Goal: Task Accomplishment & Management: Manage account settings

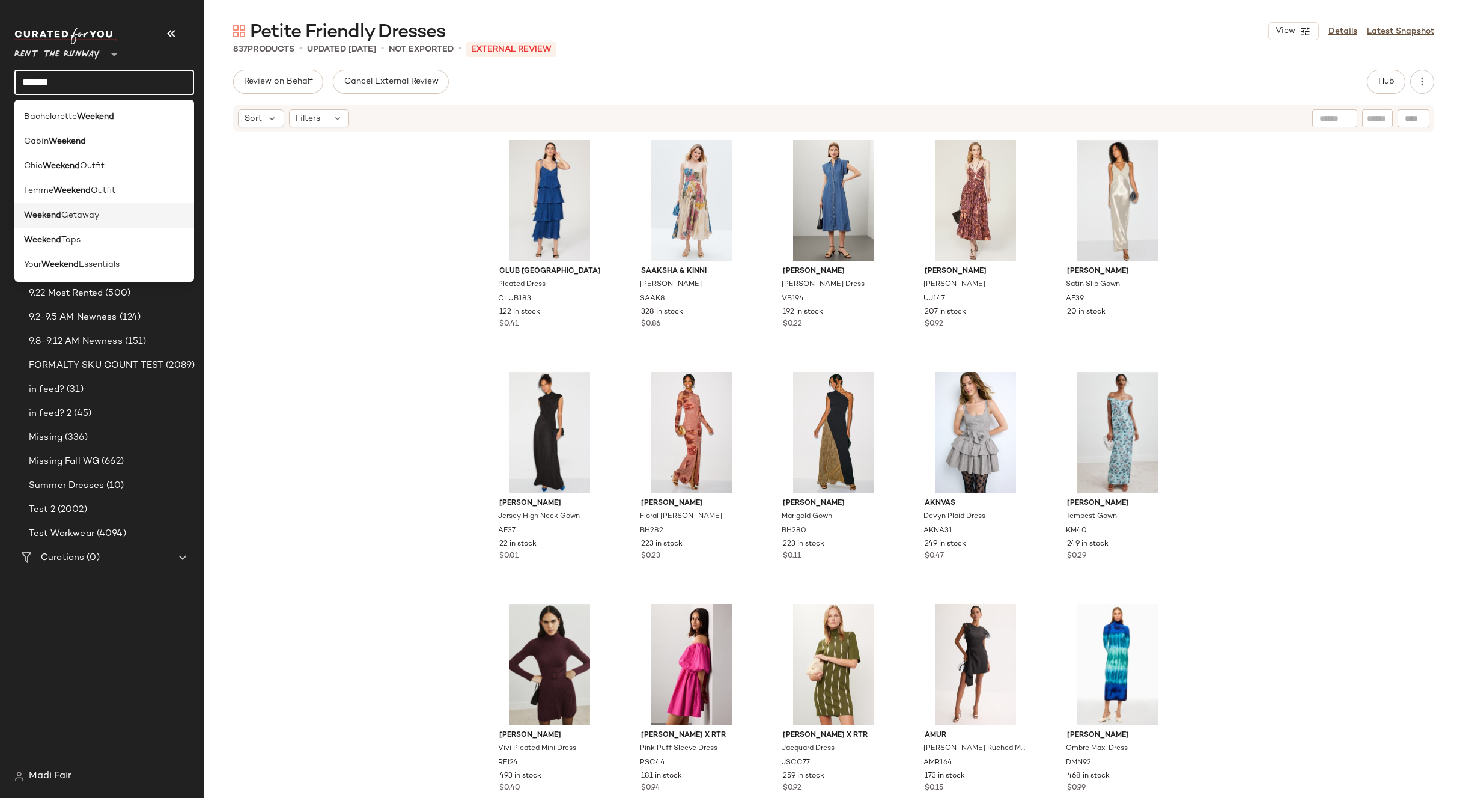
type input "*******"
click at [127, 213] on div "Weekend Getaway" at bounding box center [104, 215] width 160 height 13
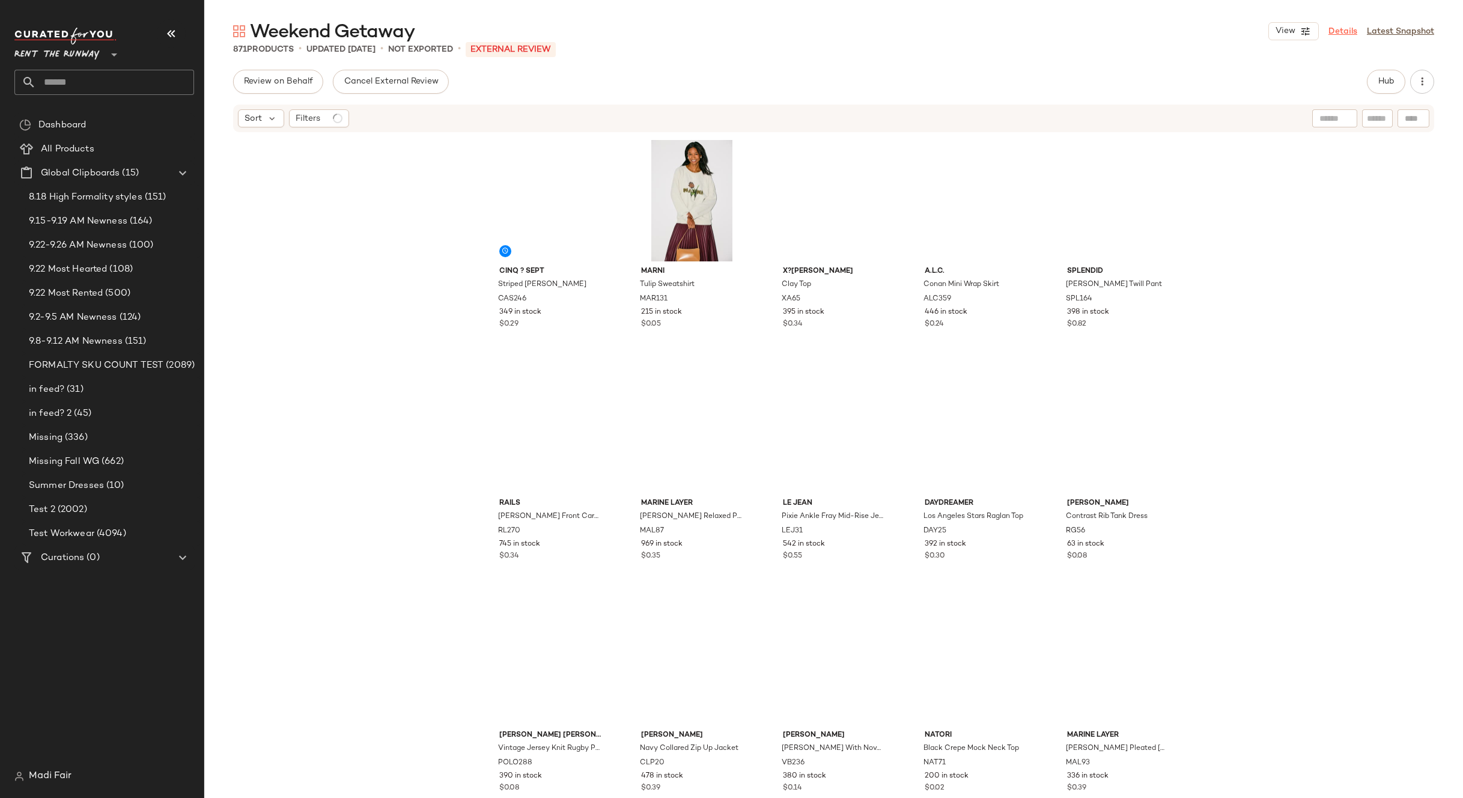
click at [1338, 29] on link "Details" at bounding box center [1343, 31] width 29 height 13
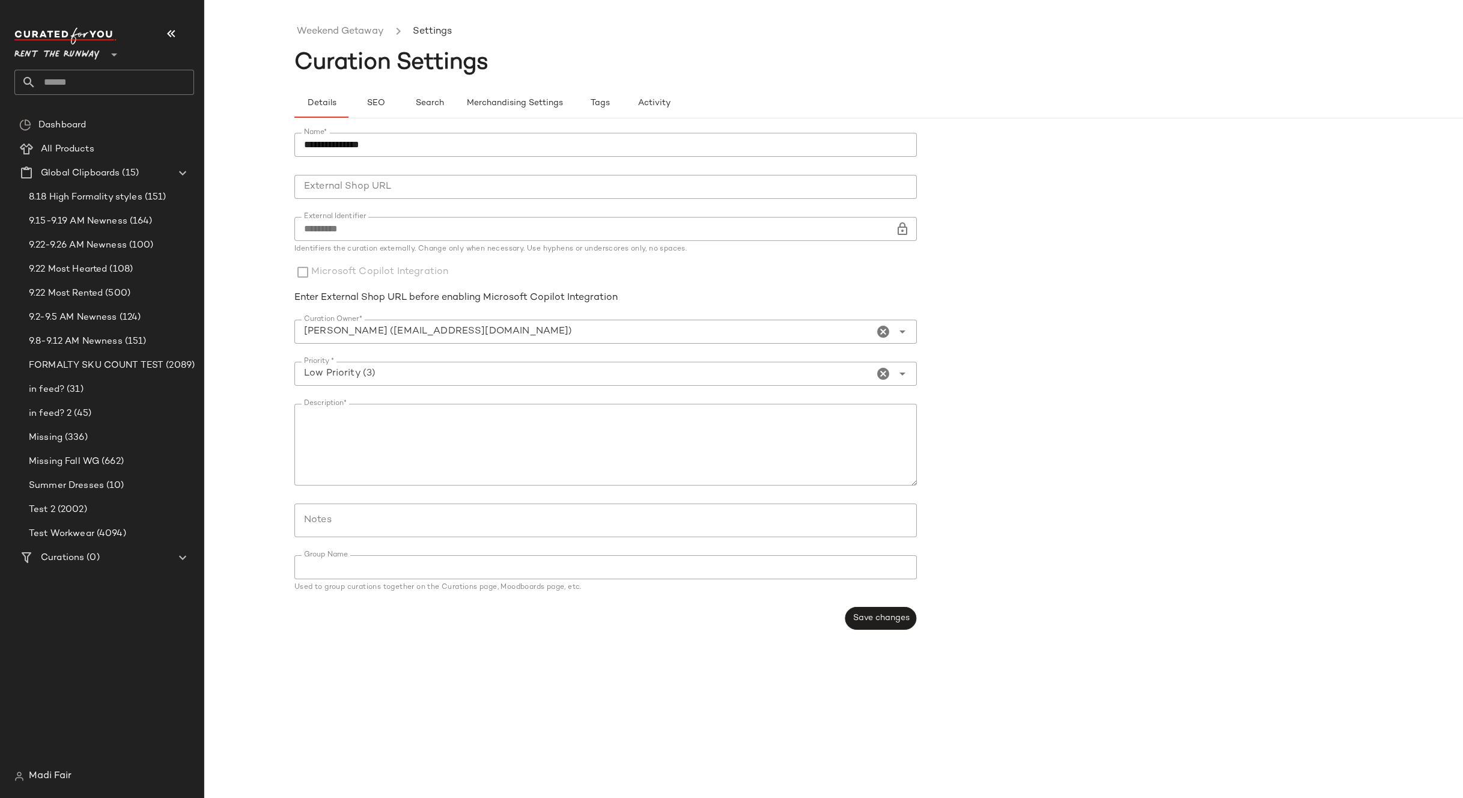
click at [69, 75] on input "text" at bounding box center [115, 82] width 158 height 25
type input "***"
click at [75, 110] on div "Cab in Weekend" at bounding box center [104, 117] width 180 height 25
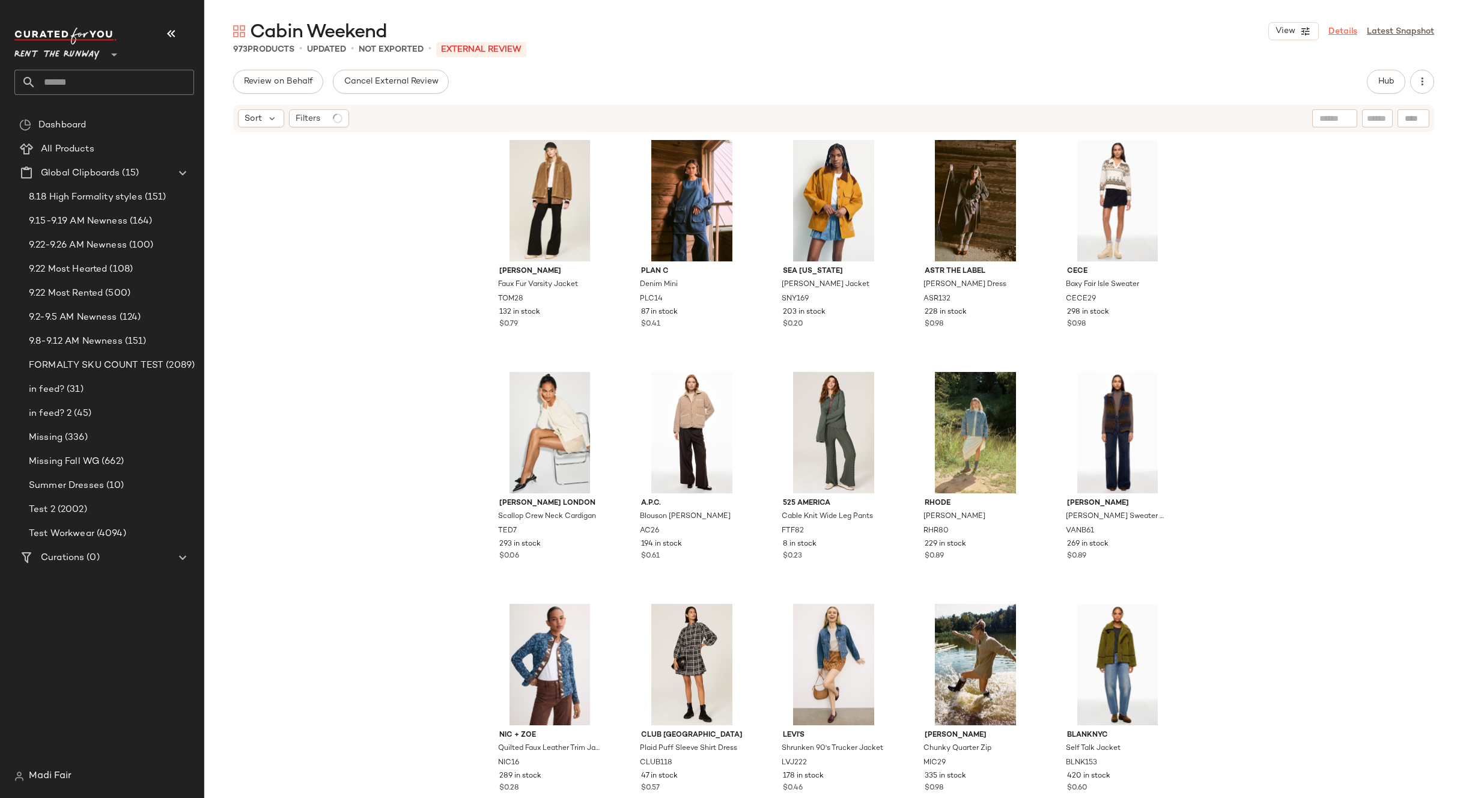
click at [1339, 34] on link "Details" at bounding box center [1343, 31] width 29 height 13
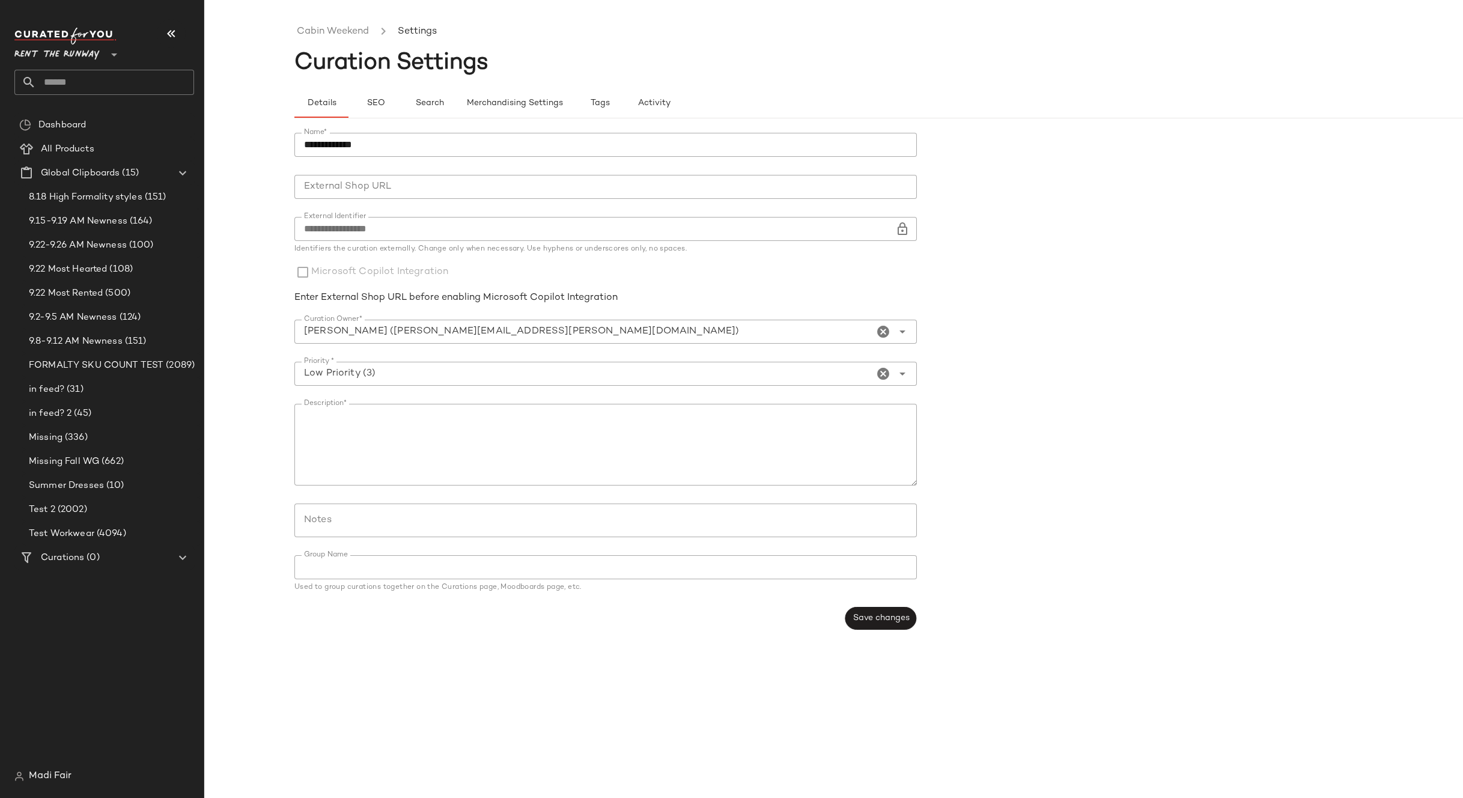
click at [81, 82] on input "text" at bounding box center [115, 82] width 158 height 25
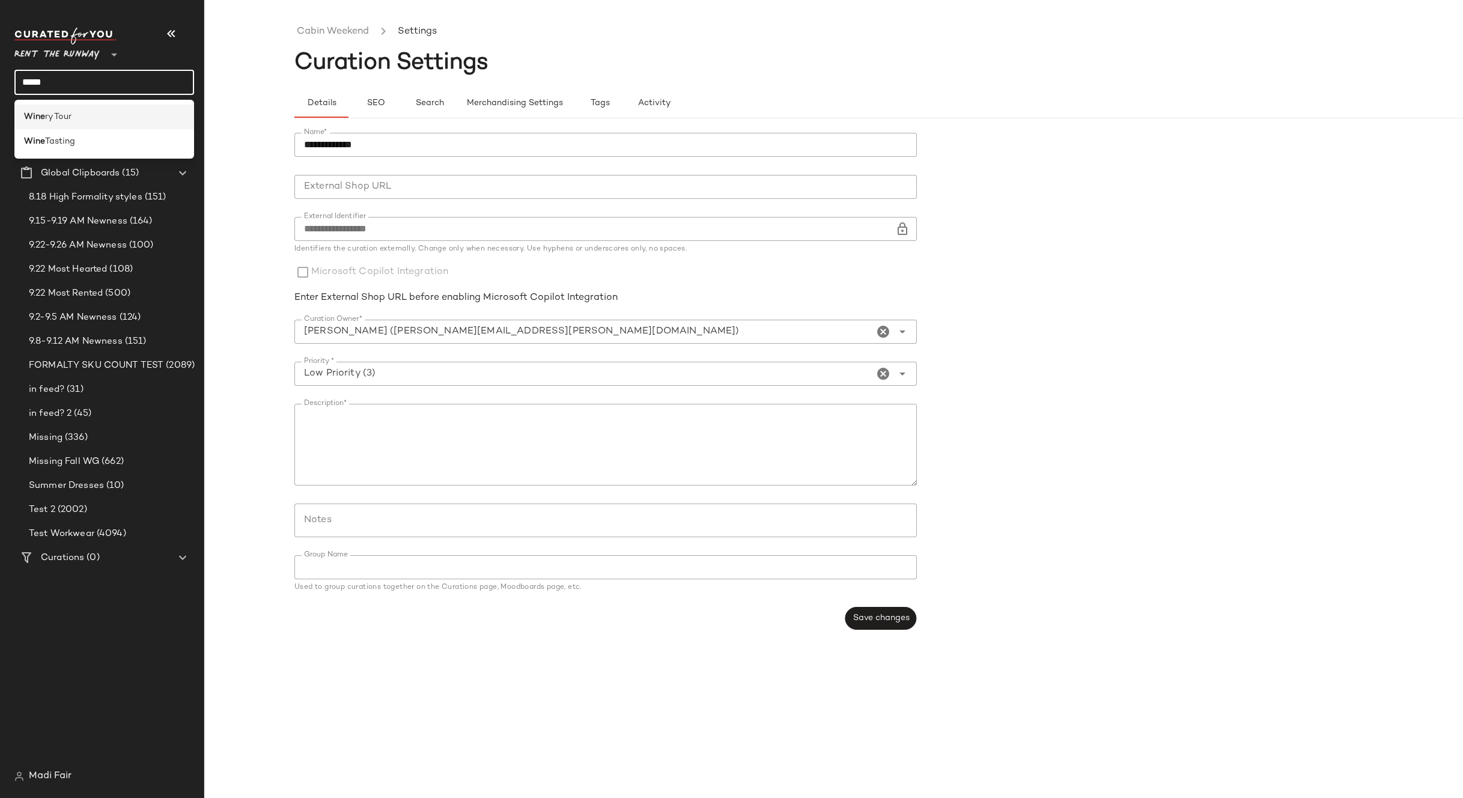
type input "****"
click at [94, 115] on div "Wine ry Tour" at bounding box center [104, 117] width 160 height 13
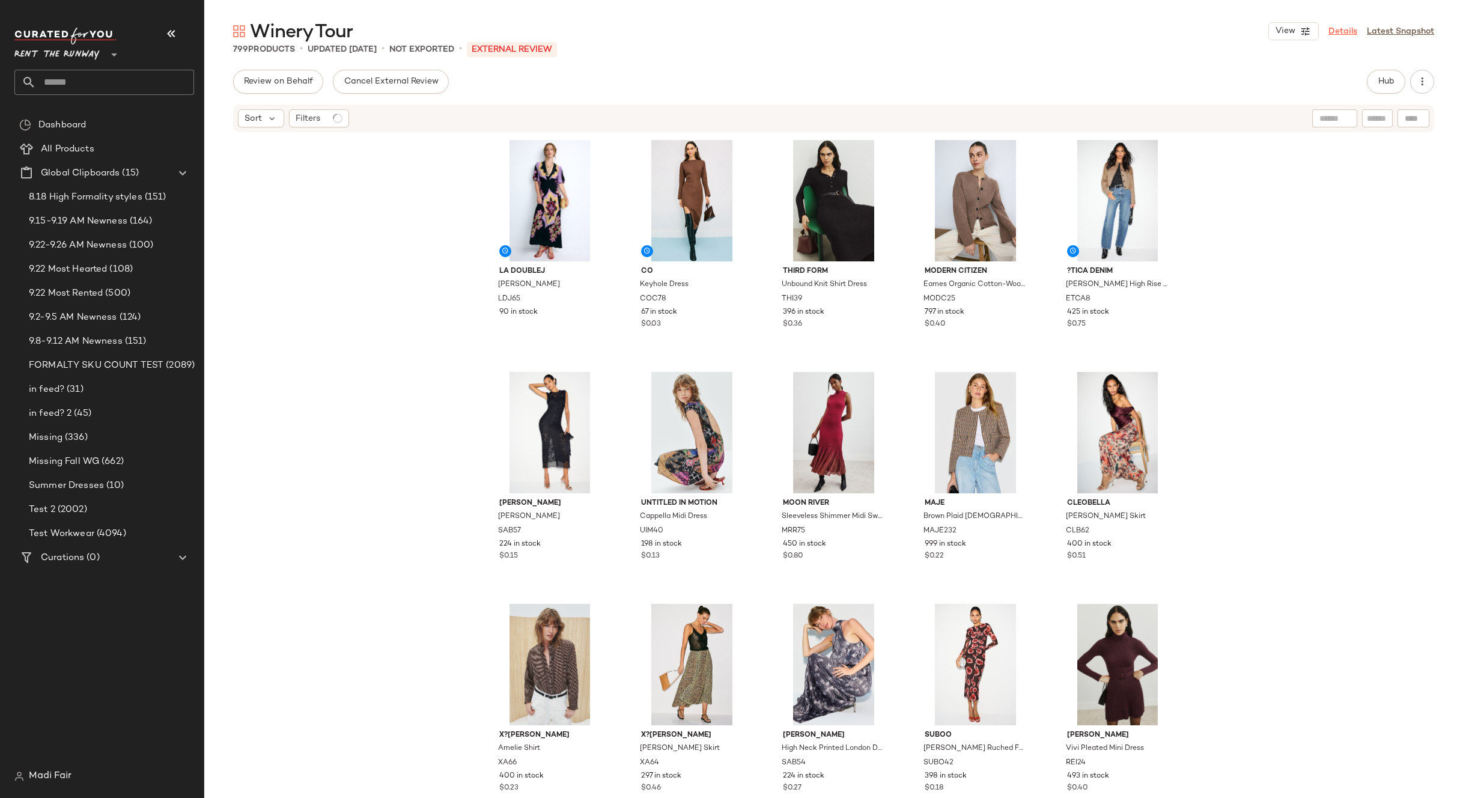
click at [1344, 32] on link "Details" at bounding box center [1343, 31] width 29 height 13
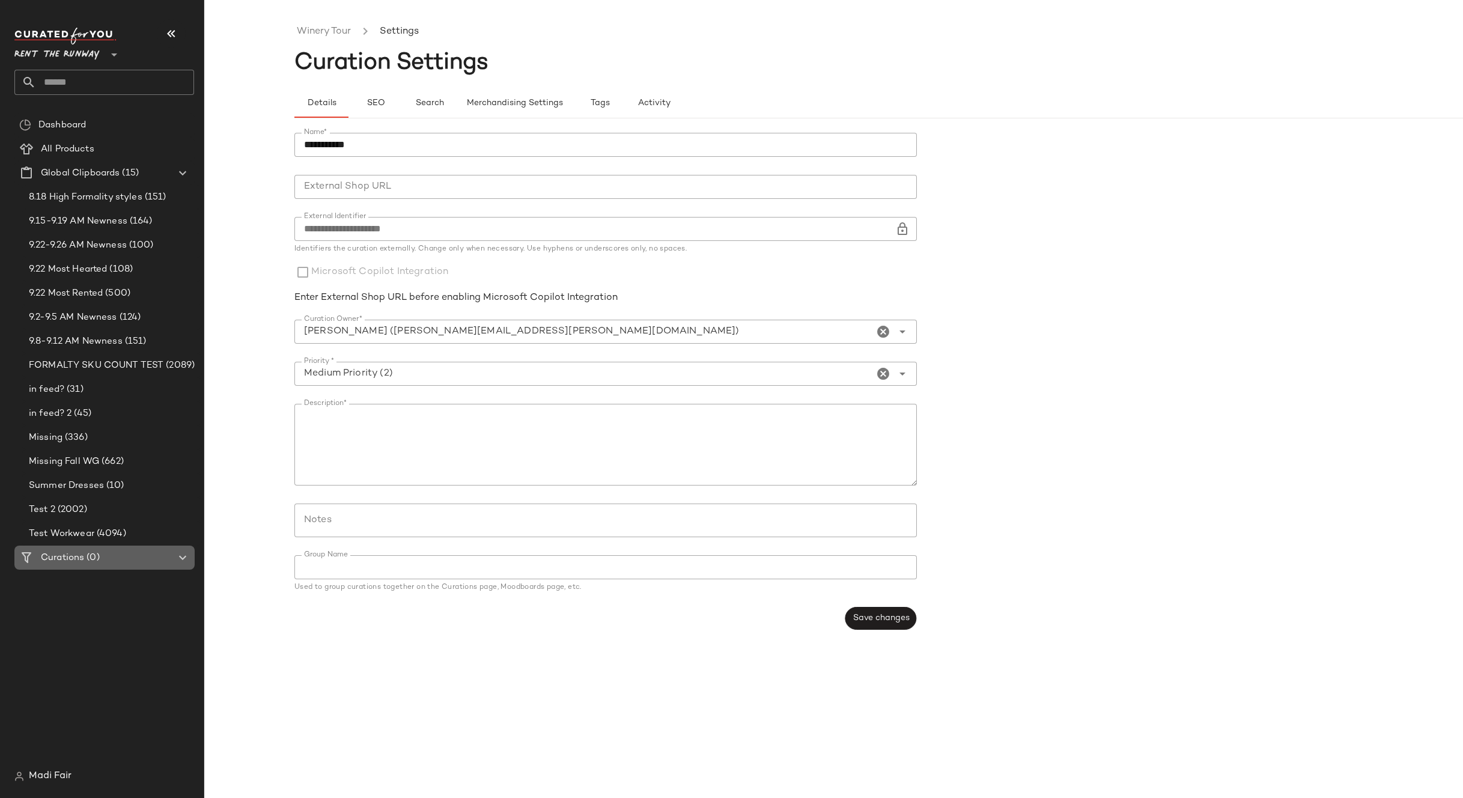
click at [94, 558] on span "(0)" at bounding box center [91, 558] width 15 height 14
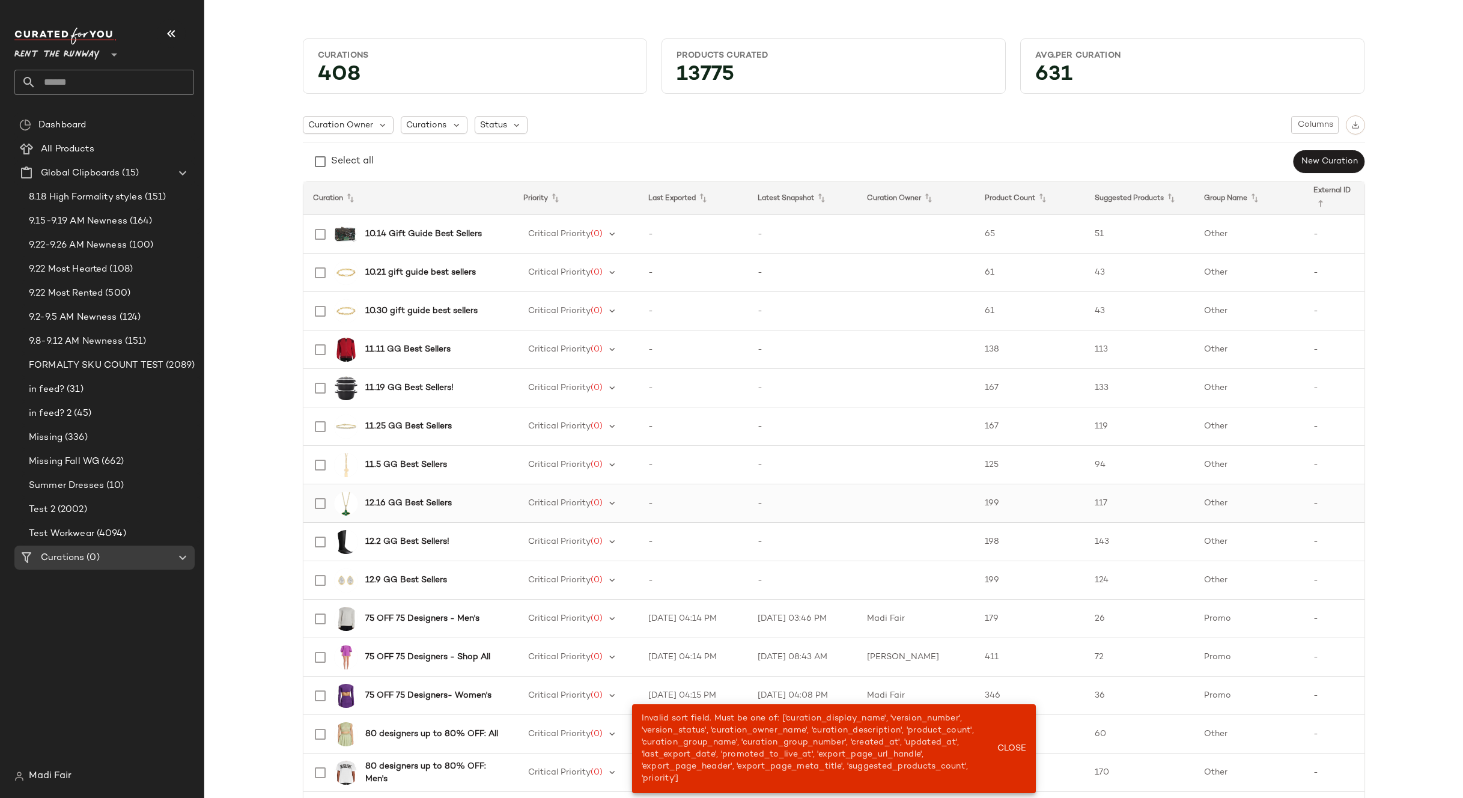
drag, startPoint x: 1019, startPoint y: 744, endPoint x: 758, endPoint y: 513, distance: 349.0
click at [1019, 744] on span "Close" at bounding box center [1010, 749] width 29 height 10
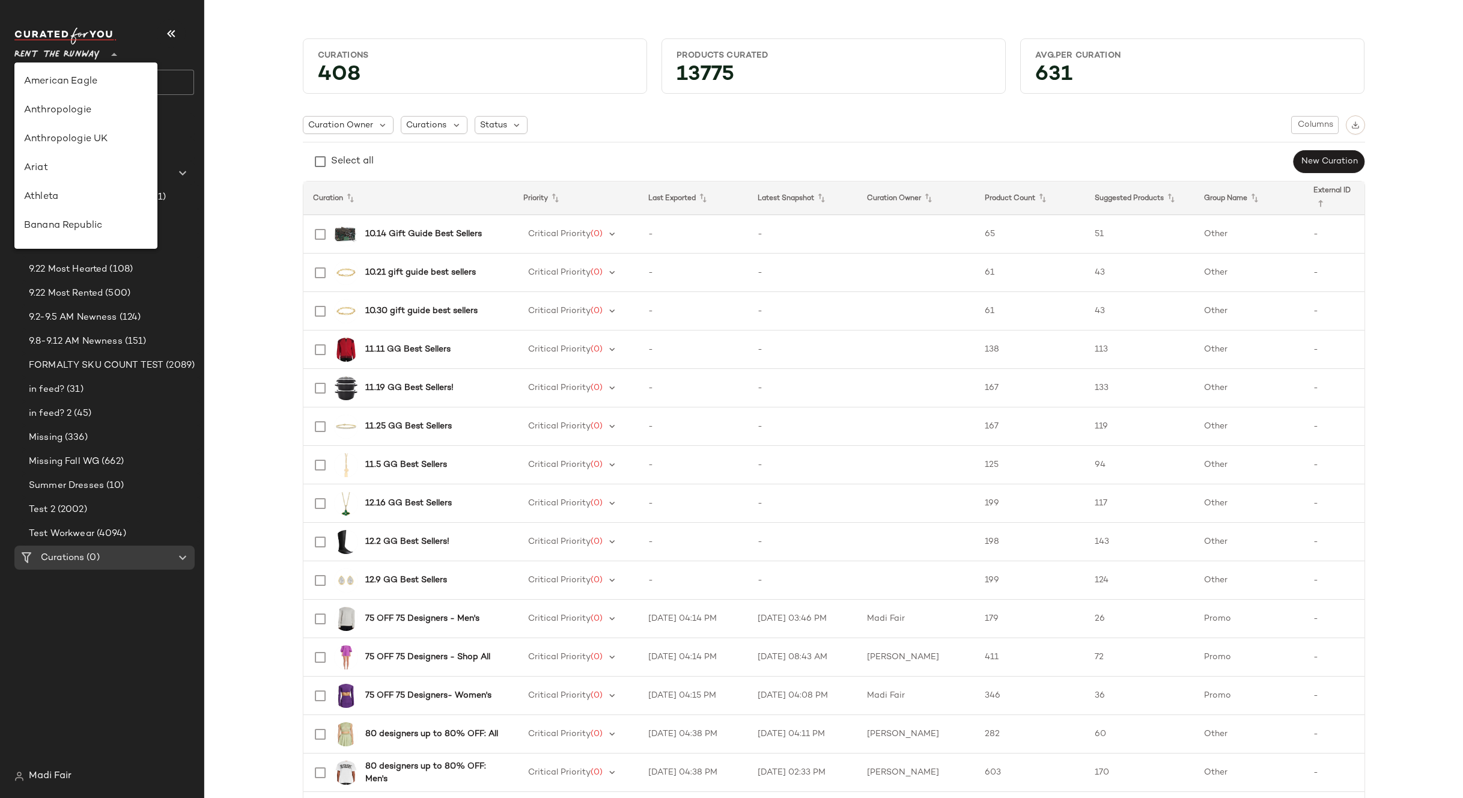
click at [77, 49] on span "Rent the Runway" at bounding box center [56, 52] width 85 height 22
click at [93, 175] on div "Saks OFF 5TH" at bounding box center [86, 168] width 124 height 14
type input "**"
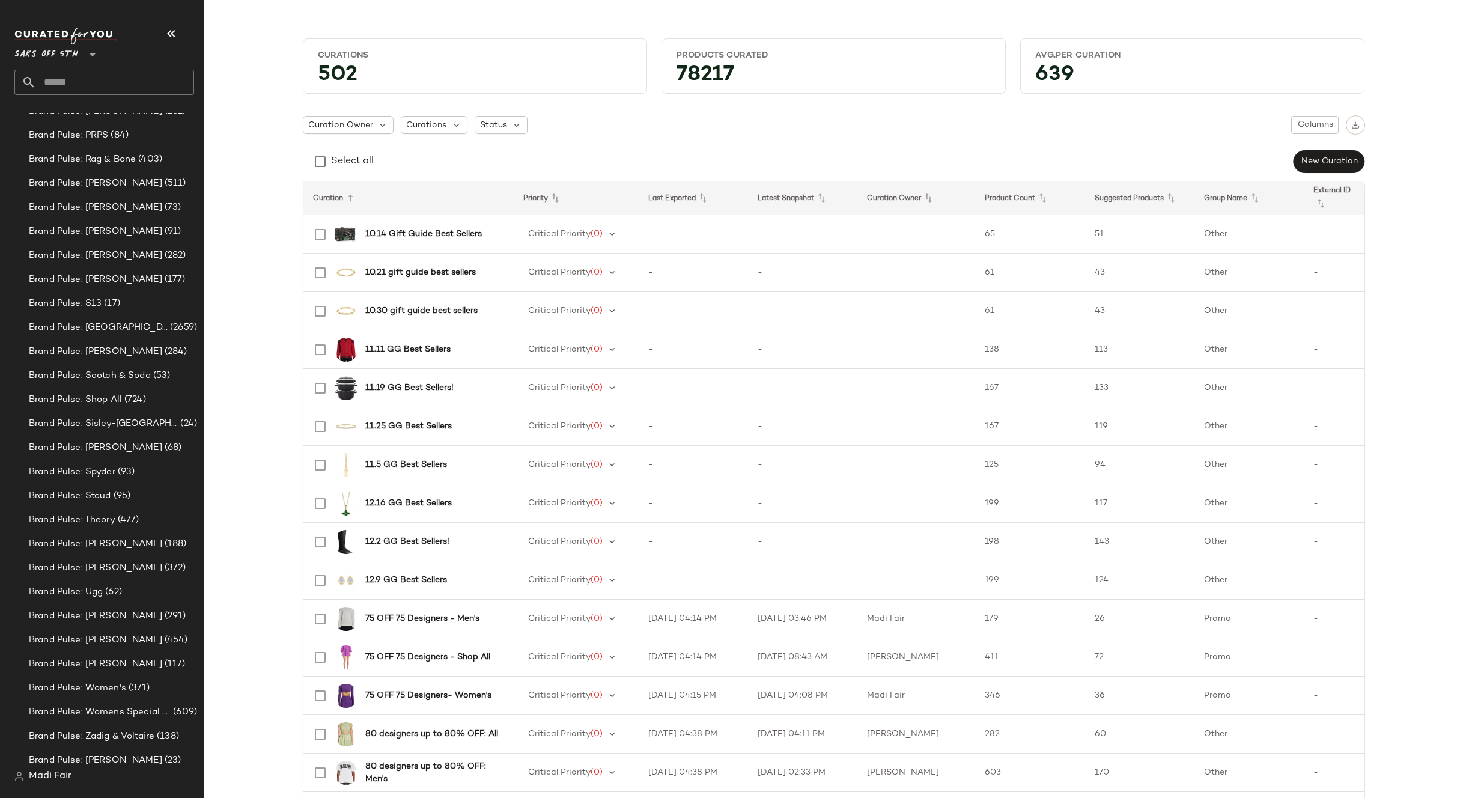
scroll to position [5193, 0]
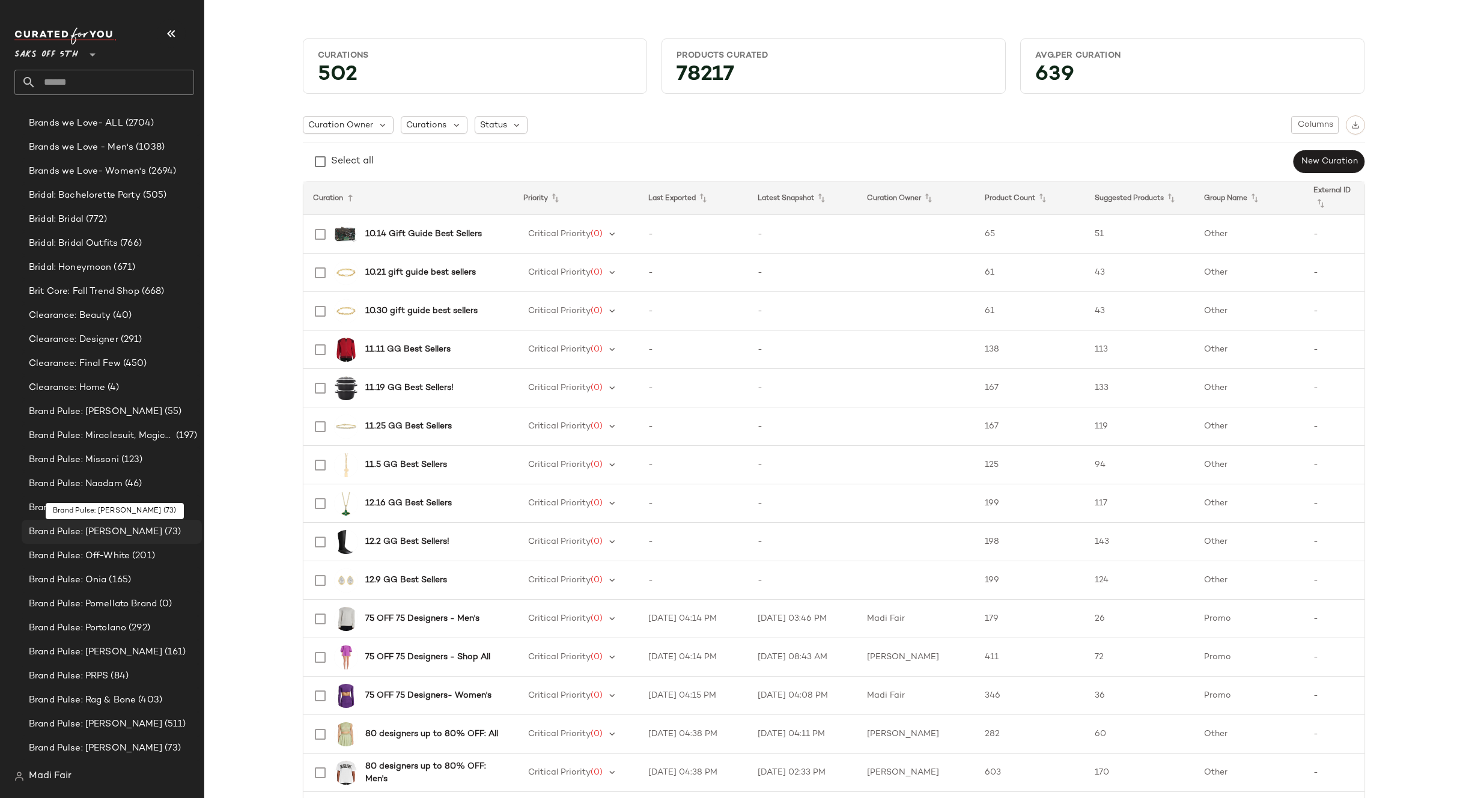
click at [81, 531] on span "Brand Pulse: [PERSON_NAME]" at bounding box center [95, 532] width 133 height 14
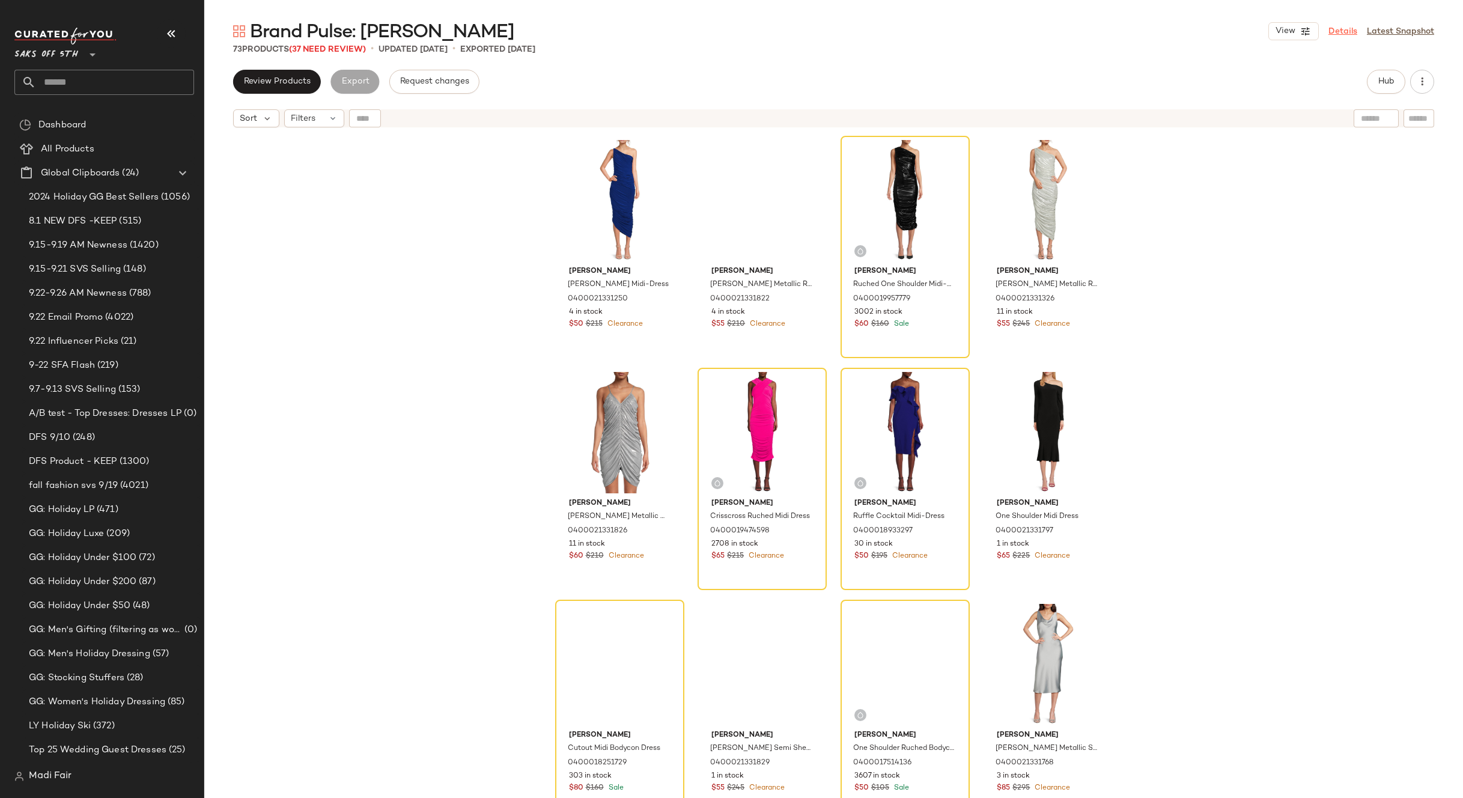
click at [1344, 32] on link "Details" at bounding box center [1343, 31] width 29 height 13
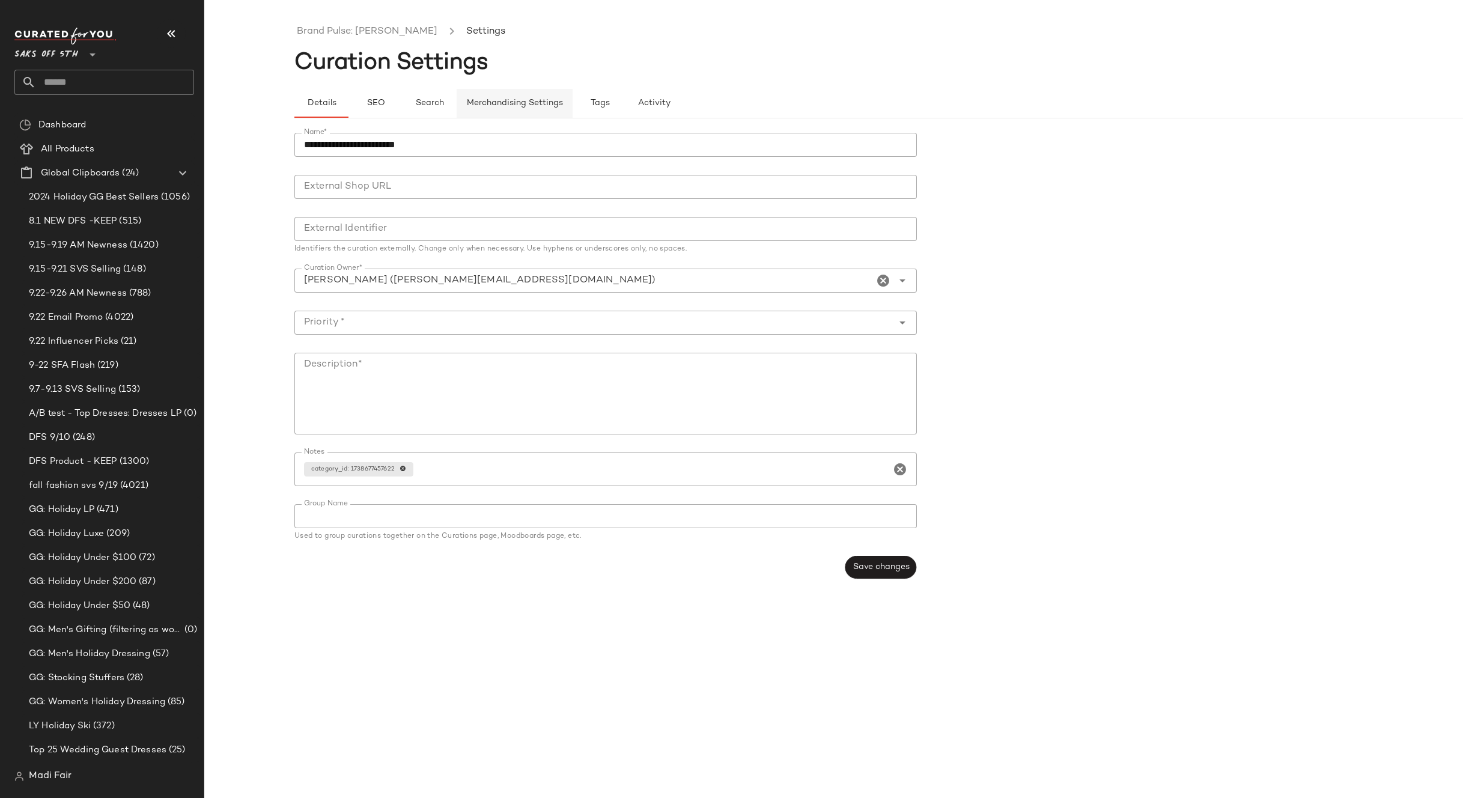
click at [510, 101] on span "Merchandising Settings" at bounding box center [514, 104] width 97 height 10
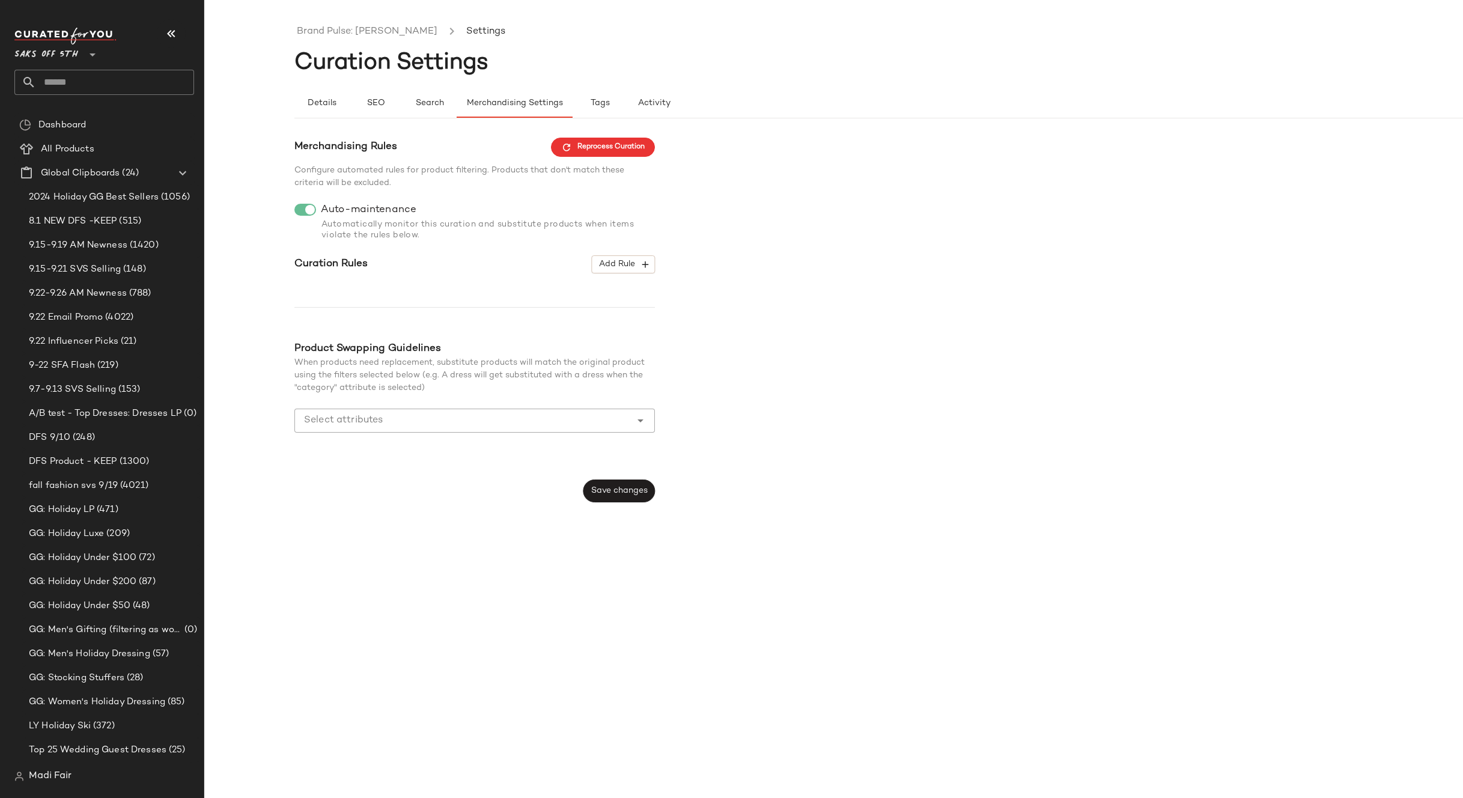
click at [945, 309] on div "Merchandising Rules Reprocess Curation Configure automated rules for product fi…" at bounding box center [923, 320] width 1259 height 365
click at [91, 342] on span "9.22 Influencer Picks" at bounding box center [74, 342] width 90 height 14
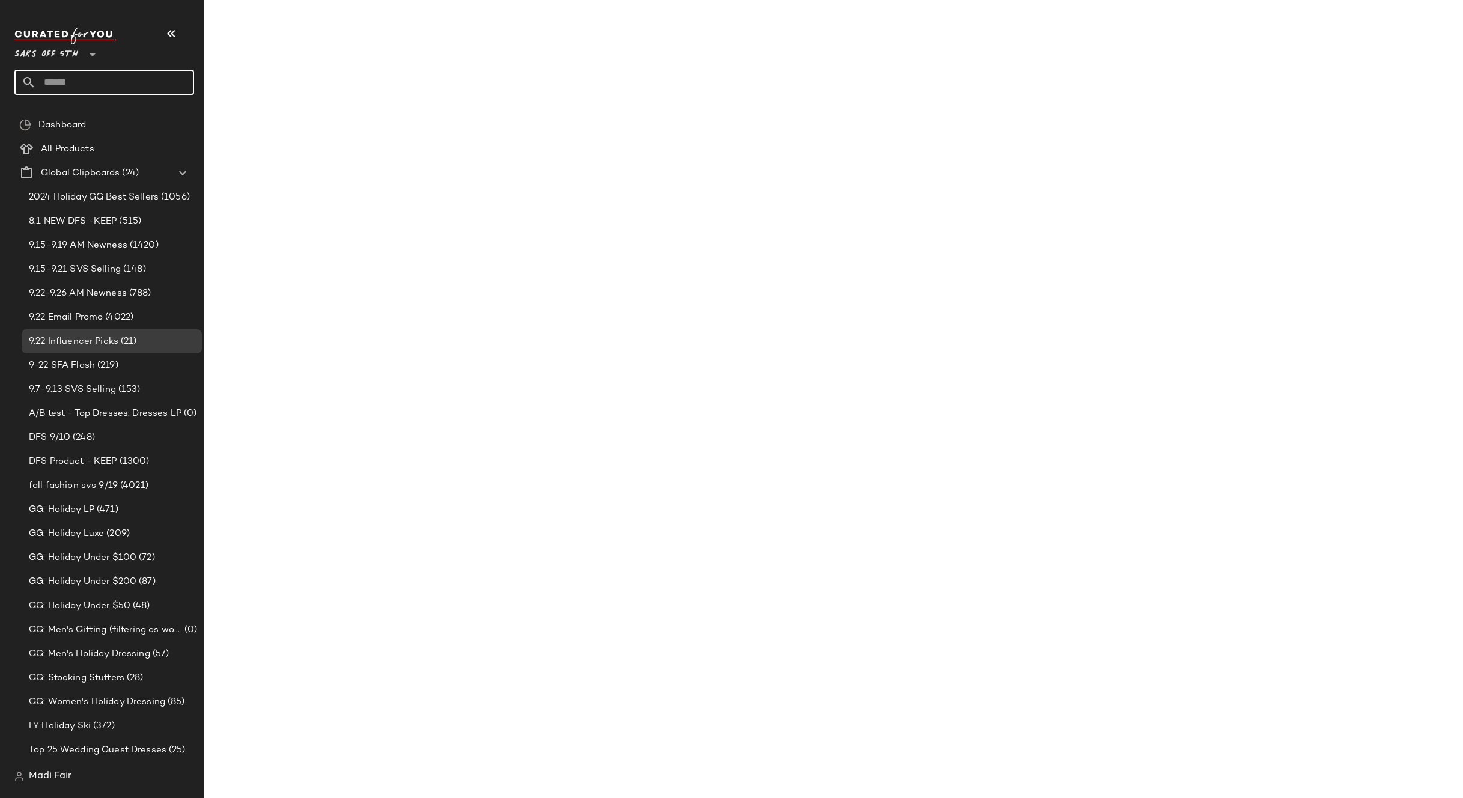
click at [81, 74] on input "text" at bounding box center [115, 82] width 158 height 25
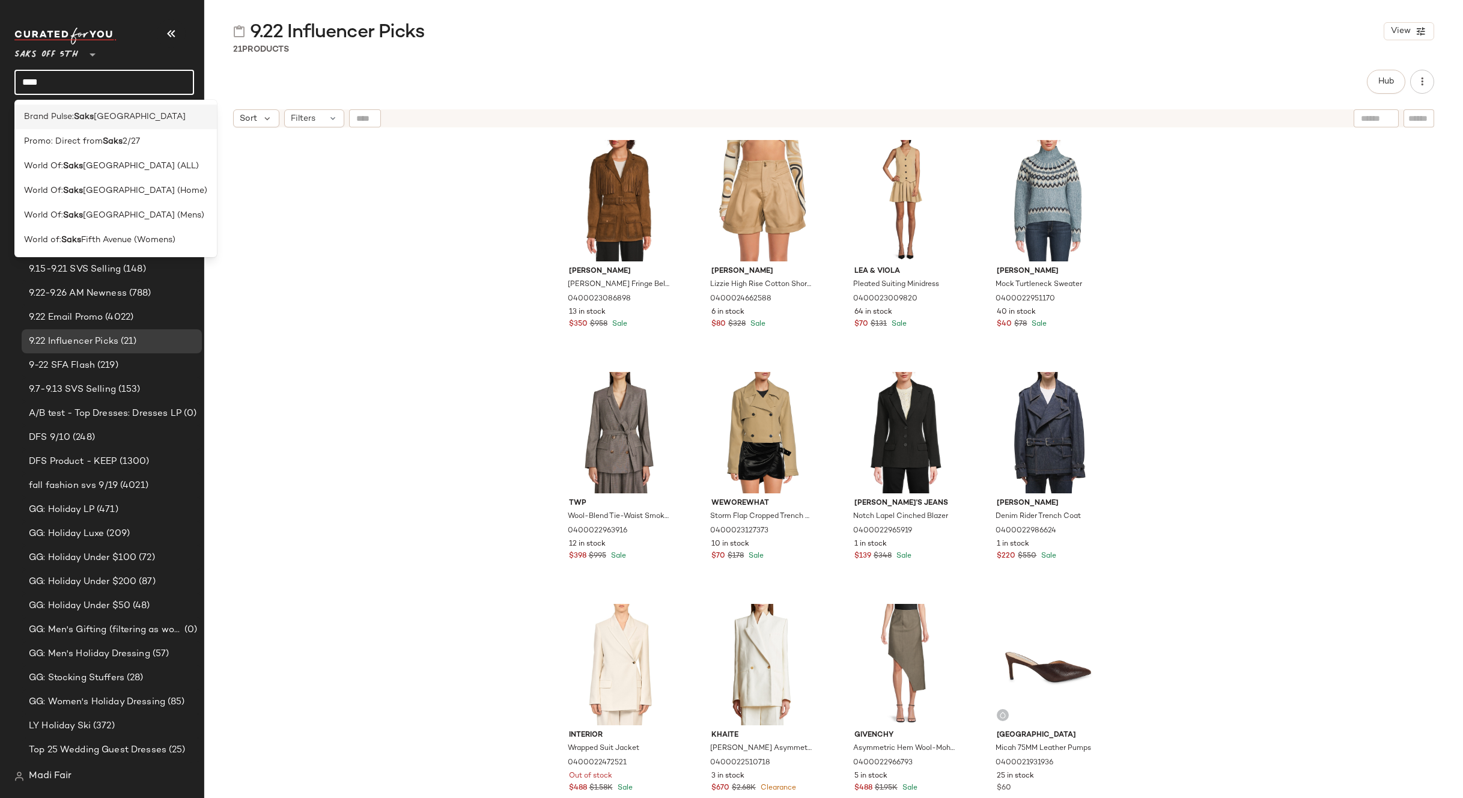
type input "****"
click at [108, 117] on span "[GEOGRAPHIC_DATA]" at bounding box center [140, 117] width 92 height 13
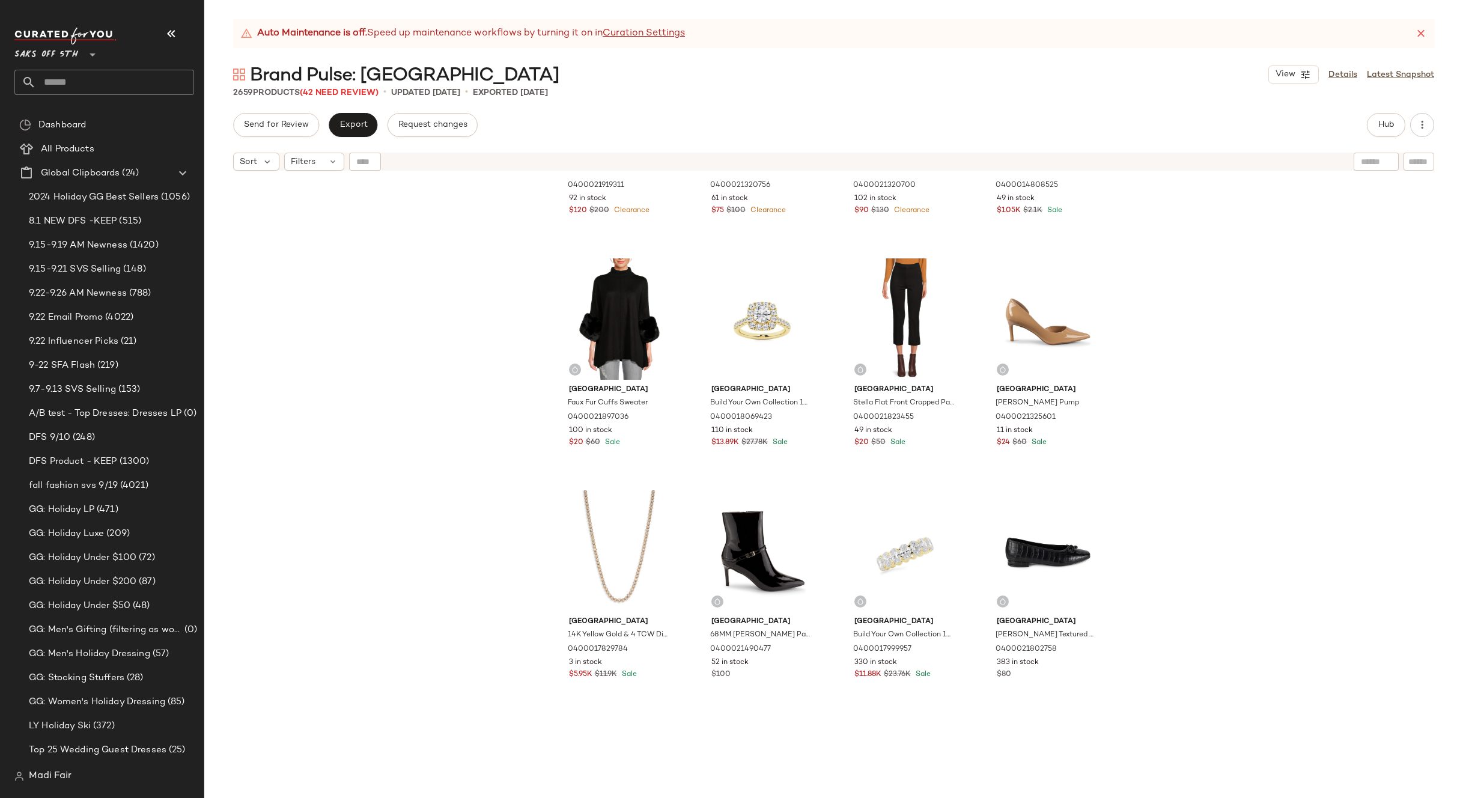
scroll to position [2293, 0]
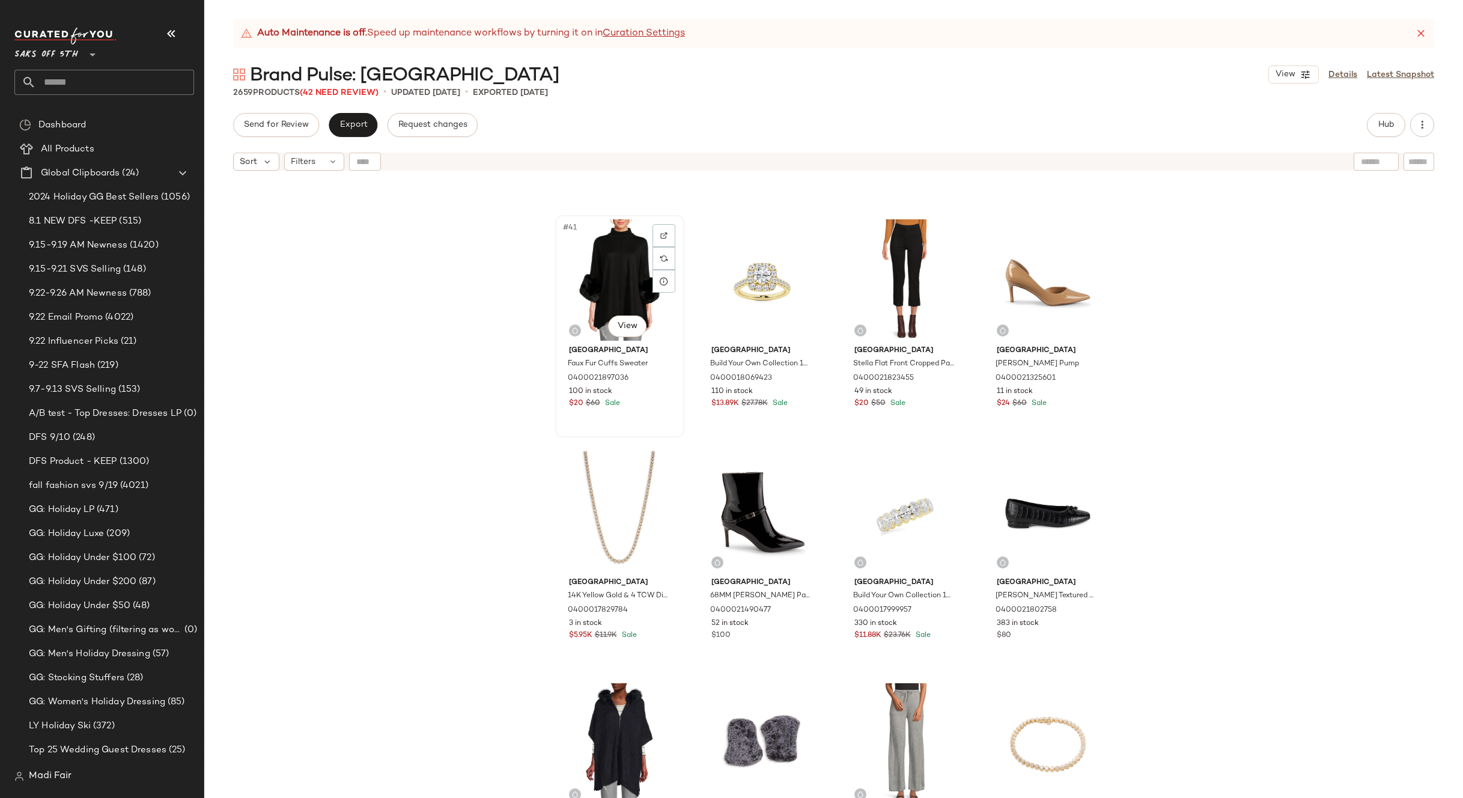
click at [602, 274] on div "#41 View" at bounding box center [619, 279] width 121 height 121
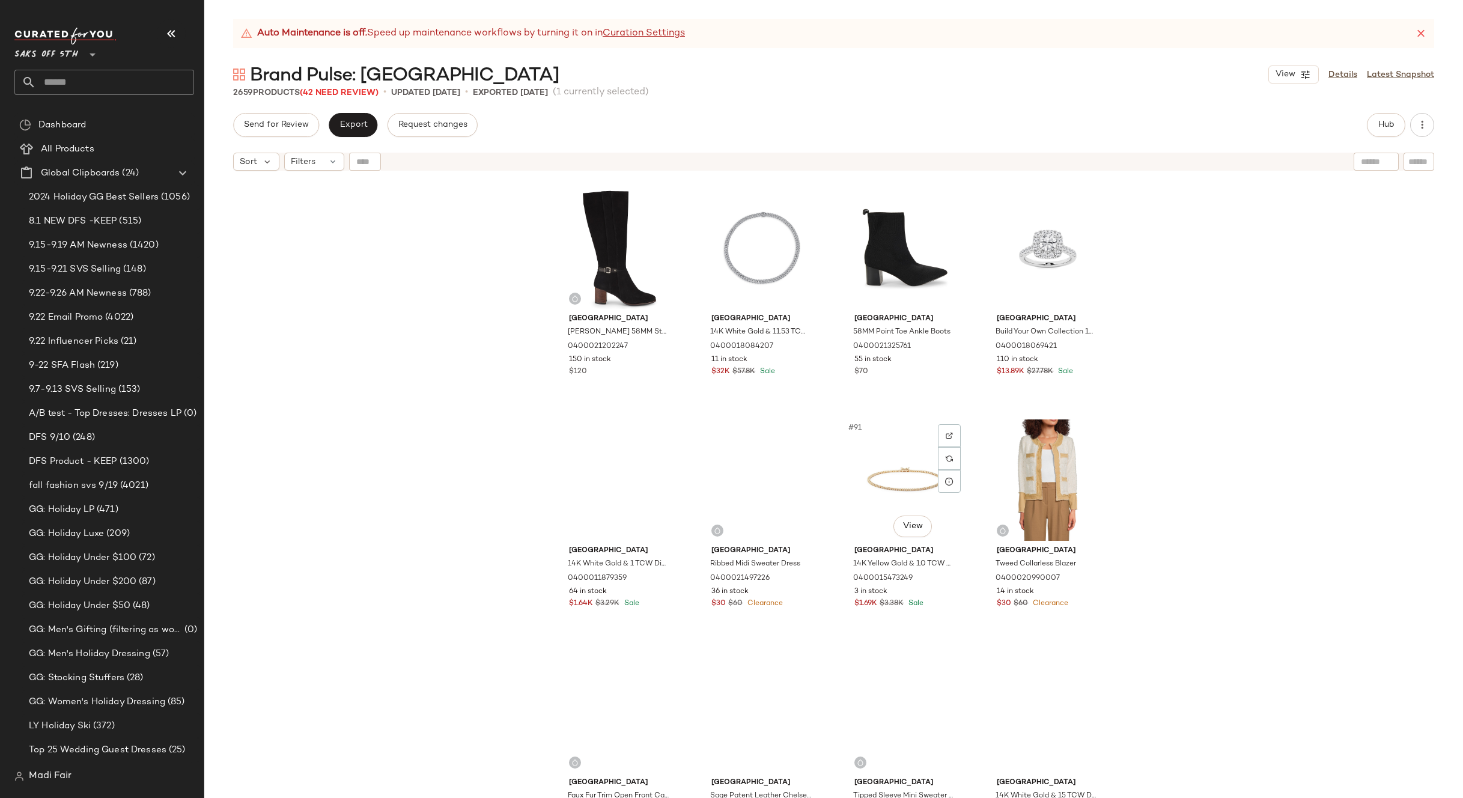
scroll to position [4877, 0]
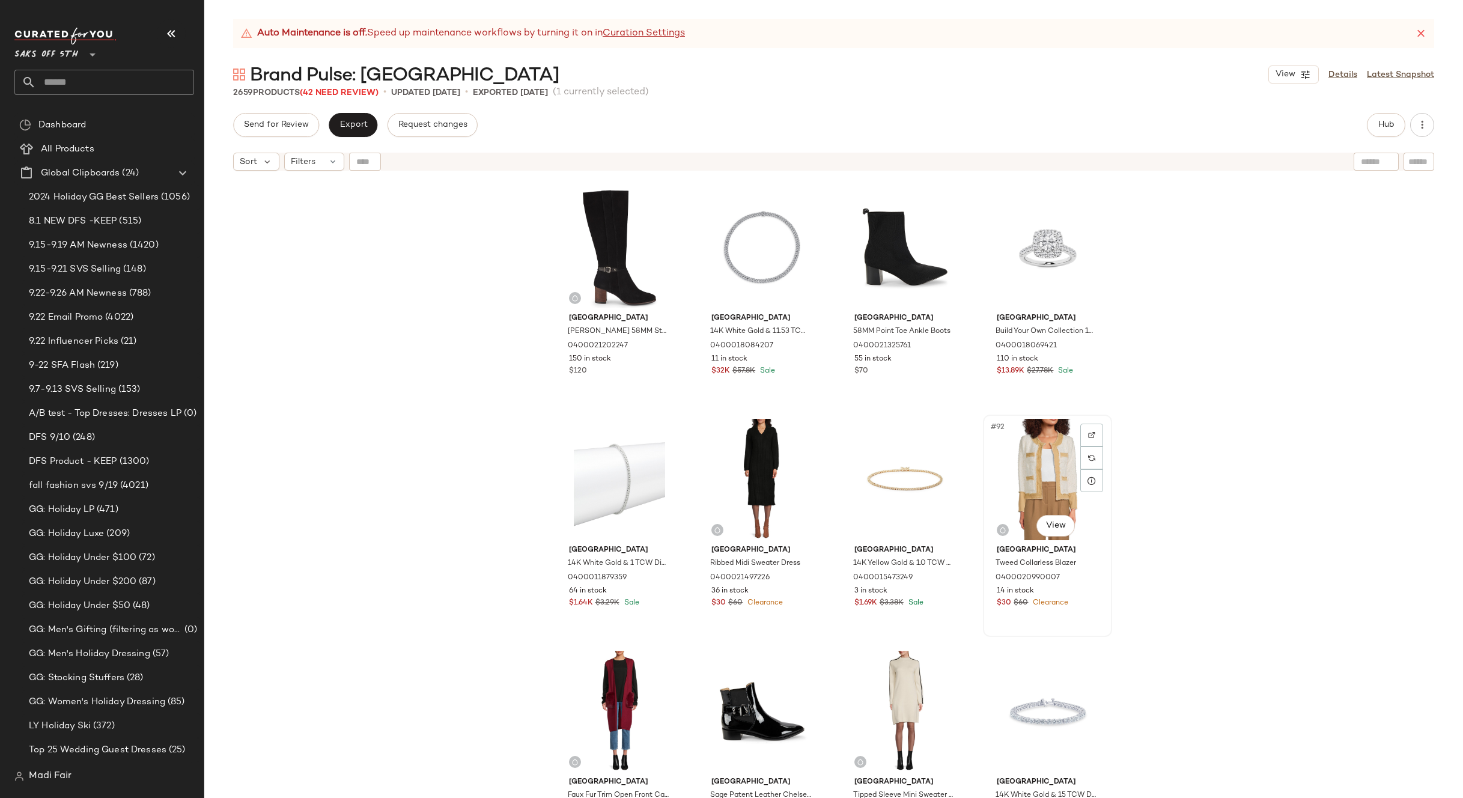
click at [1039, 461] on div "#92 View" at bounding box center [1047, 479] width 121 height 121
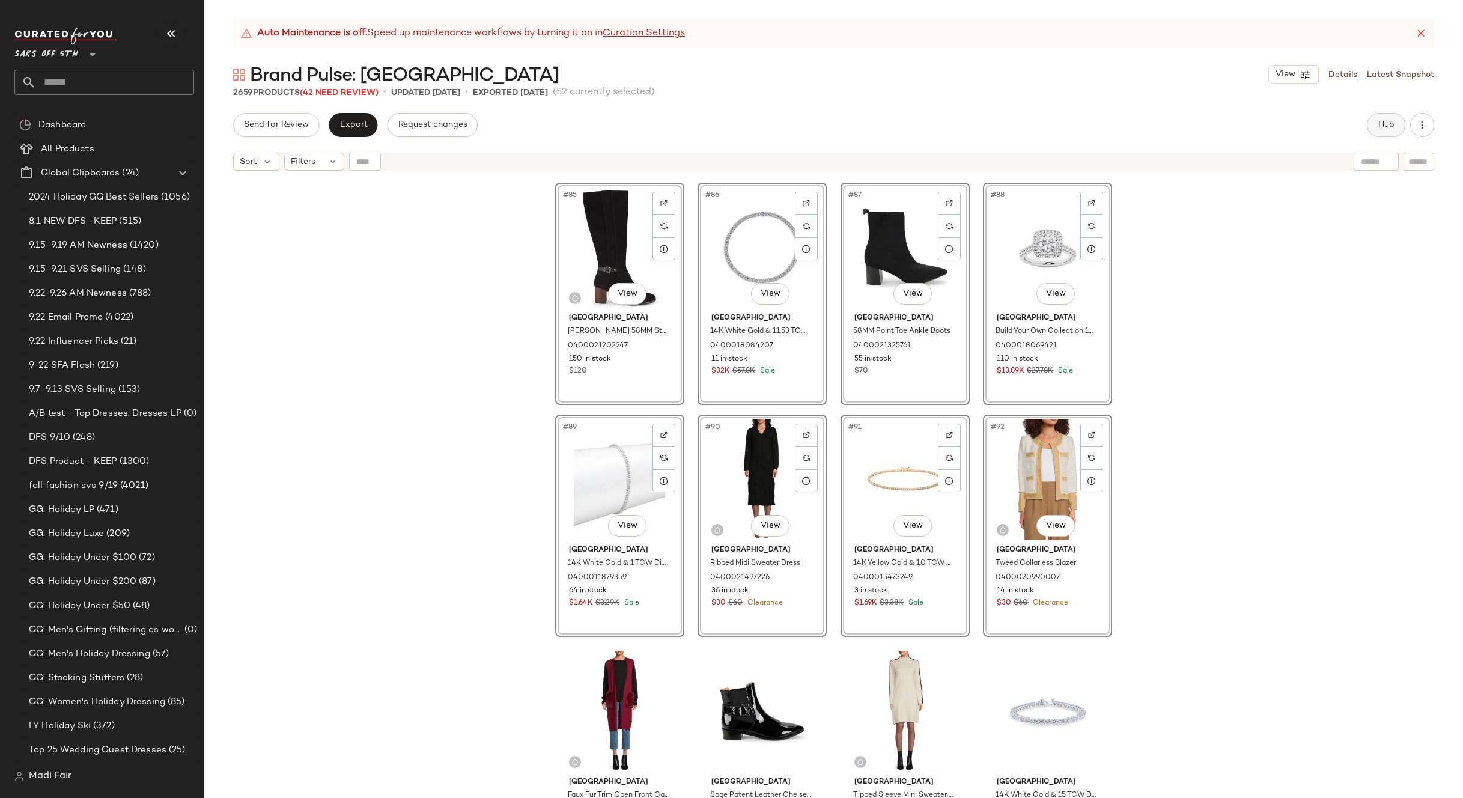
click at [1387, 128] on span "Hub" at bounding box center [1386, 125] width 17 height 10
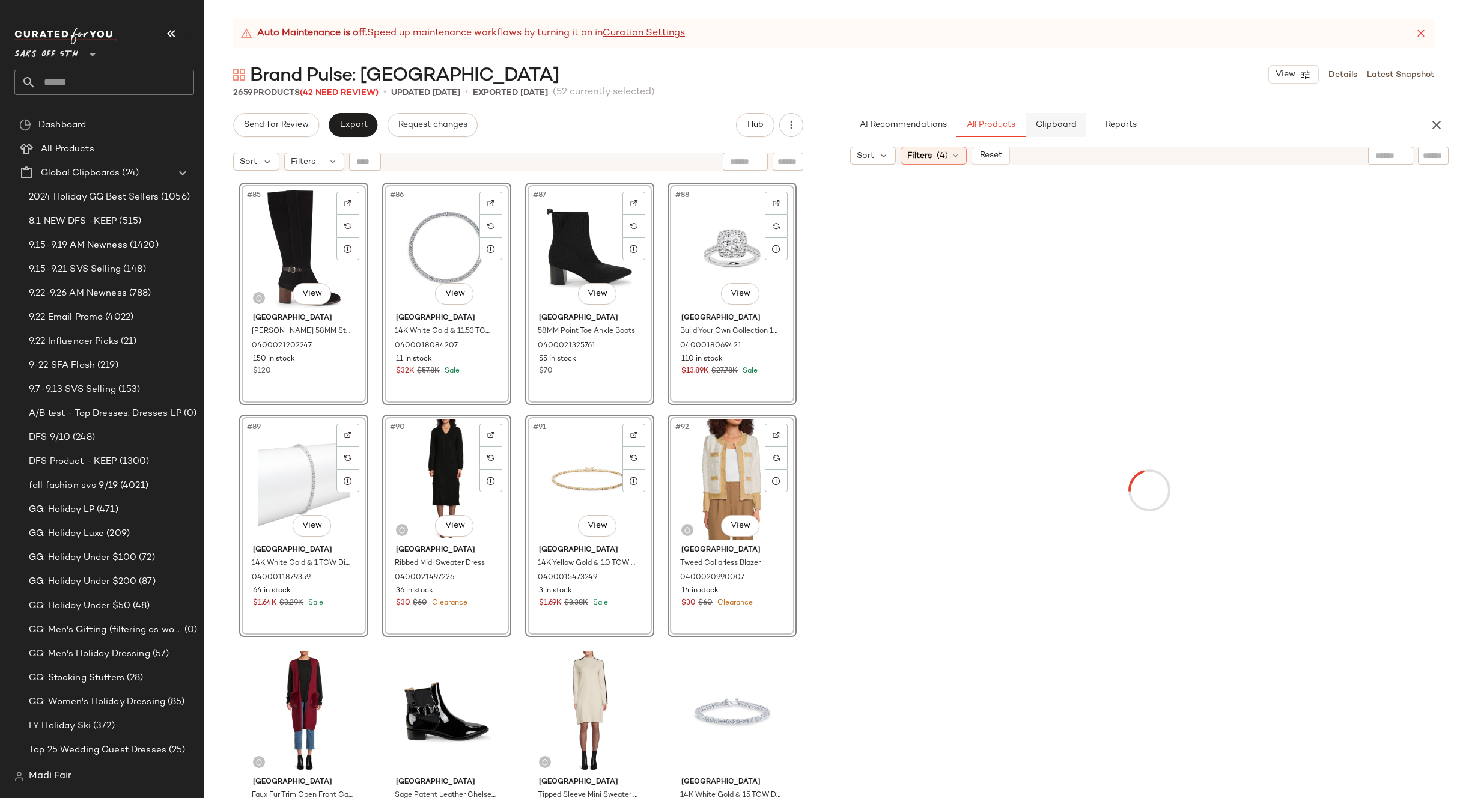
click at [1055, 120] on span "Clipboard" at bounding box center [1055, 125] width 41 height 10
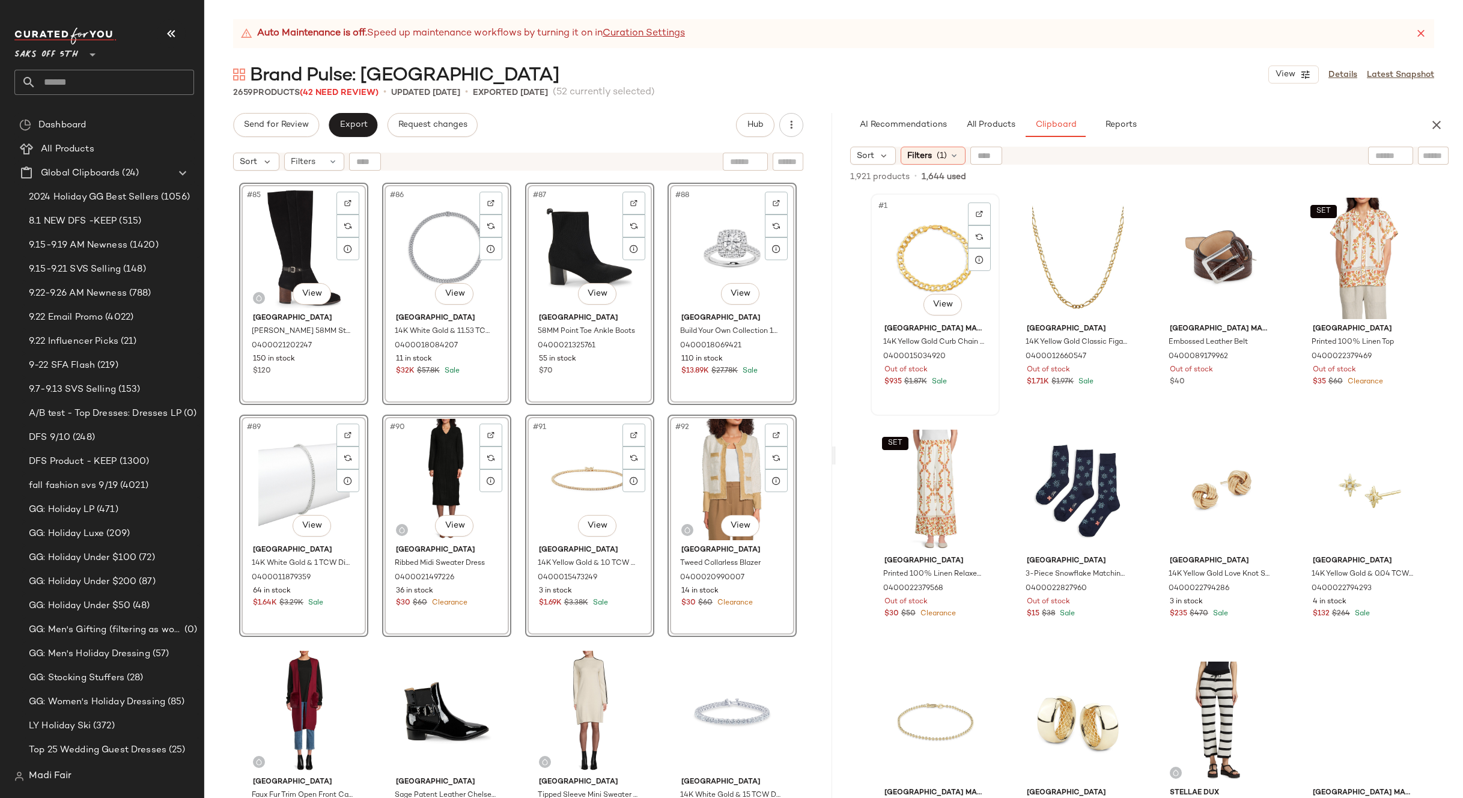
click at [928, 262] on div "#1 View" at bounding box center [935, 258] width 121 height 121
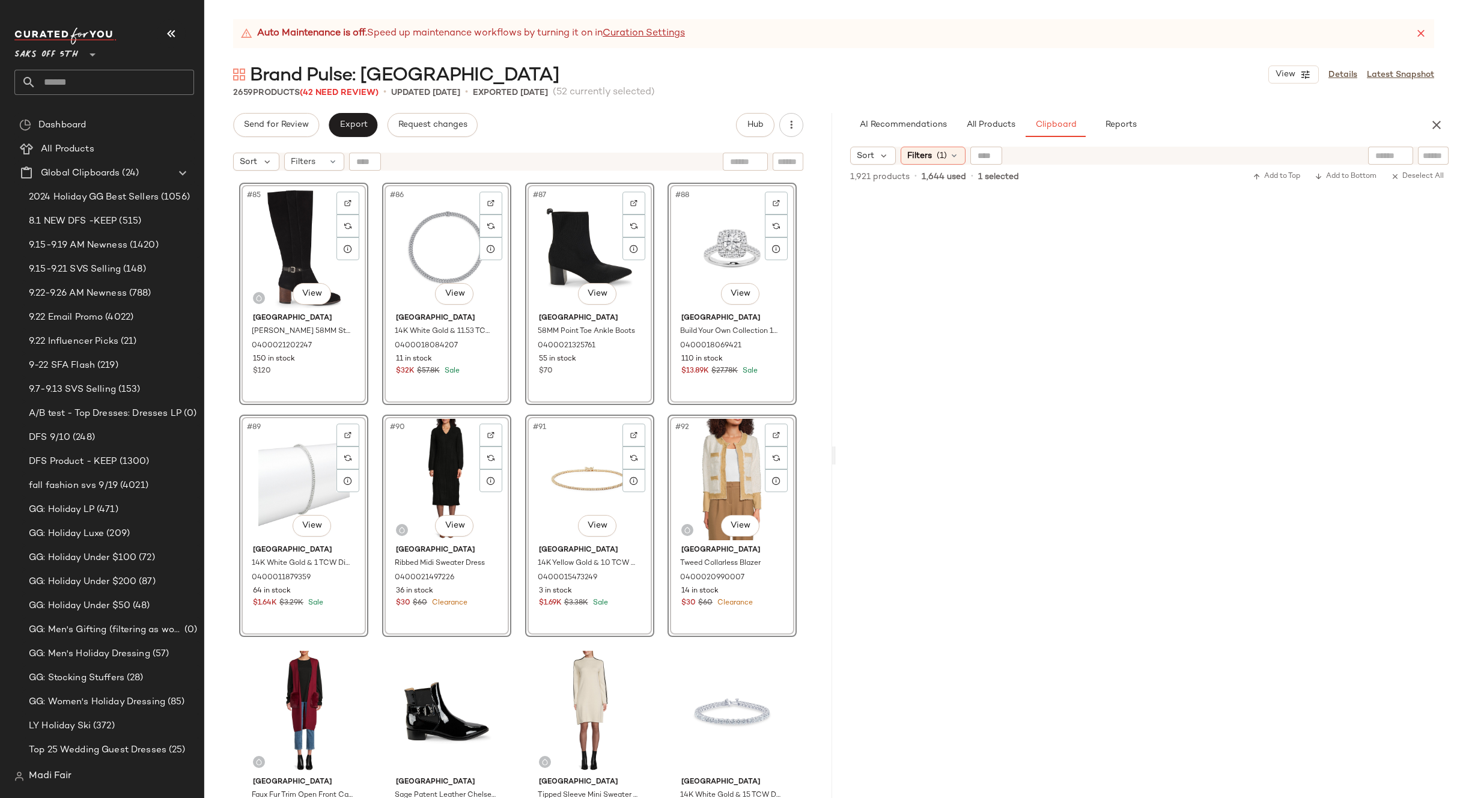
scroll to position [15631, 0]
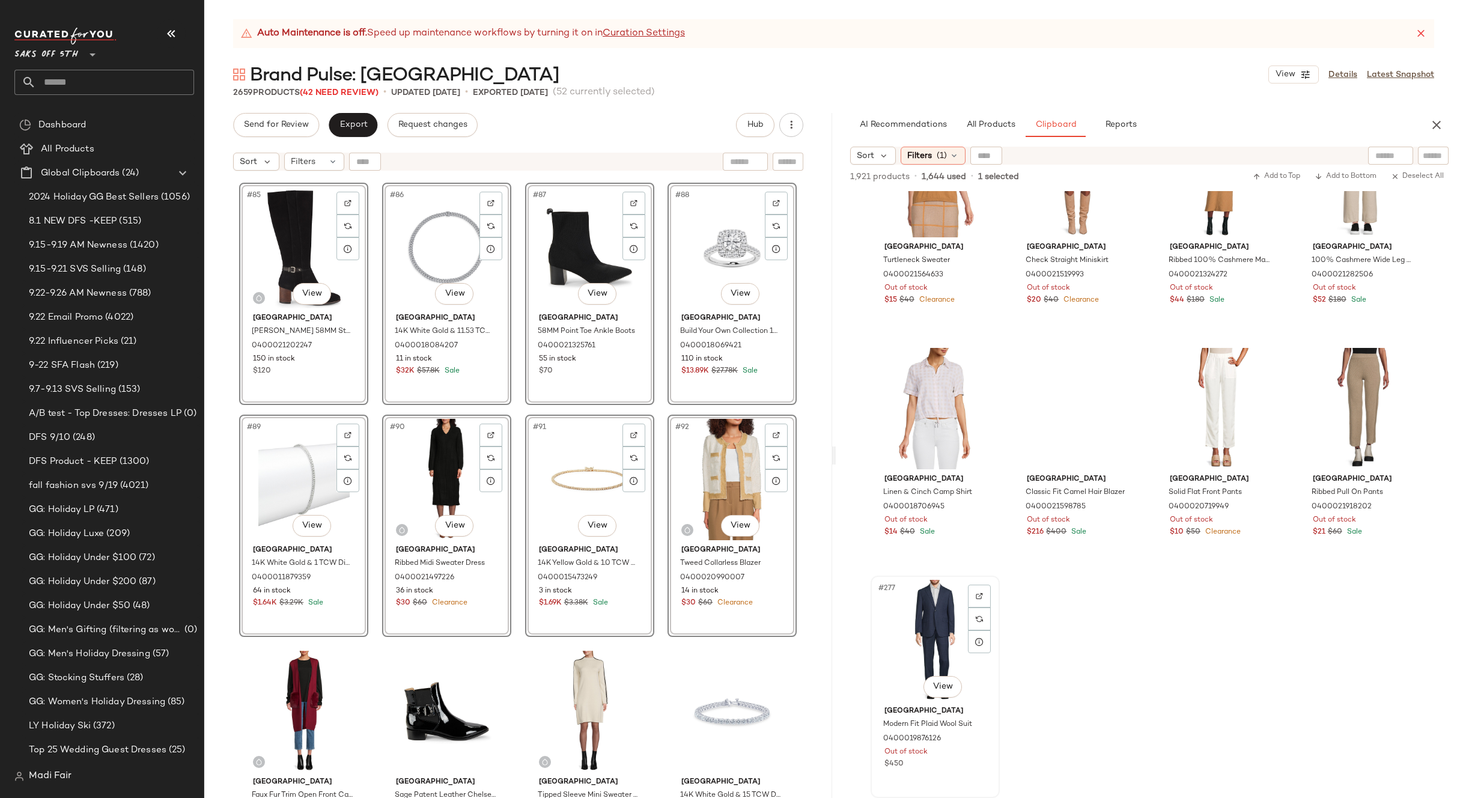
click at [949, 621] on div "#277 View" at bounding box center [935, 640] width 121 height 121
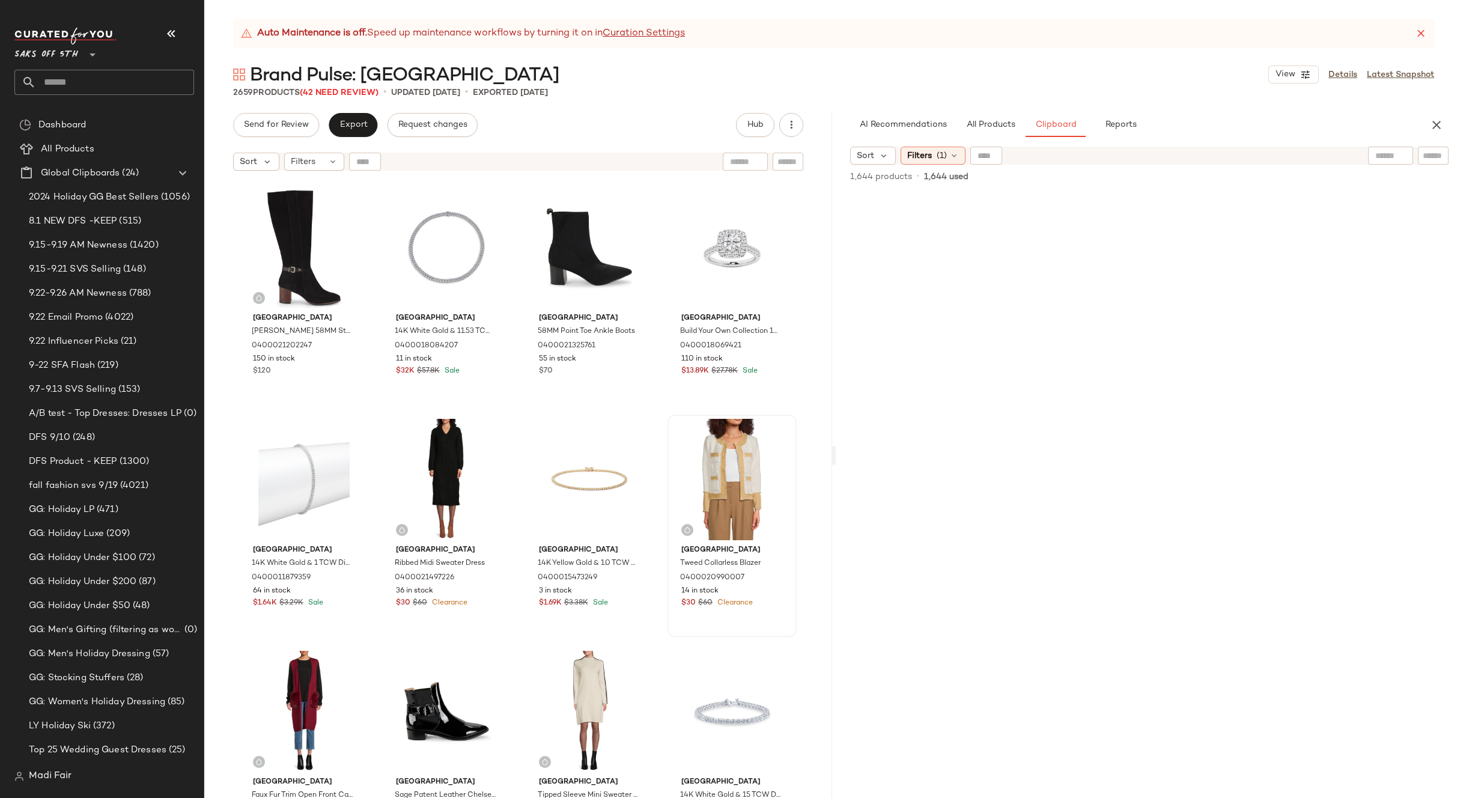
scroll to position [0, 0]
click at [716, 443] on div "#92 View" at bounding box center [732, 479] width 121 height 121
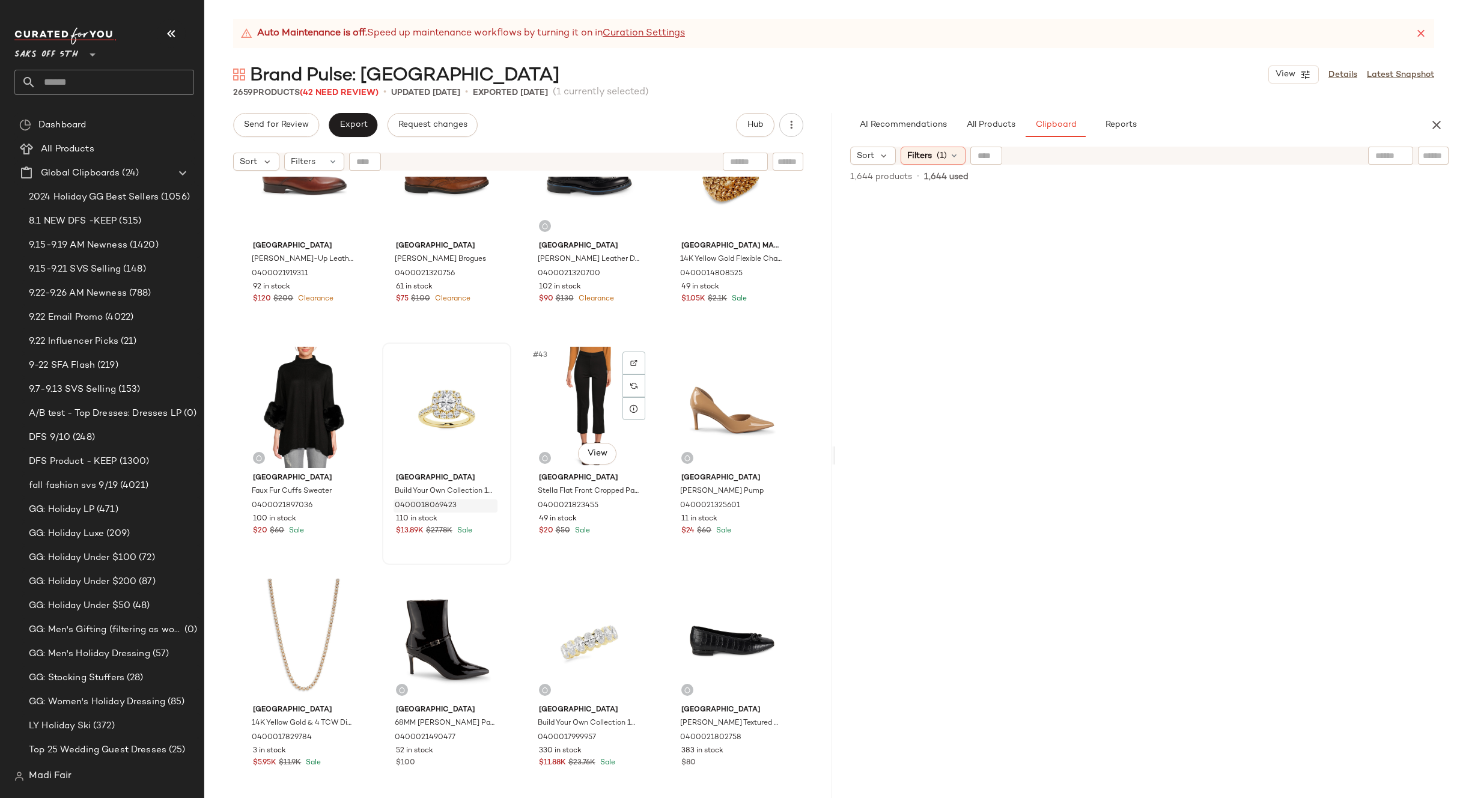
scroll to position [2173, 0]
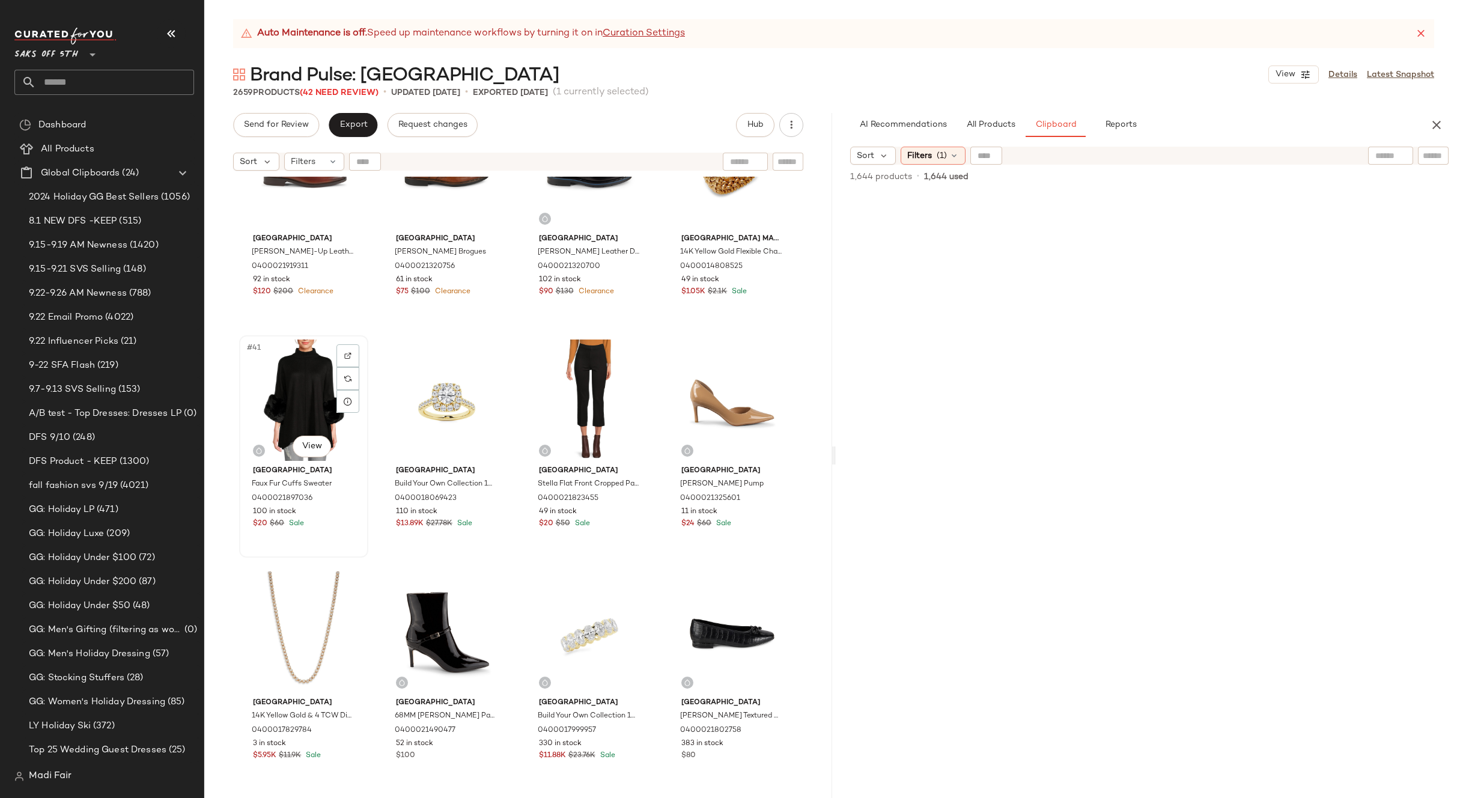
click at [306, 401] on div "#41 View" at bounding box center [303, 399] width 121 height 121
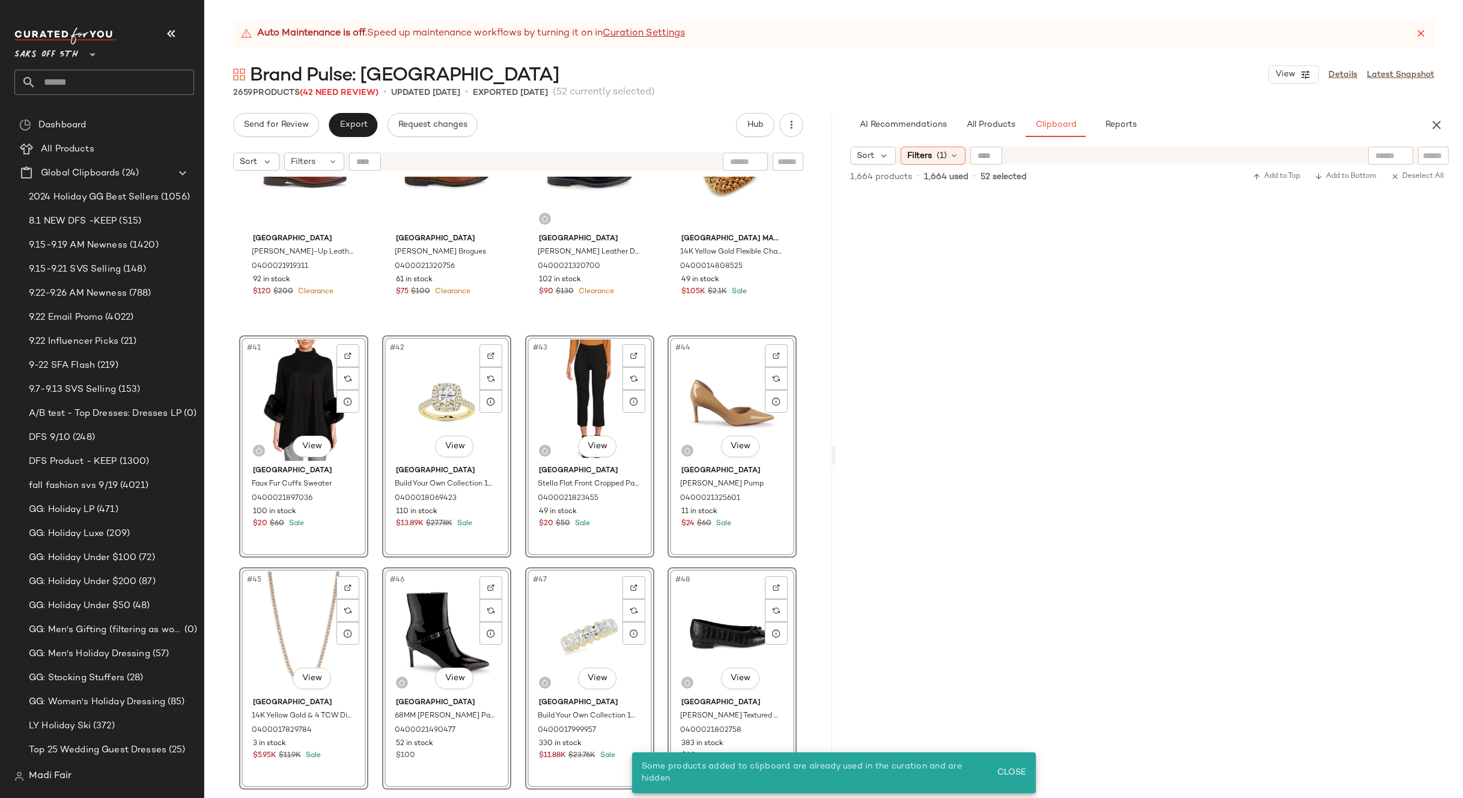
drag, startPoint x: 657, startPoint y: 326, endPoint x: 373, endPoint y: 388, distance: 291.5
click at [657, 326] on div "[GEOGRAPHIC_DATA][PERSON_NAME]-Up Leather Oxfords 0400021919311 92 in stock $12…" at bounding box center [518, 502] width 628 height 651
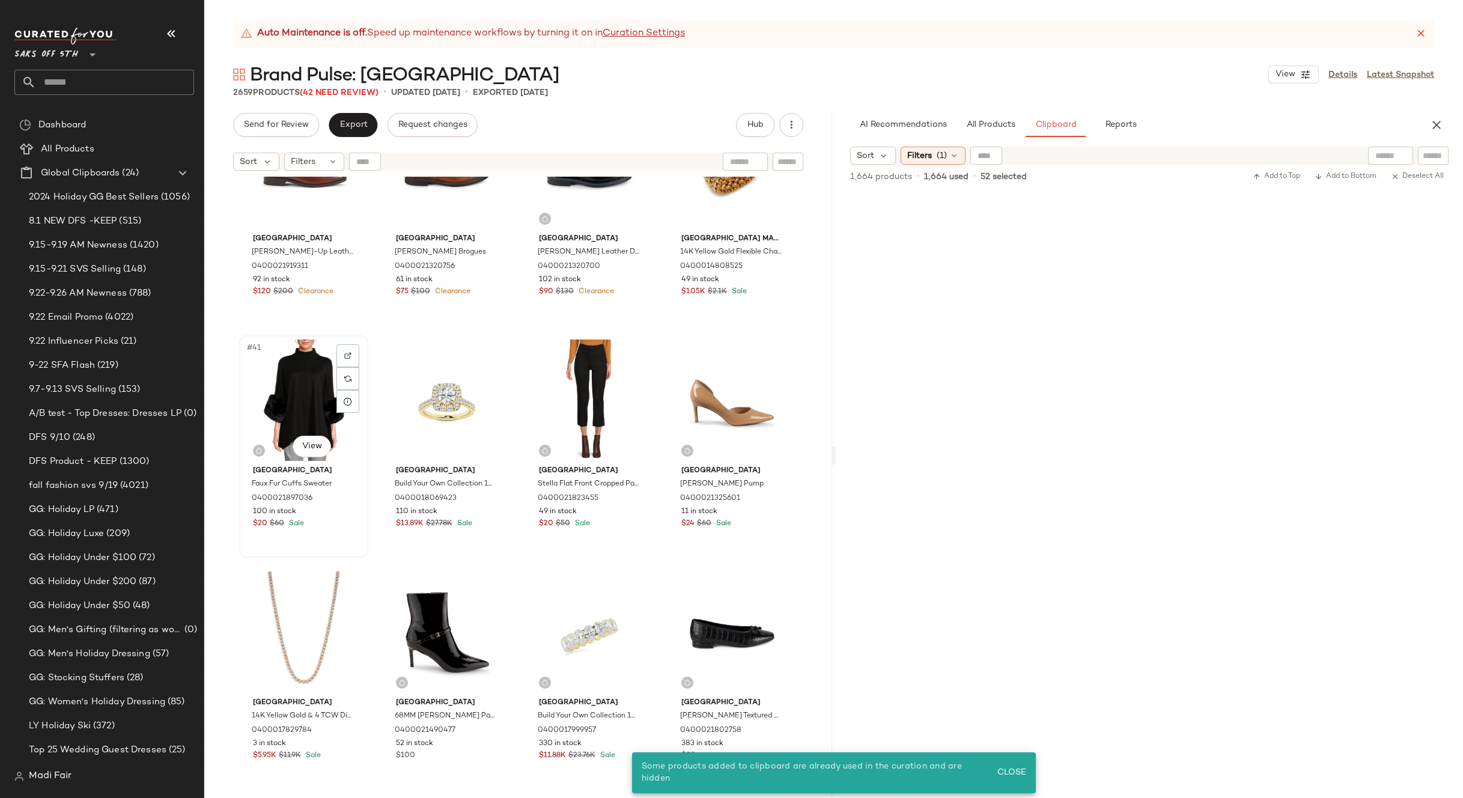
click at [308, 394] on div "#41 View" at bounding box center [303, 399] width 121 height 121
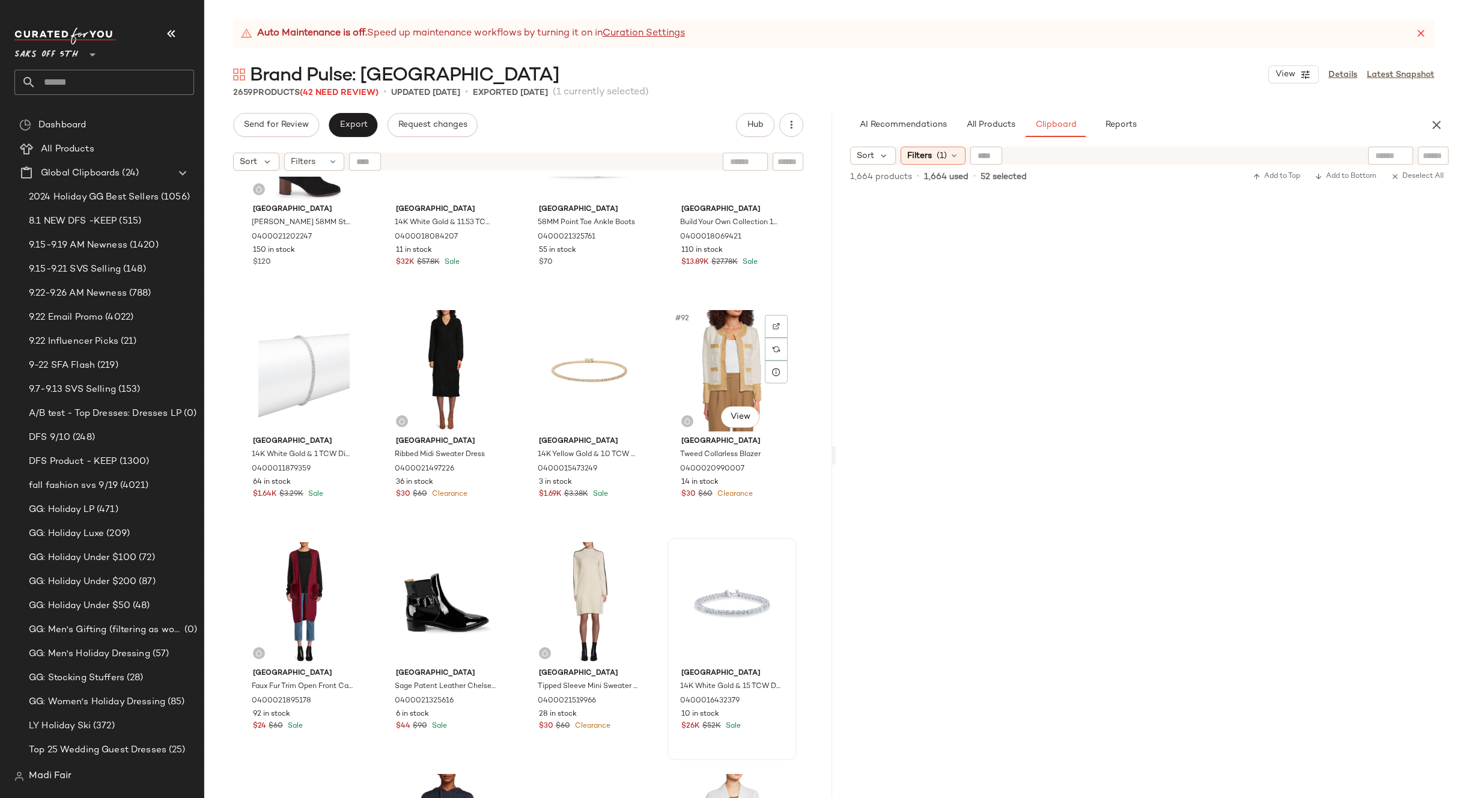
scroll to position [4817, 0]
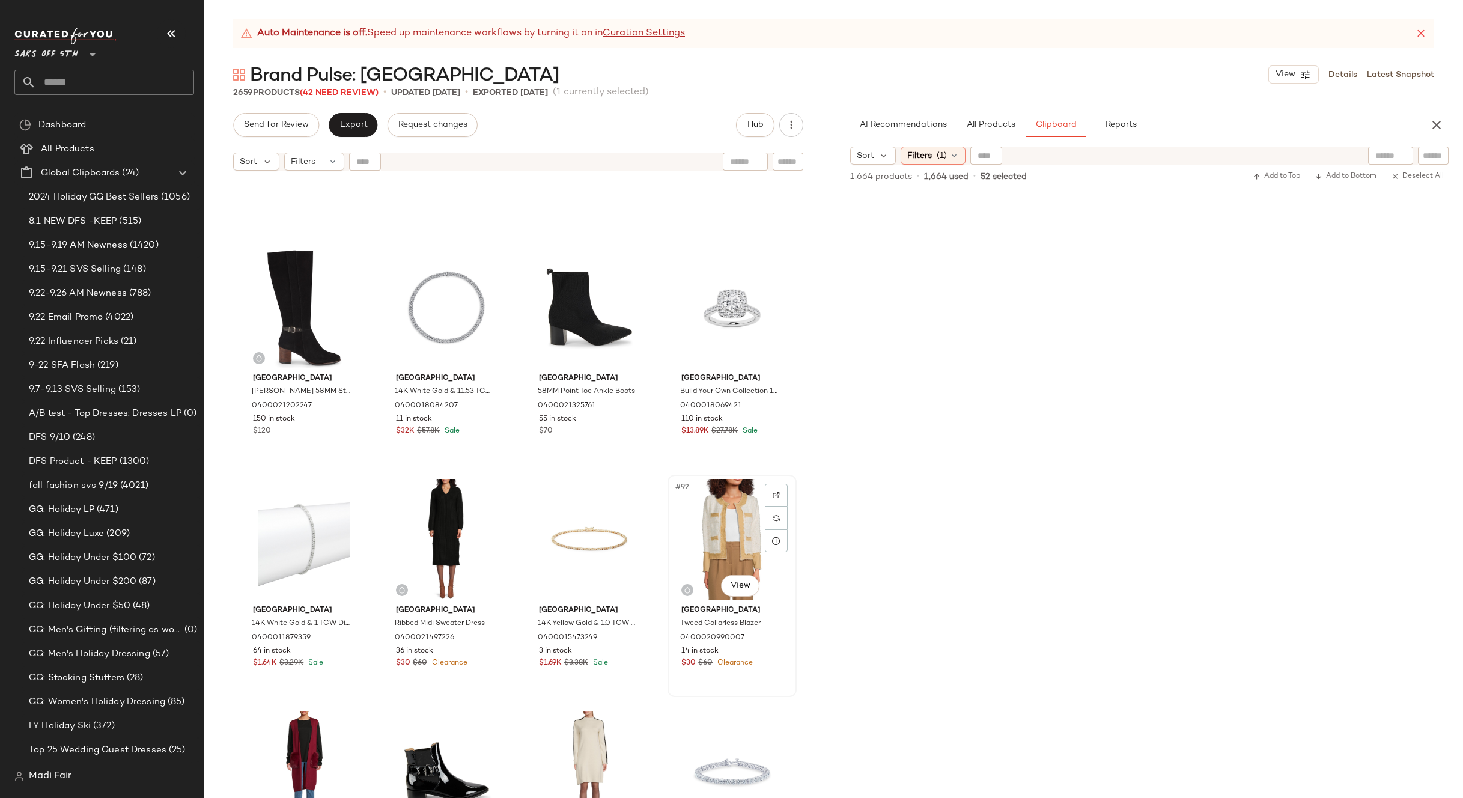
click at [702, 525] on div "#92 View" at bounding box center [732, 539] width 121 height 121
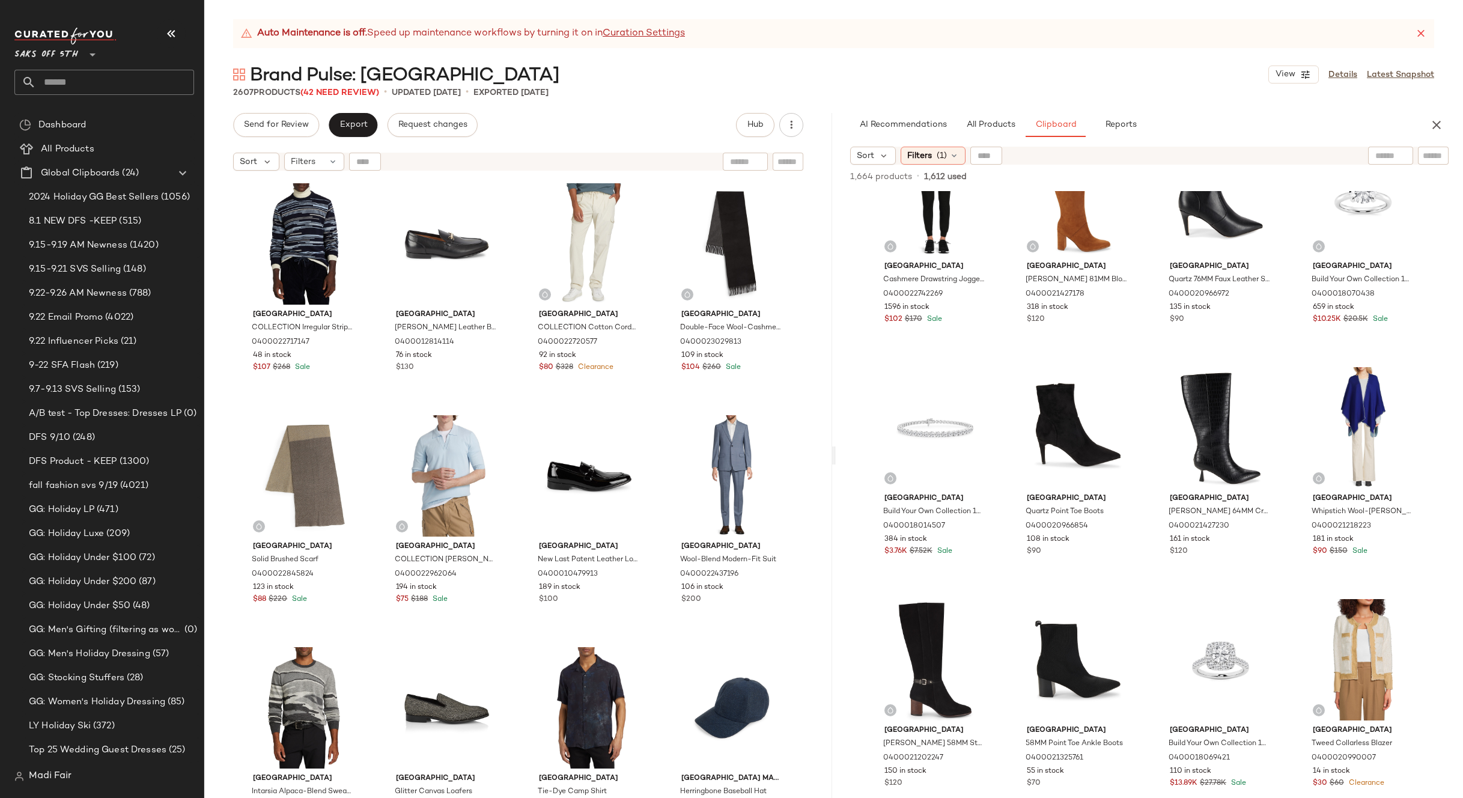
scroll to position [2411, 0]
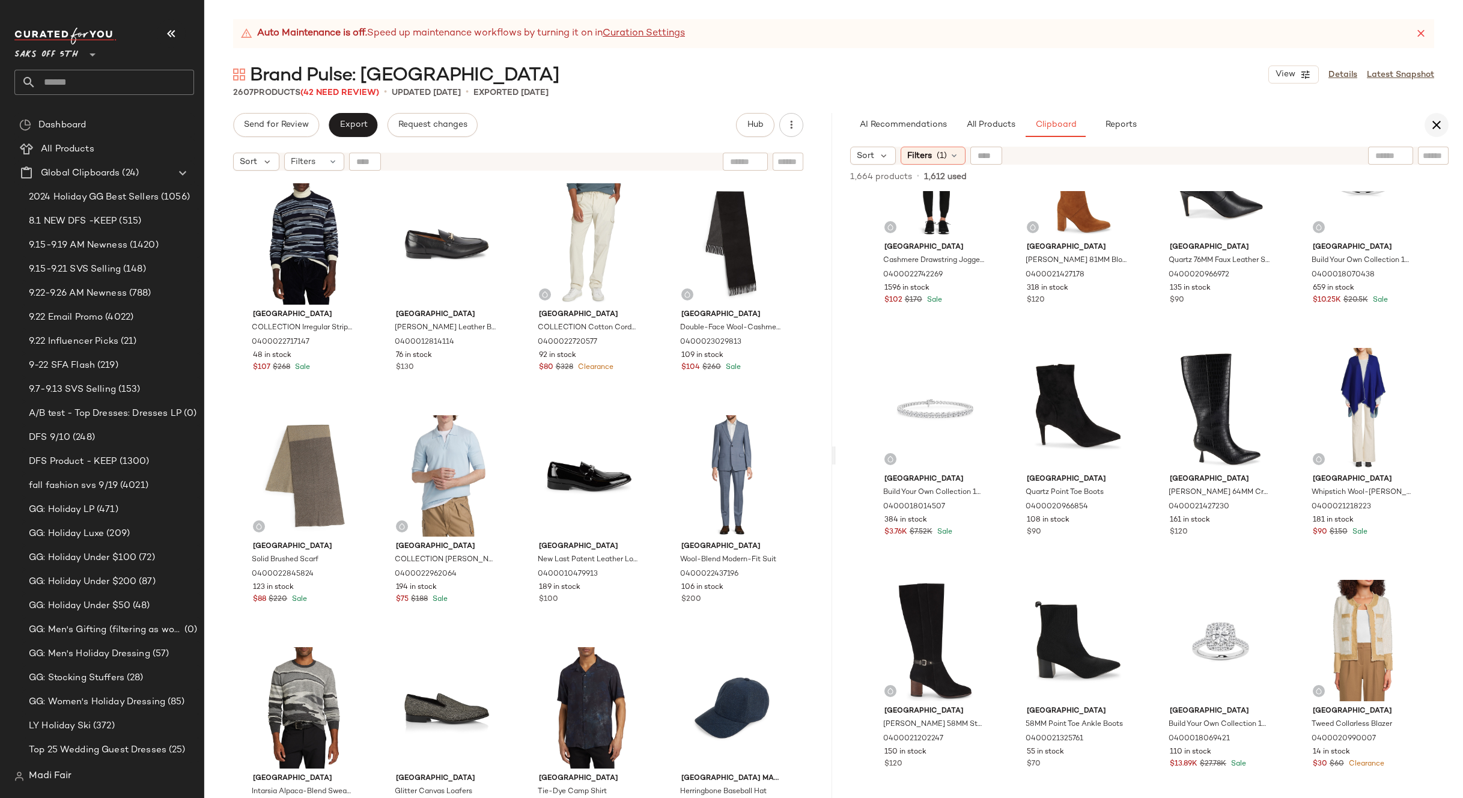
click at [1439, 128] on icon "button" at bounding box center [1436, 125] width 14 height 14
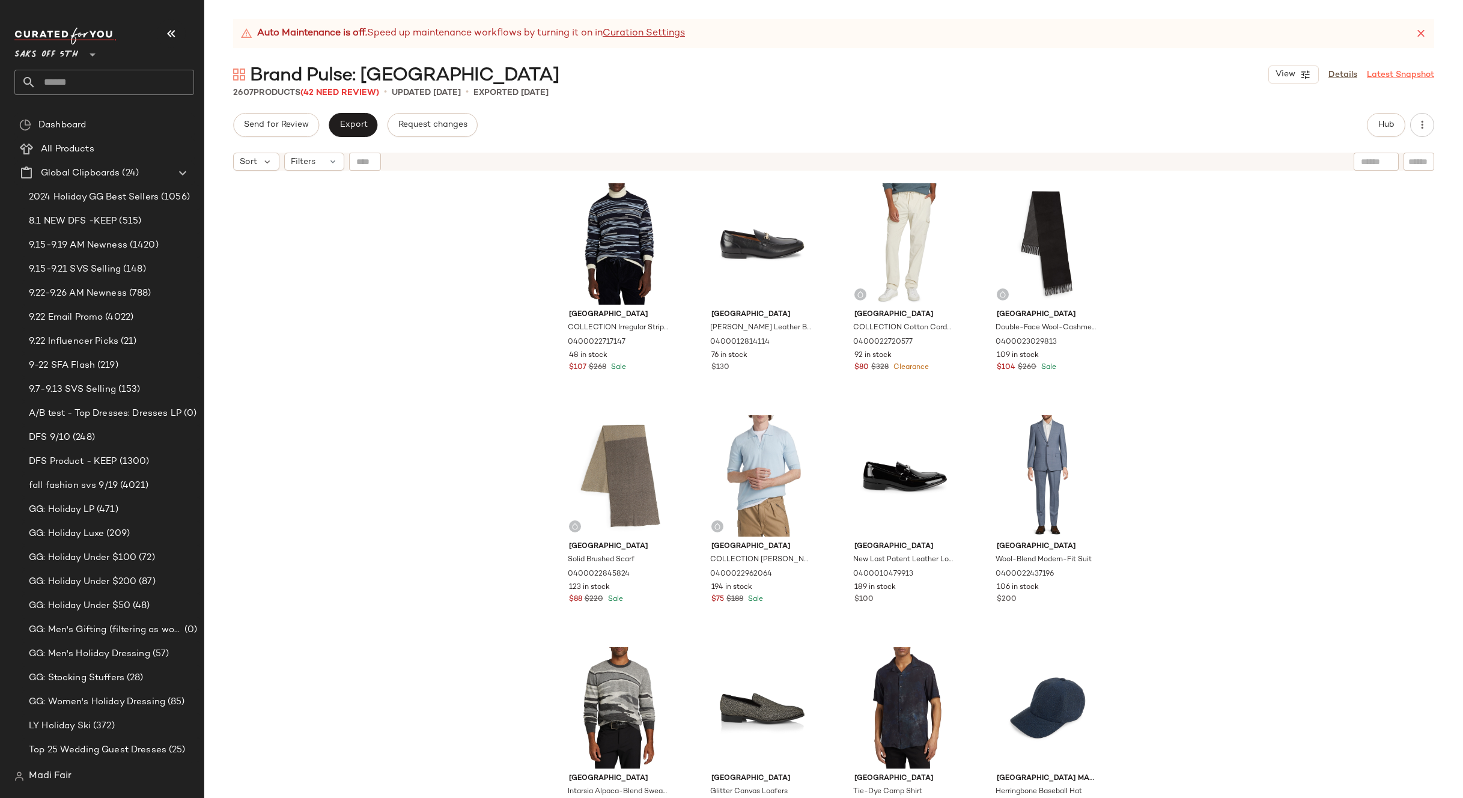
click at [1395, 75] on link "Latest Snapshot" at bounding box center [1400, 75] width 67 height 13
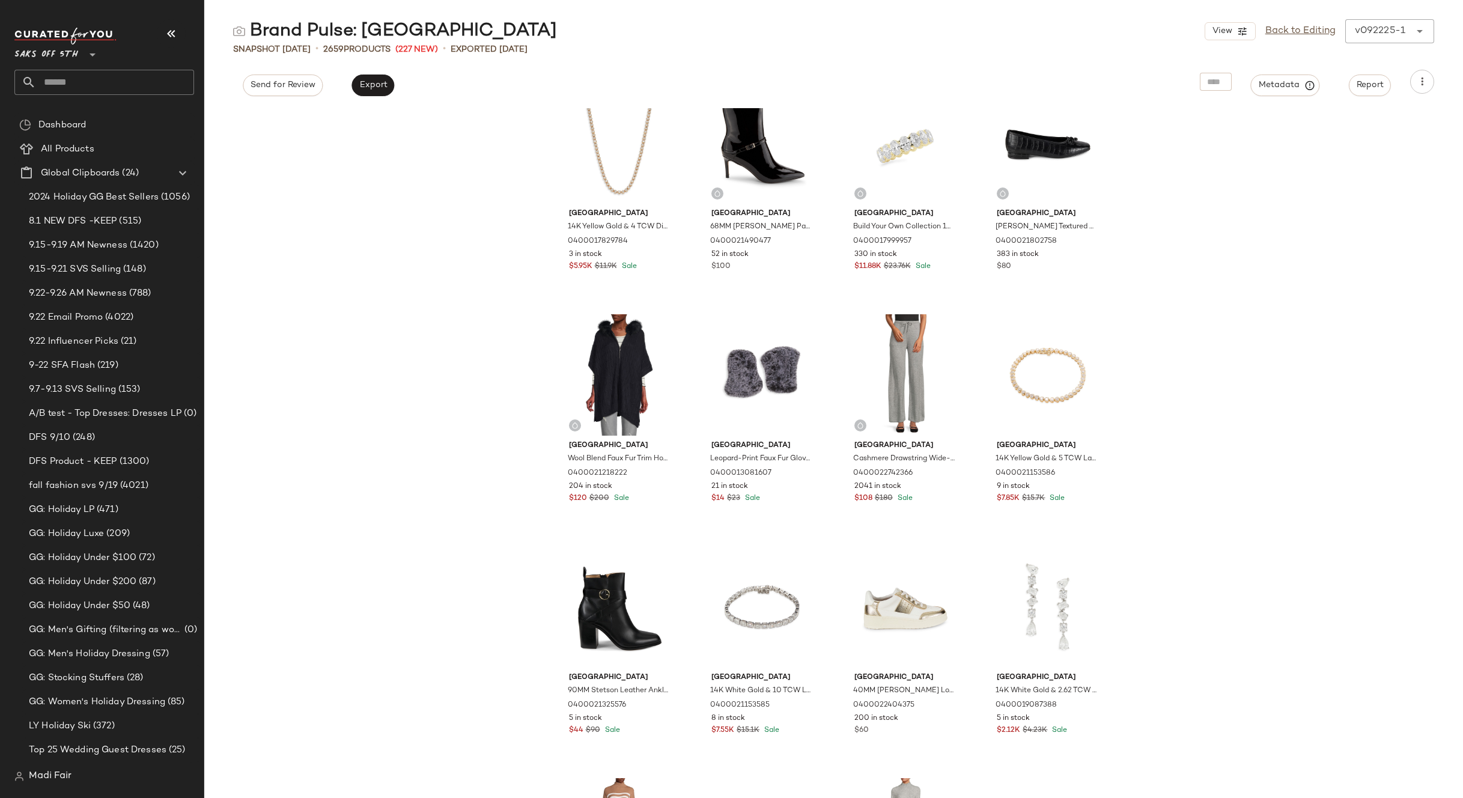
scroll to position [2834, 0]
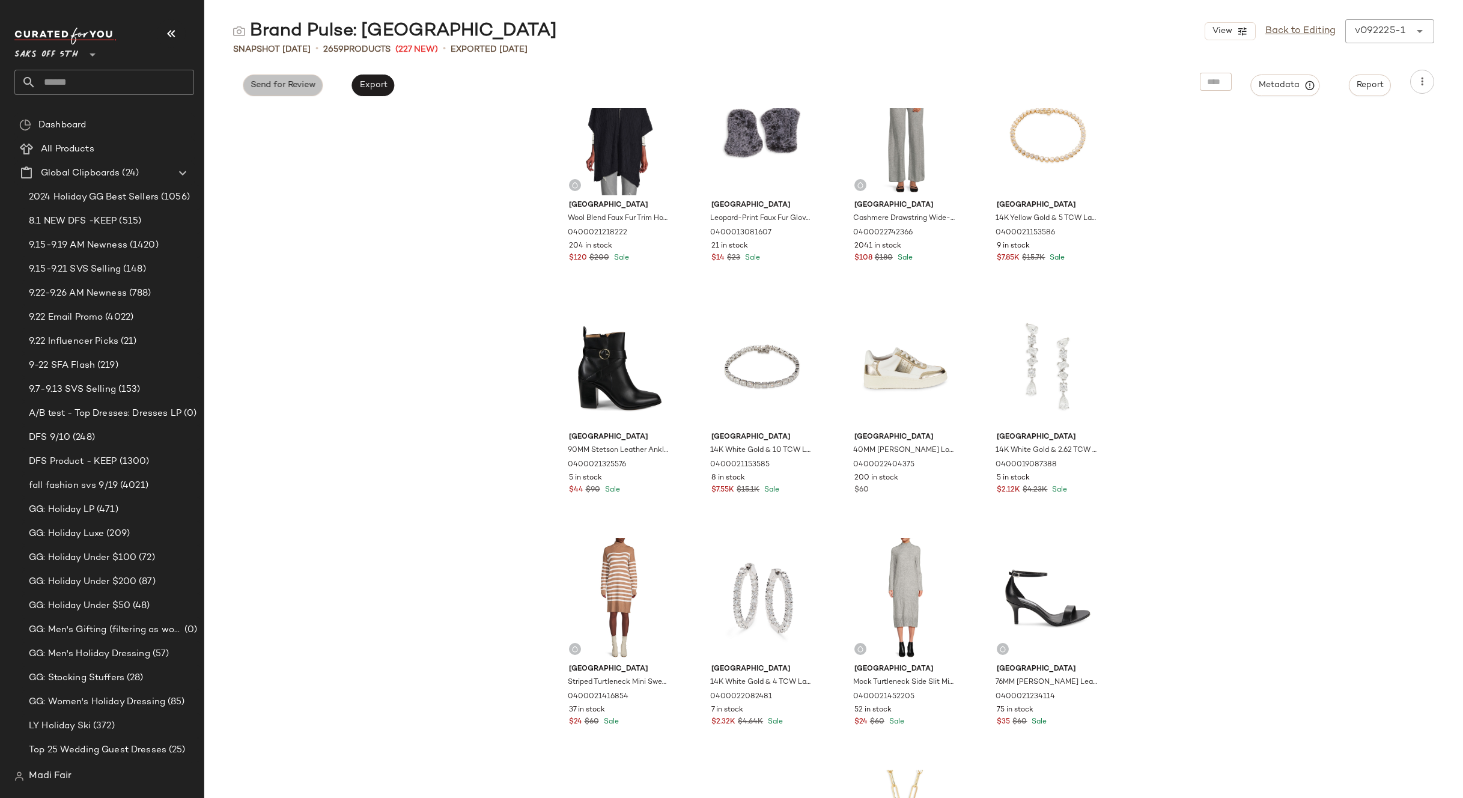
click at [297, 87] on span "Send for Review" at bounding box center [282, 86] width 65 height 10
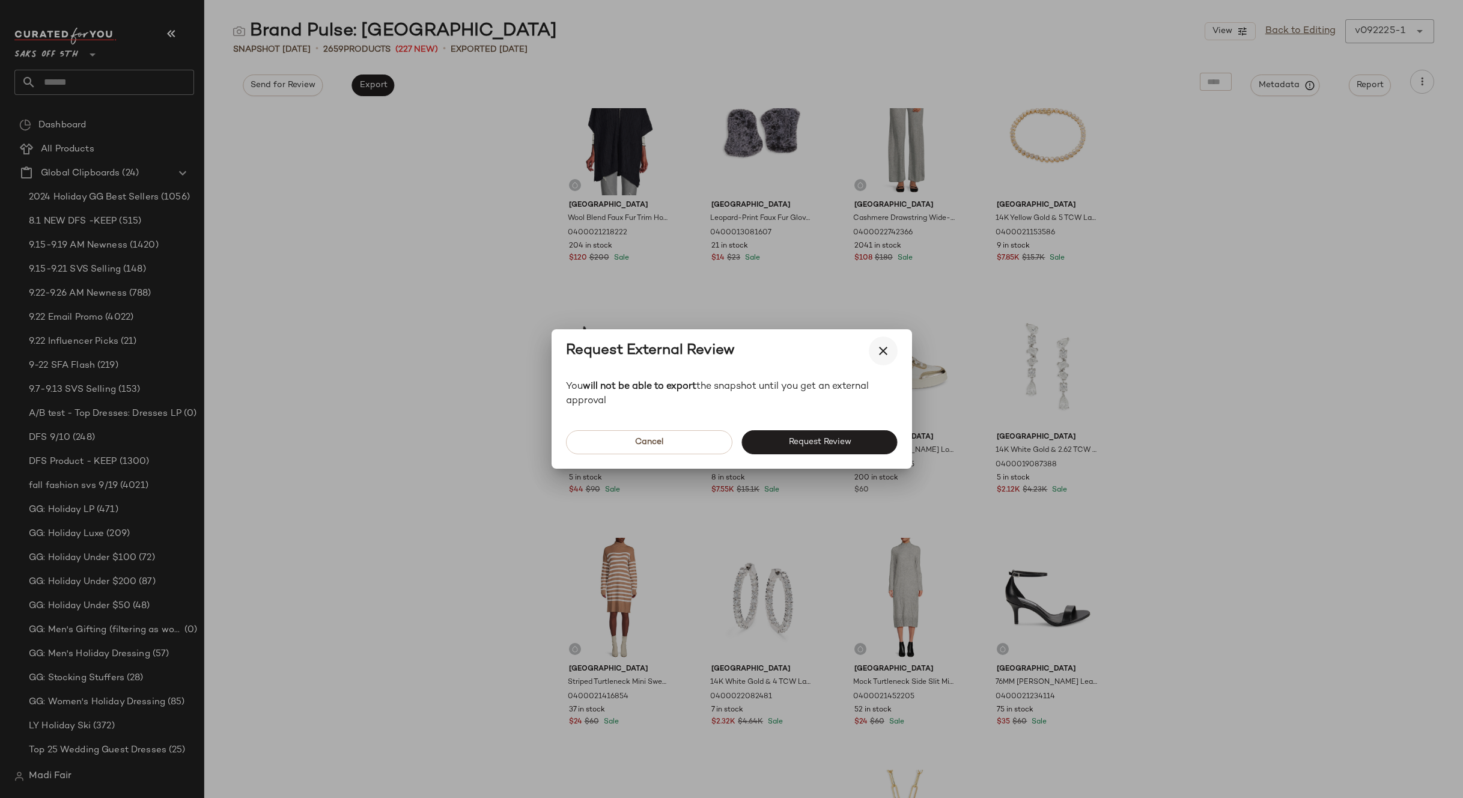
click at [880, 346] on icon "button" at bounding box center [883, 351] width 14 height 14
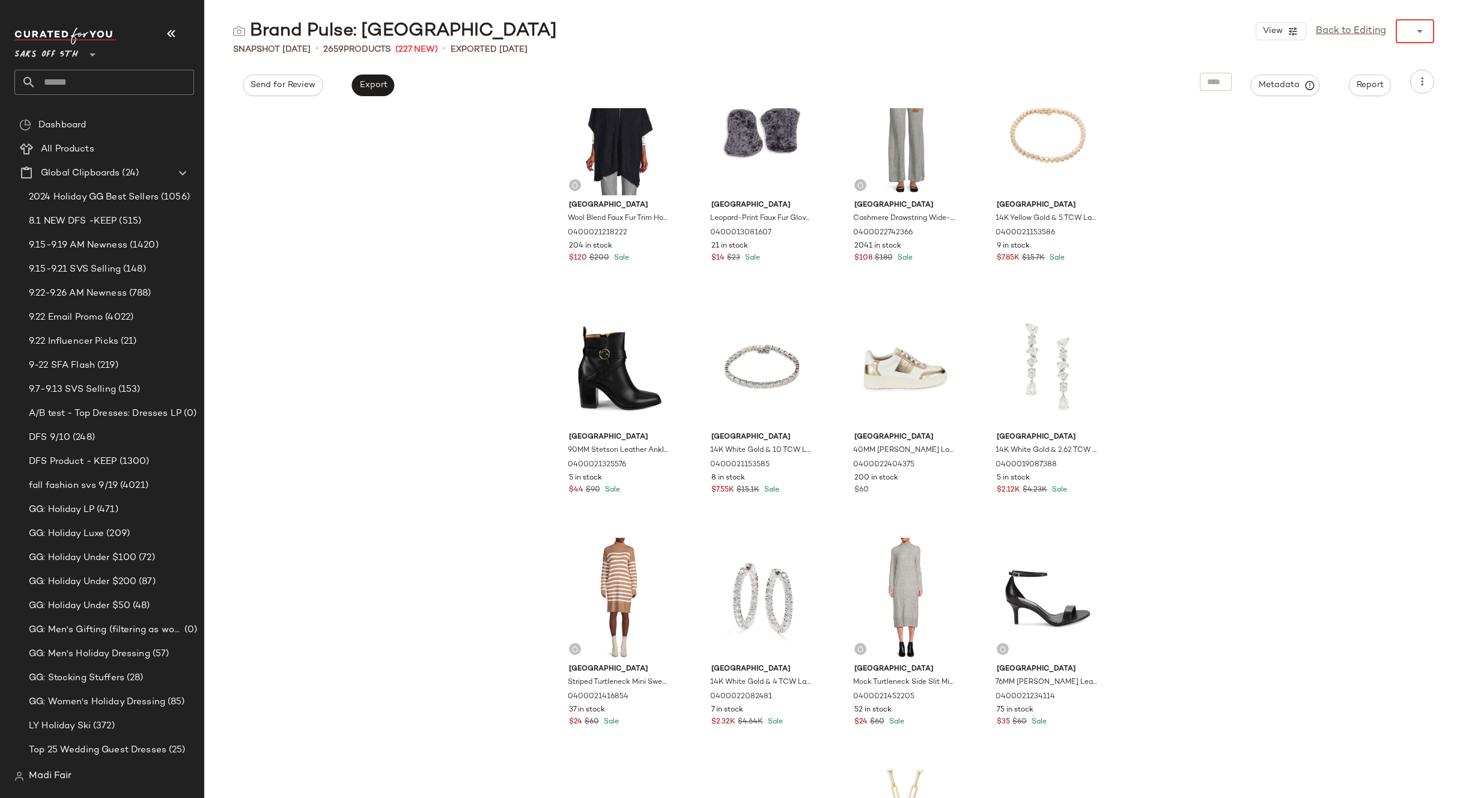
click at [1402, 37] on div "******" at bounding box center [1403, 31] width 14 height 24
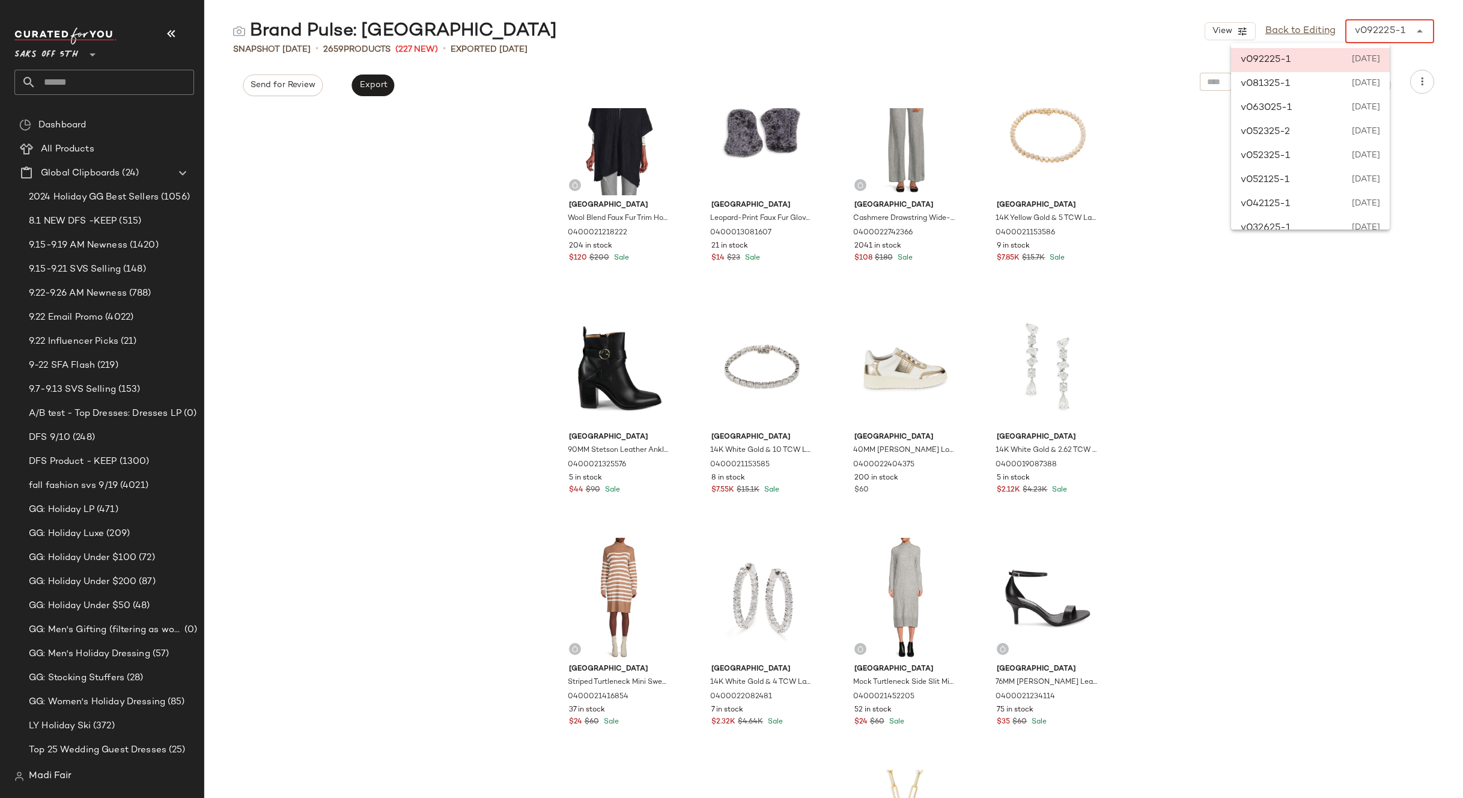
click at [1390, 68] on div "v092225-1 [DATE]" at bounding box center [1310, 60] width 159 height 24
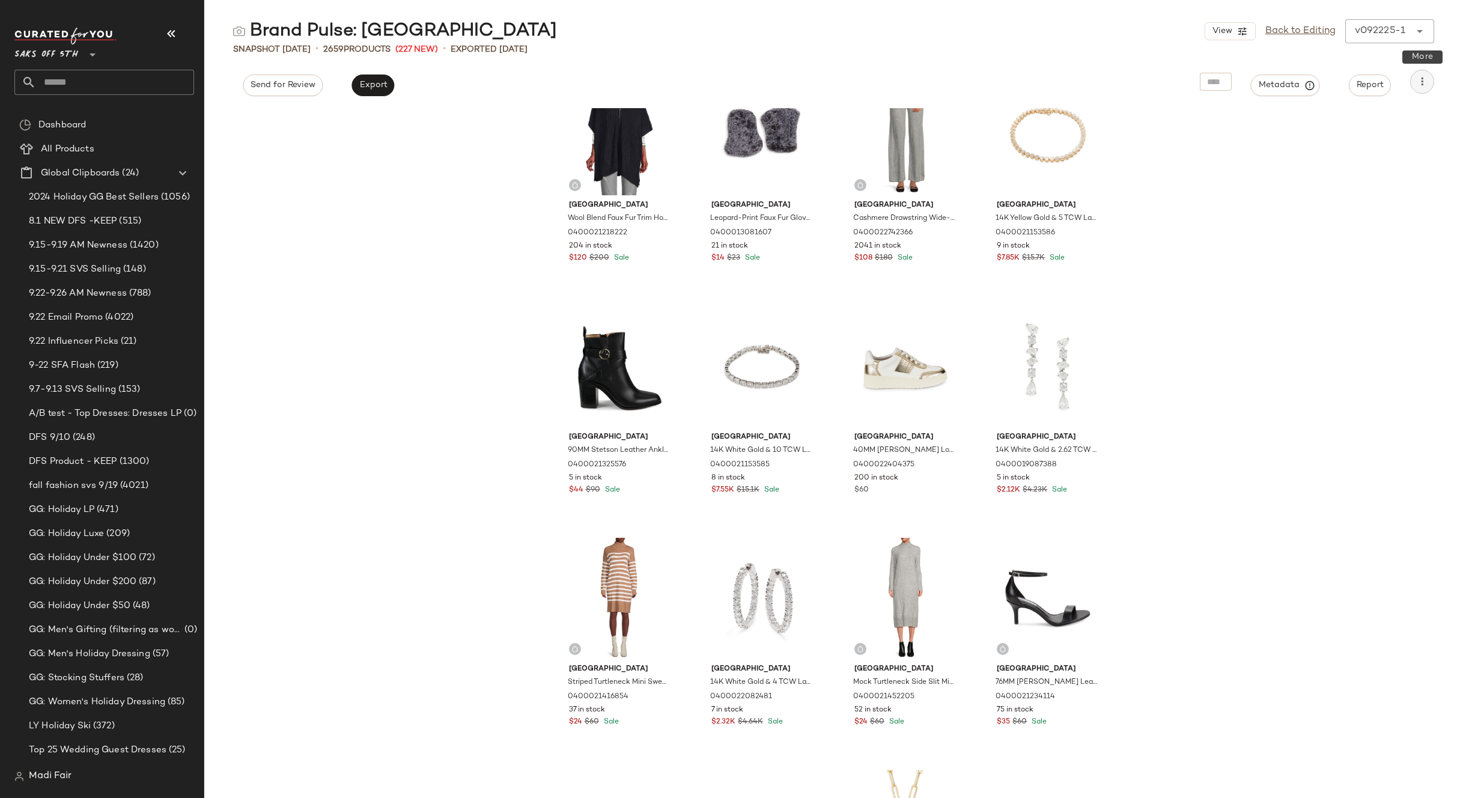
click at [1419, 76] on icon "button" at bounding box center [1422, 82] width 12 height 12
click at [1353, 176] on span "Overwrite Main Curation" at bounding box center [1367, 174] width 113 height 13
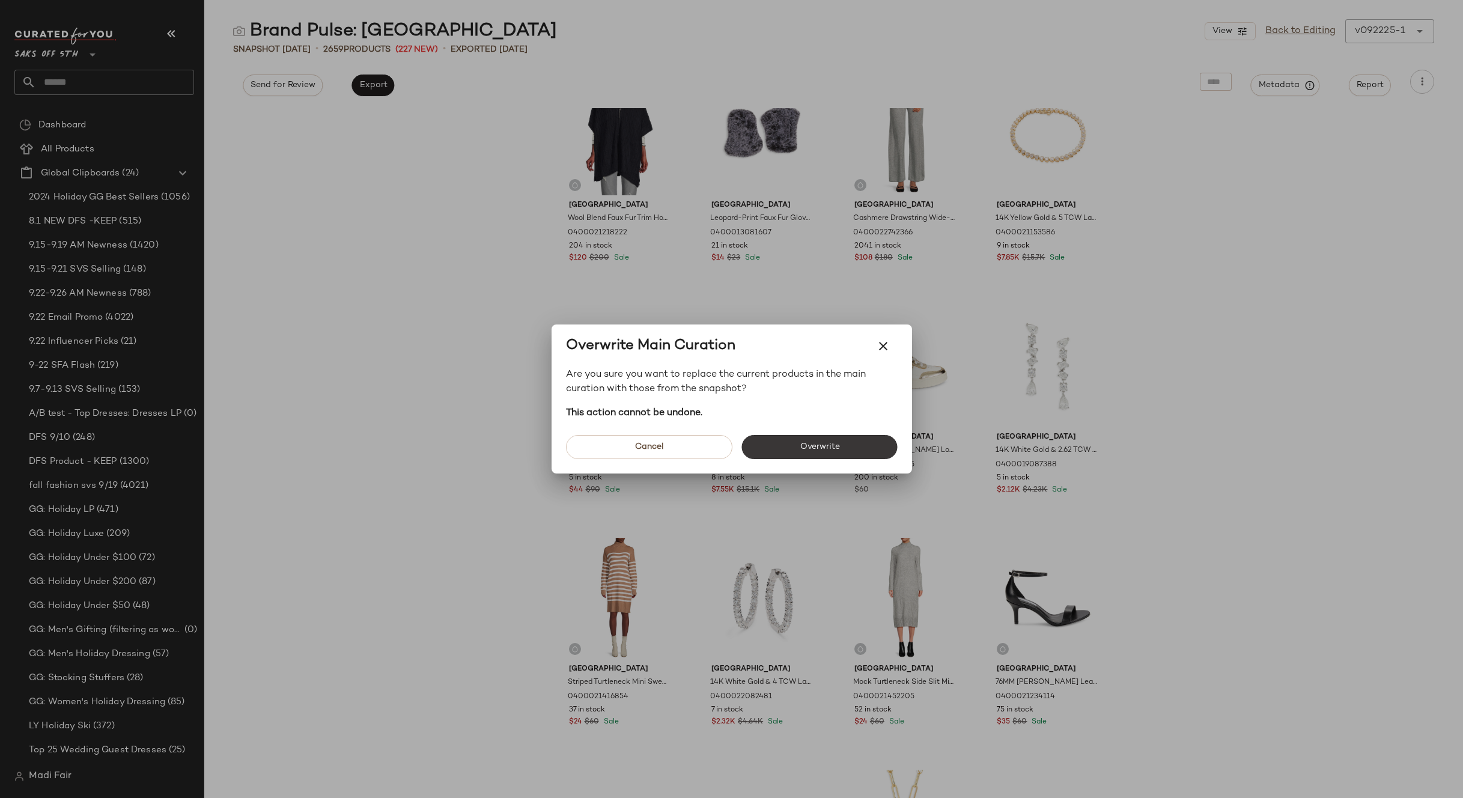
click at [808, 443] on span "Overwrite" at bounding box center [819, 447] width 40 height 10
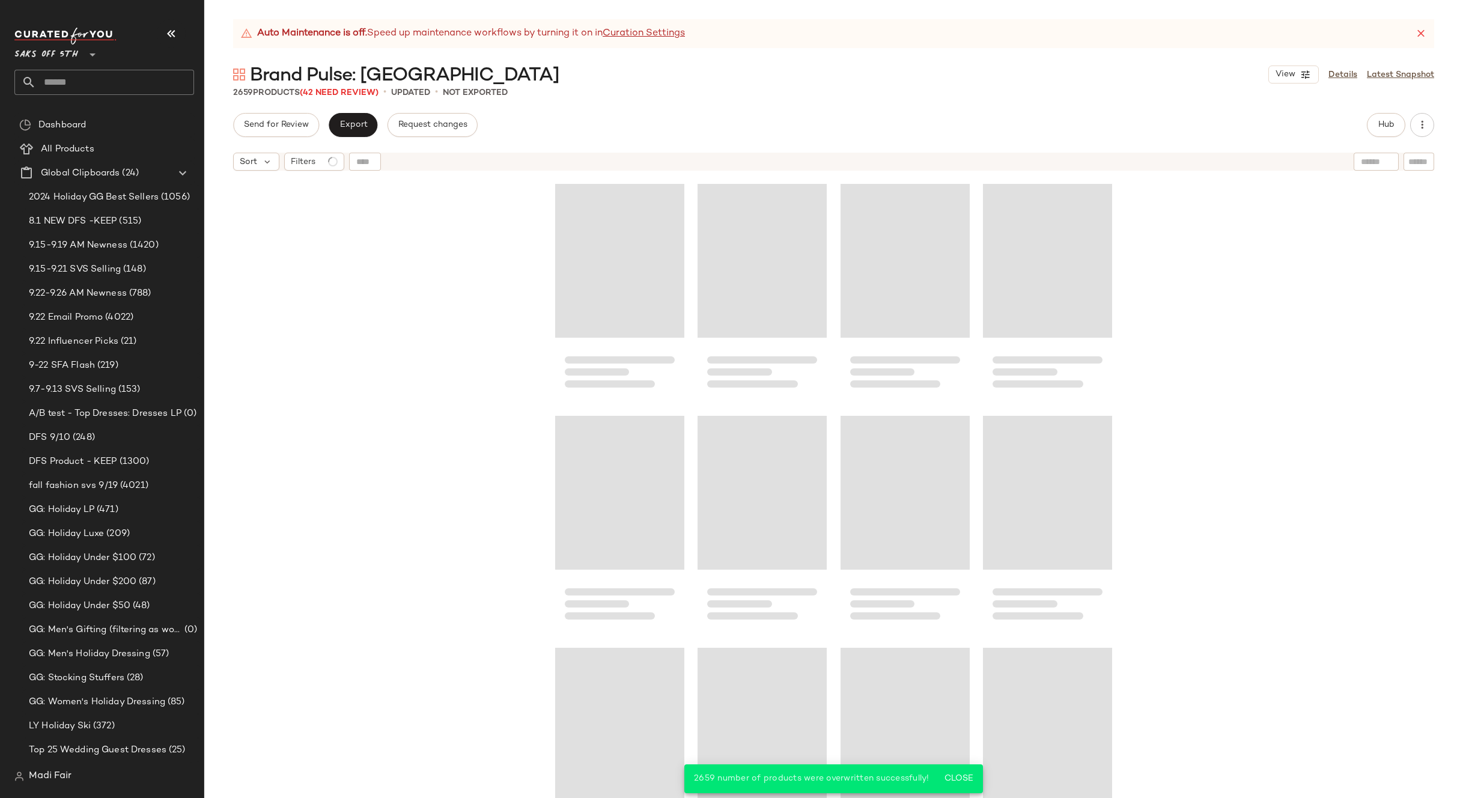
scroll to position [4871, 0]
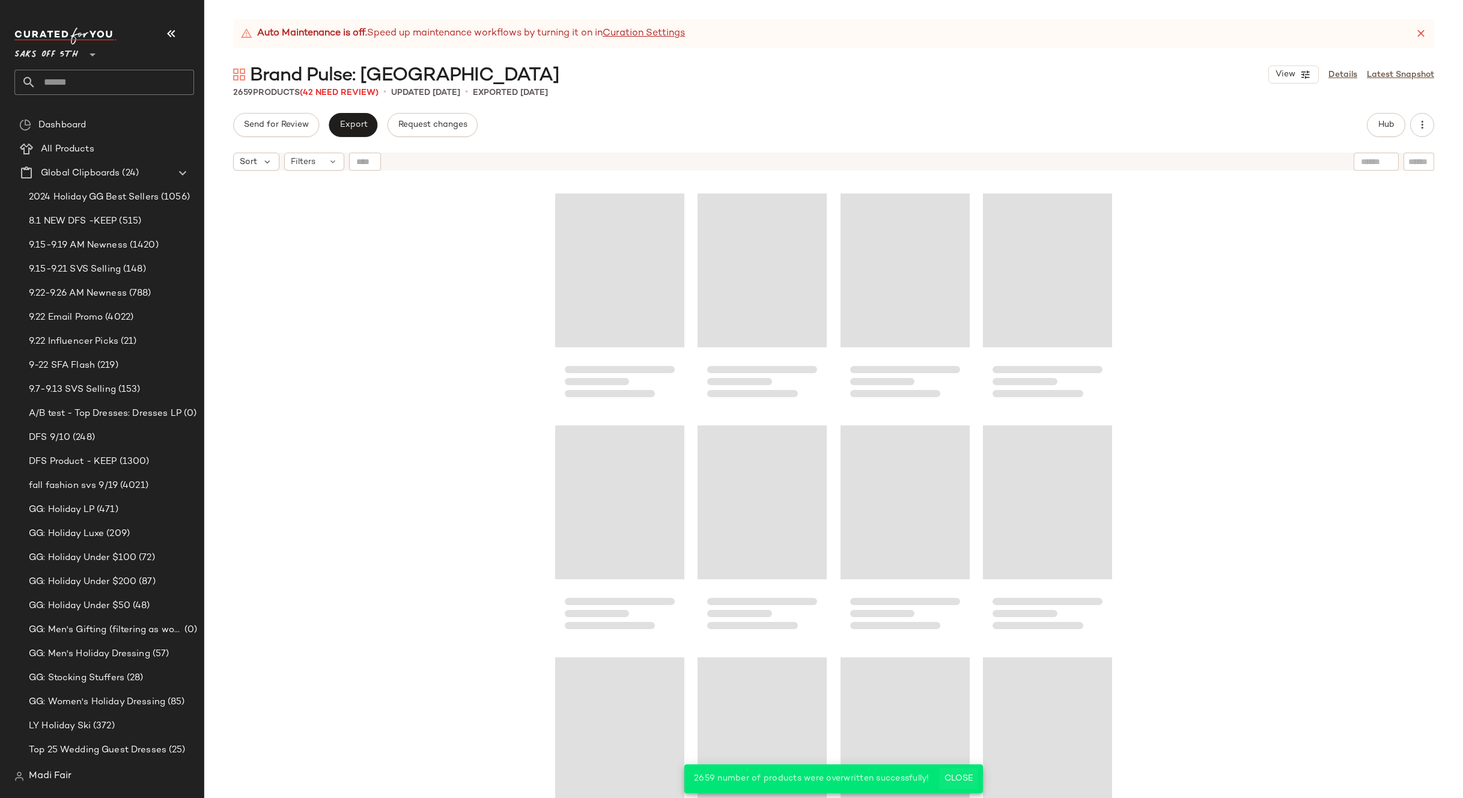
click at [961, 776] on span "Close" at bounding box center [958, 779] width 29 height 10
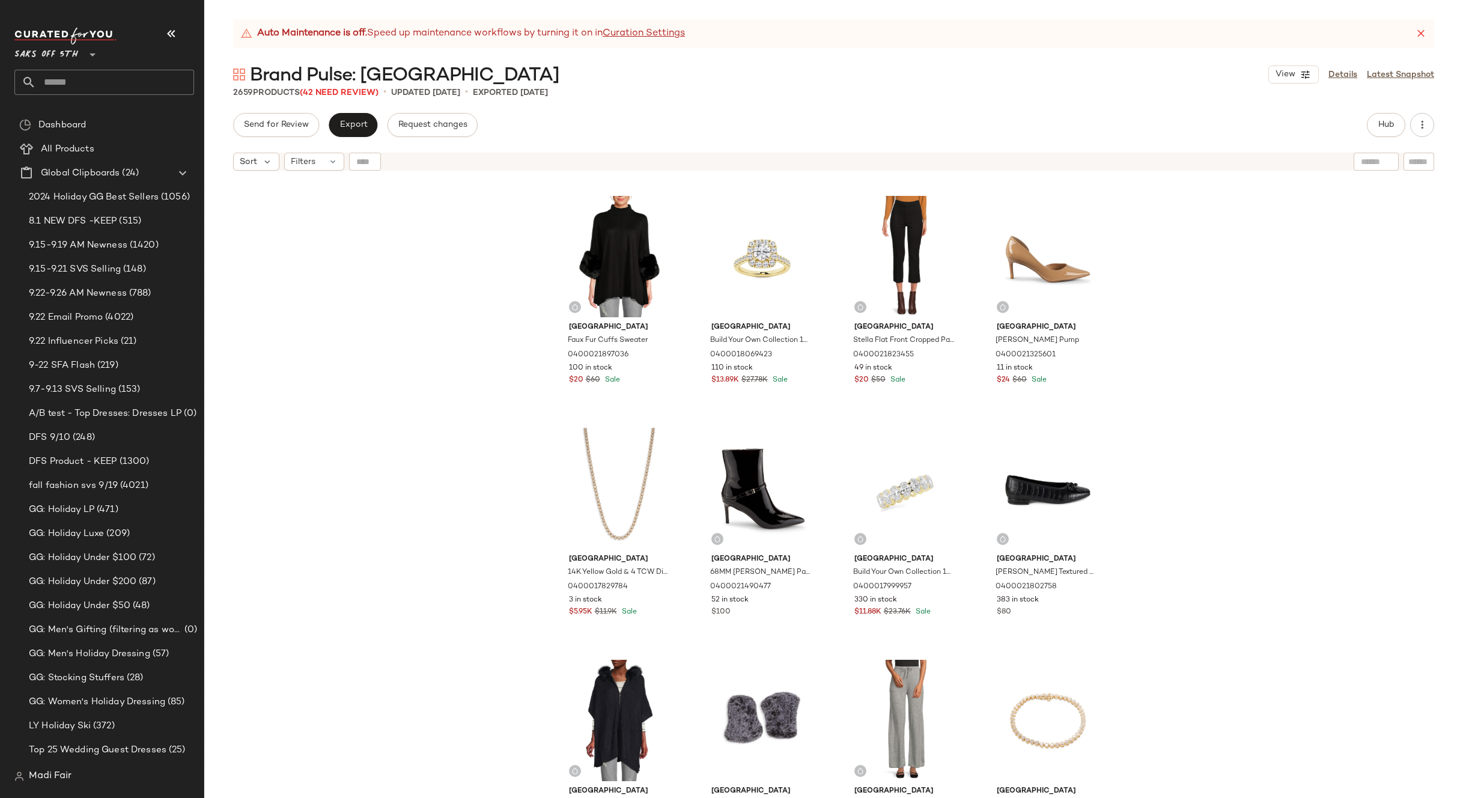
scroll to position [2107, 0]
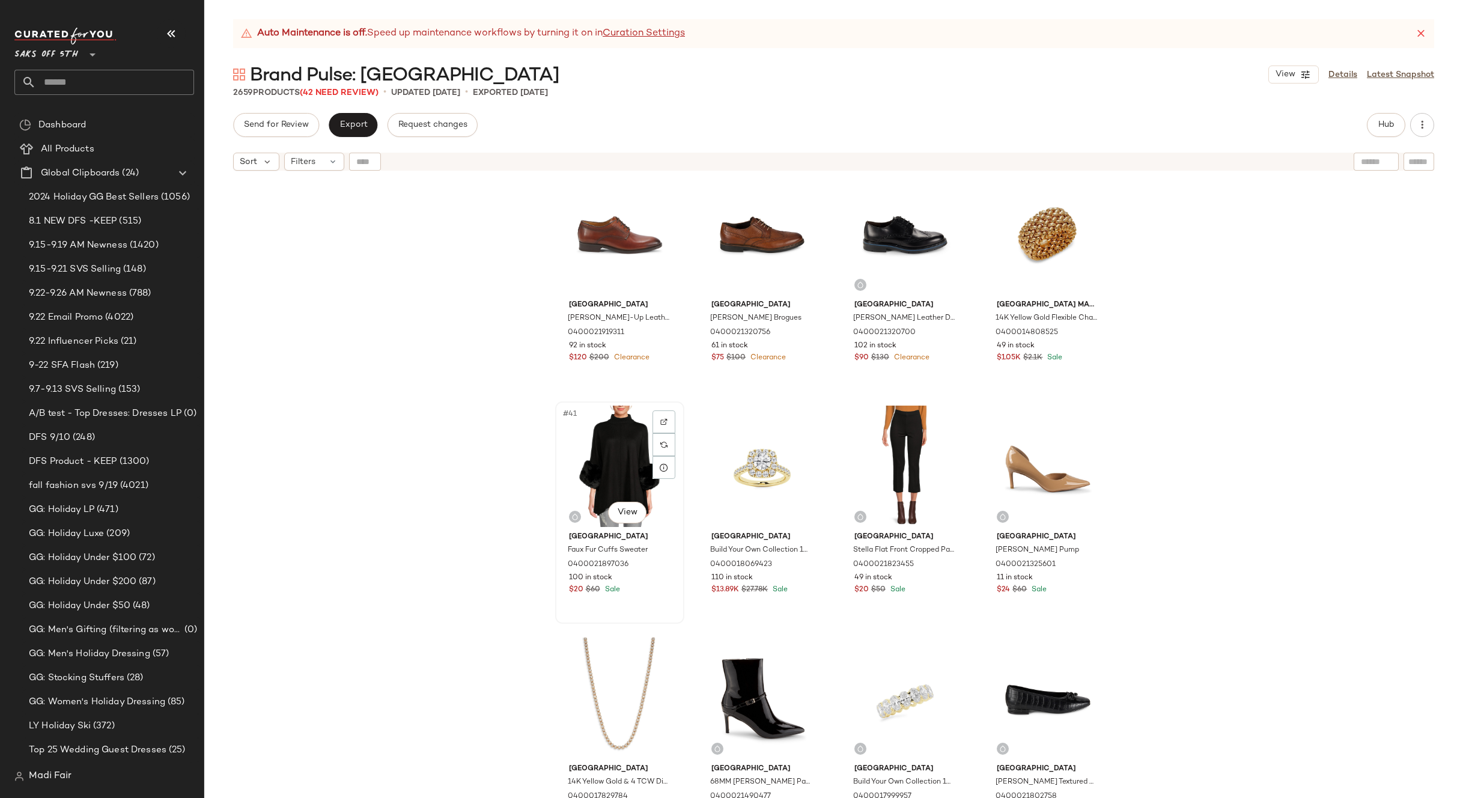
click at [601, 440] on div "#41 View" at bounding box center [619, 466] width 121 height 121
click at [1024, 674] on div "#48 View" at bounding box center [1047, 698] width 121 height 121
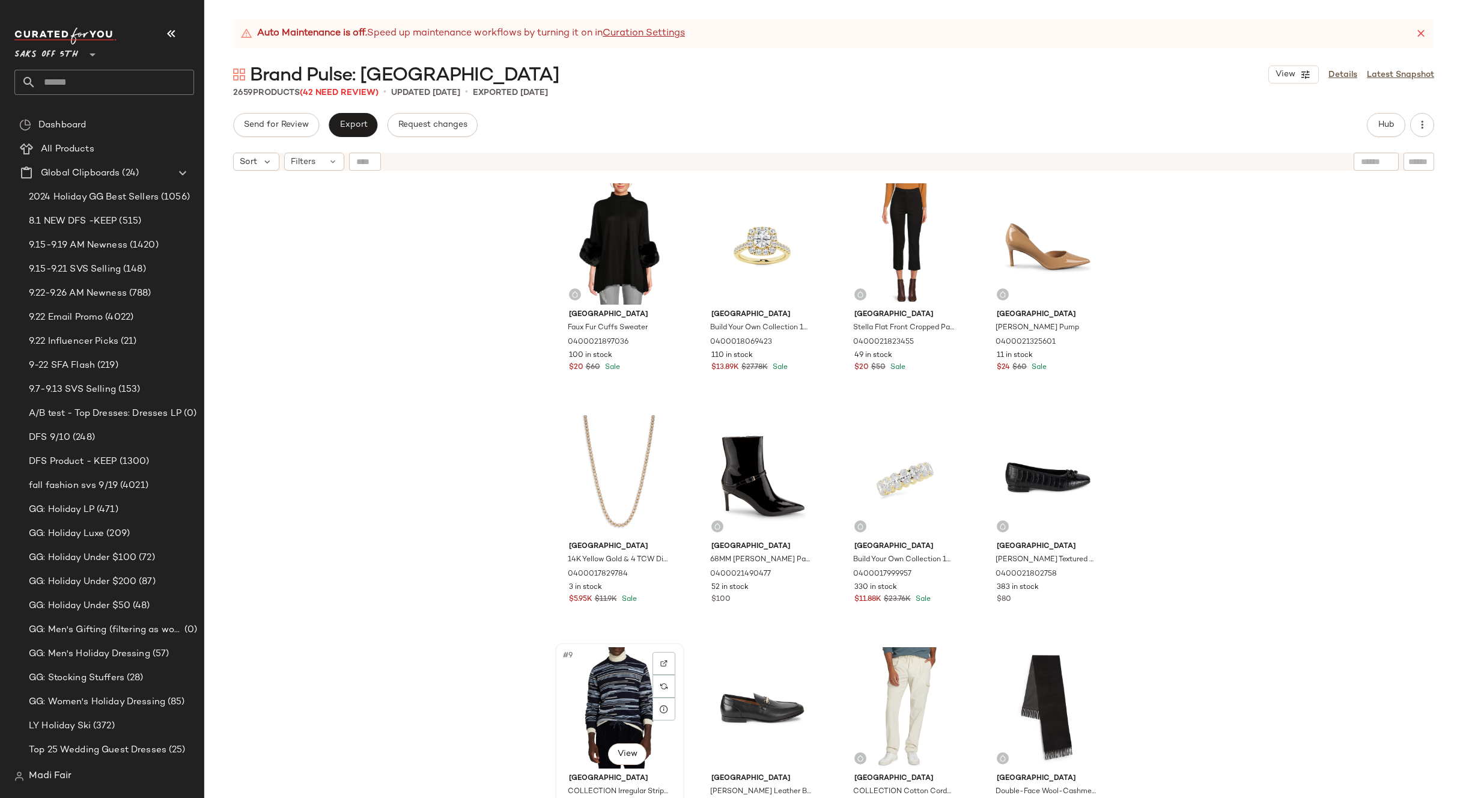
click at [589, 714] on div "#9 View" at bounding box center [619, 707] width 121 height 121
click at [1059, 678] on div "#12 View" at bounding box center [1047, 707] width 121 height 121
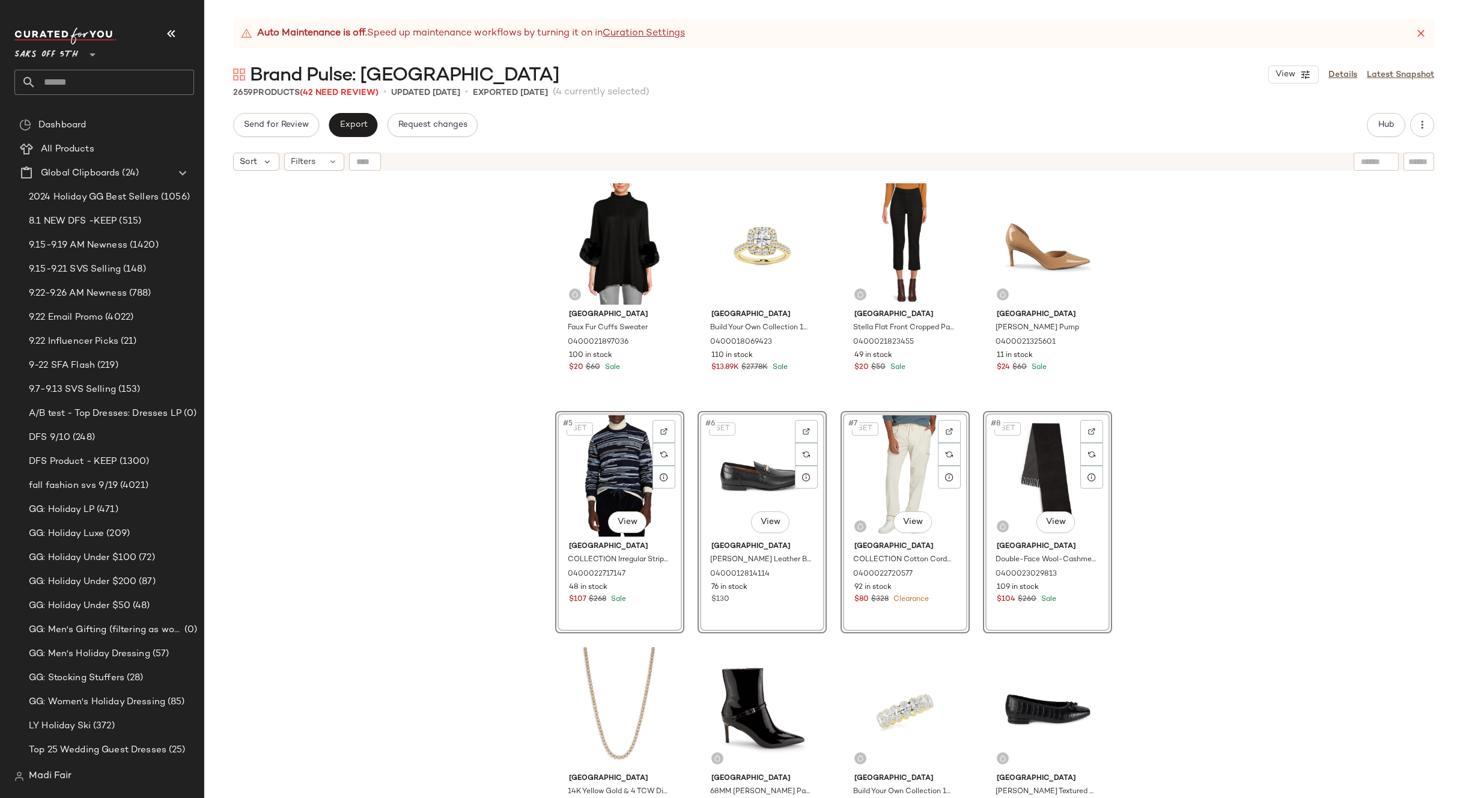
click at [1204, 465] on div "[GEOGRAPHIC_DATA] Faux Fur Cuffs Sweater 0400021897036 100 in stock $20 $60 Sal…" at bounding box center [833, 502] width 1259 height 651
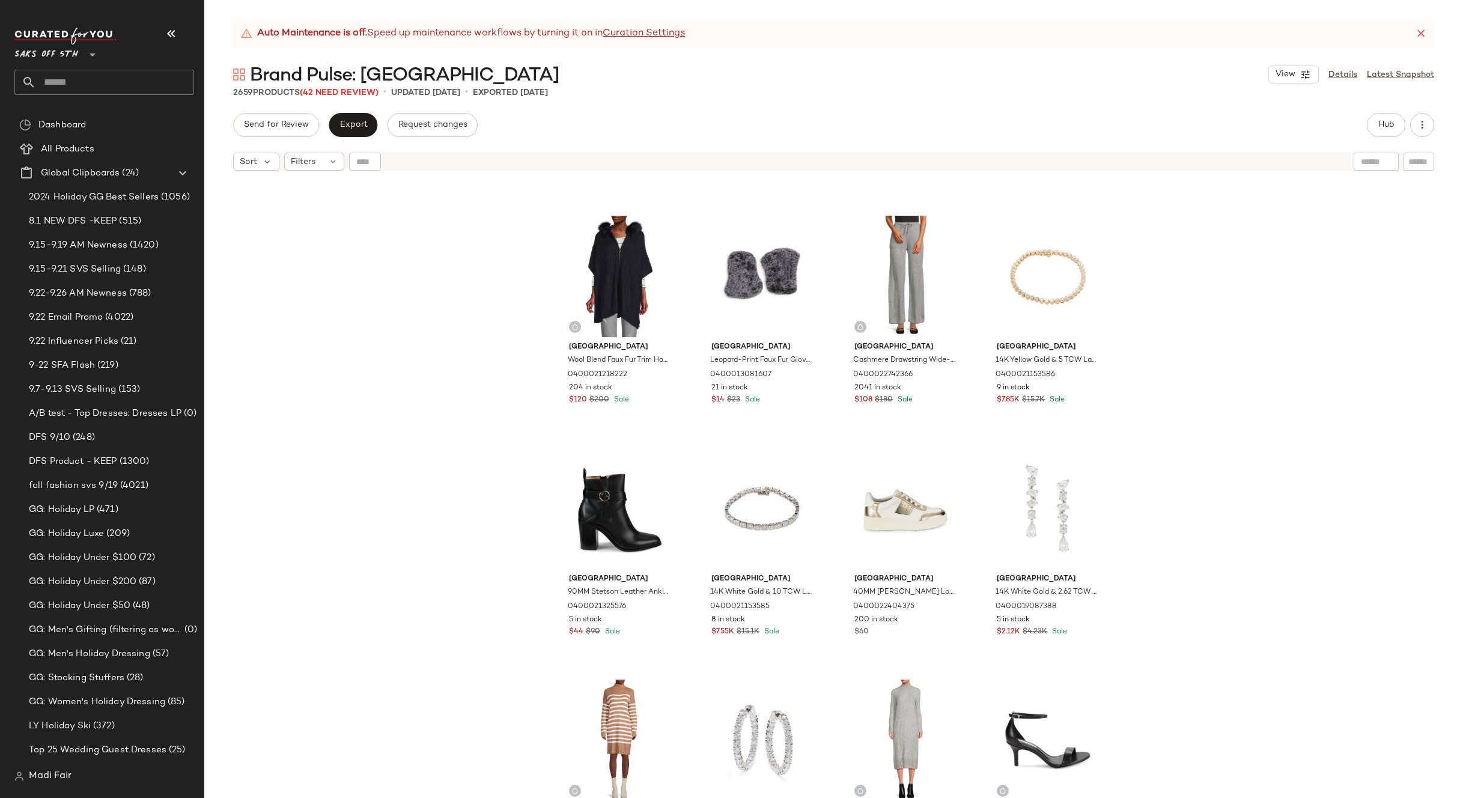
scroll to position [2774, 0]
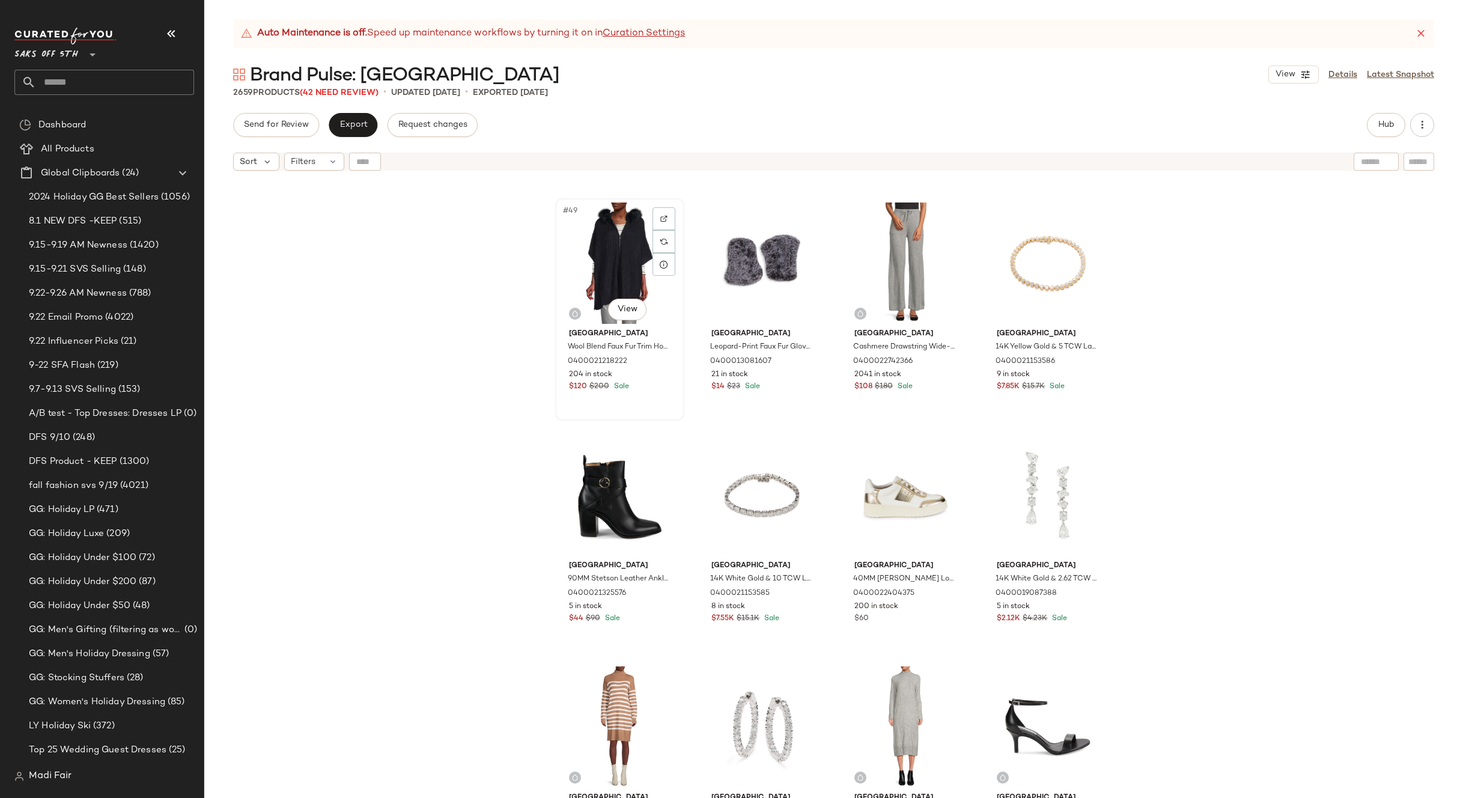
click at [624, 257] on div "#49 View" at bounding box center [619, 262] width 121 height 121
click at [1033, 491] on div "#56 View" at bounding box center [1047, 494] width 121 height 121
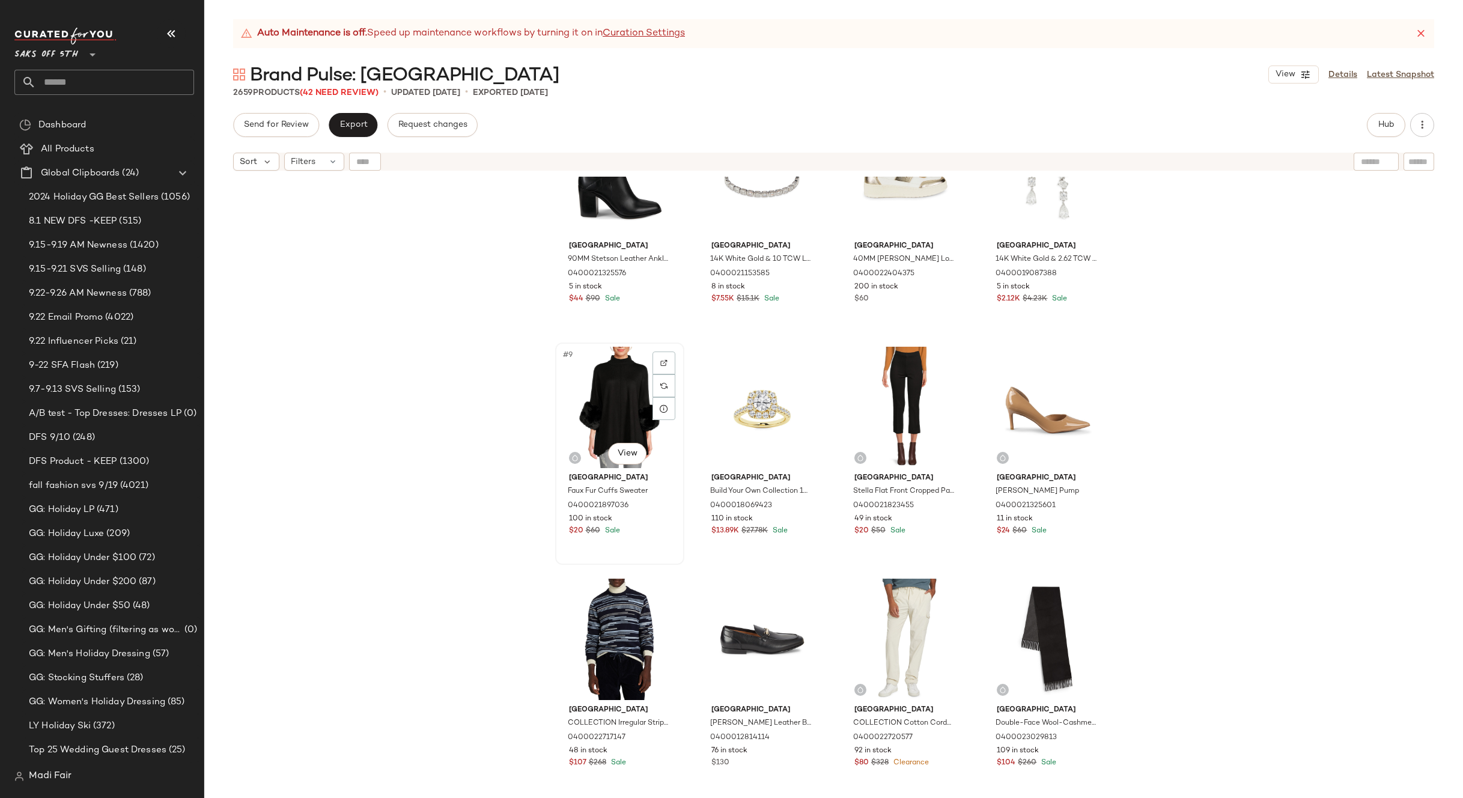
click at [624, 424] on div "#9 View" at bounding box center [619, 407] width 121 height 121
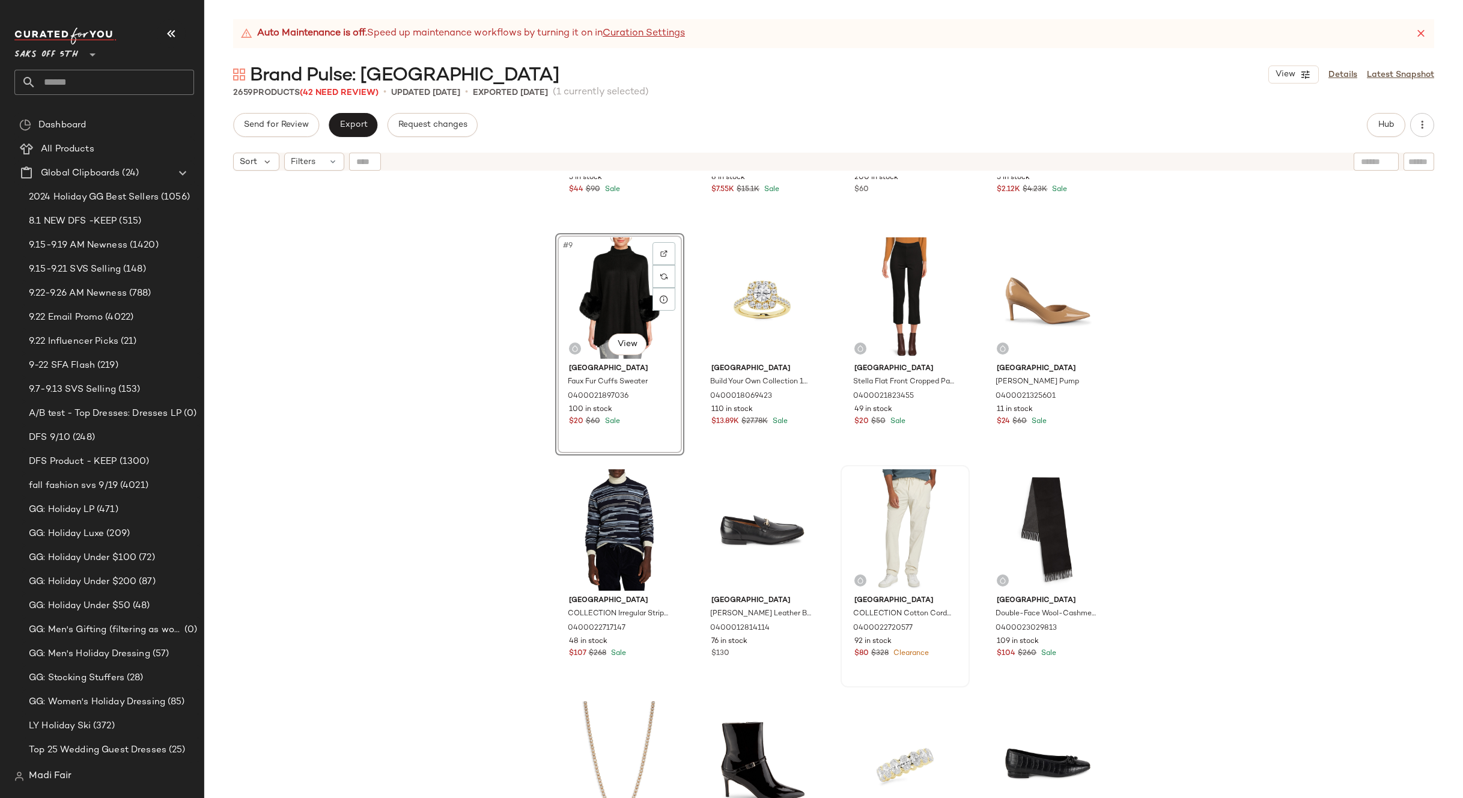
scroll to position [610, 0]
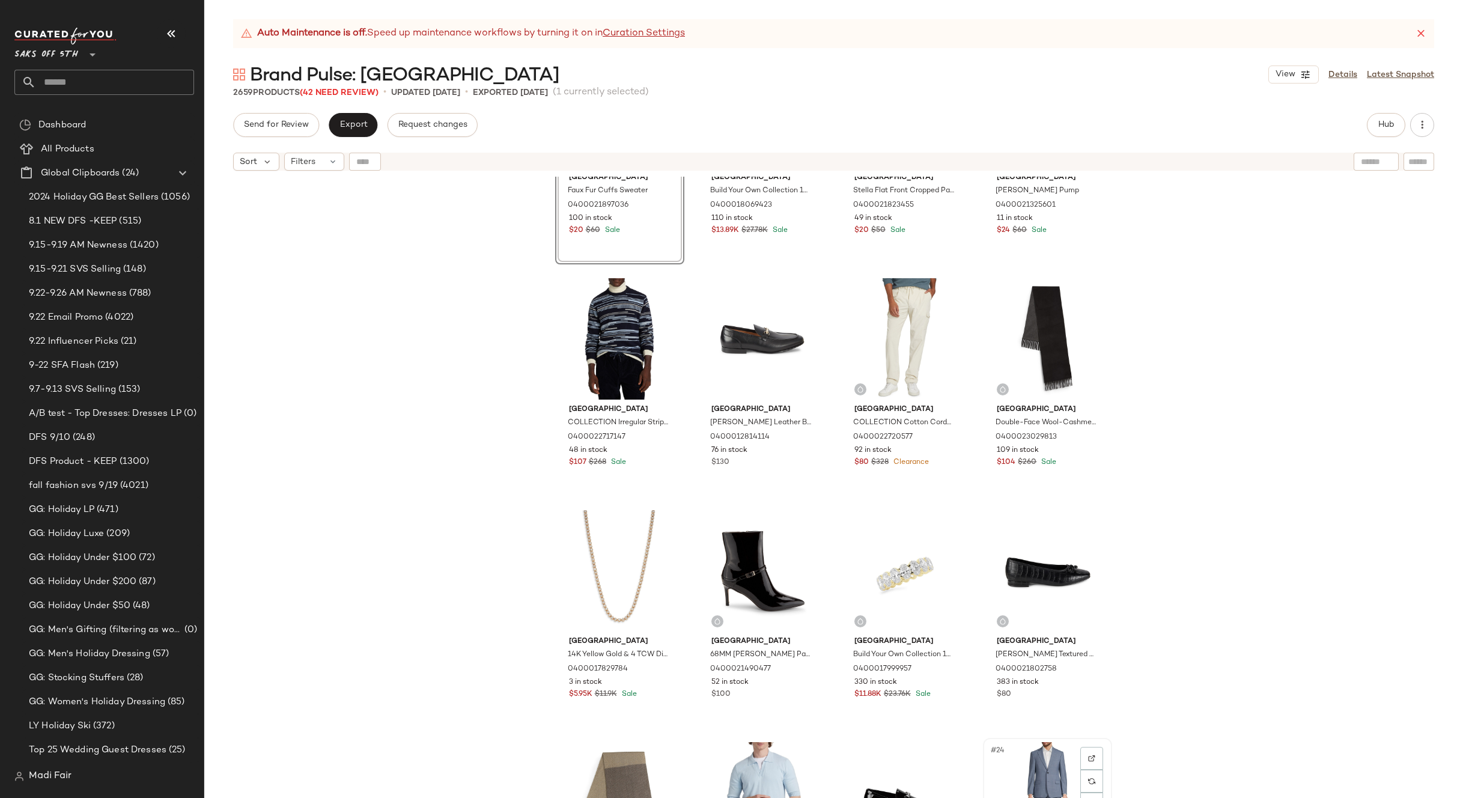
click at [1046, 761] on div "#24 View" at bounding box center [1047, 802] width 121 height 121
click at [1212, 598] on div "[GEOGRAPHIC_DATA] Faux Fur Cuffs Sweater 0400021897036 100 in stock $20 $60 Sal…" at bounding box center [833, 502] width 1259 height 651
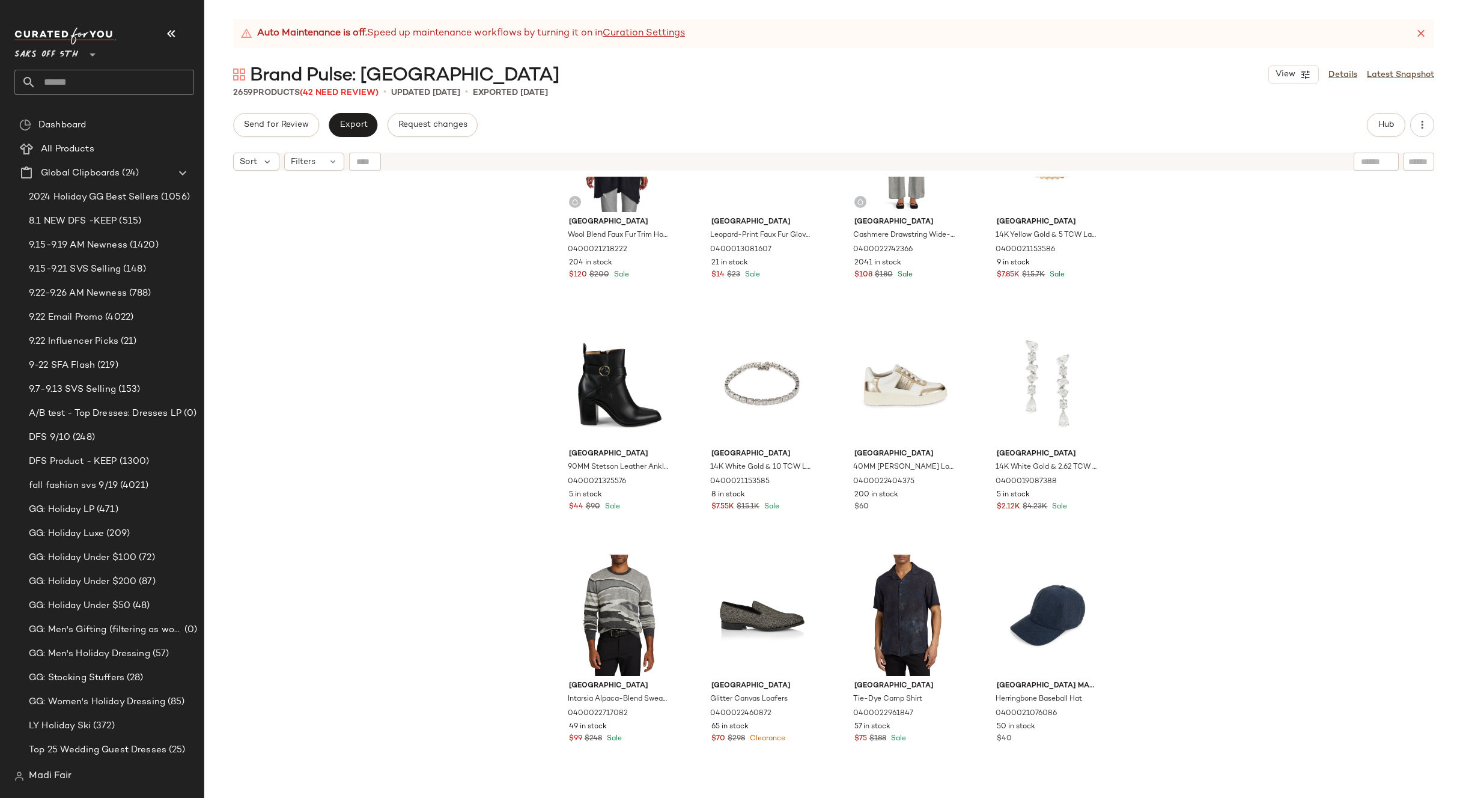
scroll to position [1031, 0]
click at [627, 609] on div "#25 View" at bounding box center [619, 613] width 121 height 121
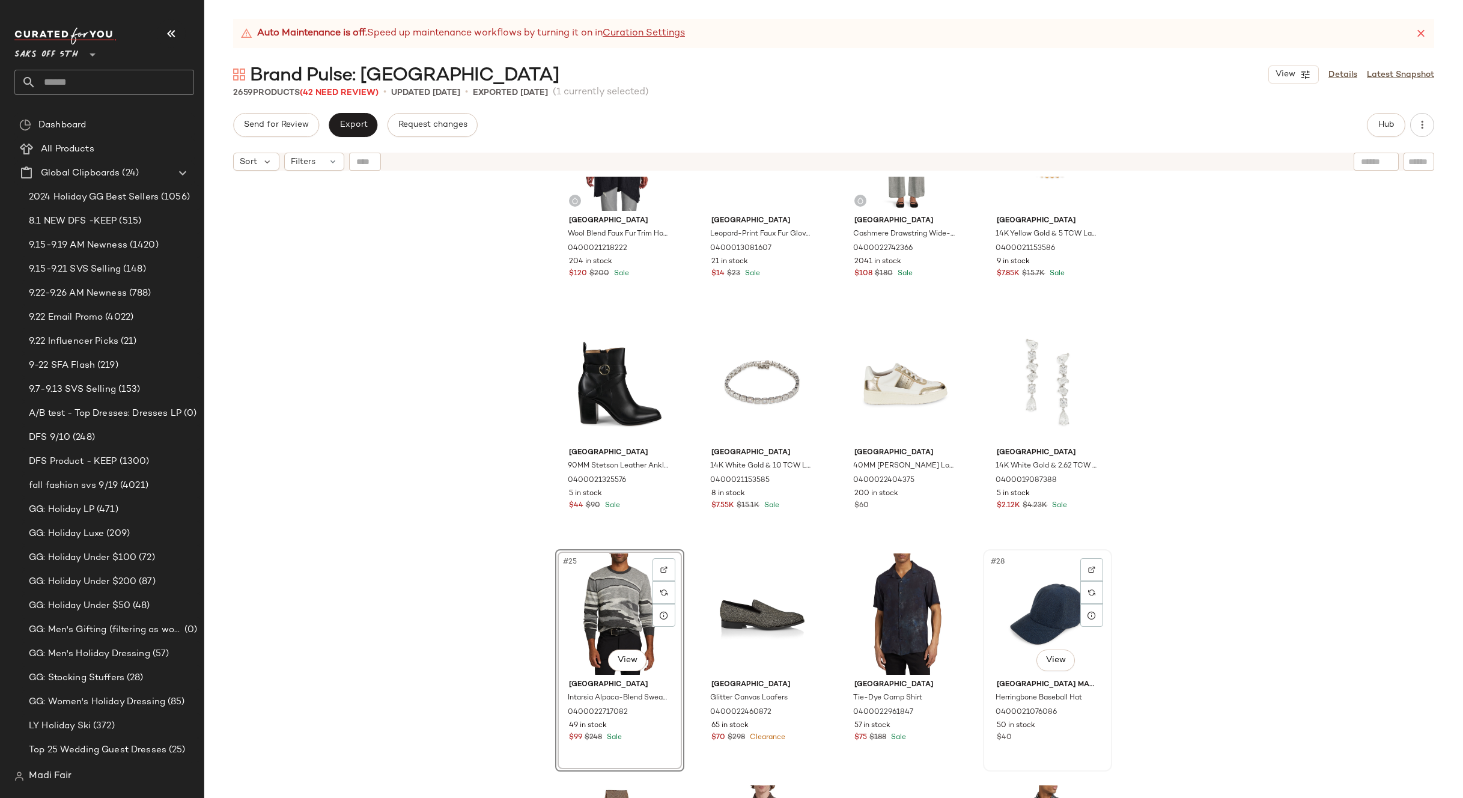
click at [1048, 597] on div "#28 View" at bounding box center [1047, 613] width 121 height 121
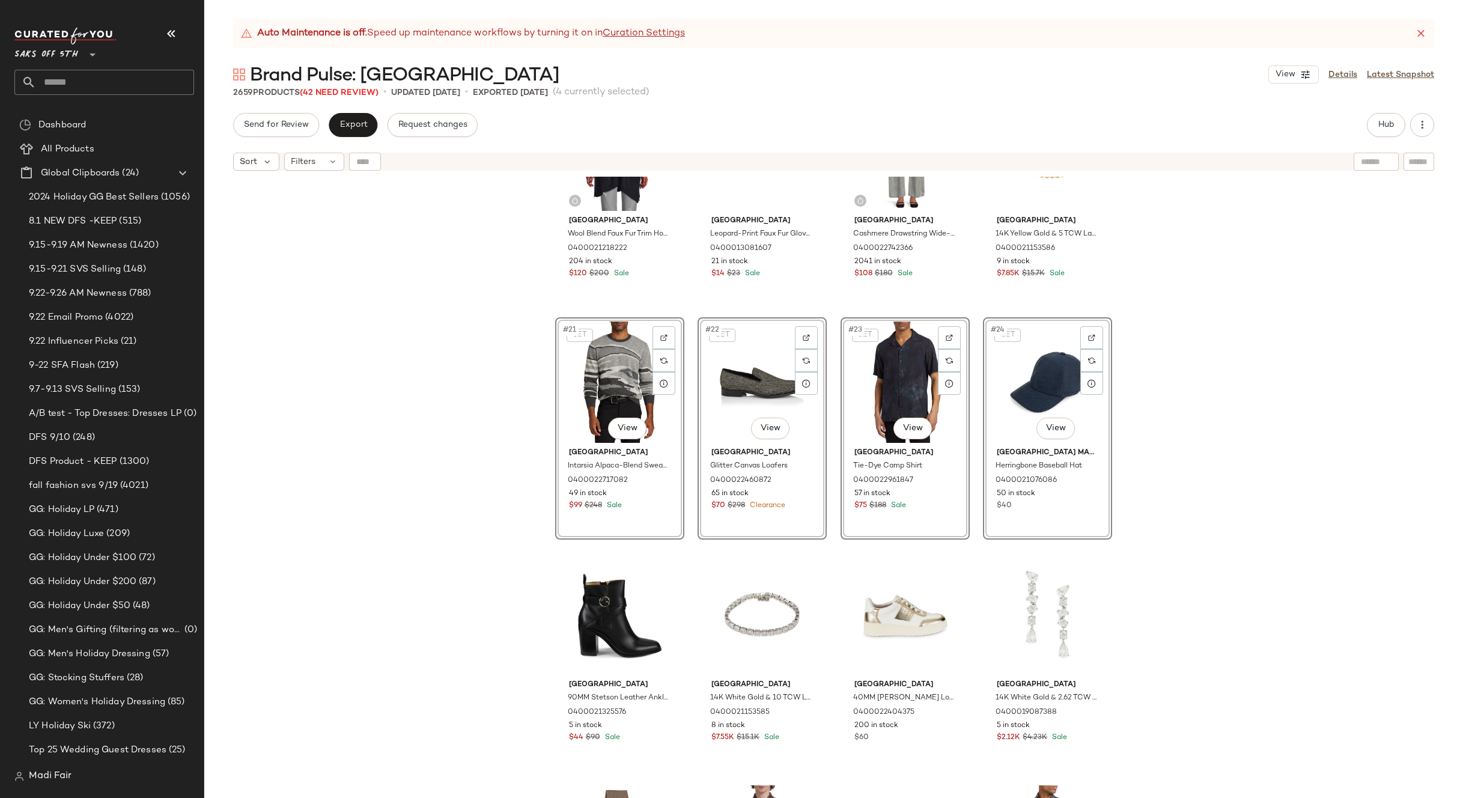
click at [1152, 484] on div "[GEOGRAPHIC_DATA] Wool Blend Faux Fur Trim Hooded Poncho 0400021218222 204 in s…" at bounding box center [833, 502] width 1259 height 651
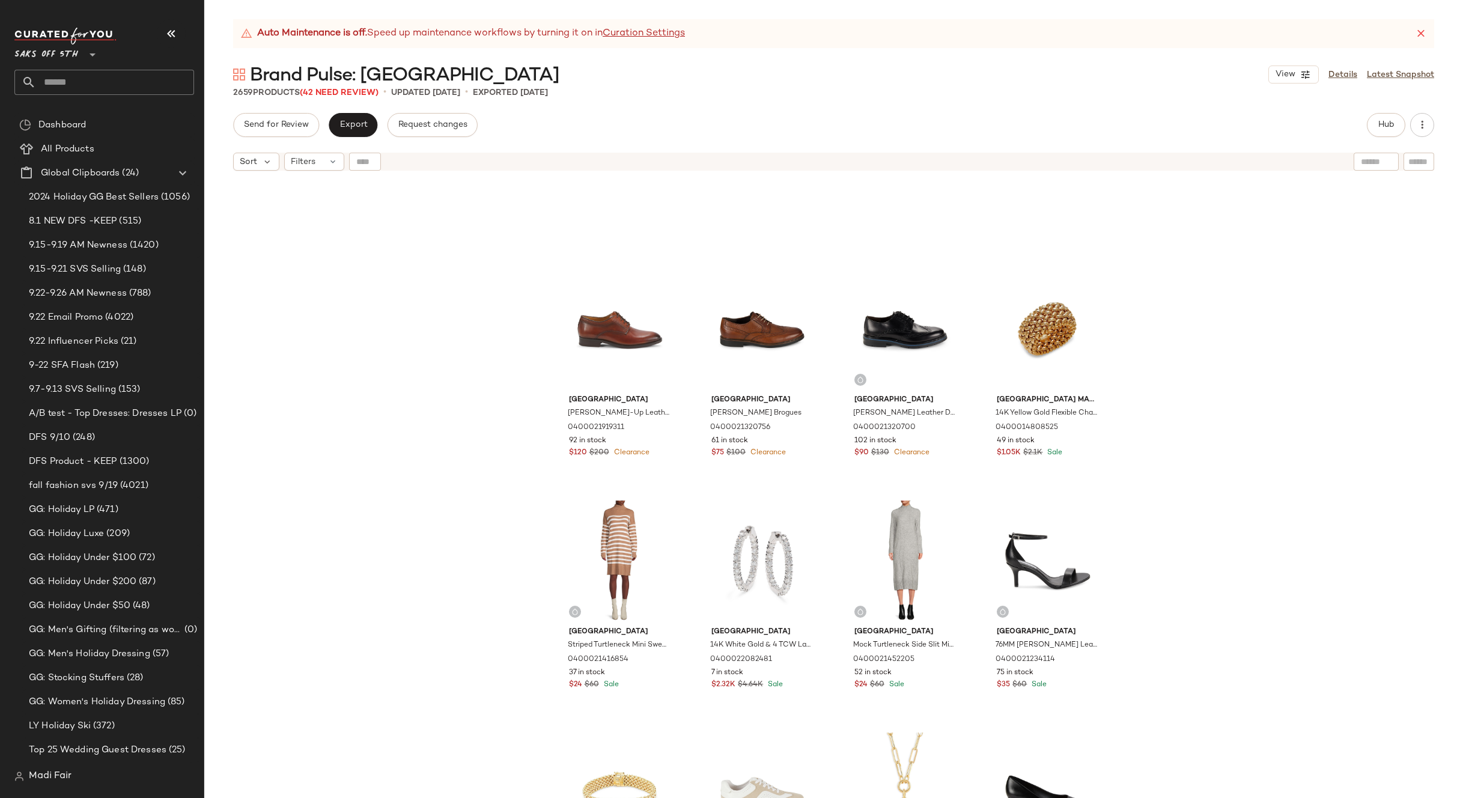
scroll to position [3134, 0]
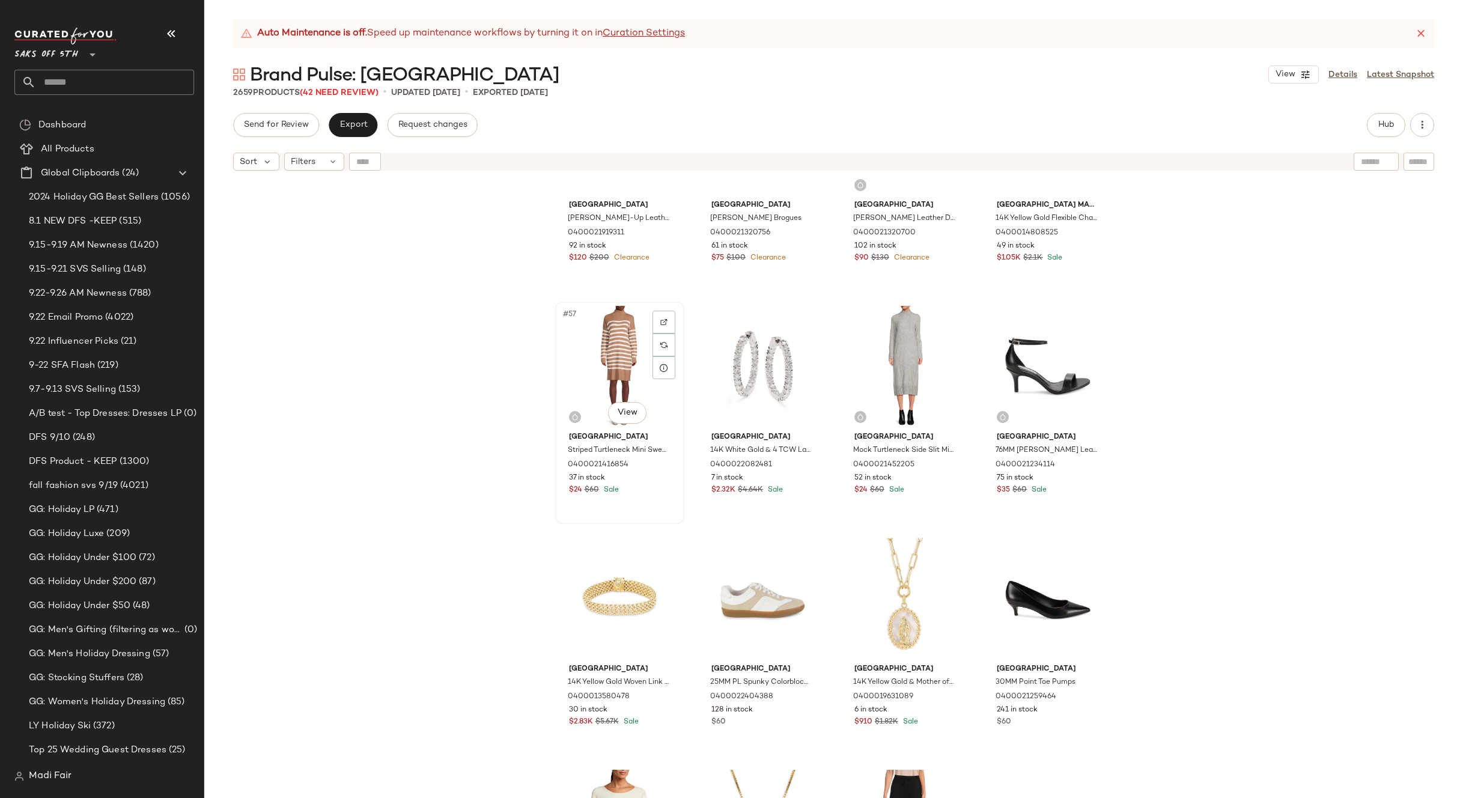
click at [614, 365] on div "#57 View" at bounding box center [619, 366] width 121 height 121
click at [1031, 576] on div "#64 View" at bounding box center [1047, 598] width 121 height 121
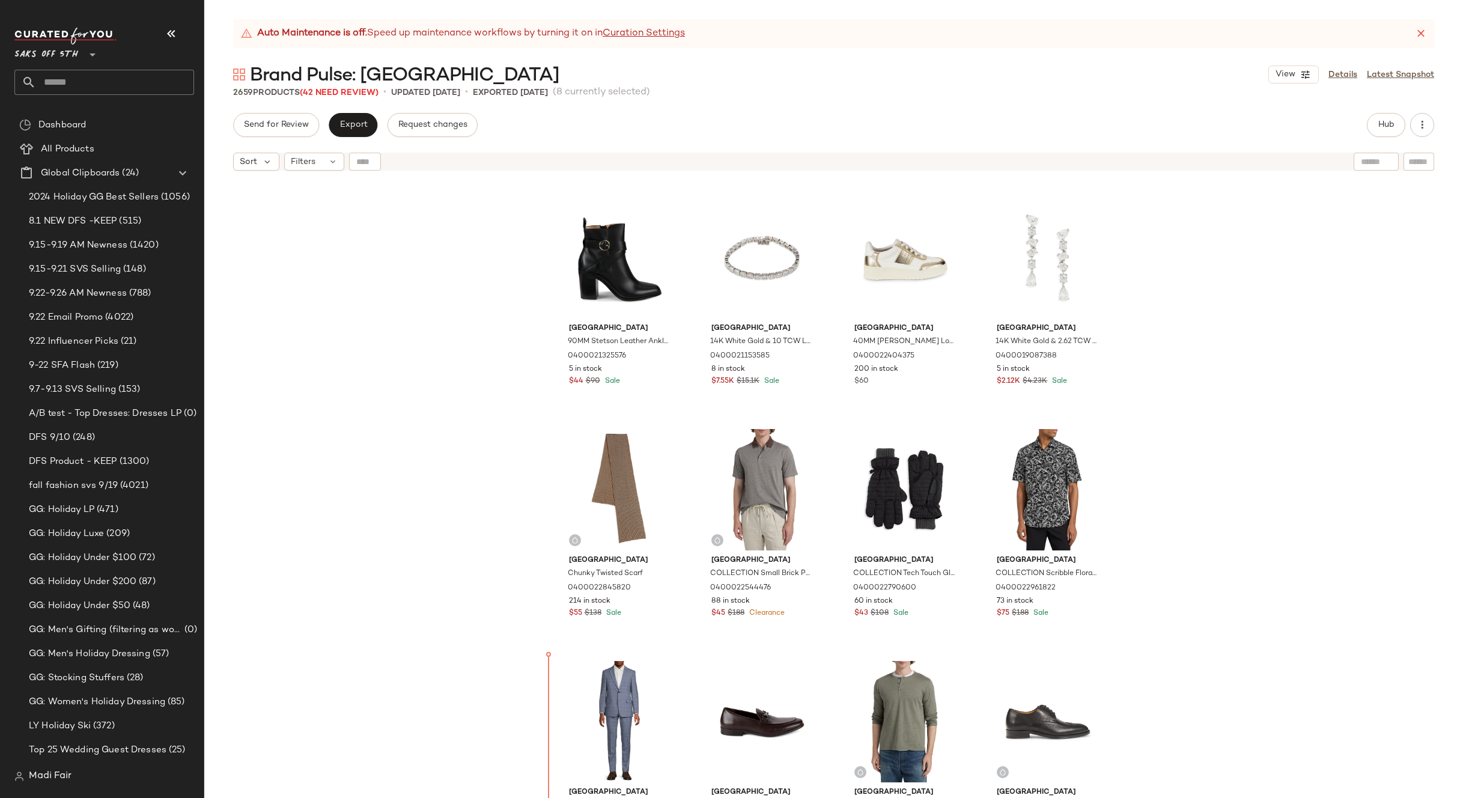
scroll to position [1429, 0]
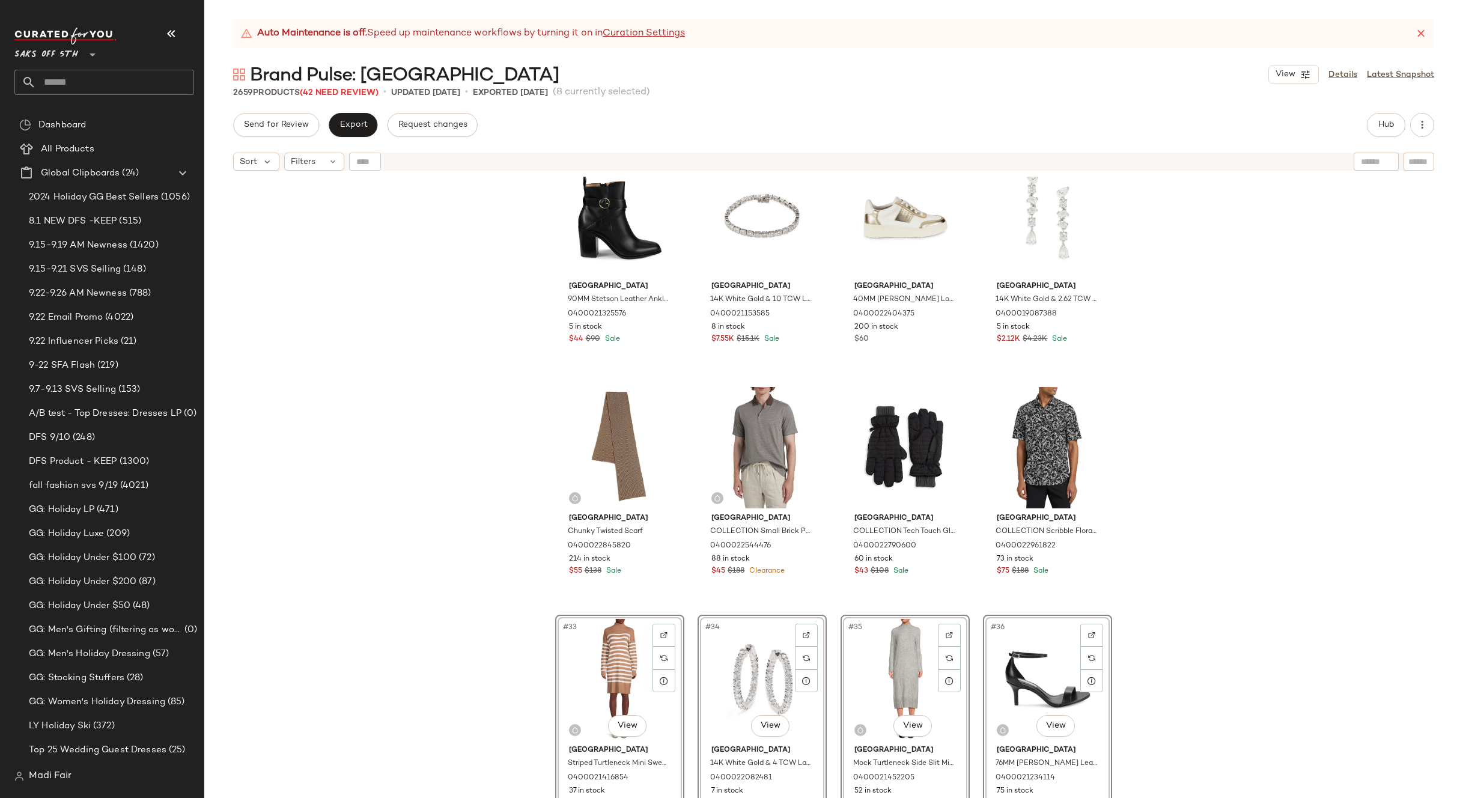
click at [1235, 540] on div "[GEOGRAPHIC_DATA] 90MM Stetson Leather Ankle Boots 0400021325576 5 in stock $44…" at bounding box center [833, 502] width 1259 height 651
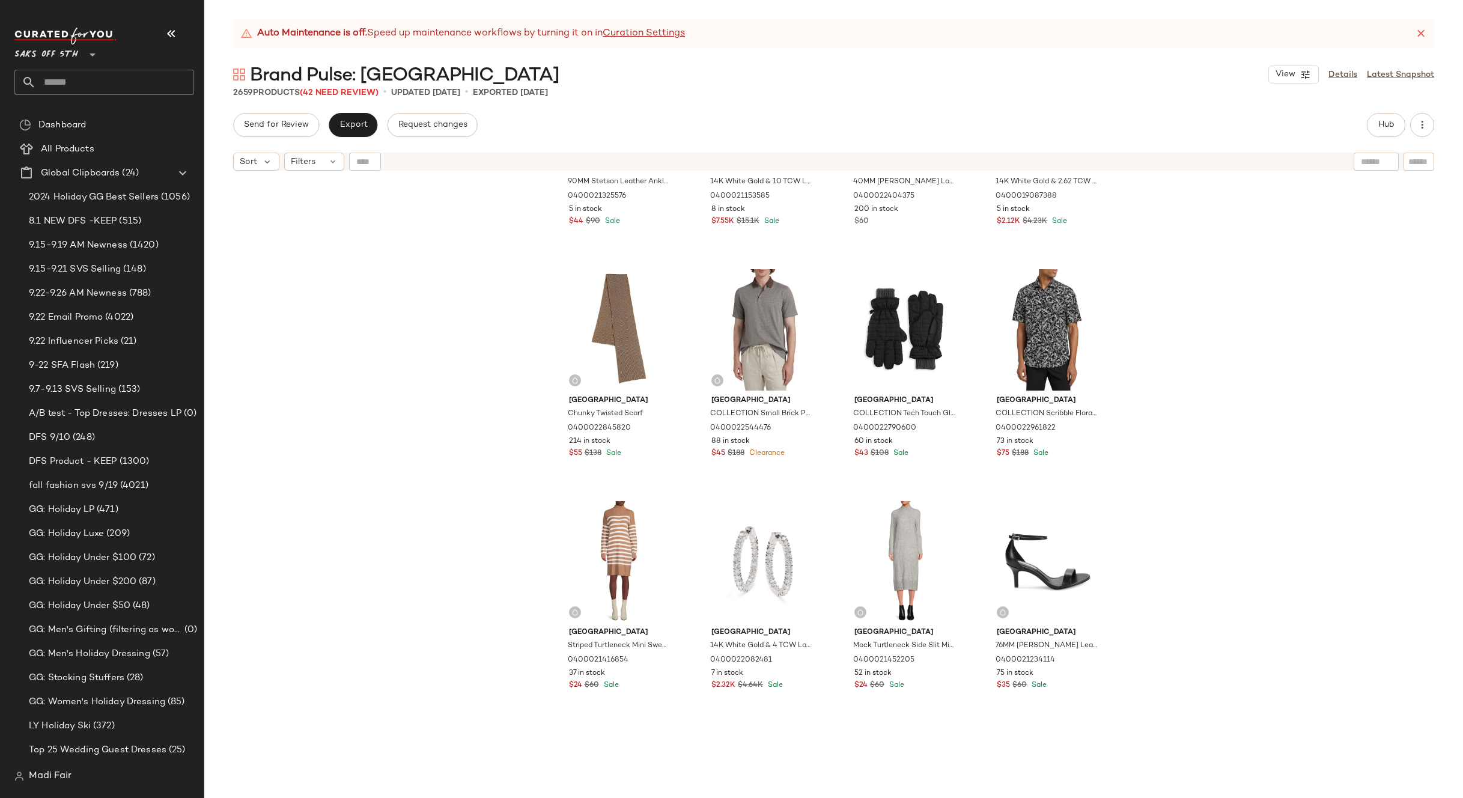
scroll to position [1850, 0]
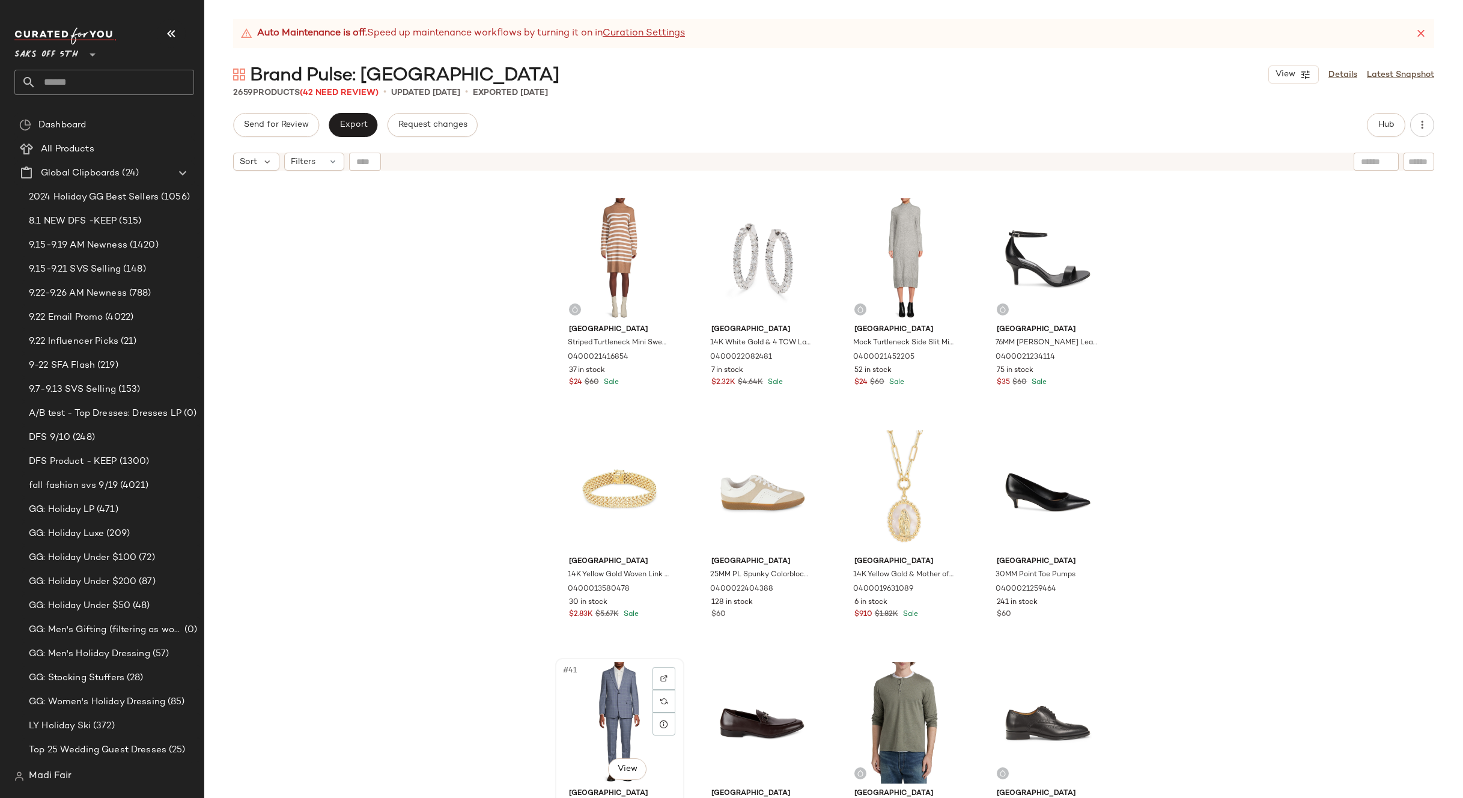
click at [627, 694] on div "#41 View" at bounding box center [619, 722] width 121 height 121
click at [1011, 711] on div "#44 View" at bounding box center [1047, 722] width 121 height 121
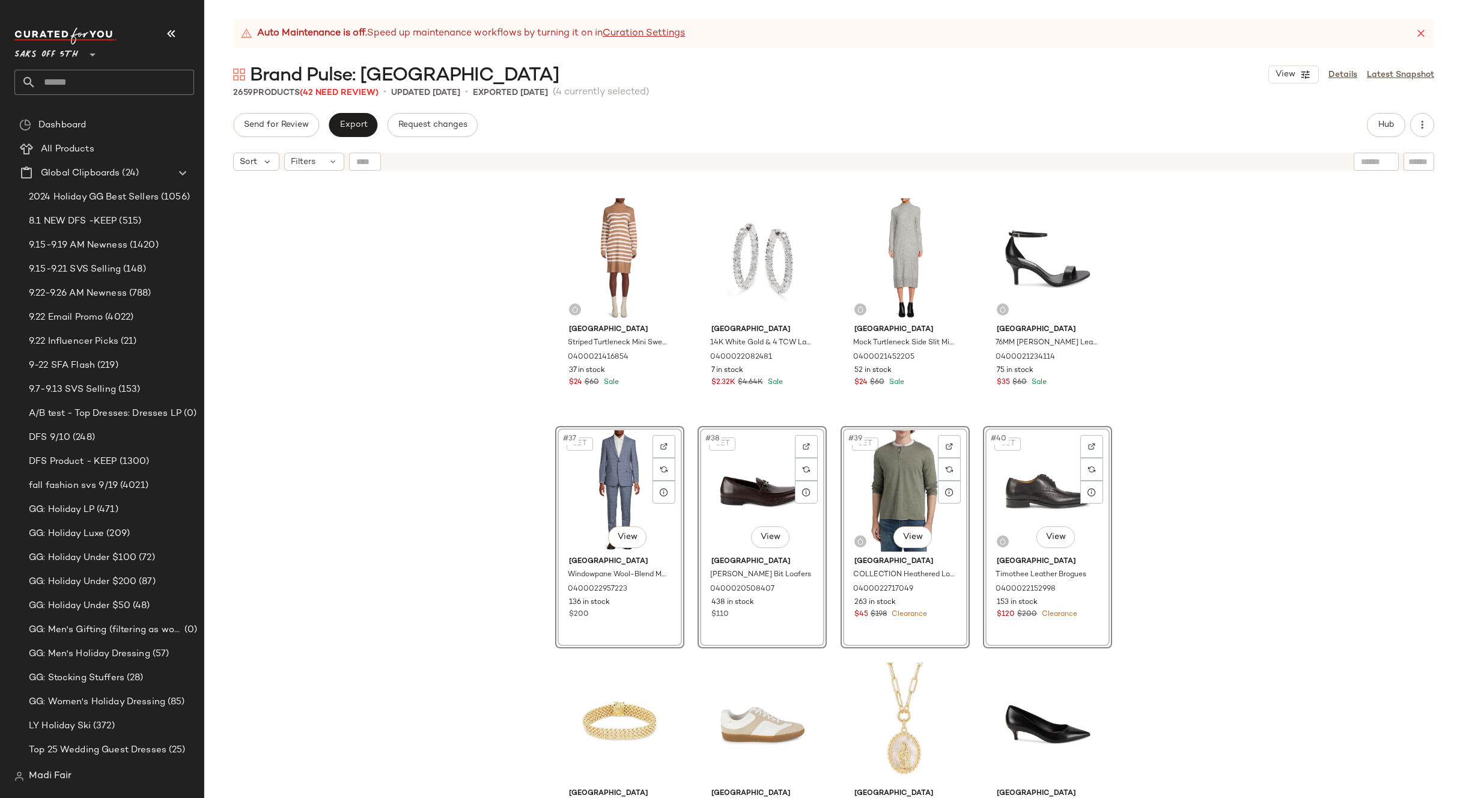
click at [1160, 483] on div "[GEOGRAPHIC_DATA] Chunky Twisted Scarf 0400022845820 214 in stock $55 $138 Sale…" at bounding box center [833, 502] width 1259 height 651
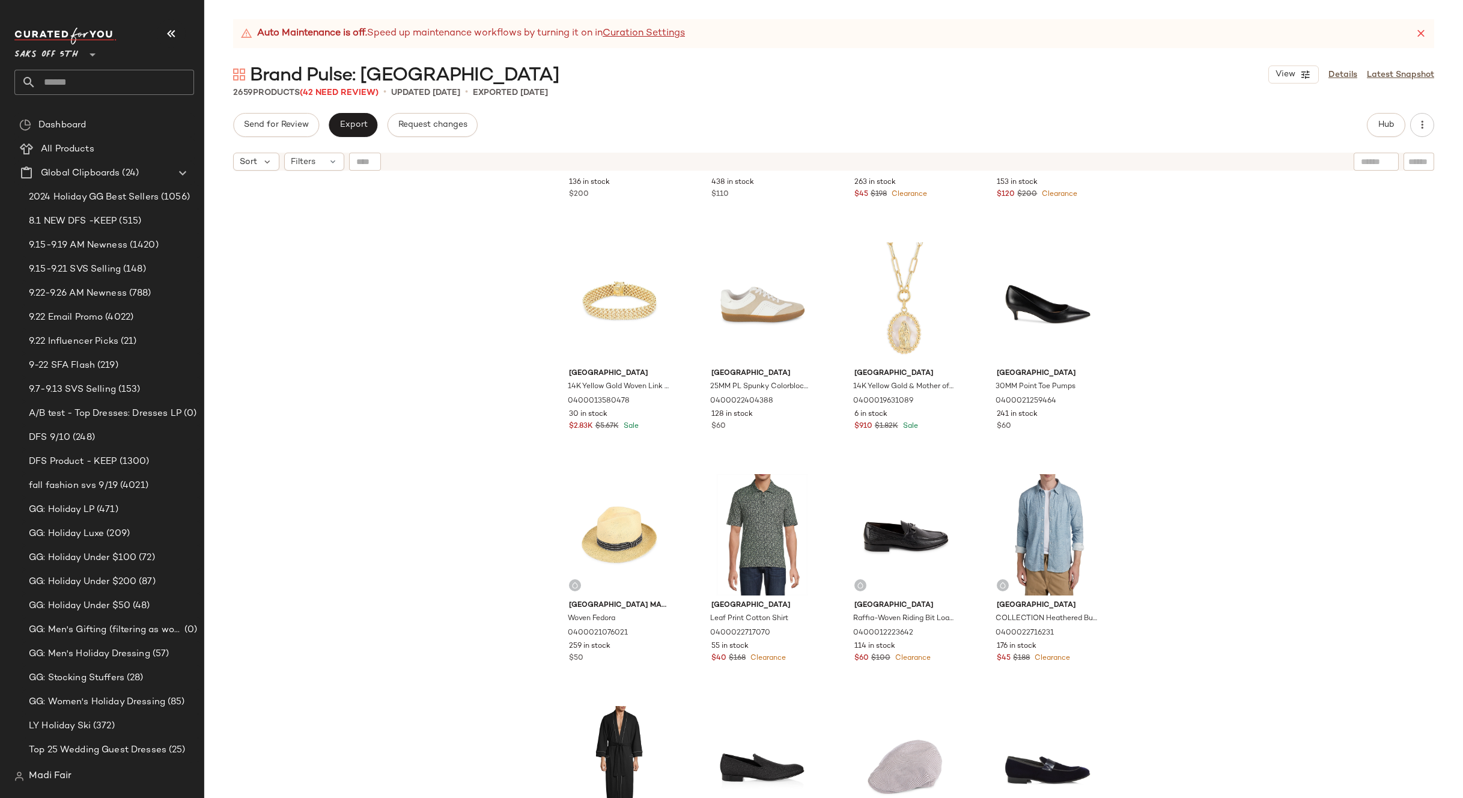
scroll to position [2271, 0]
click at [326, 165] on div "Filters" at bounding box center [314, 162] width 60 height 18
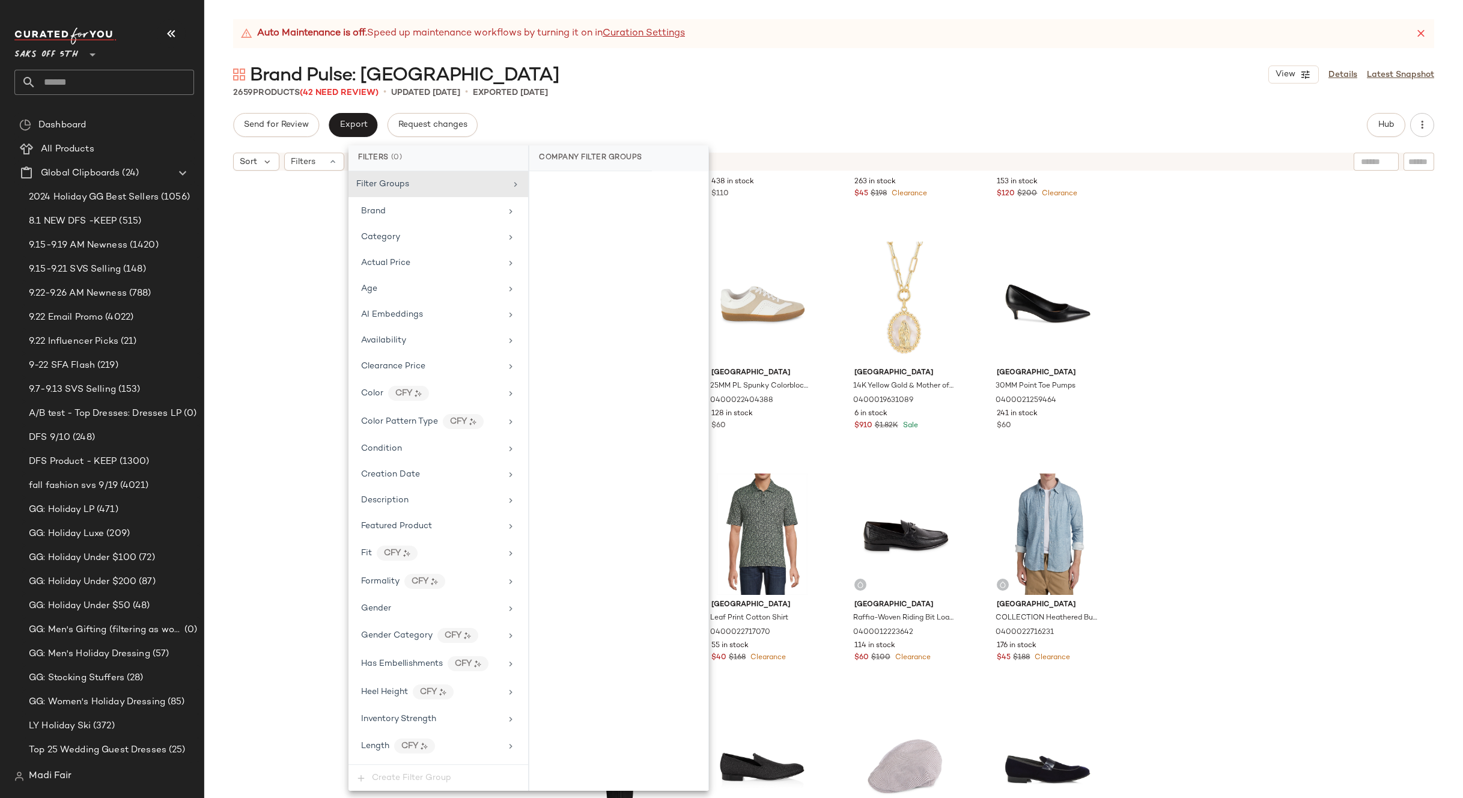
click at [1199, 403] on div "[GEOGRAPHIC_DATA] Windowpane Wool-Blend Modern-Fit Suit 0400022957223 136 in st…" at bounding box center [833, 502] width 1259 height 651
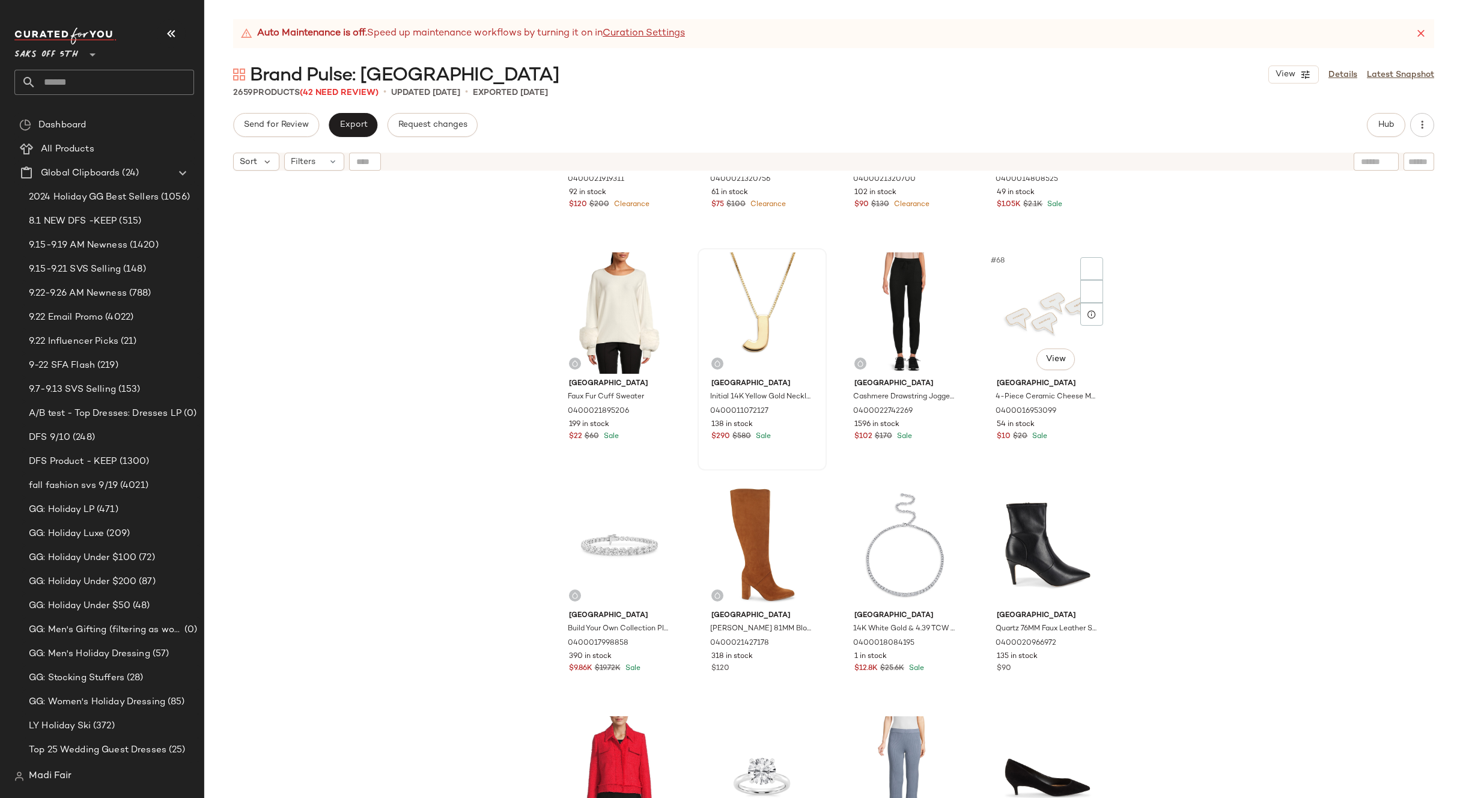
scroll to position [3653, 0]
click at [617, 325] on div "#65 View" at bounding box center [619, 311] width 121 height 121
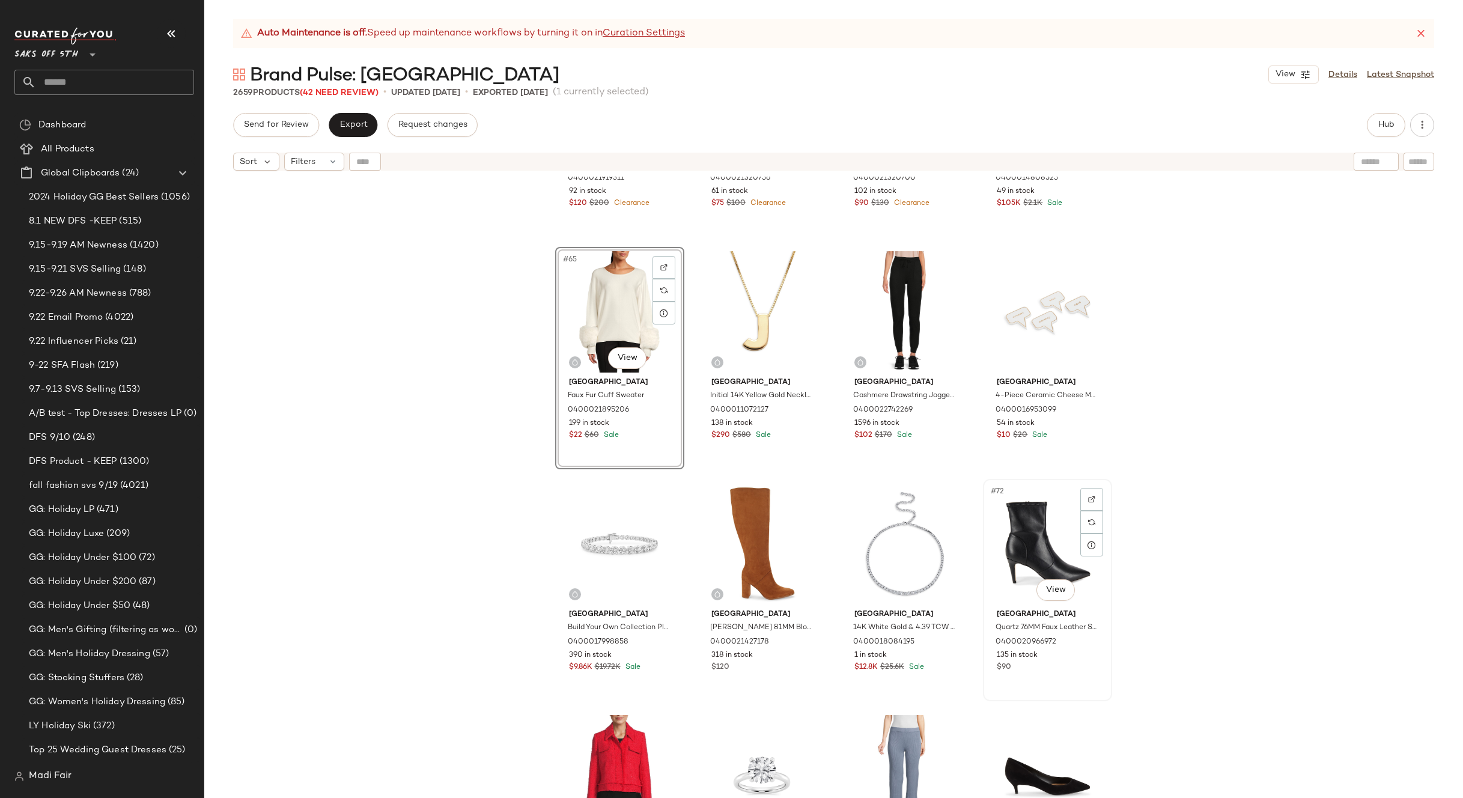
click at [1022, 538] on div "#72 View" at bounding box center [1047, 543] width 121 height 121
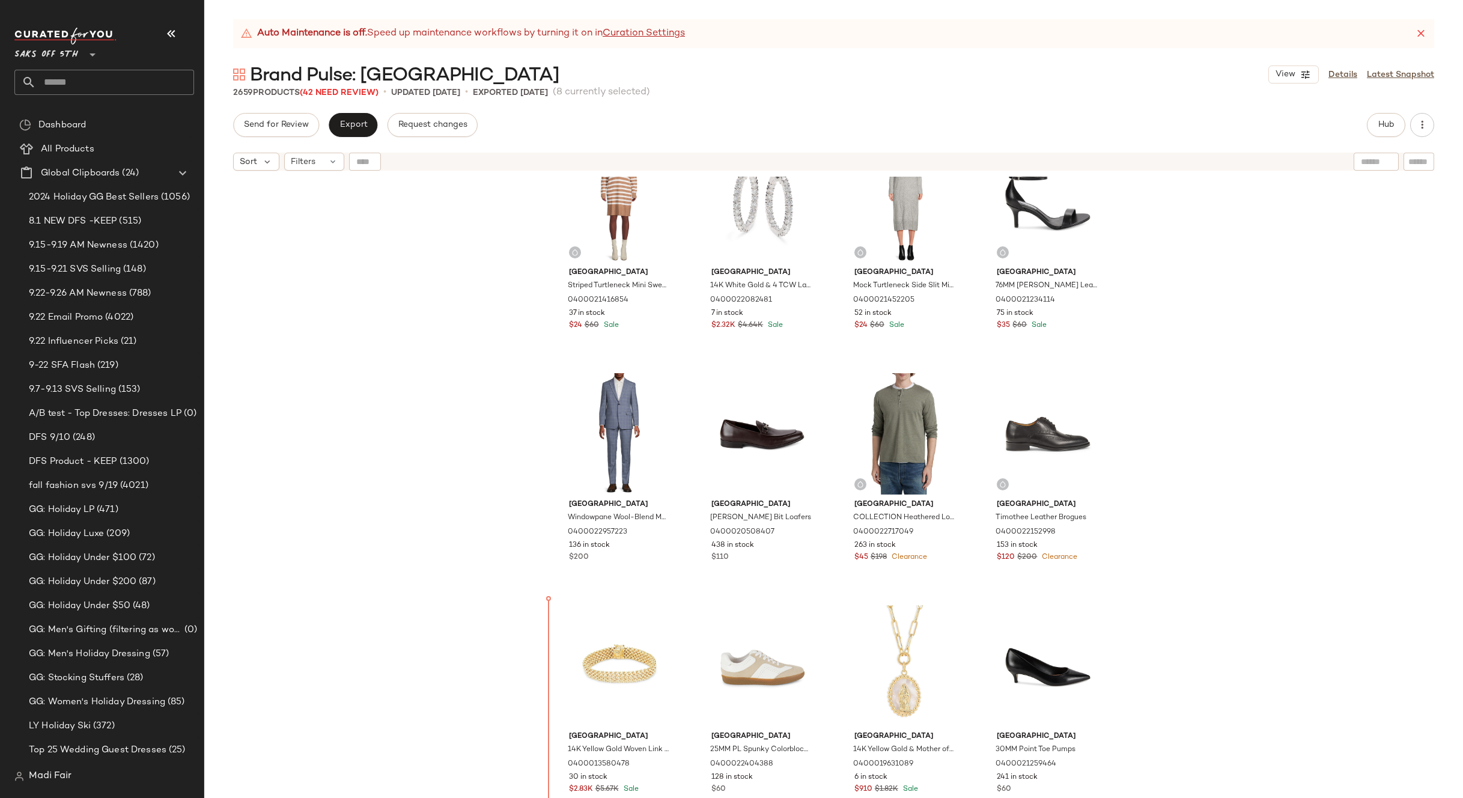
scroll to position [1944, 0]
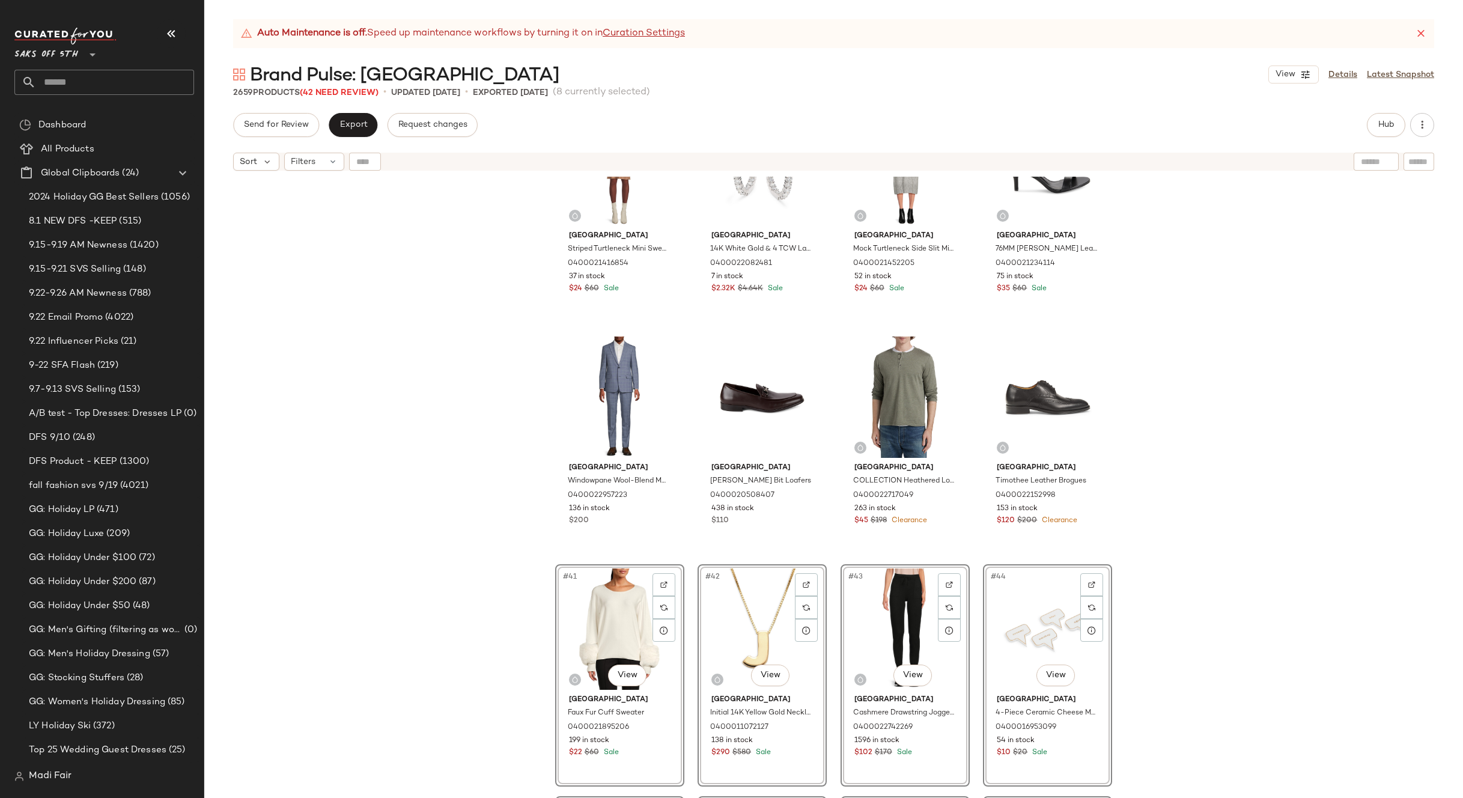
click at [1222, 502] on div "Saks [GEOGRAPHIC_DATA] Striped Turtleneck Mini Sweater Dress 0400021416854 37 i…" at bounding box center [833, 502] width 1259 height 651
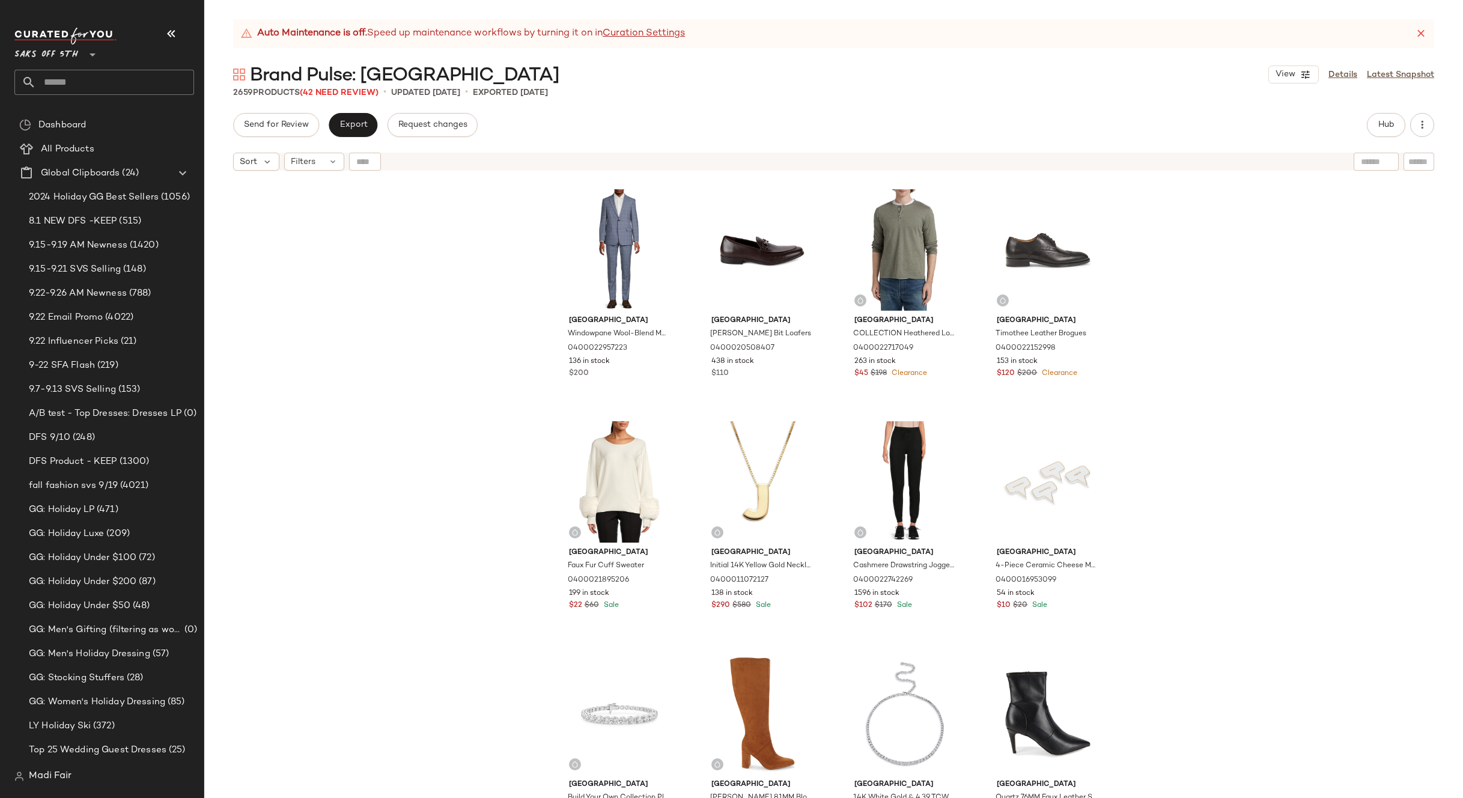
scroll to position [2364, 0]
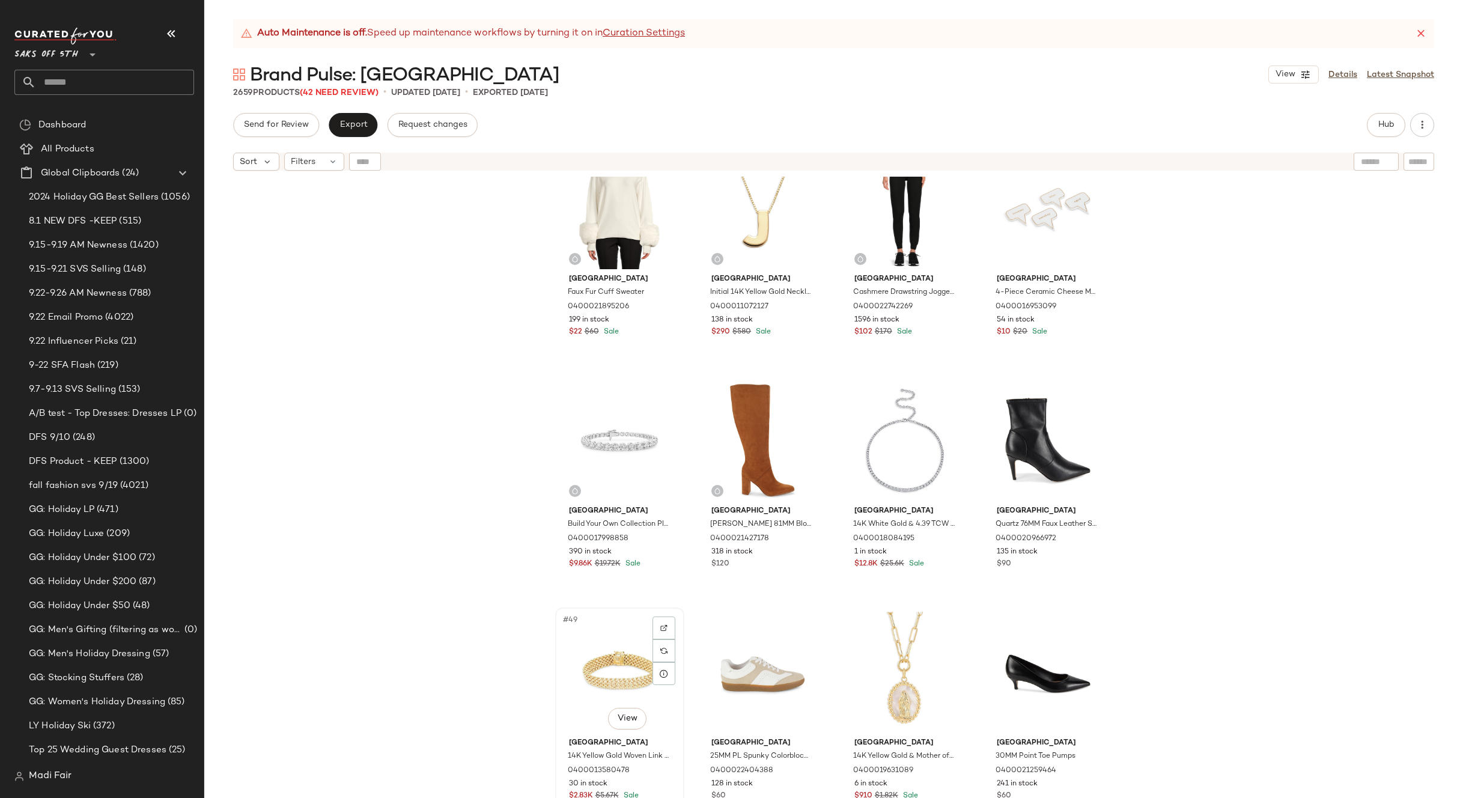
click at [634, 659] on div "#49 View" at bounding box center [619, 672] width 121 height 121
click at [1031, 678] on div "#52 View" at bounding box center [1047, 672] width 121 height 121
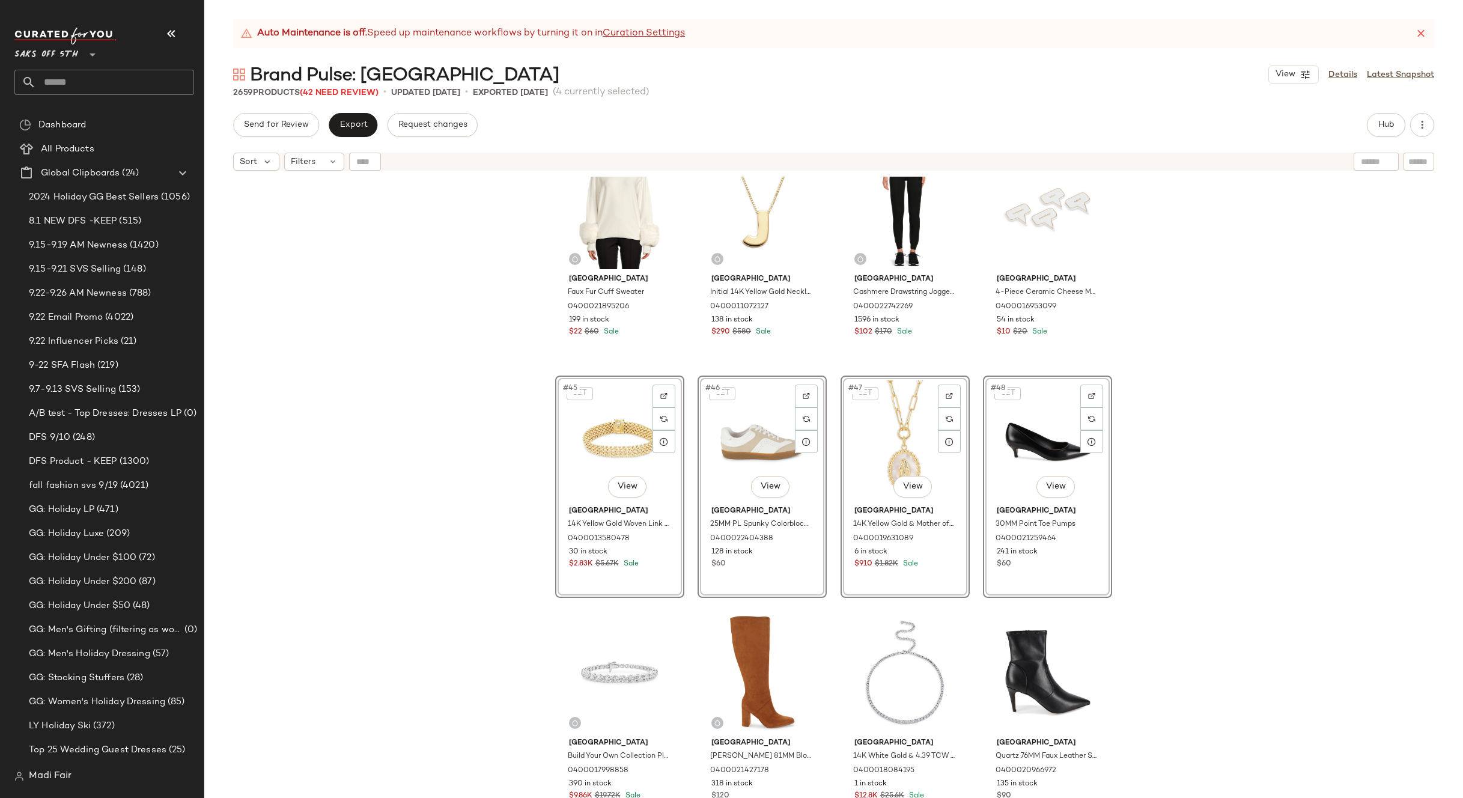
click at [1166, 500] on div "[GEOGRAPHIC_DATA] Windowpane Wool-Blend Modern-Fit Suit 0400022957223 136 in st…" at bounding box center [833, 502] width 1259 height 651
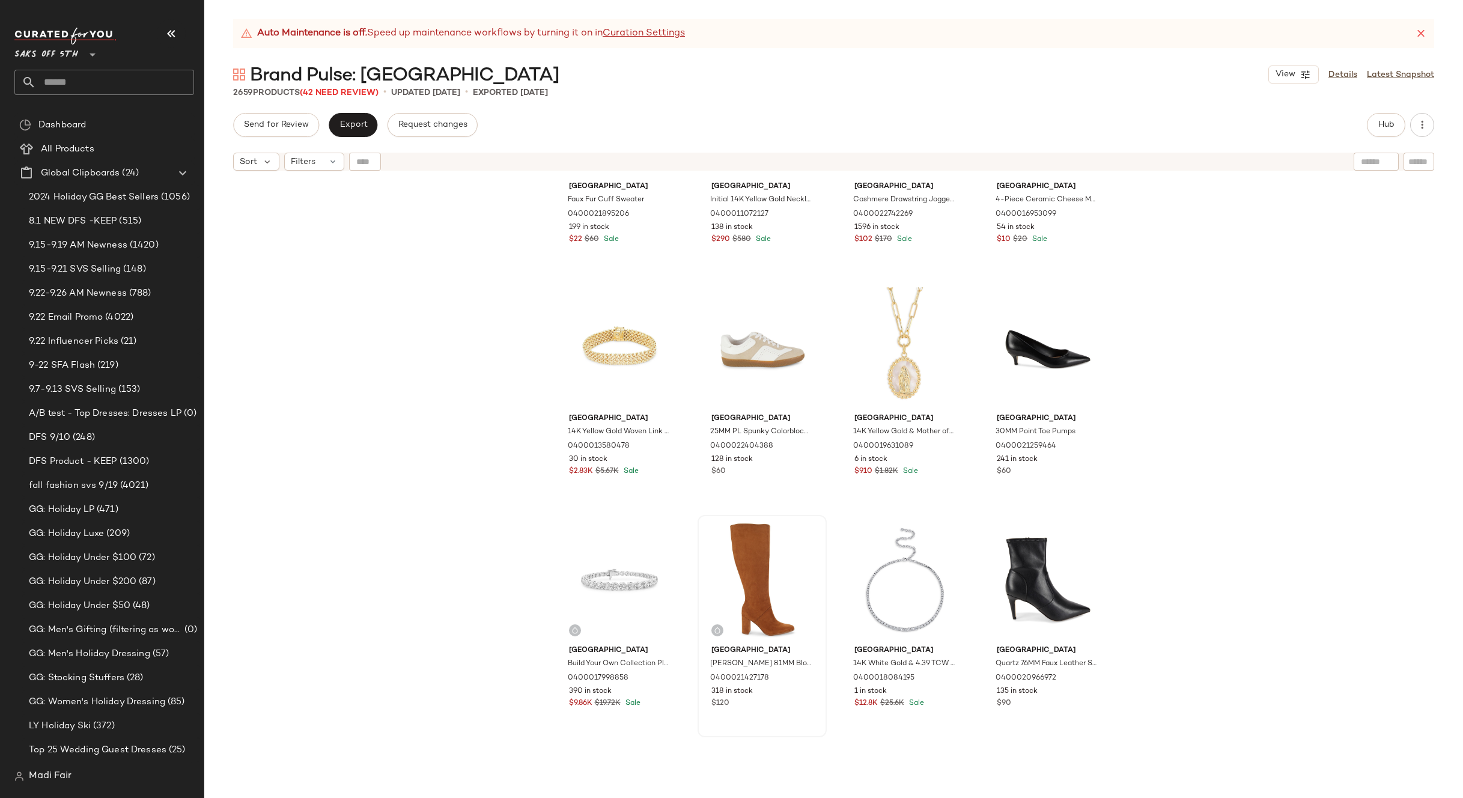
scroll to position [2605, 0]
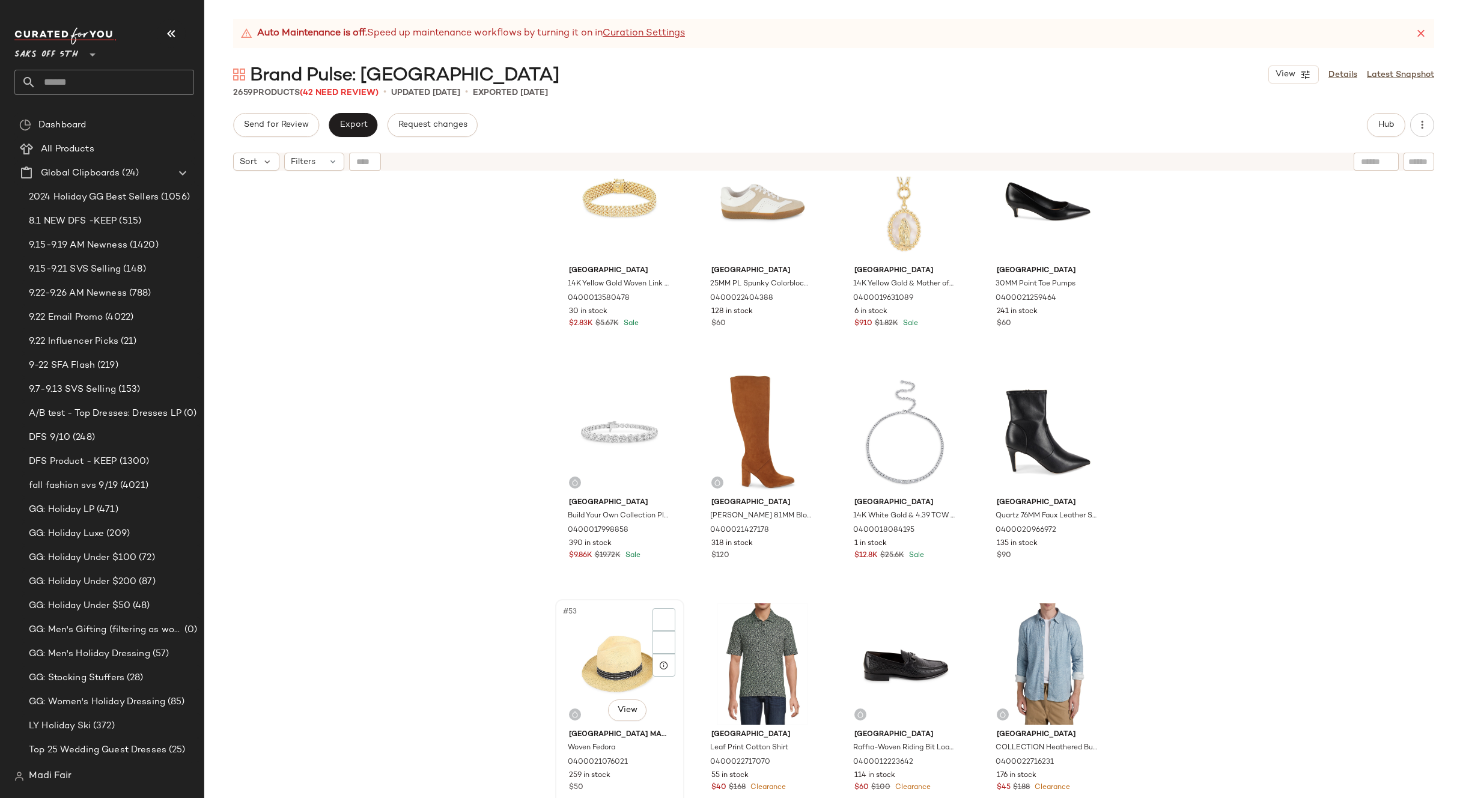
click at [612, 642] on div "#53 View" at bounding box center [619, 663] width 121 height 121
click at [1006, 657] on div "#56 View" at bounding box center [1047, 663] width 121 height 121
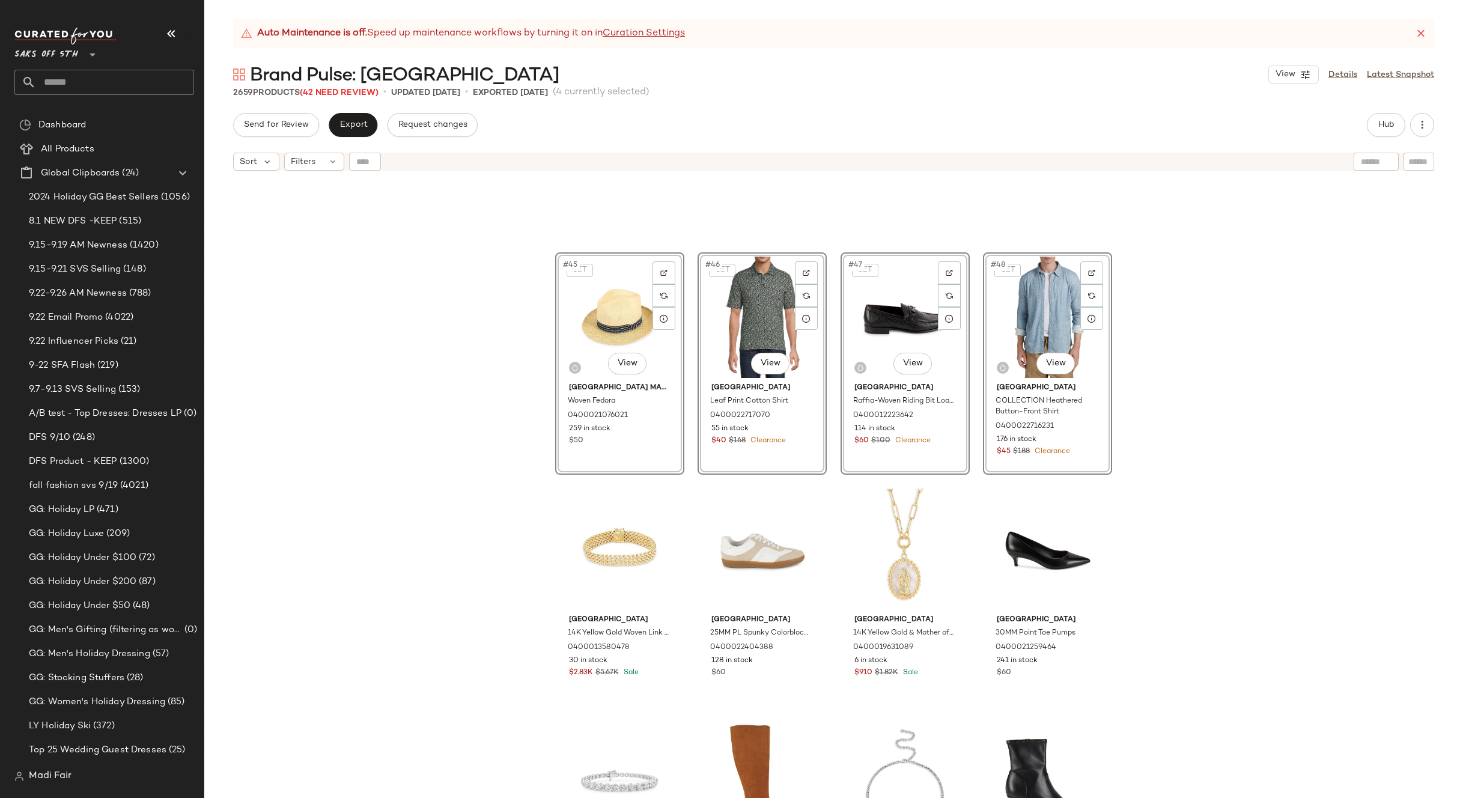
click at [1175, 418] on div "SET #45 View [GEOGRAPHIC_DATA] Made in [GEOGRAPHIC_DATA] Woven Fedora 040002107…" at bounding box center [833, 502] width 1259 height 651
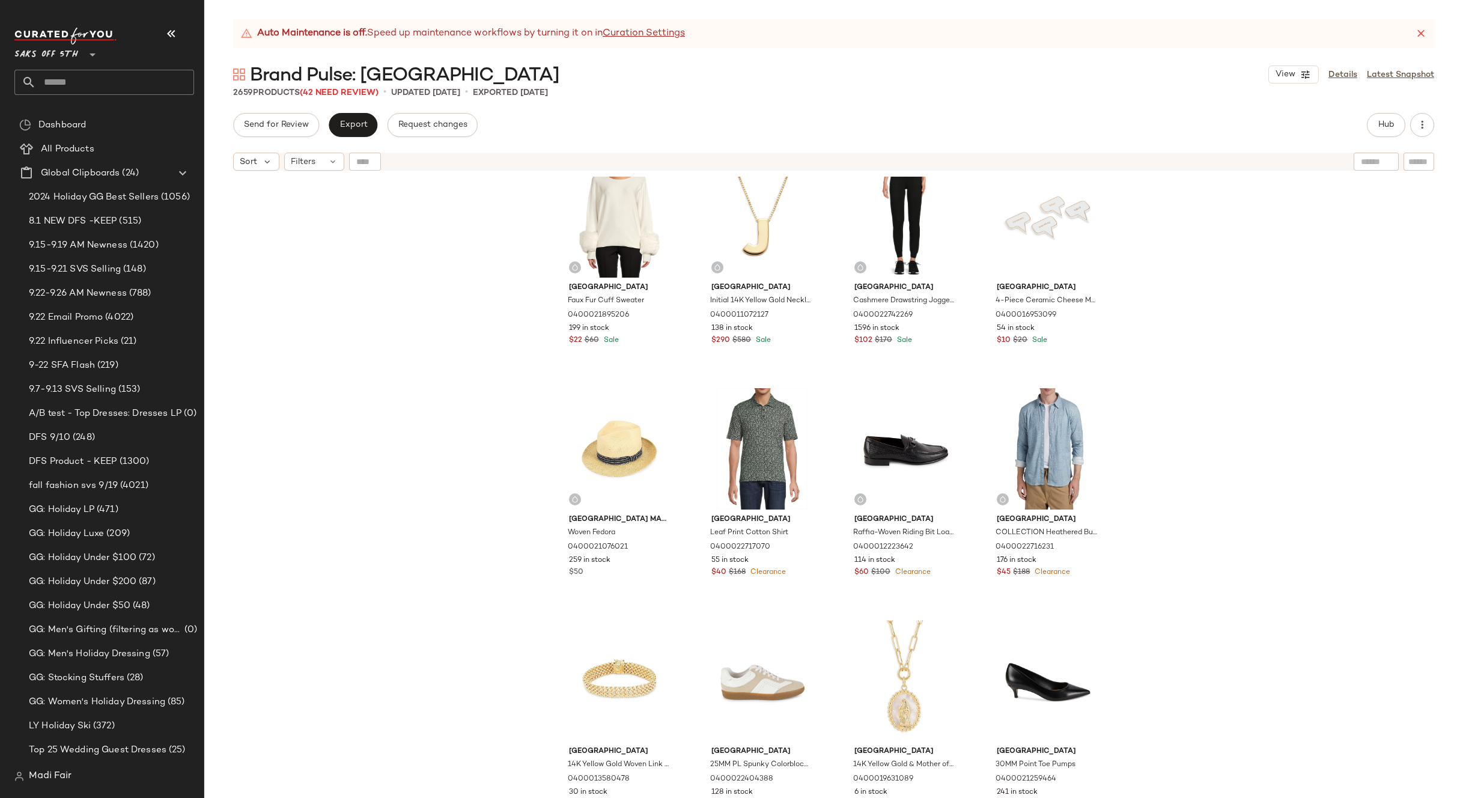
scroll to position [2187, 0]
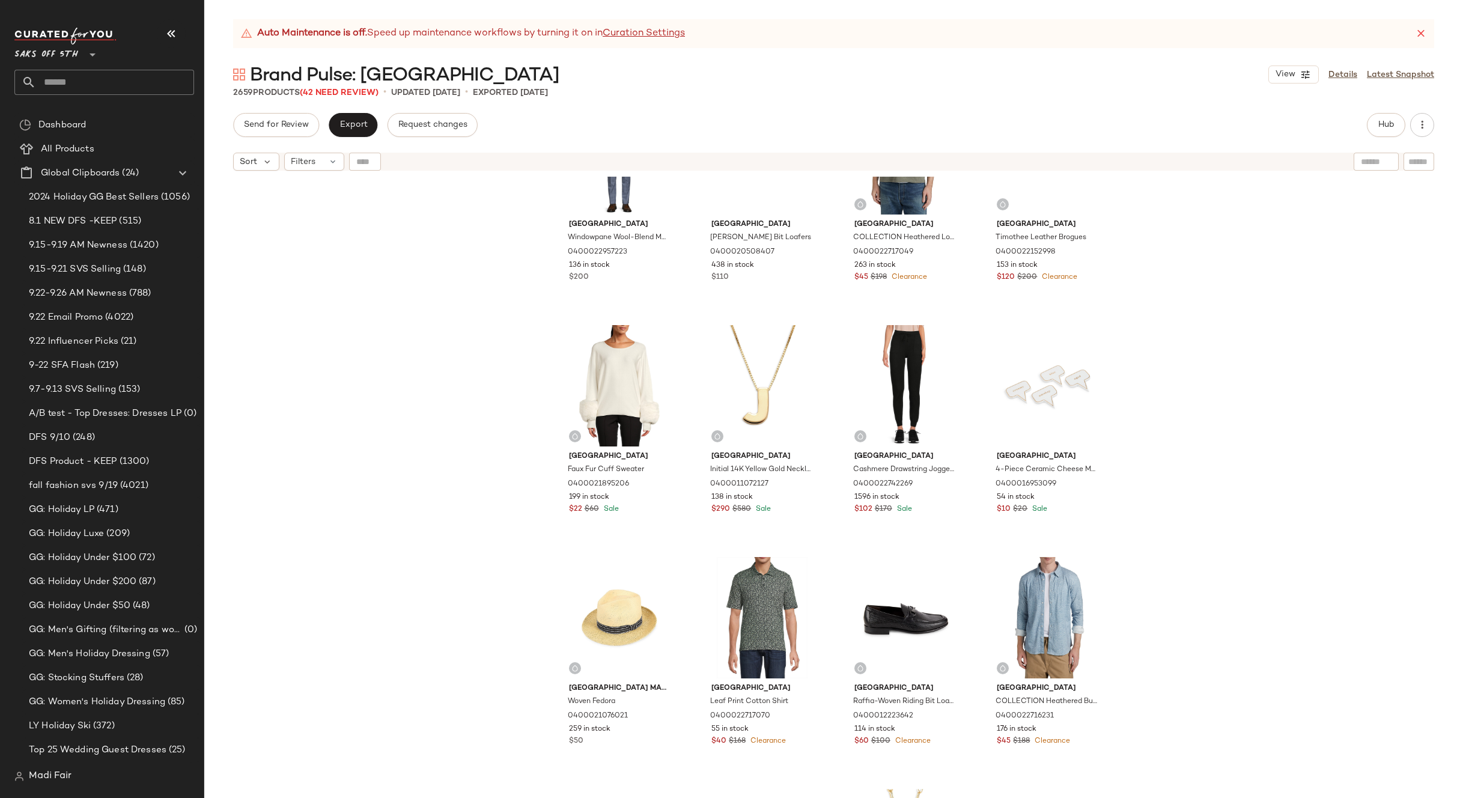
click at [1310, 488] on div "[GEOGRAPHIC_DATA] Windowpane Wool-Blend Modern-Fit Suit 0400022957223 136 in st…" at bounding box center [833, 502] width 1259 height 651
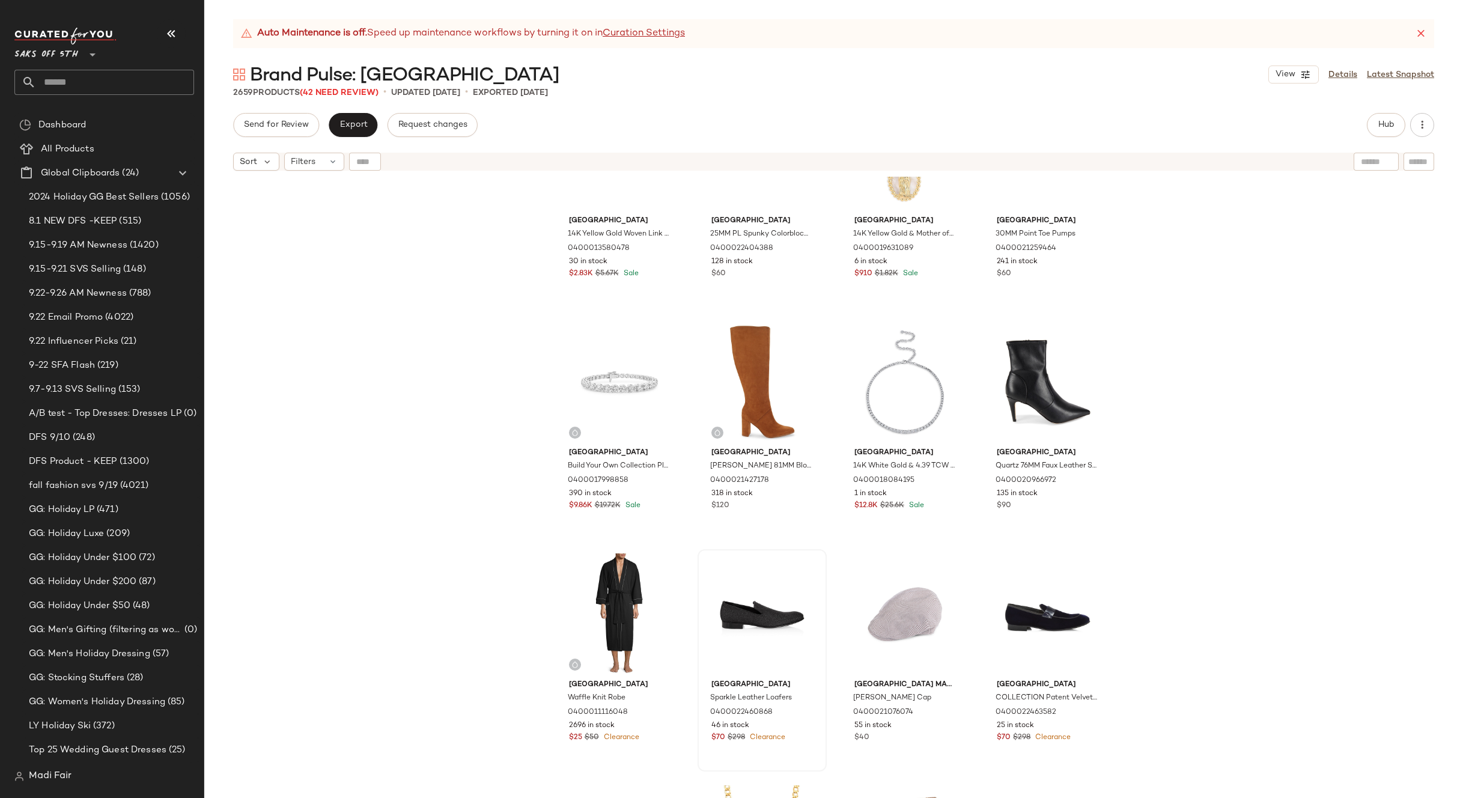
scroll to position [2908, 0]
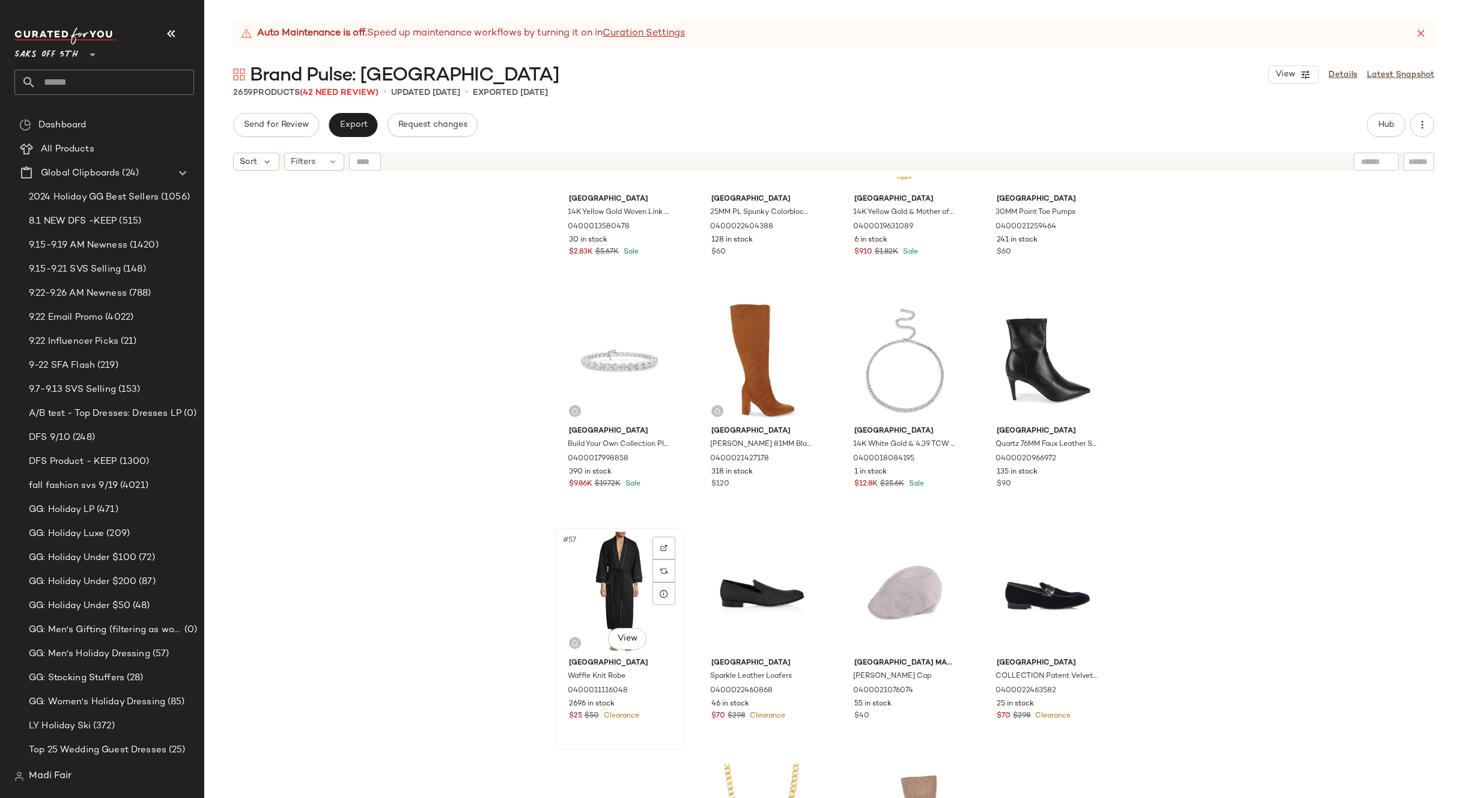
click at [597, 584] on div "#57 View" at bounding box center [619, 592] width 121 height 121
click at [987, 587] on div "Saks Fifth Avenue COLLECTION Patent Velvet Loafers 0400022463582 25 in stock $7…" at bounding box center [1047, 639] width 127 height 220
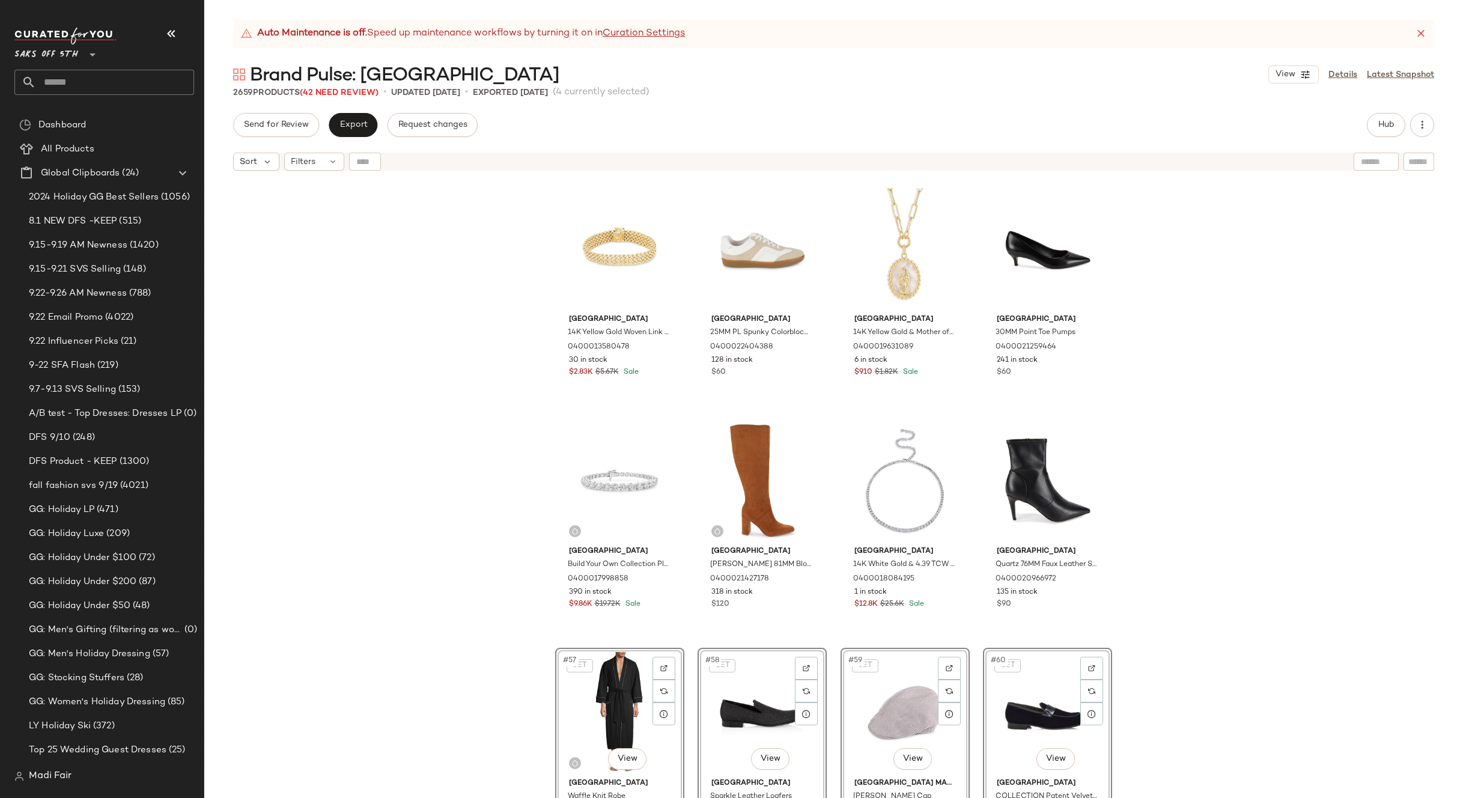
scroll to position [2789, 0]
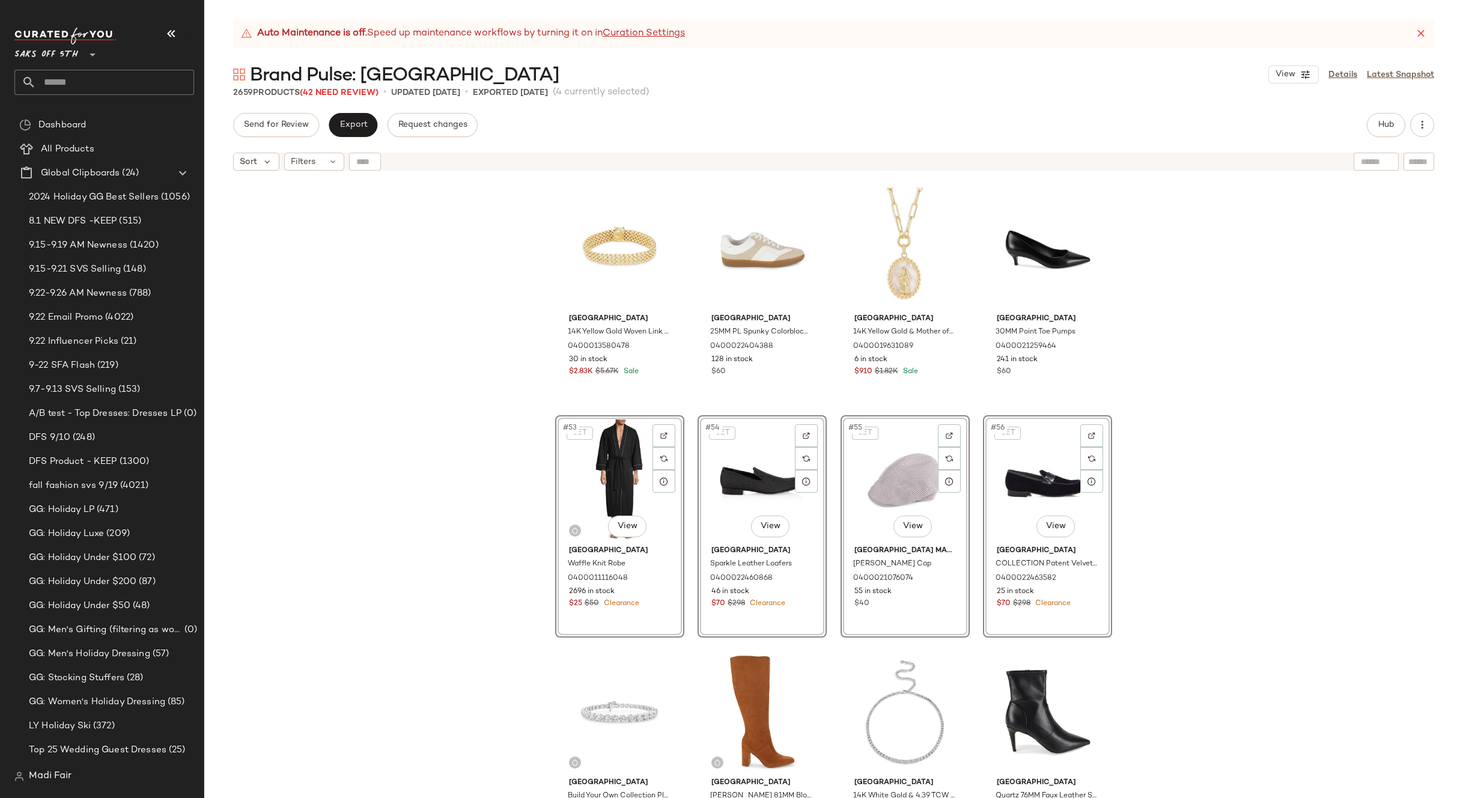
click at [1145, 426] on div "[GEOGRAPHIC_DATA] 14K Yellow Gold Woven Link Bracelet 0400013580478 30 in stock…" at bounding box center [833, 502] width 1259 height 651
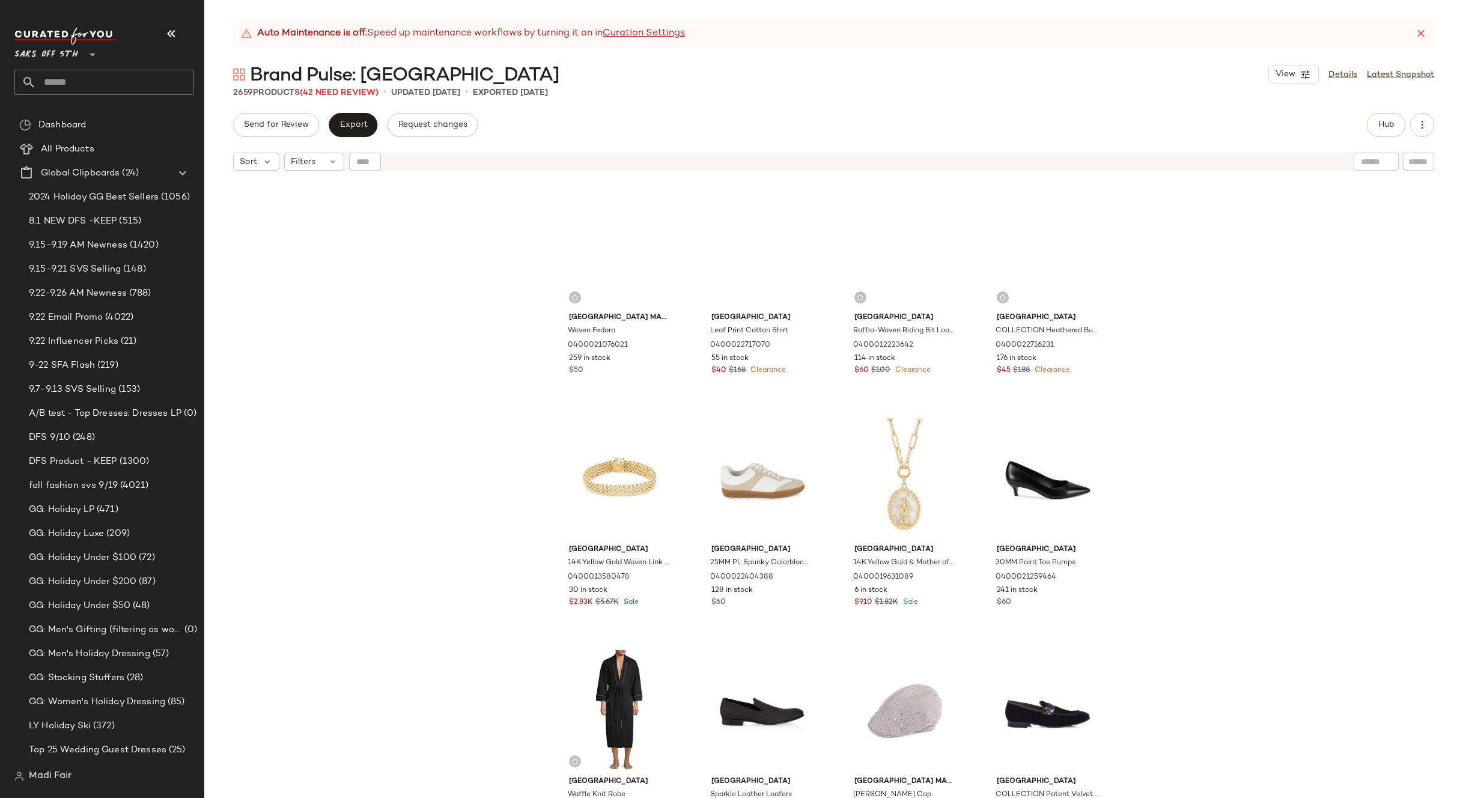
scroll to position [2548, 0]
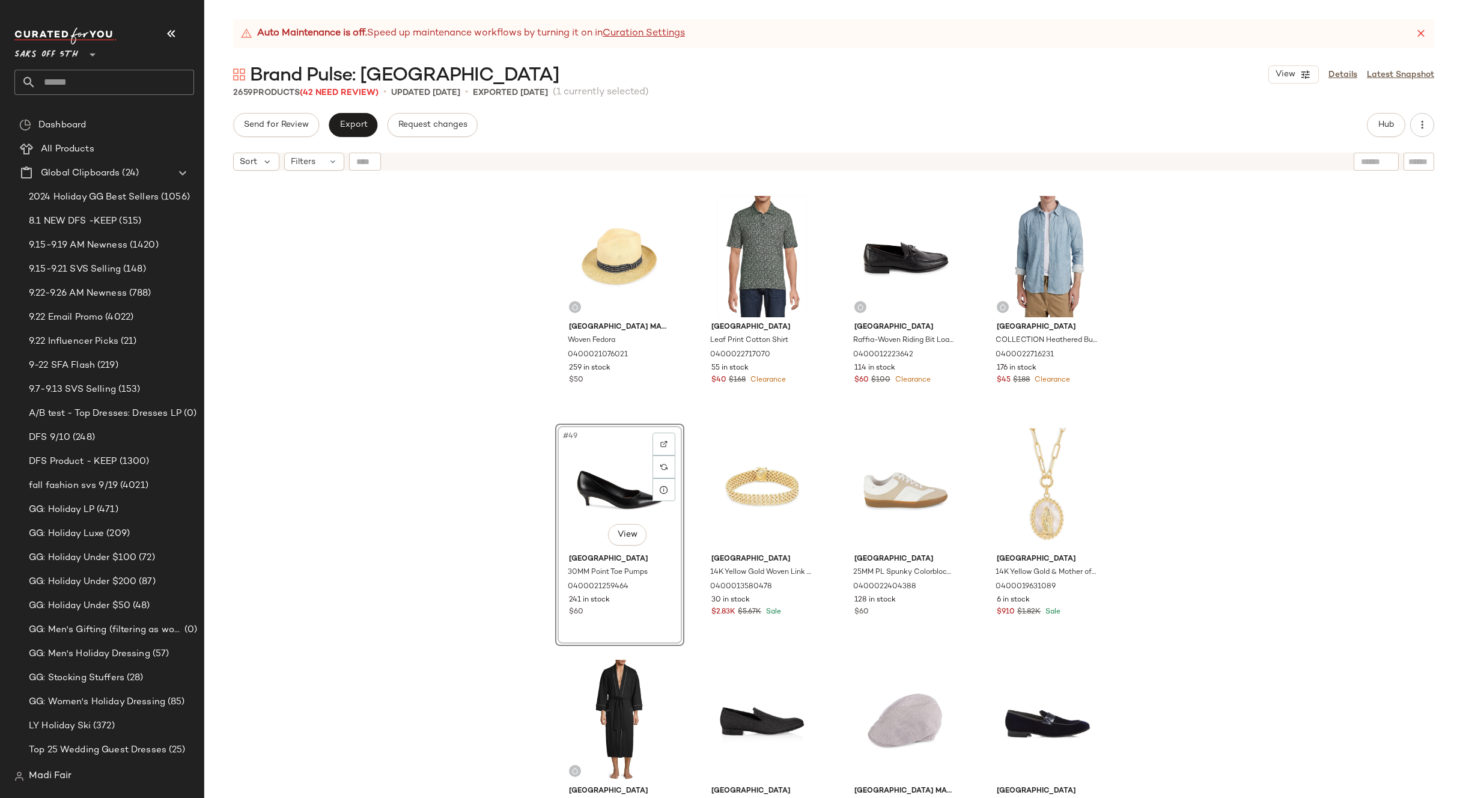
click at [1230, 491] on div "[GEOGRAPHIC_DATA] Made in [GEOGRAPHIC_DATA] Woven Fedora 0400021076021 259 in s…" at bounding box center [833, 502] width 1259 height 651
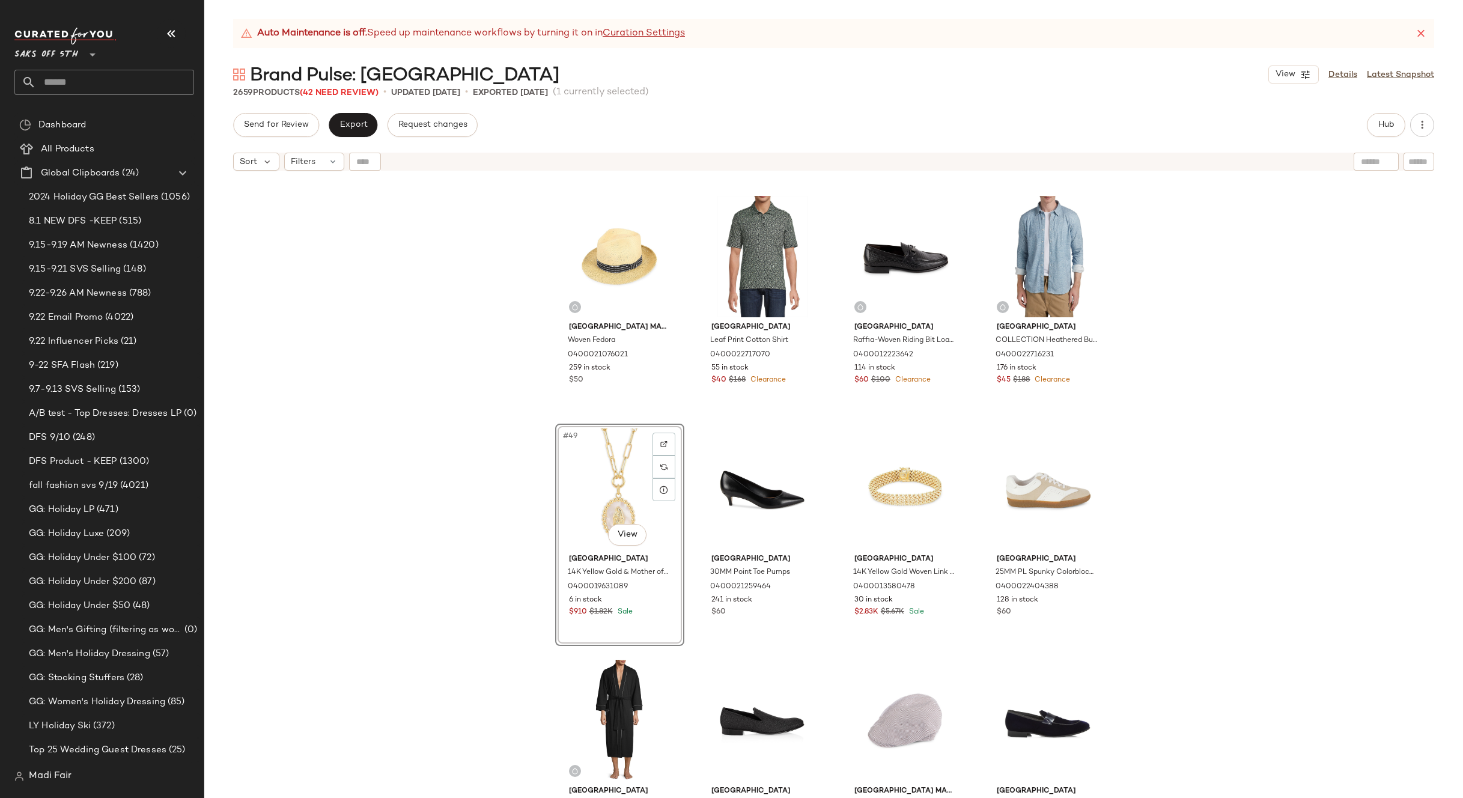
click at [1199, 495] on div "[GEOGRAPHIC_DATA] Made in [GEOGRAPHIC_DATA] Woven Fedora 0400021076021 259 in s…" at bounding box center [833, 502] width 1259 height 651
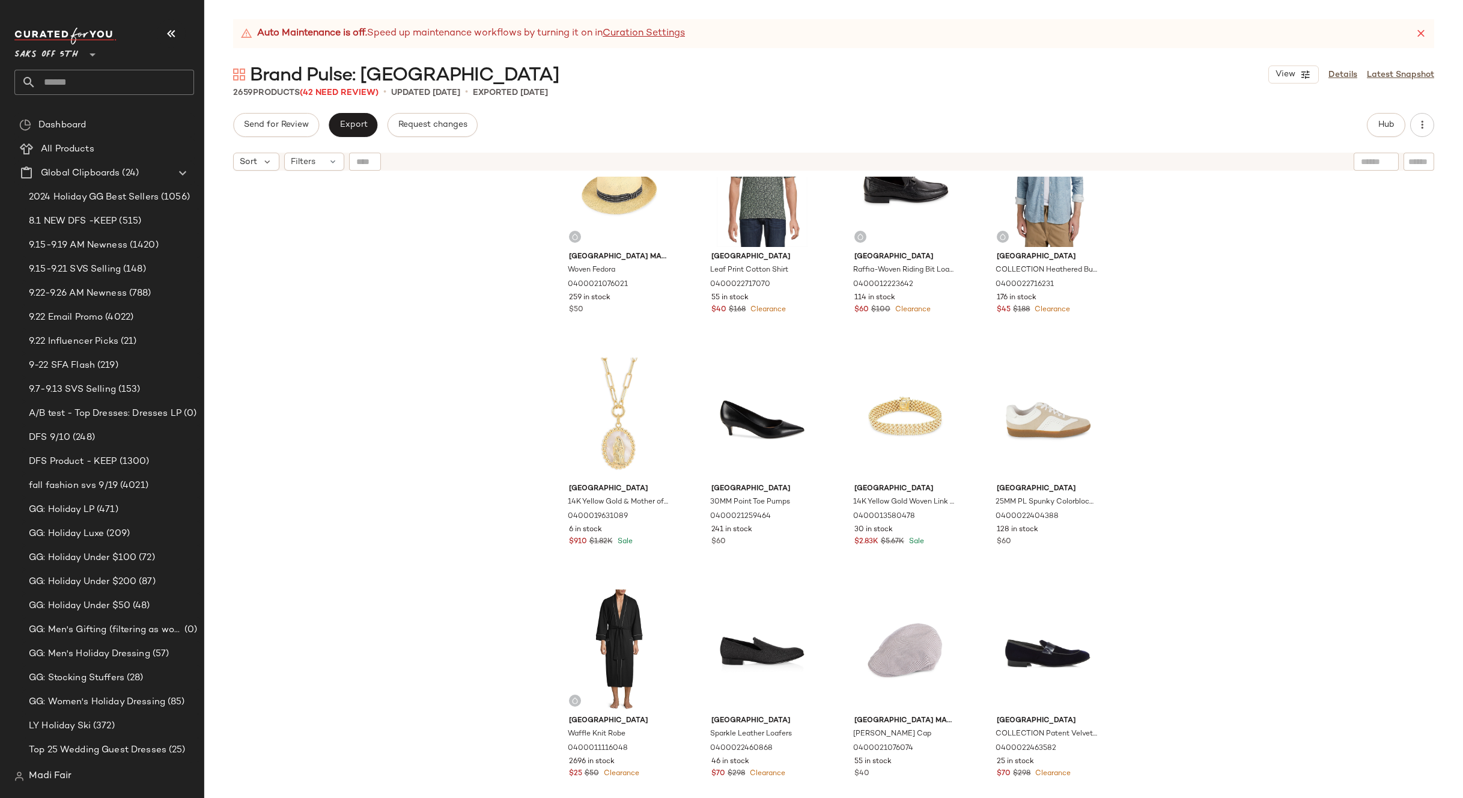
scroll to position [2789, 0]
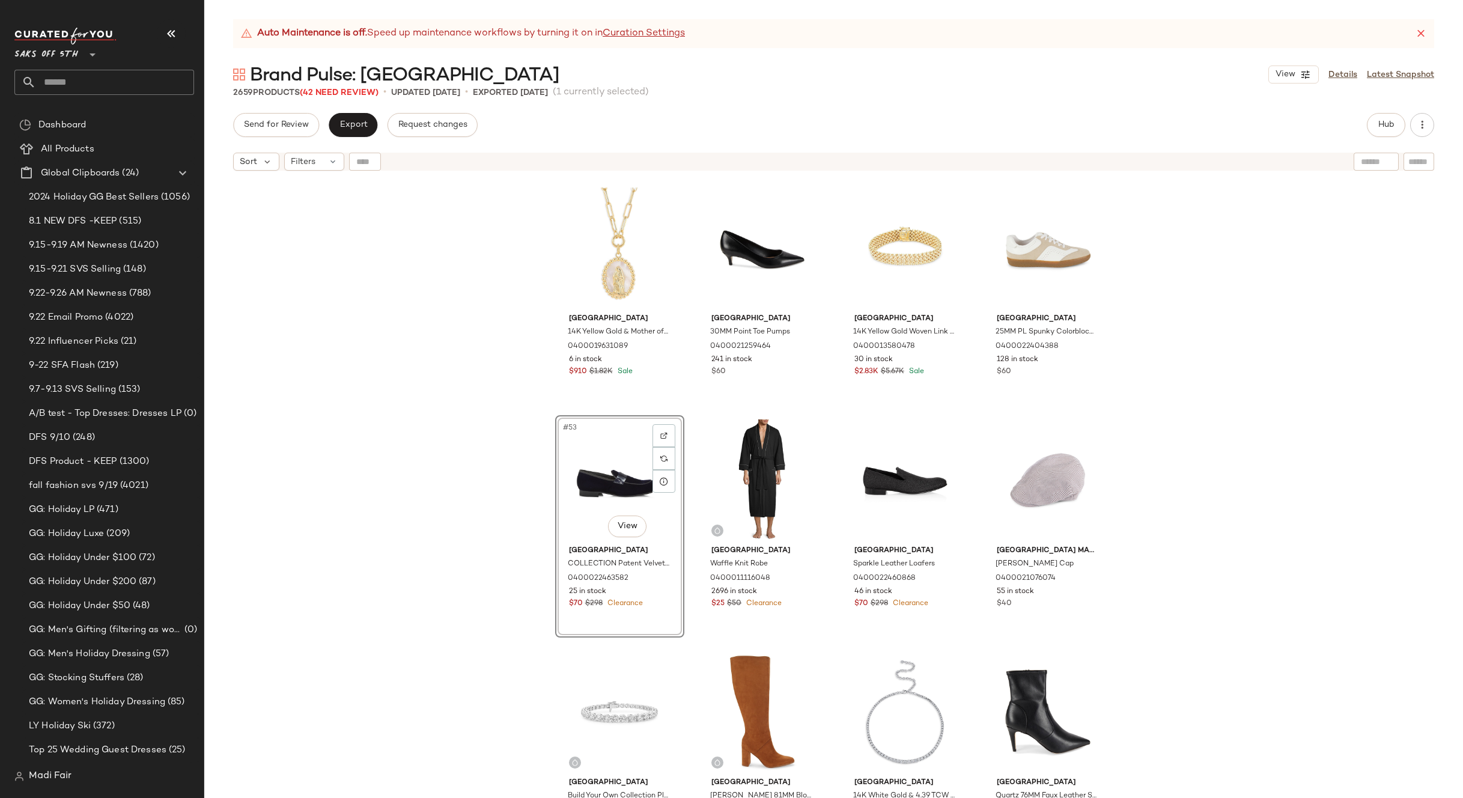
click at [1182, 481] on div "[GEOGRAPHIC_DATA] Made in [GEOGRAPHIC_DATA] Woven Fedora 0400021076021 259 in s…" at bounding box center [833, 502] width 1259 height 651
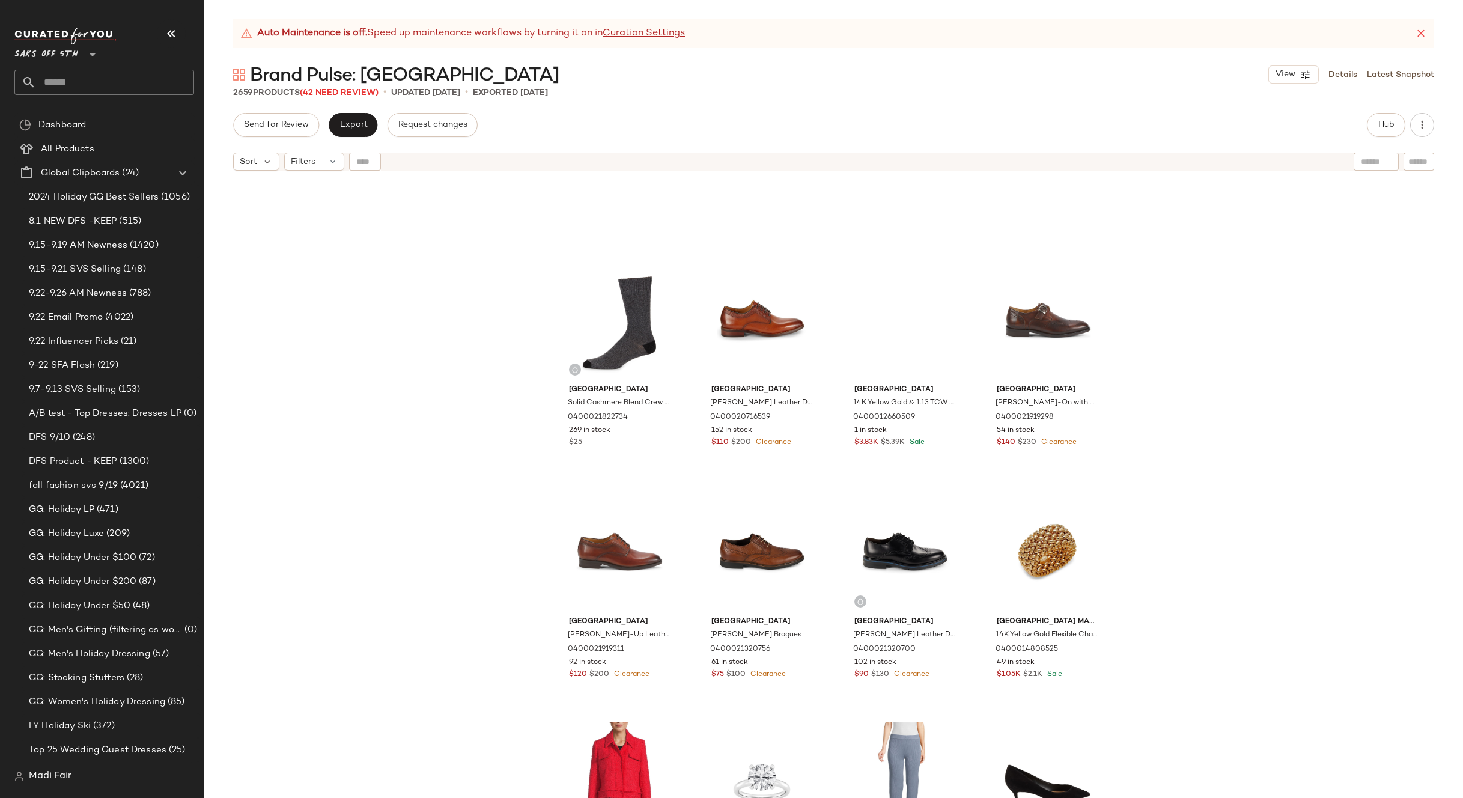
scroll to position [3810, 0]
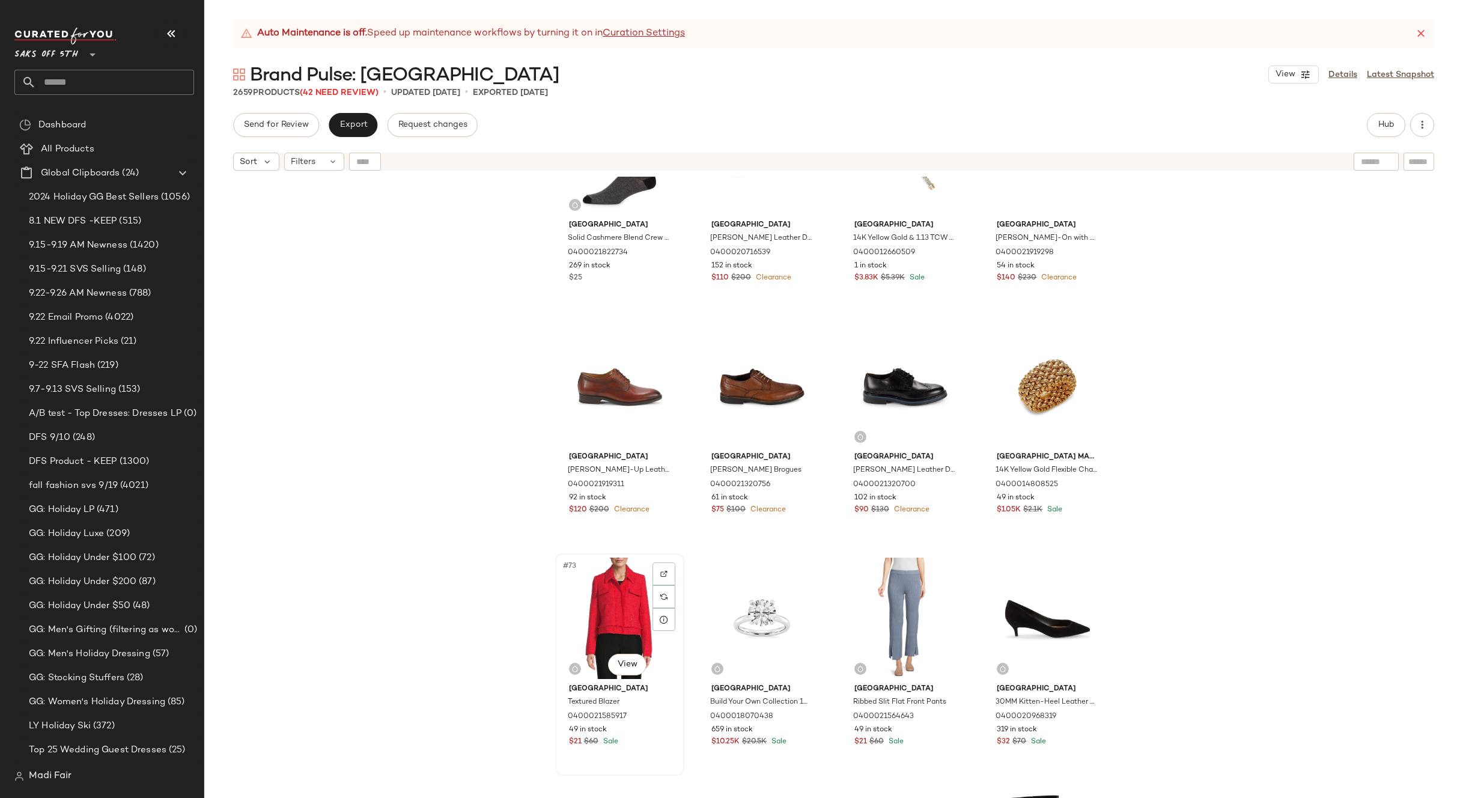
click at [623, 608] on div "#73 View" at bounding box center [619, 618] width 121 height 121
click at [1024, 595] on div "#76 View" at bounding box center [1047, 618] width 121 height 121
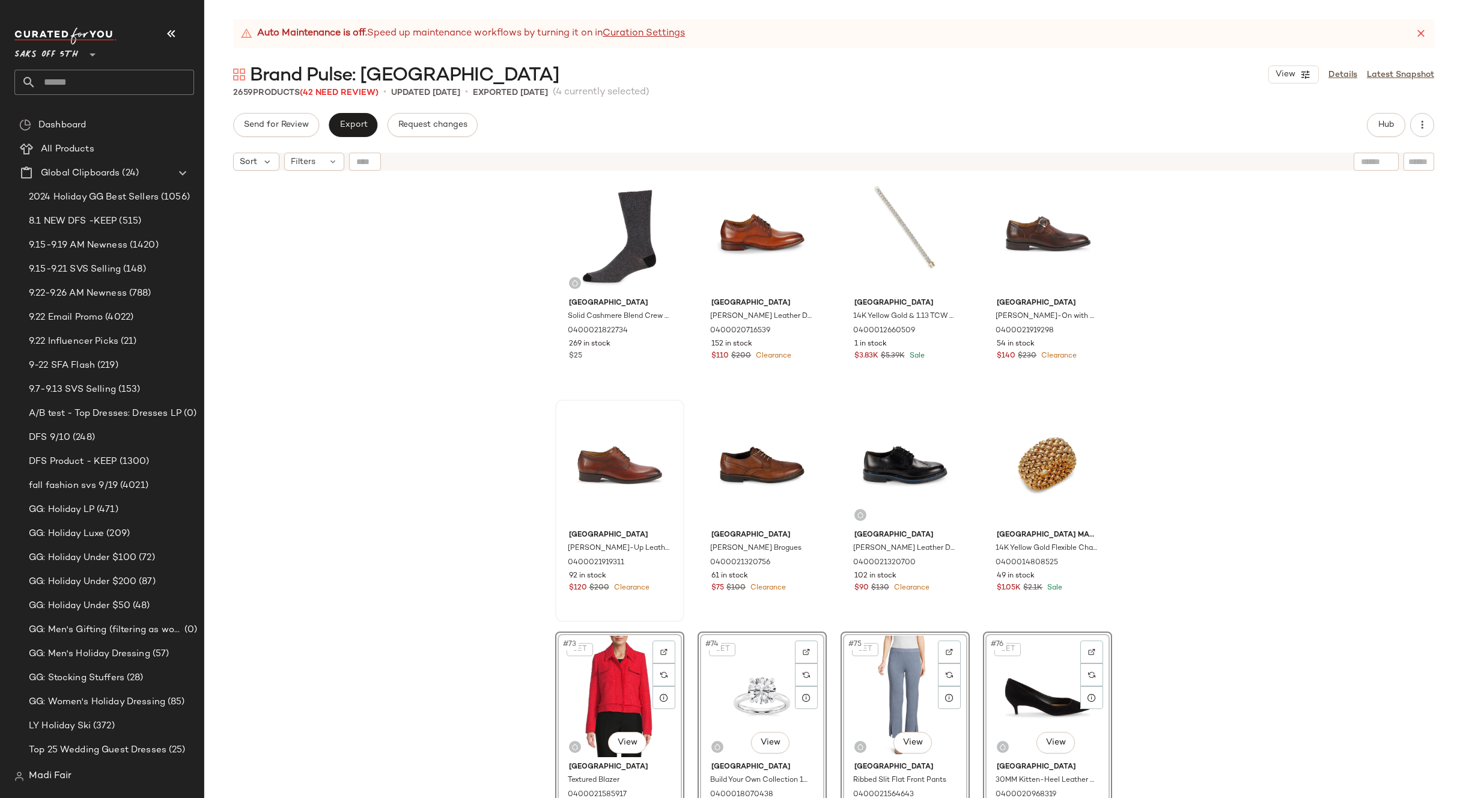
scroll to position [3630, 0]
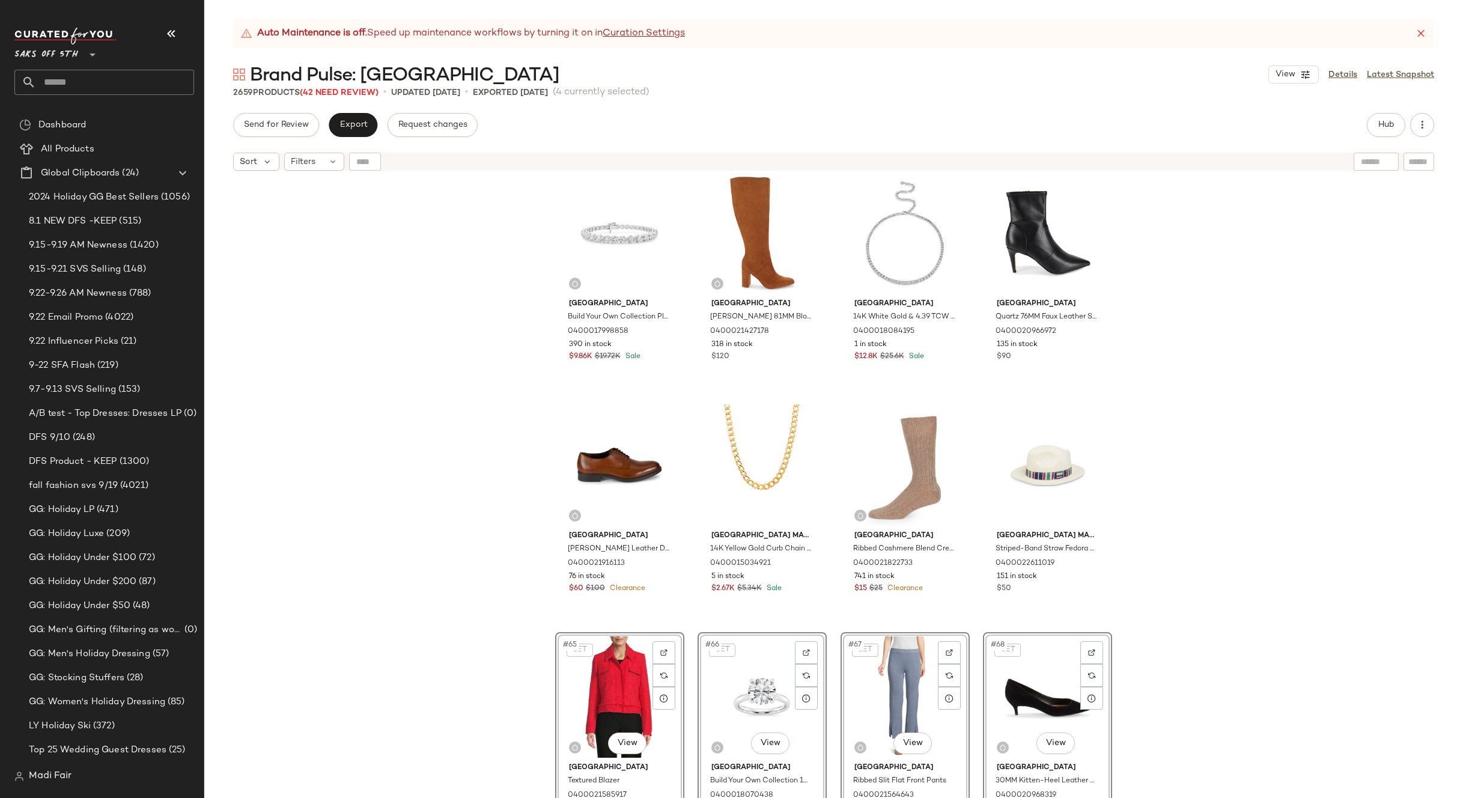
scroll to position [3089, 0]
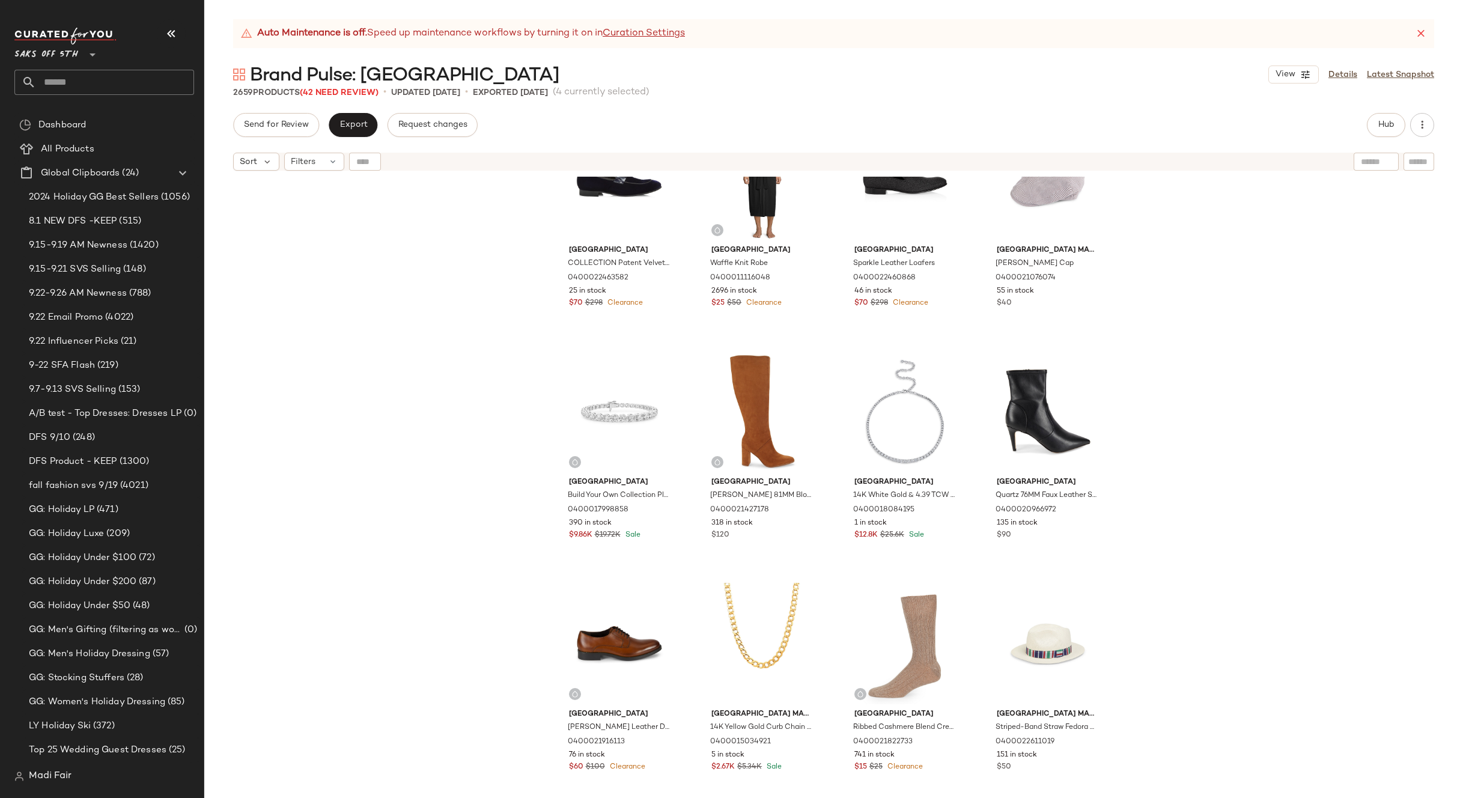
click at [1232, 448] on div "Saks Fifth Avenue COLLECTION Patent Velvet Loafers 0400022463582 25 in stock $7…" at bounding box center [833, 502] width 1259 height 651
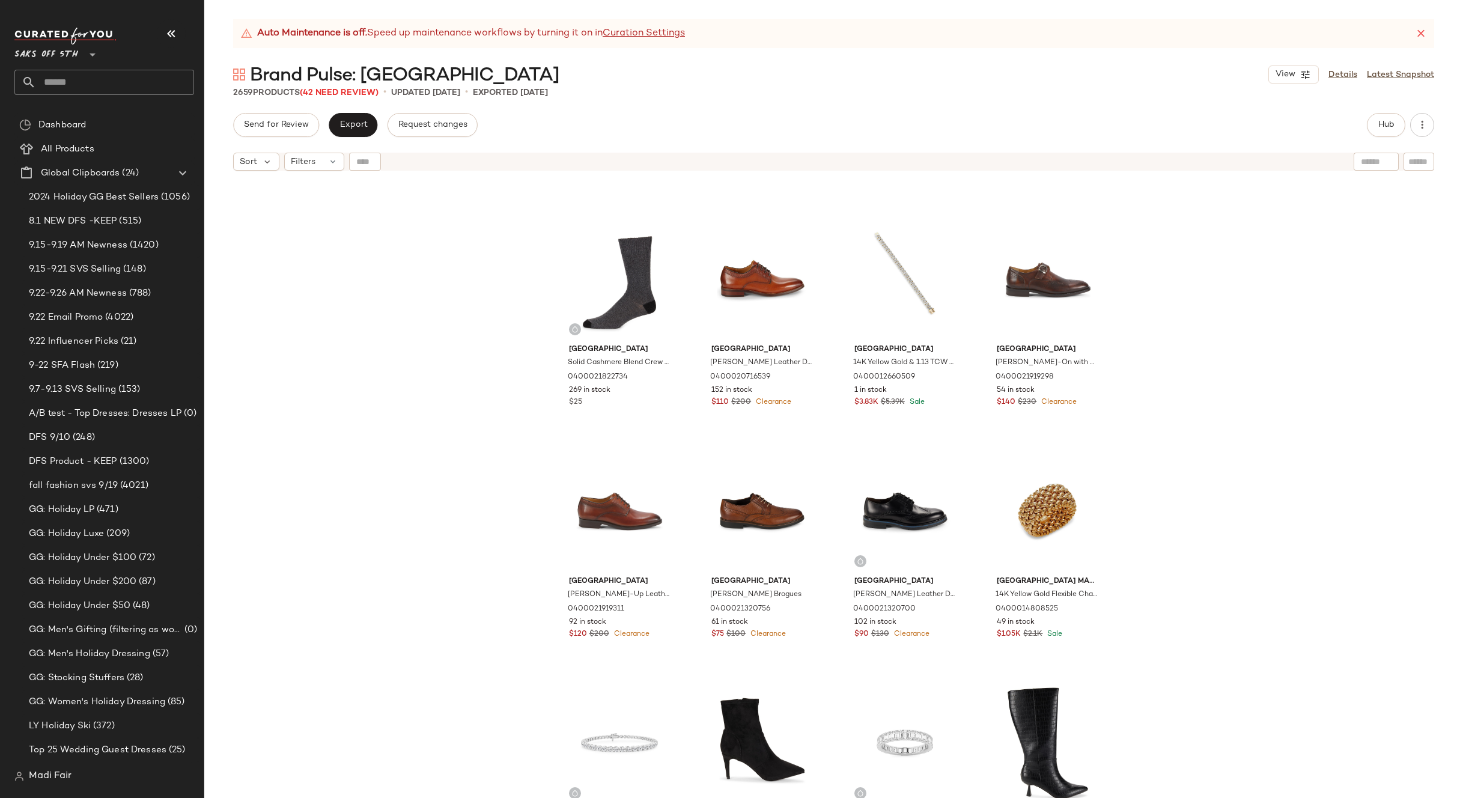
scroll to position [4171, 0]
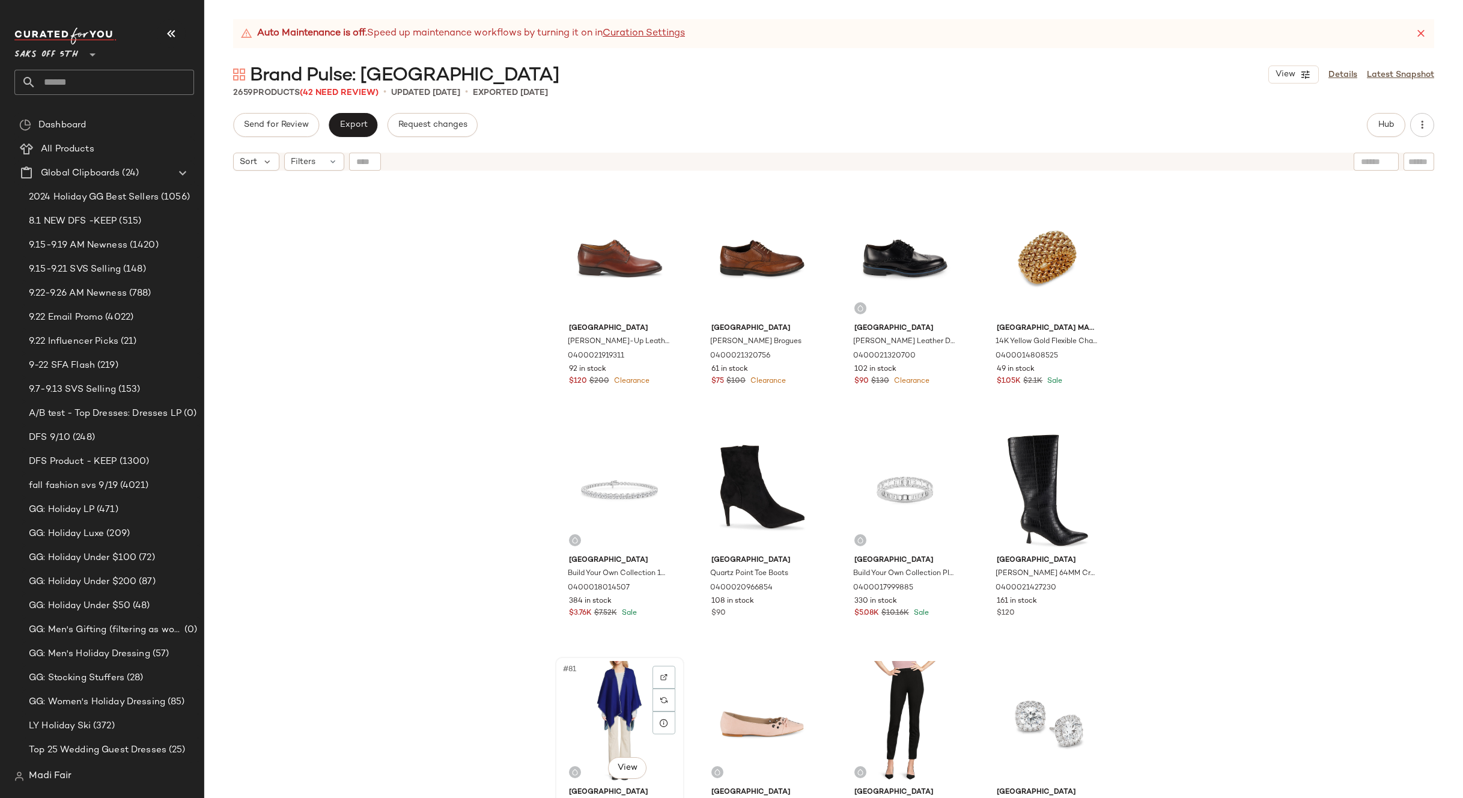
click at [629, 689] on div "#81 View" at bounding box center [619, 721] width 121 height 121
drag, startPoint x: 1041, startPoint y: 689, endPoint x: 909, endPoint y: 683, distance: 132.3
click at [1041, 689] on div "#84 View" at bounding box center [1047, 721] width 121 height 121
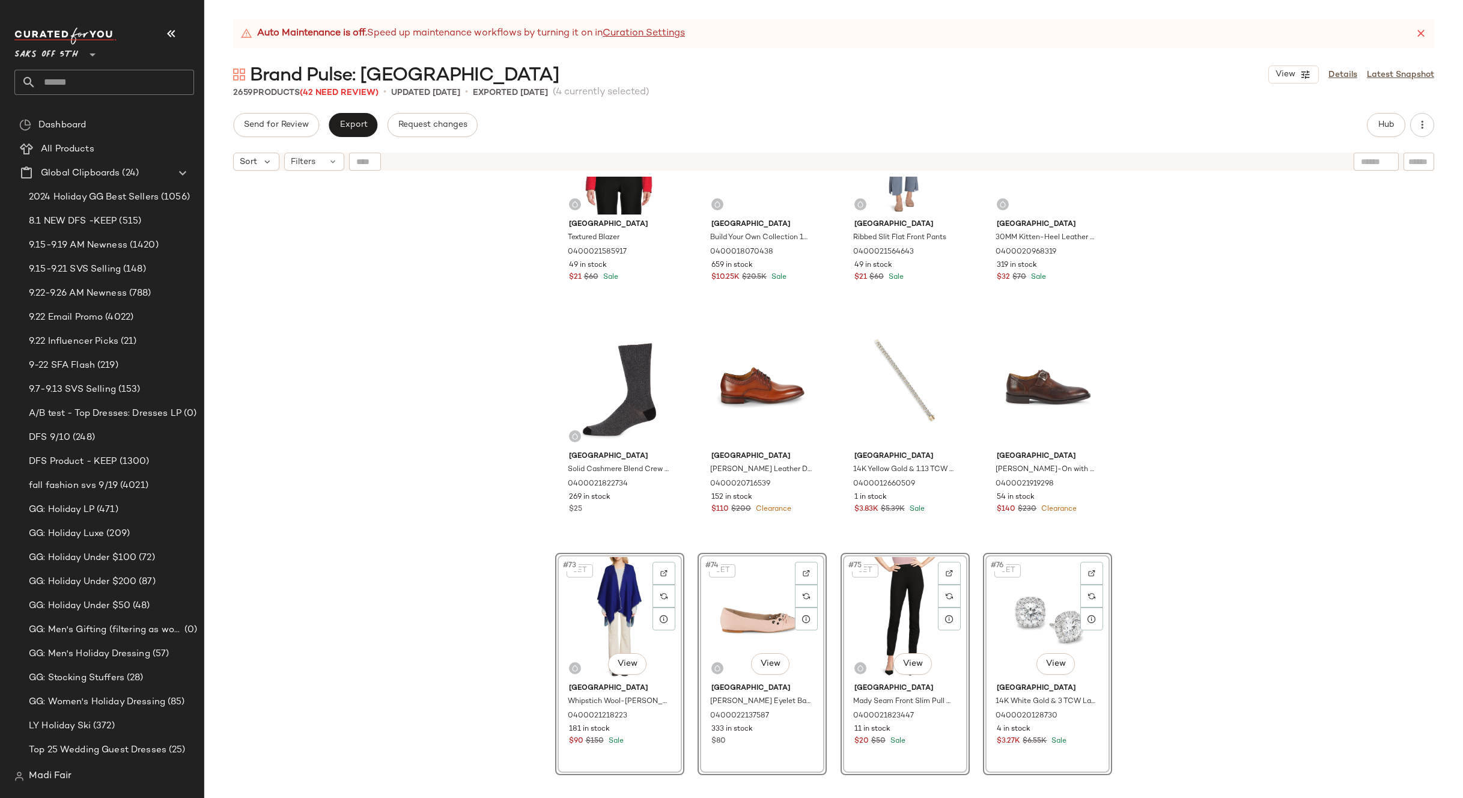
click at [1258, 467] on div "Saks Fifth Avenue Textured Blazer 0400021585917 49 in stock $21 $60 Sale Saks F…" at bounding box center [833, 502] width 1259 height 651
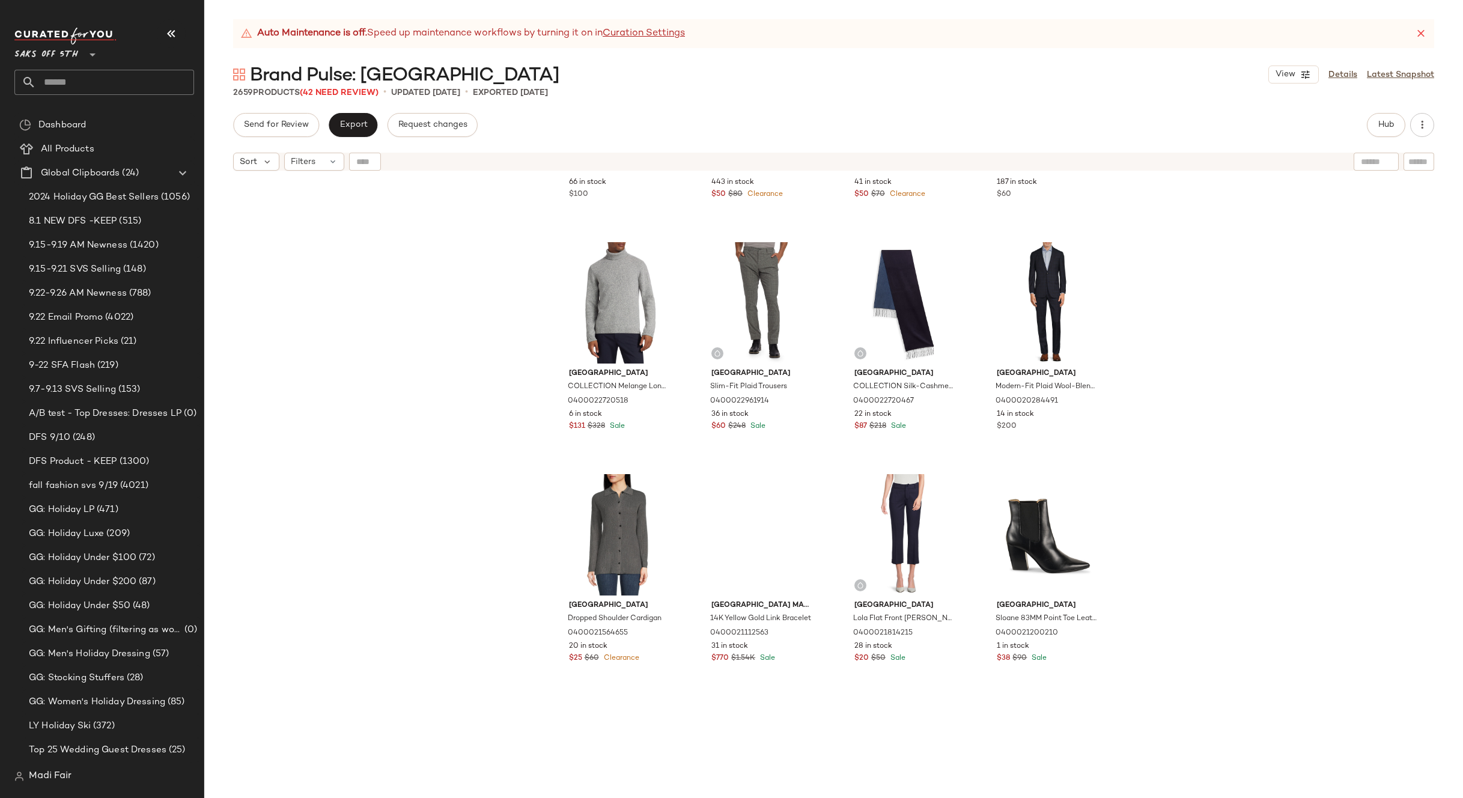
scroll to position [6214, 0]
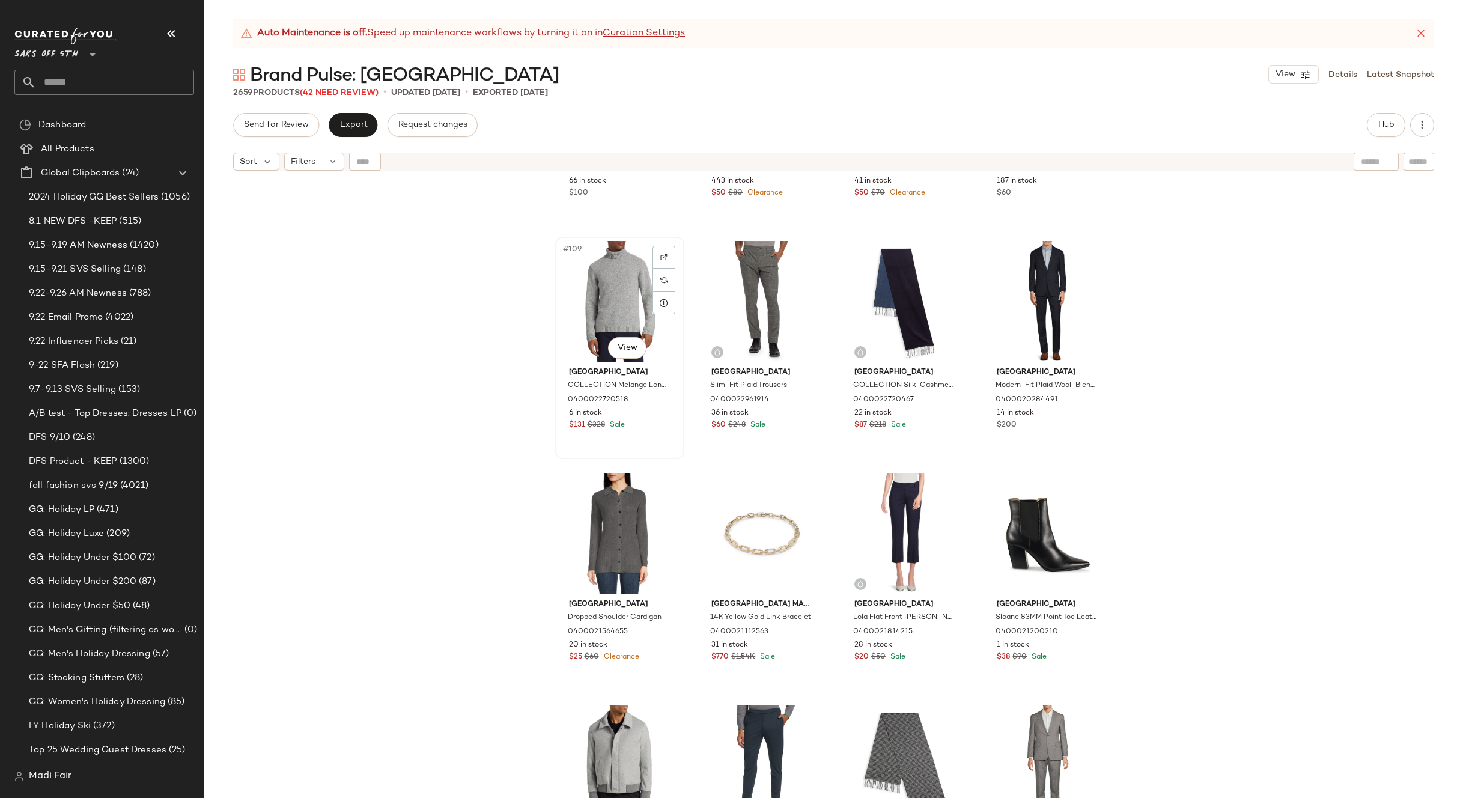
click at [605, 304] on div "#109 View" at bounding box center [619, 301] width 121 height 121
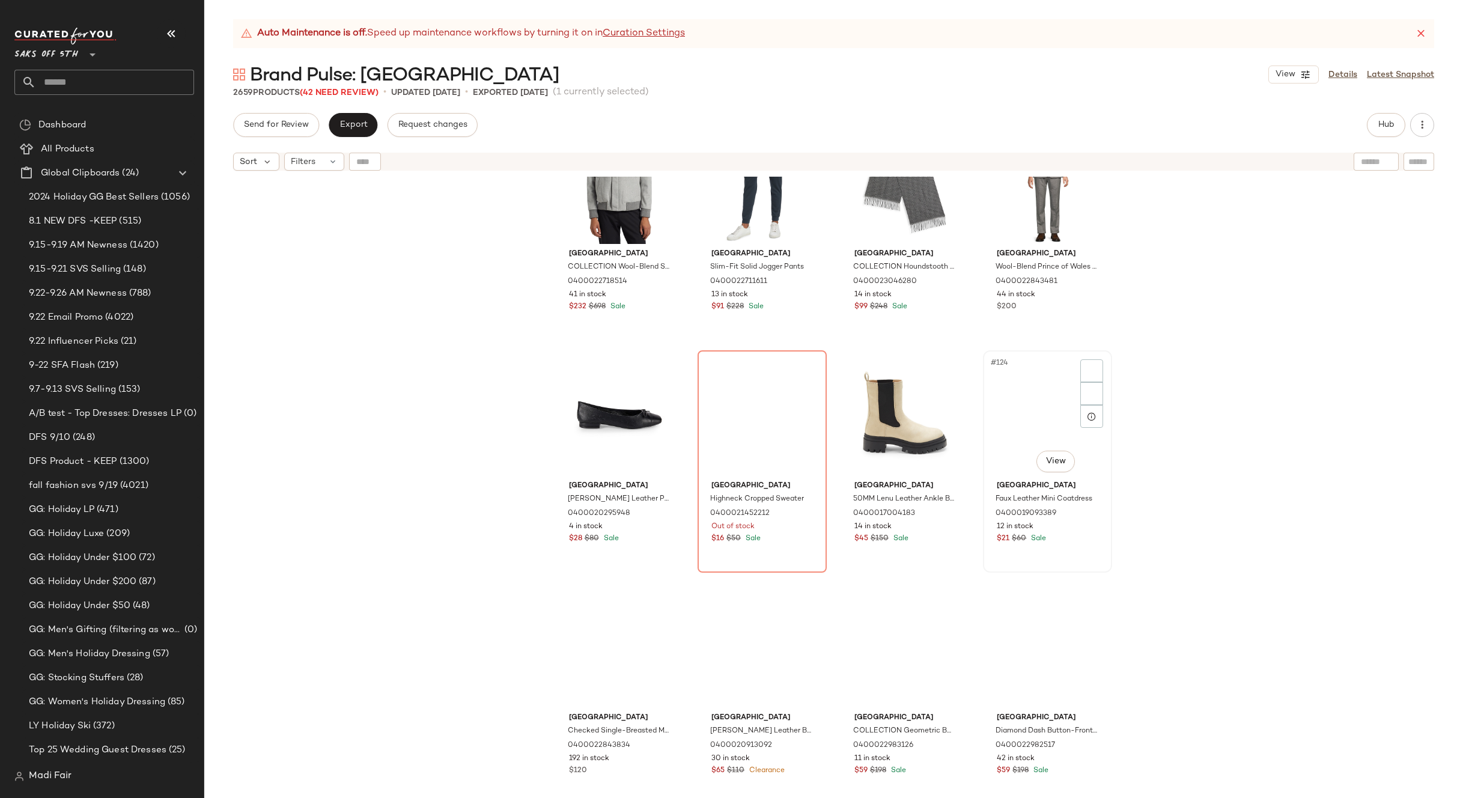
scroll to position [6875, 0]
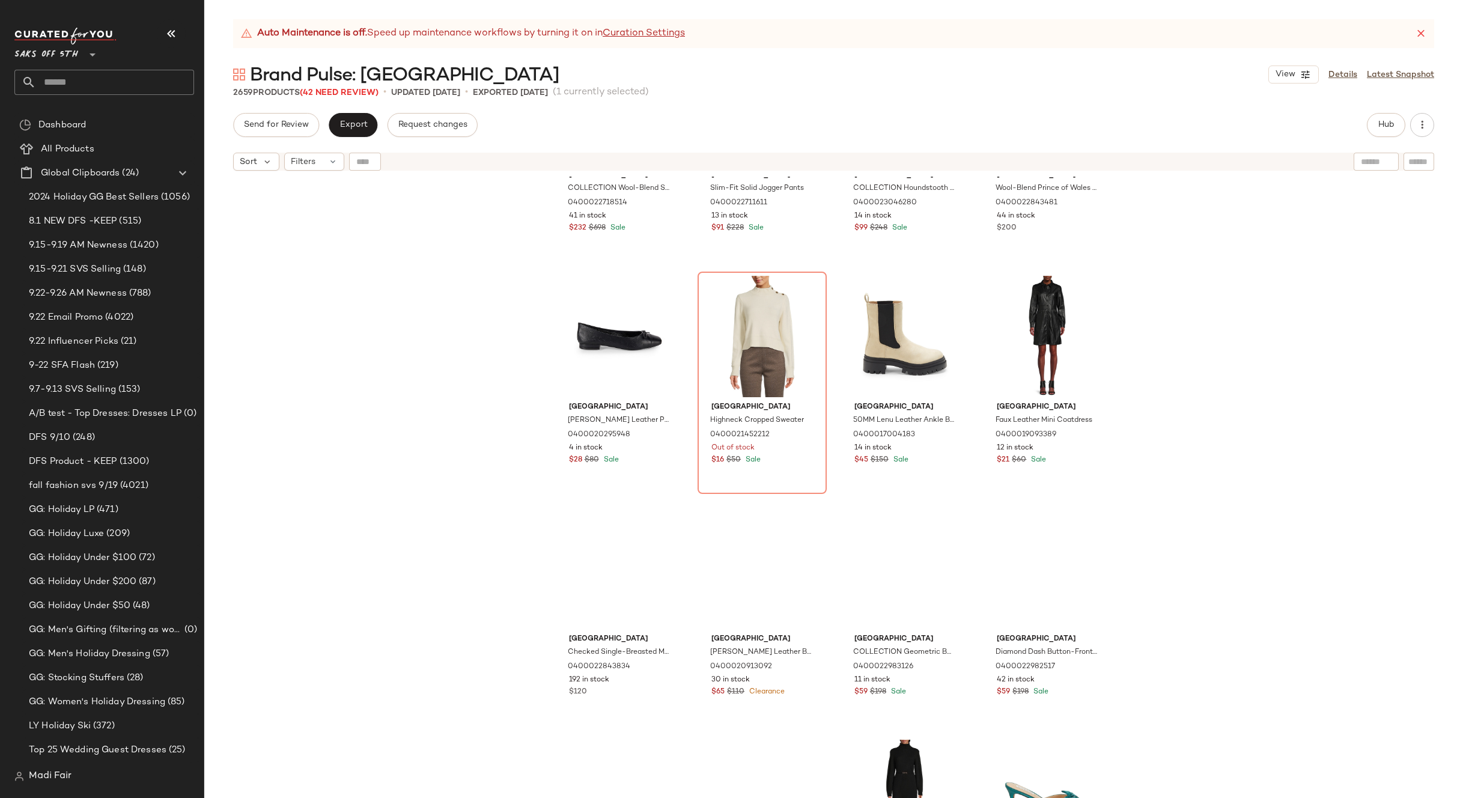
click at [1214, 476] on div "Saks Fifth Avenue COLLECTION Wool-Blend Shirt Jacket 0400022718514 41 in stock …" at bounding box center [833, 502] width 1259 height 651
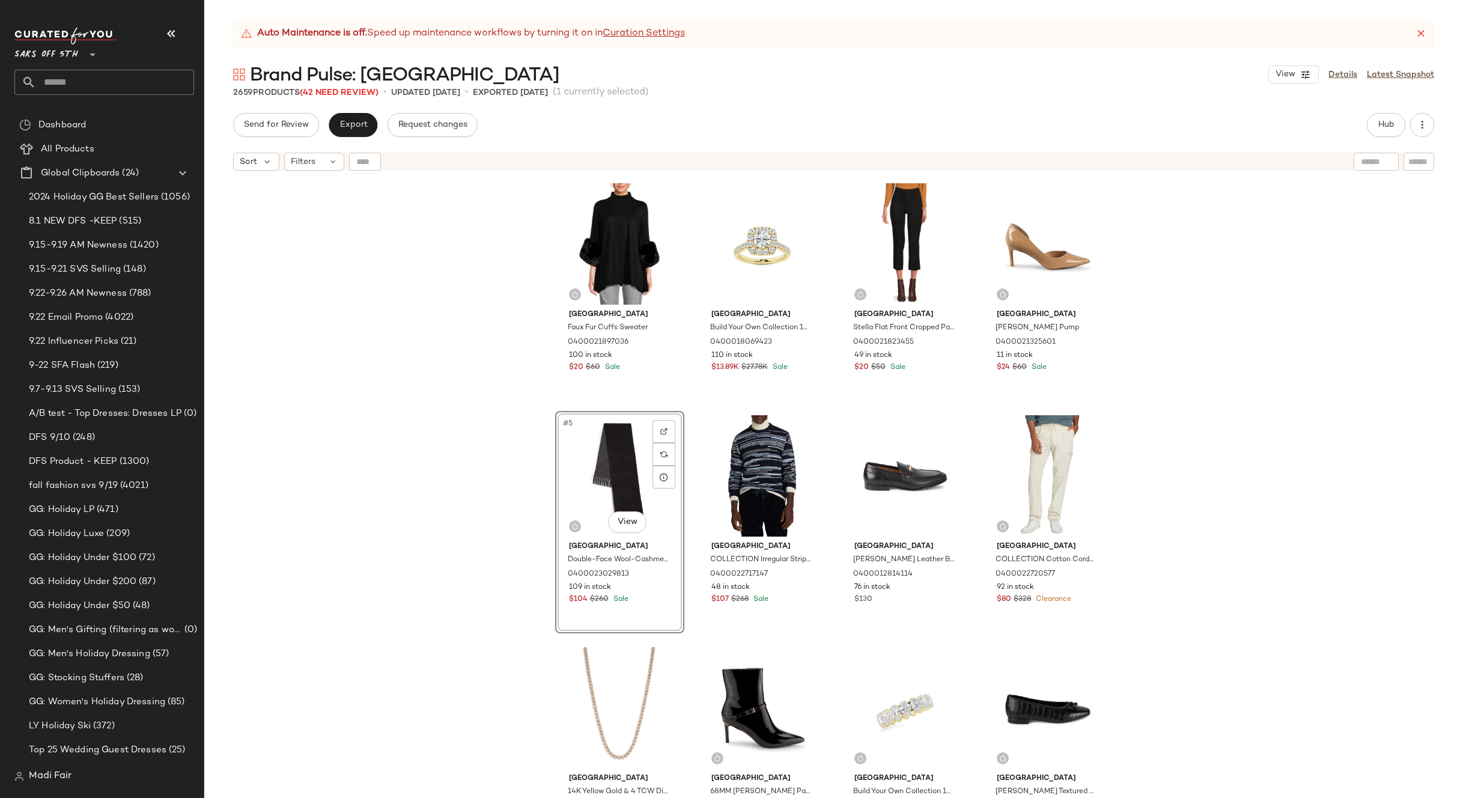
click at [1216, 496] on div "[GEOGRAPHIC_DATA] Faux Fur Cuffs Sweater 0400021897036 100 in stock $20 $60 Sal…" at bounding box center [833, 502] width 1259 height 651
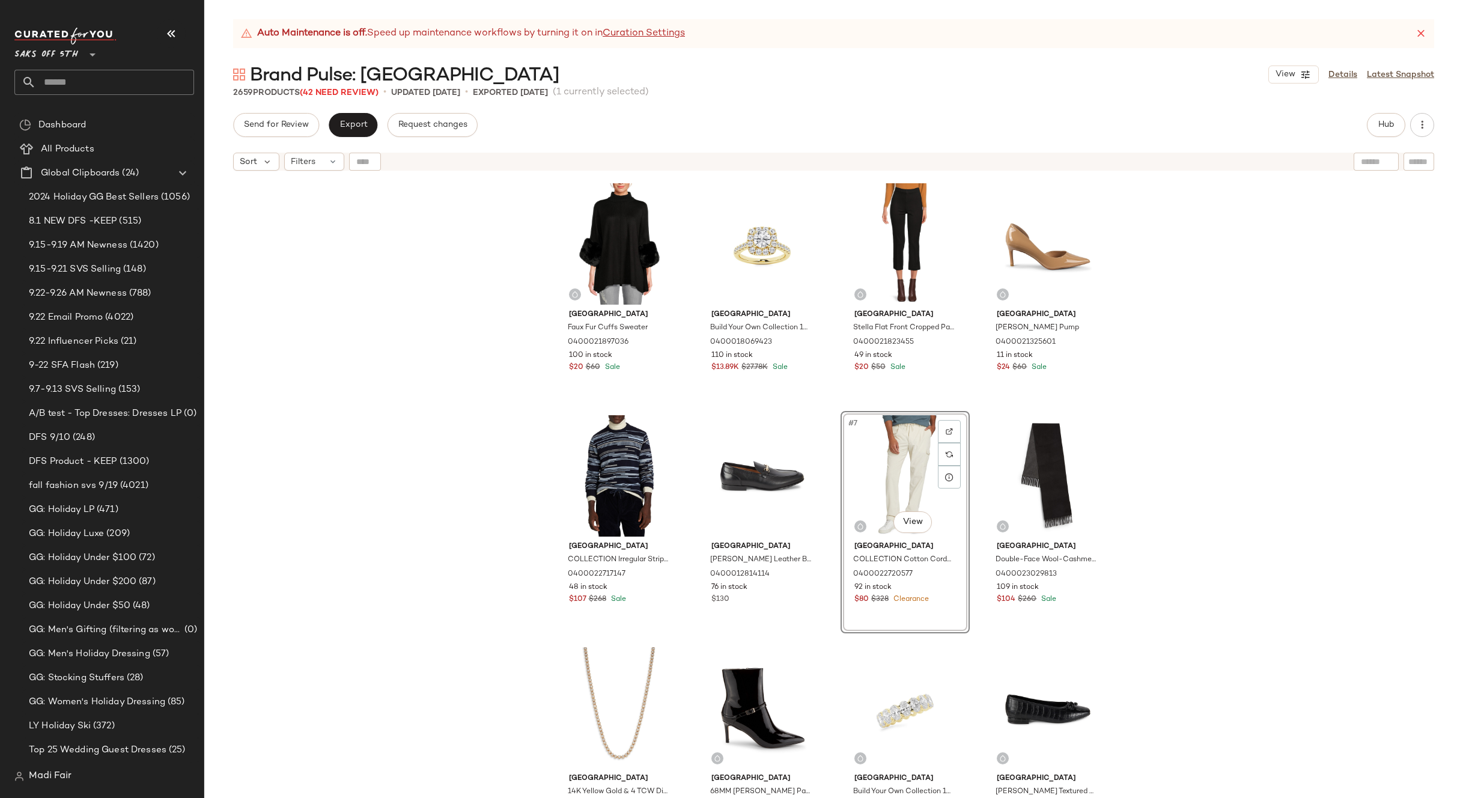
click at [1165, 469] on div "[GEOGRAPHIC_DATA] Faux Fur Cuffs Sweater 0400021897036 100 in stock $20 $60 Sal…" at bounding box center [833, 502] width 1259 height 651
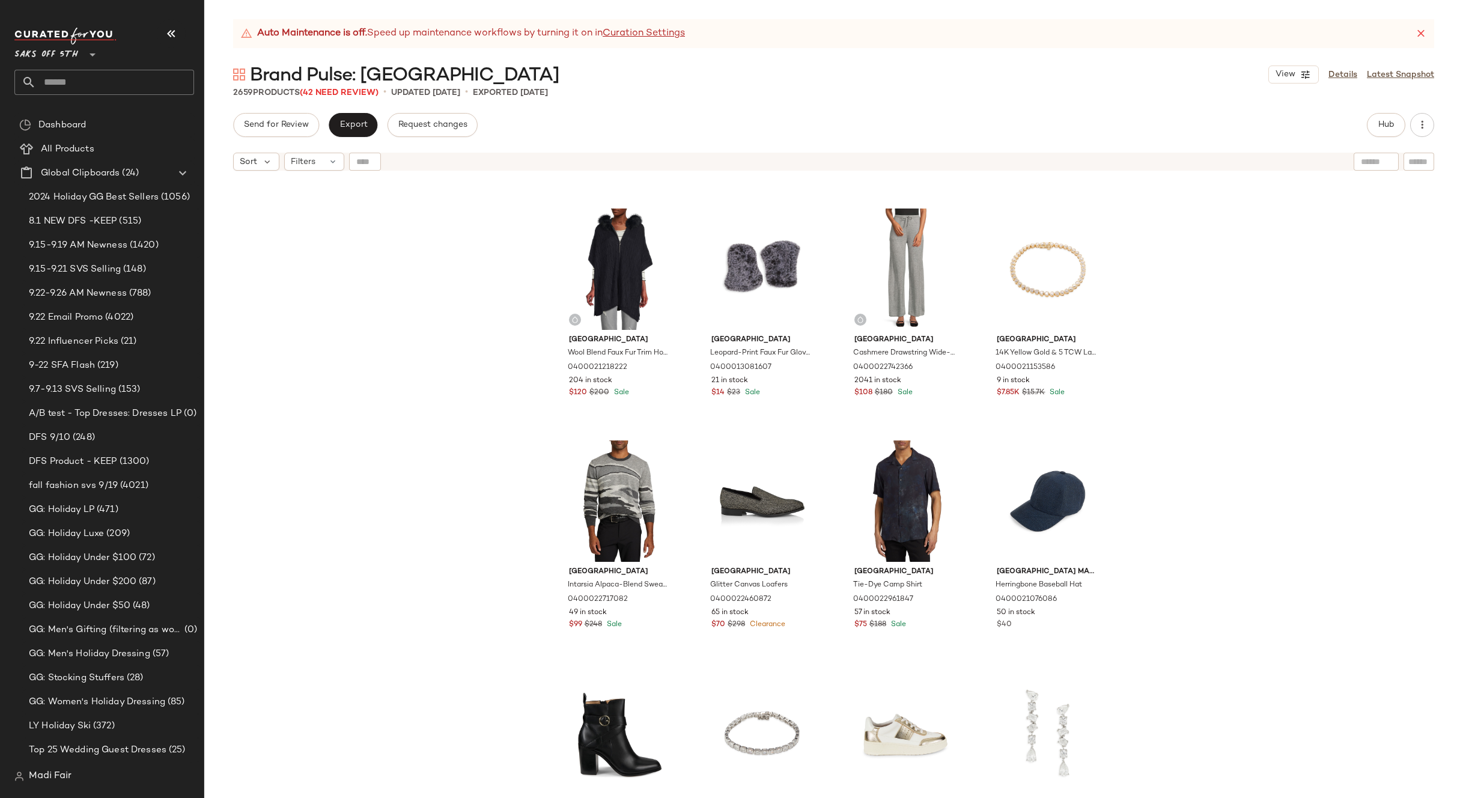
scroll to position [911, 0]
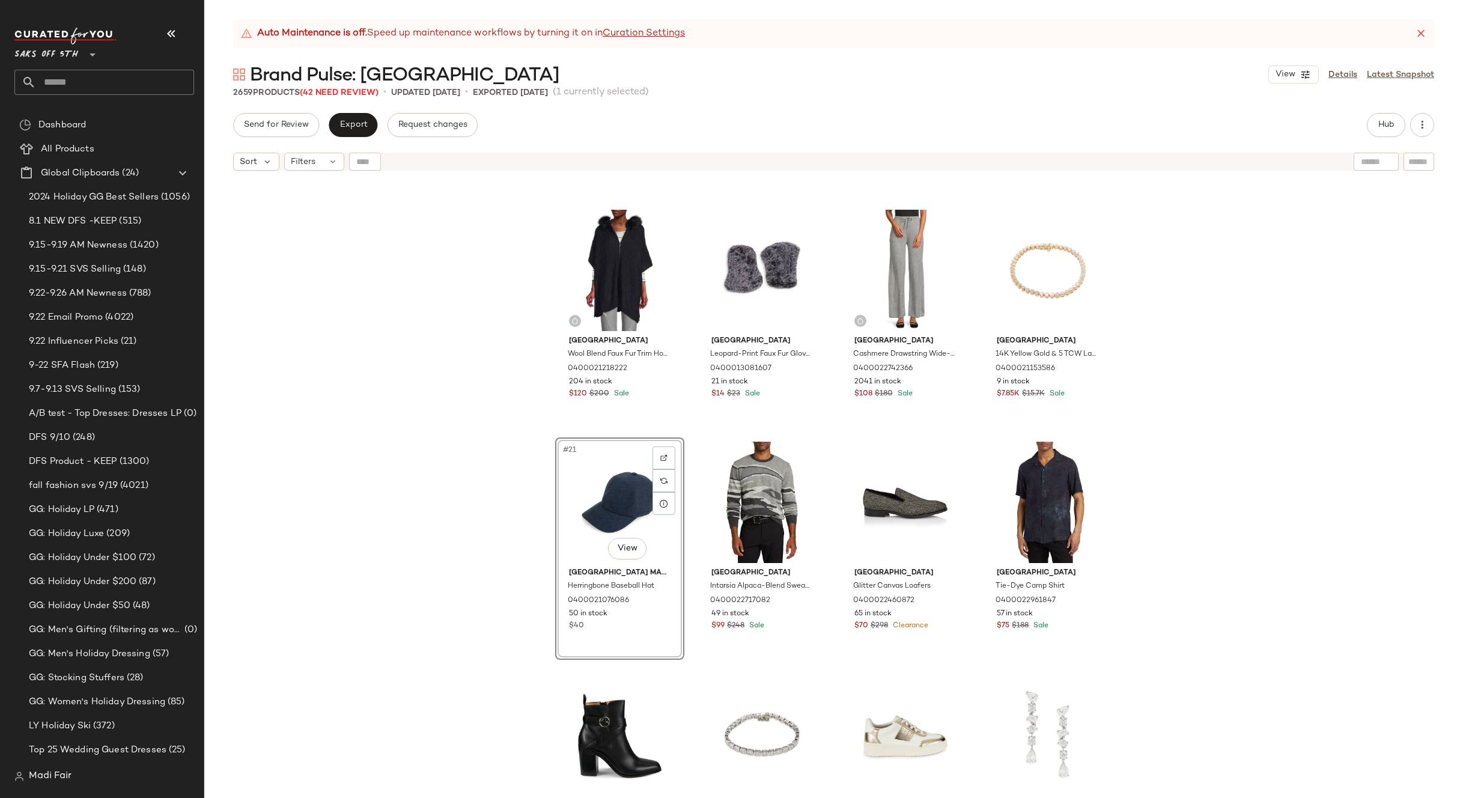
click at [1191, 525] on div "[GEOGRAPHIC_DATA] Wool Blend Faux Fur Trim Hooded Poncho 0400021218222 204 in s…" at bounding box center [833, 502] width 1259 height 651
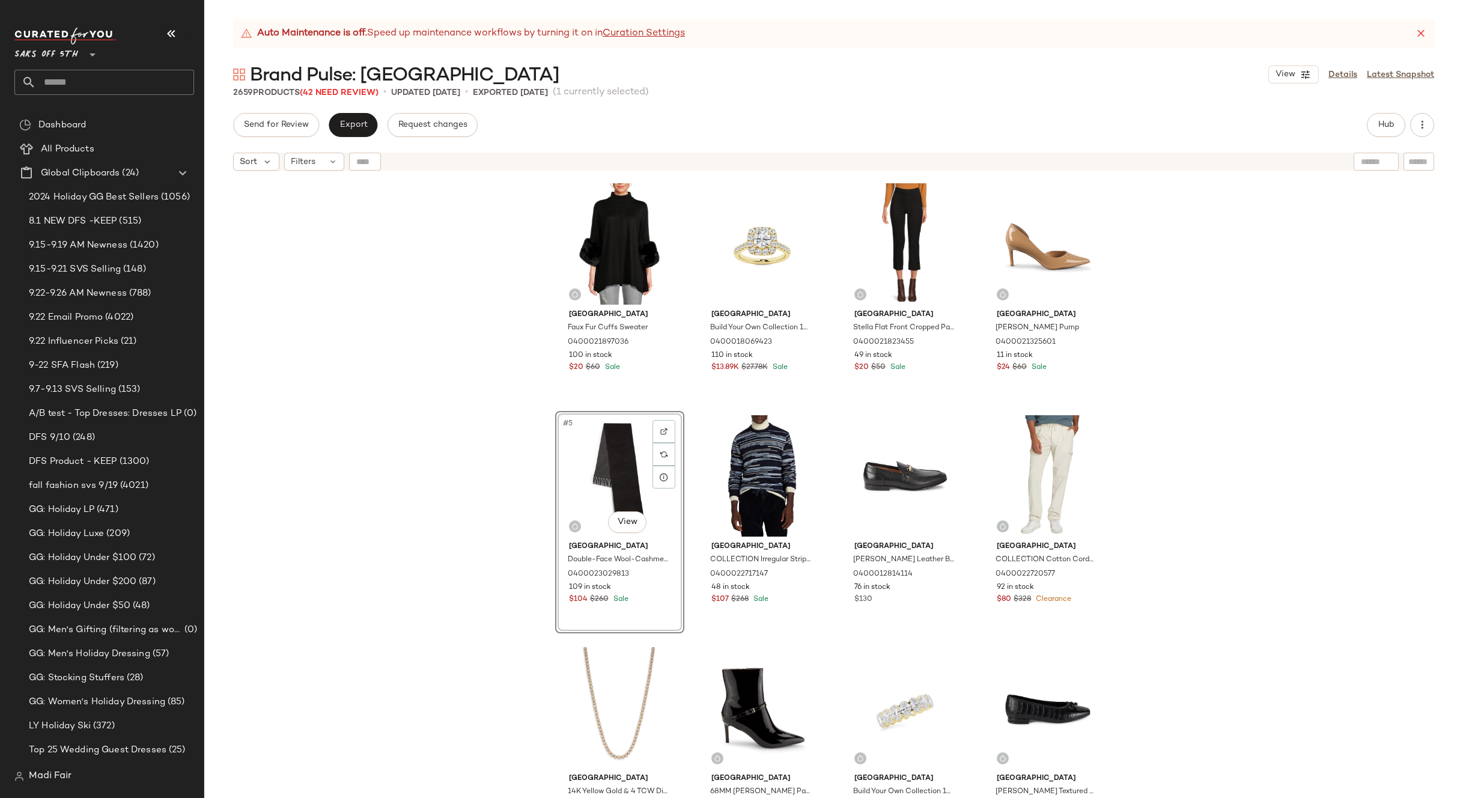
click at [1230, 491] on div "[GEOGRAPHIC_DATA] Faux Fur Cuffs Sweater 0400021897036 100 in stock $20 $60 Sal…" at bounding box center [833, 502] width 1259 height 651
click at [1232, 502] on div "[GEOGRAPHIC_DATA] Faux Fur Cuffs Sweater 0400021897036 100 in stock $20 $60 Sal…" at bounding box center [833, 502] width 1259 height 651
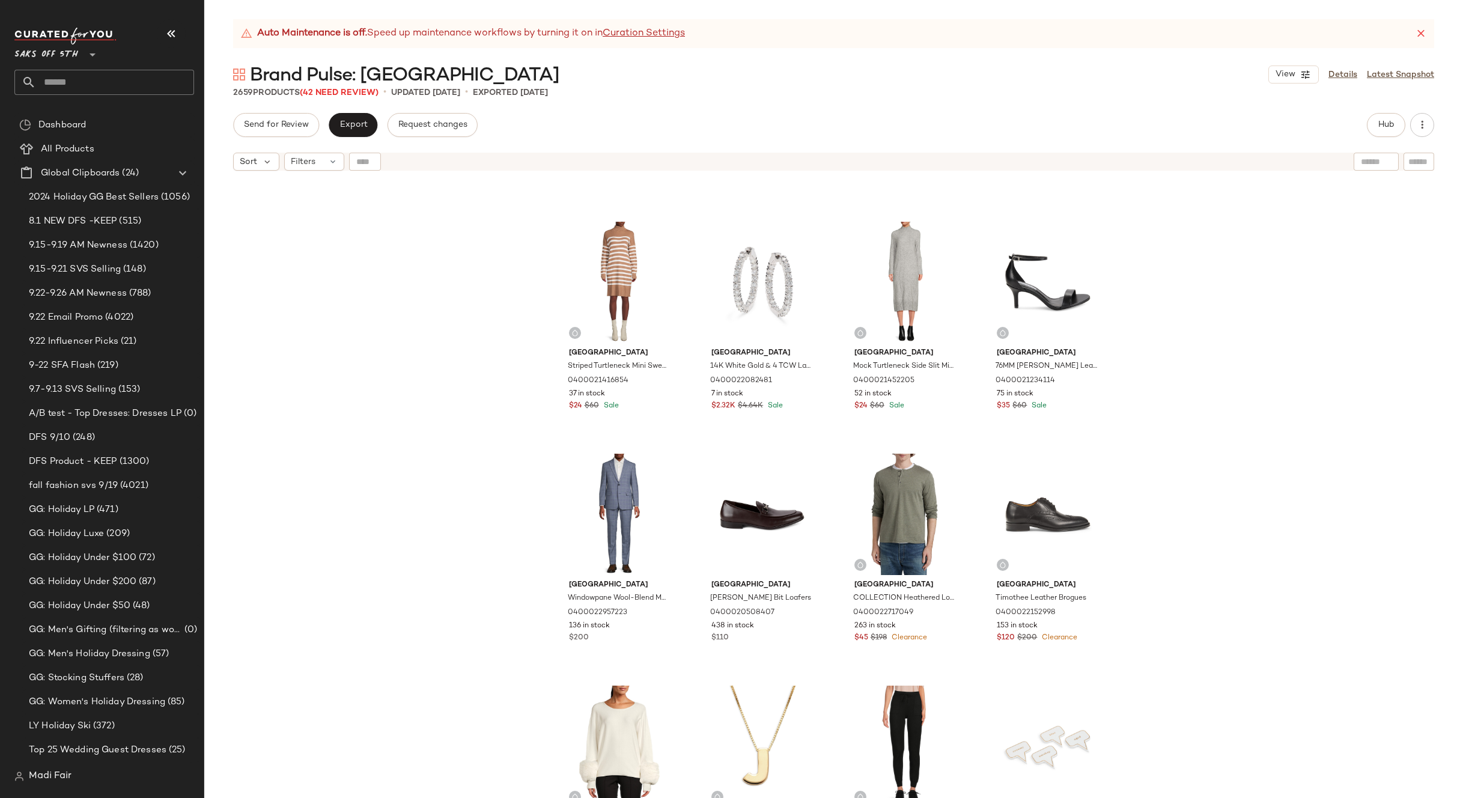
scroll to position [1872, 0]
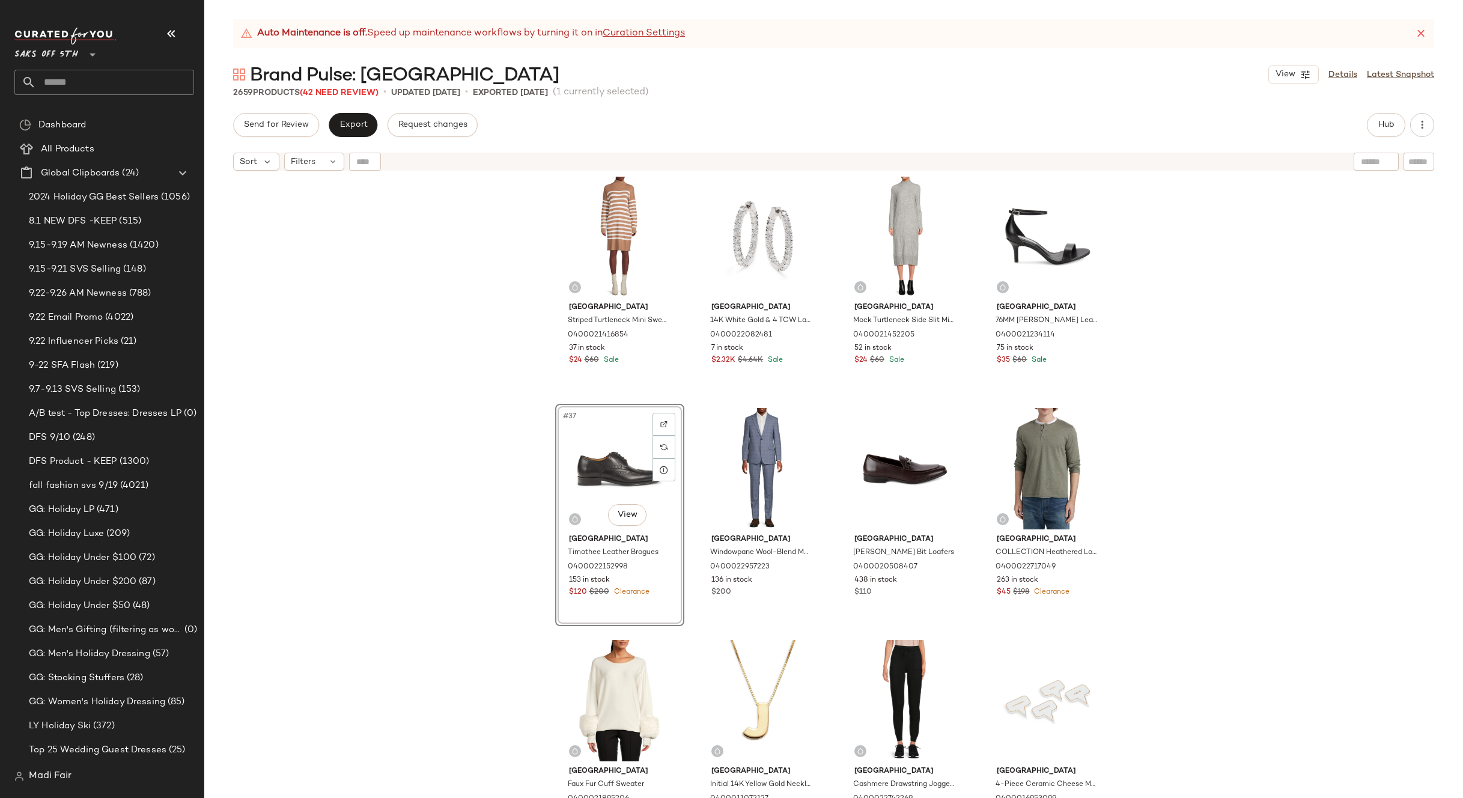
click at [1190, 476] on div "[GEOGRAPHIC_DATA] Chunky Twisted Scarf 0400022845820 214 in stock $55 $138 Sale…" at bounding box center [833, 502] width 1259 height 651
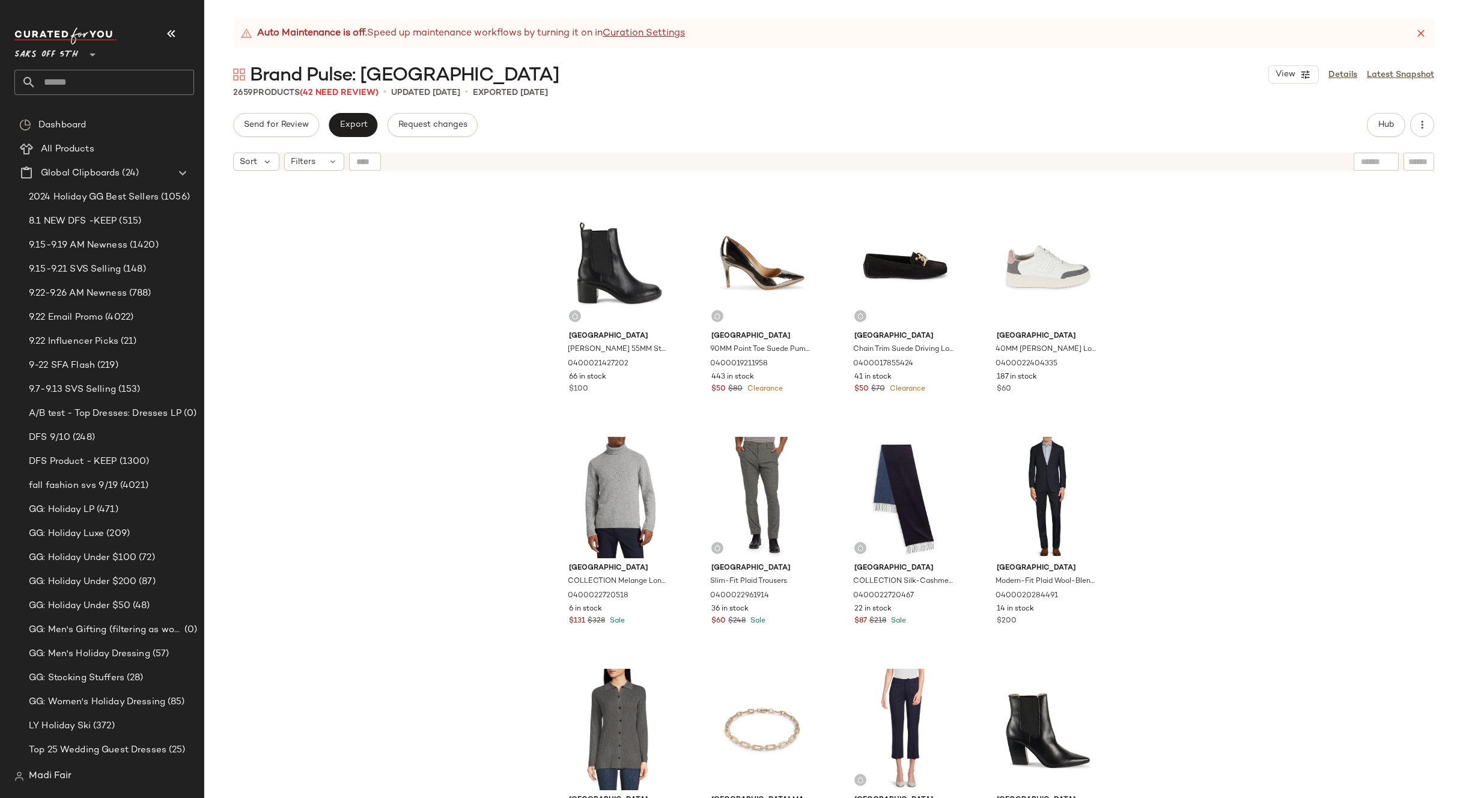
scroll to position [6139, 0]
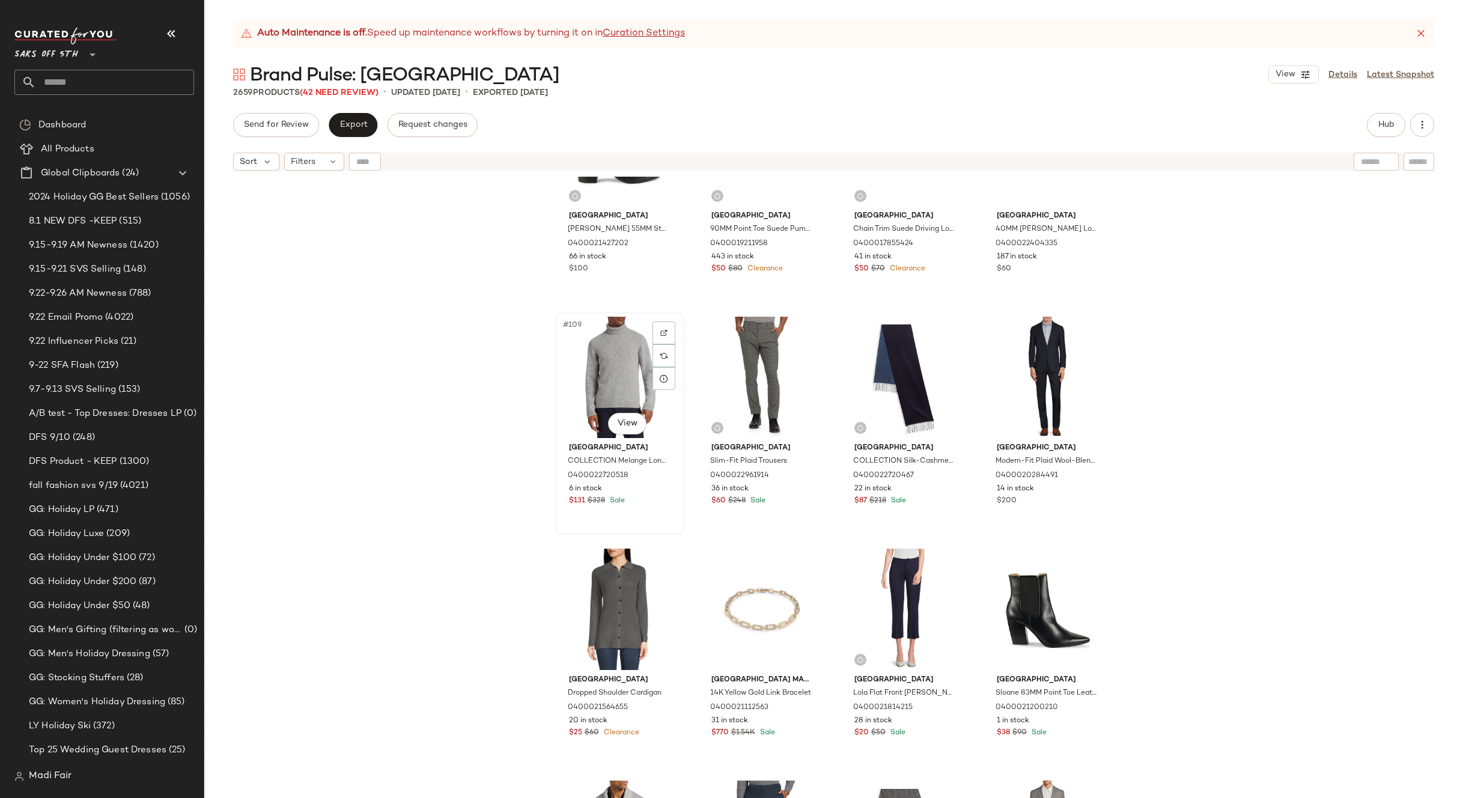
click at [627, 359] on div "#109 View" at bounding box center [619, 377] width 121 height 121
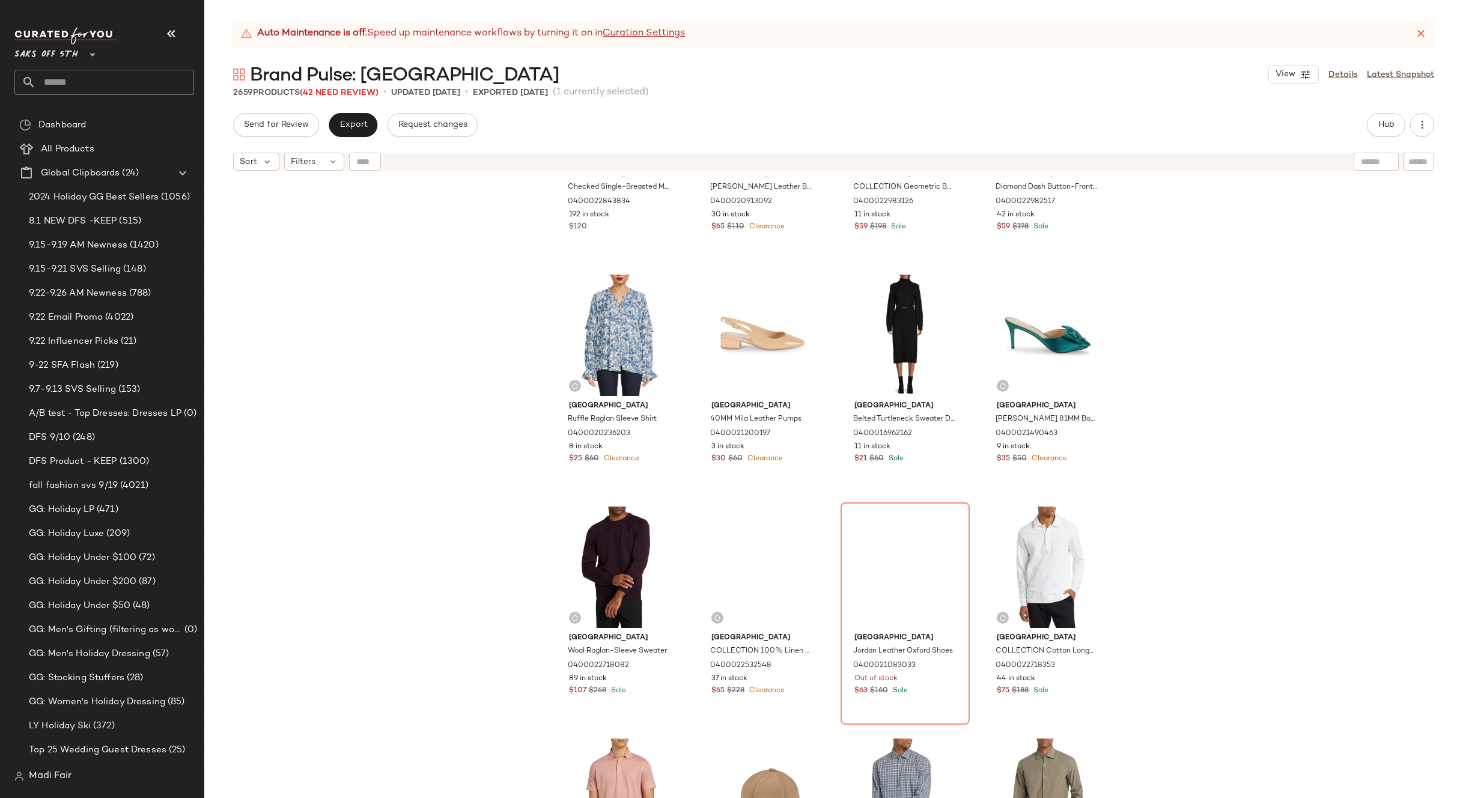
scroll to position [7400, 0]
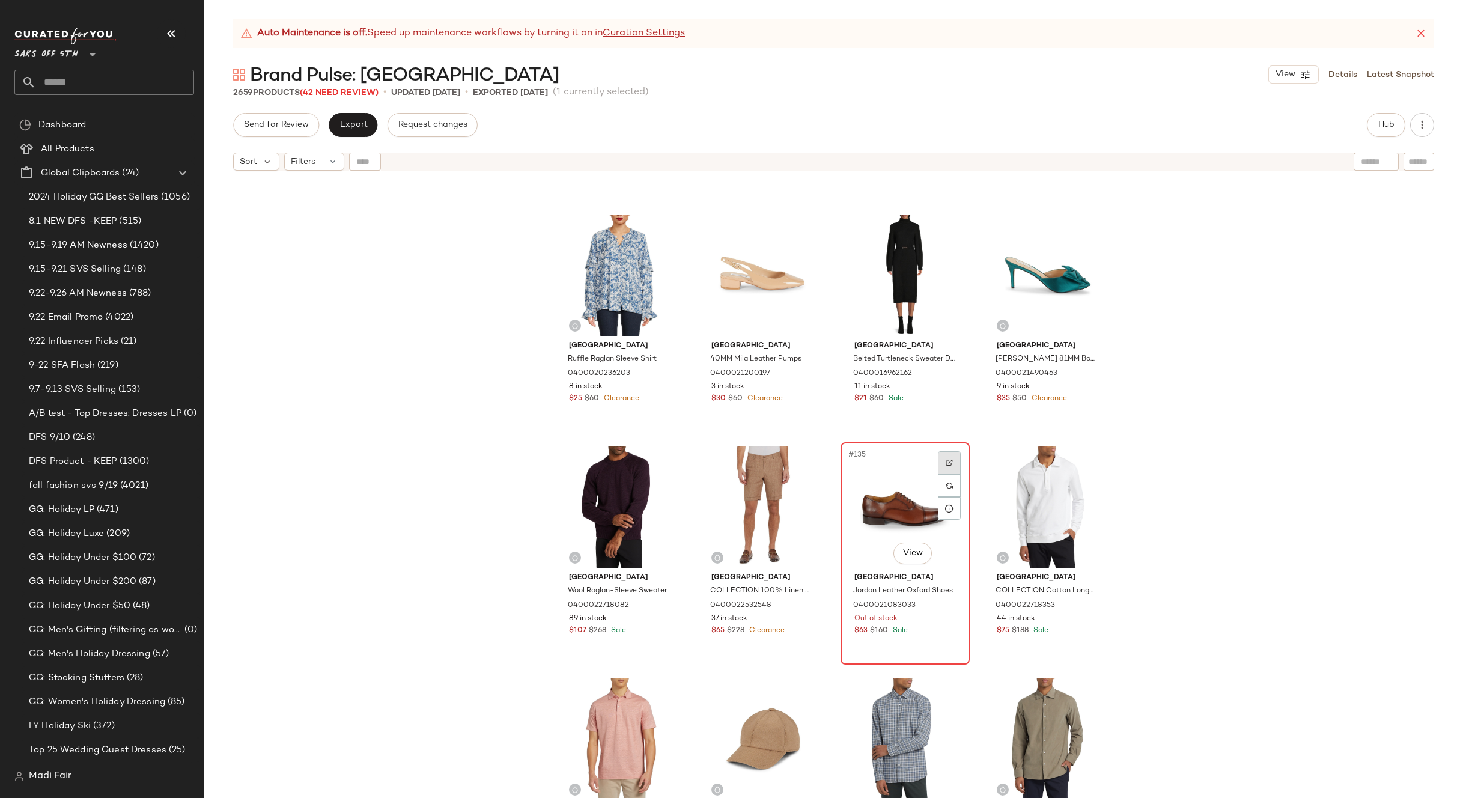
click at [949, 460] on img at bounding box center [949, 462] width 7 height 7
click at [1131, 345] on div "[GEOGRAPHIC_DATA] Checked Single-Breasted Modern-Fit Blazer 0400022843834 192 i…" at bounding box center [833, 502] width 1259 height 651
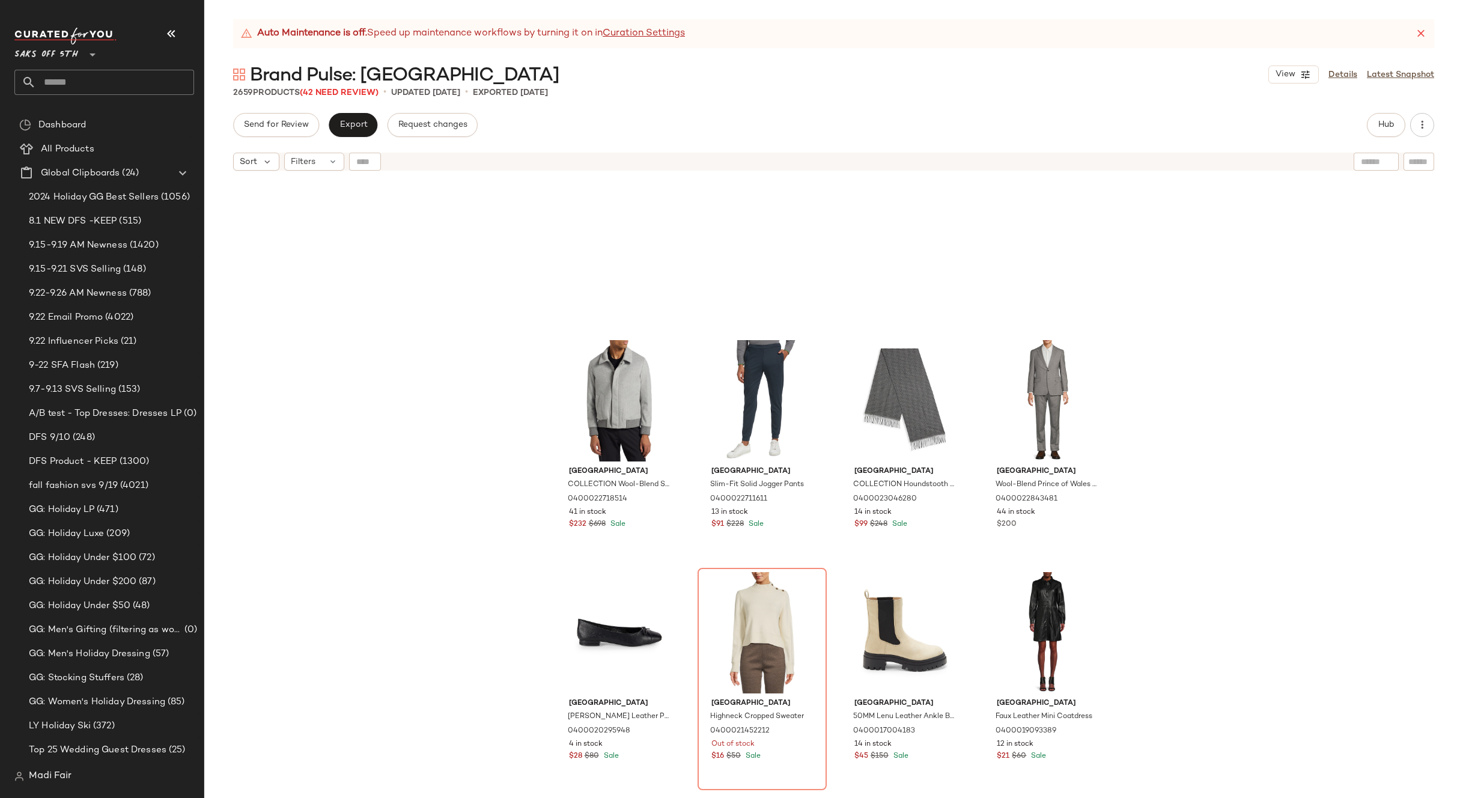
scroll to position [6739, 0]
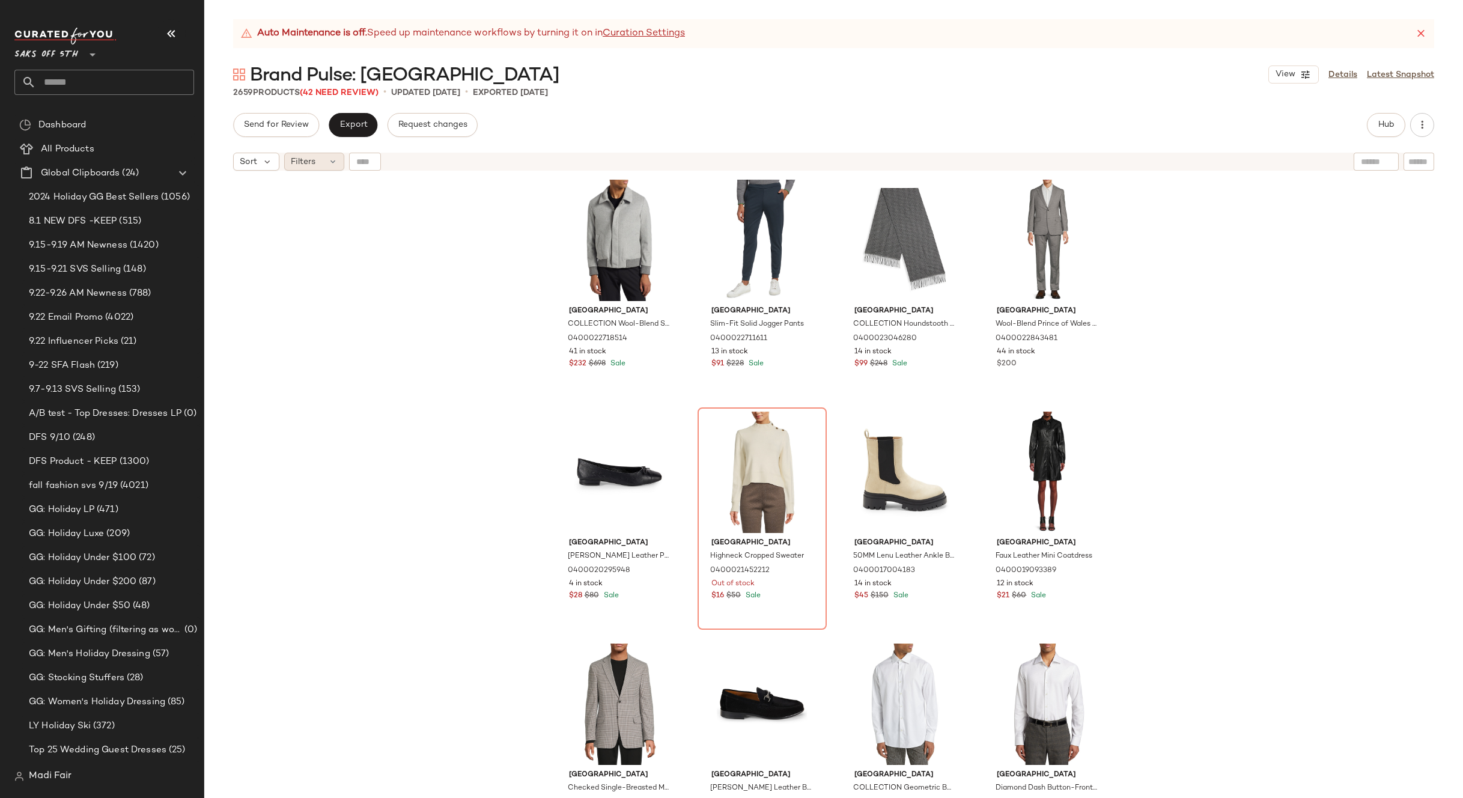
click at [332, 165] on icon at bounding box center [333, 162] width 10 height 10
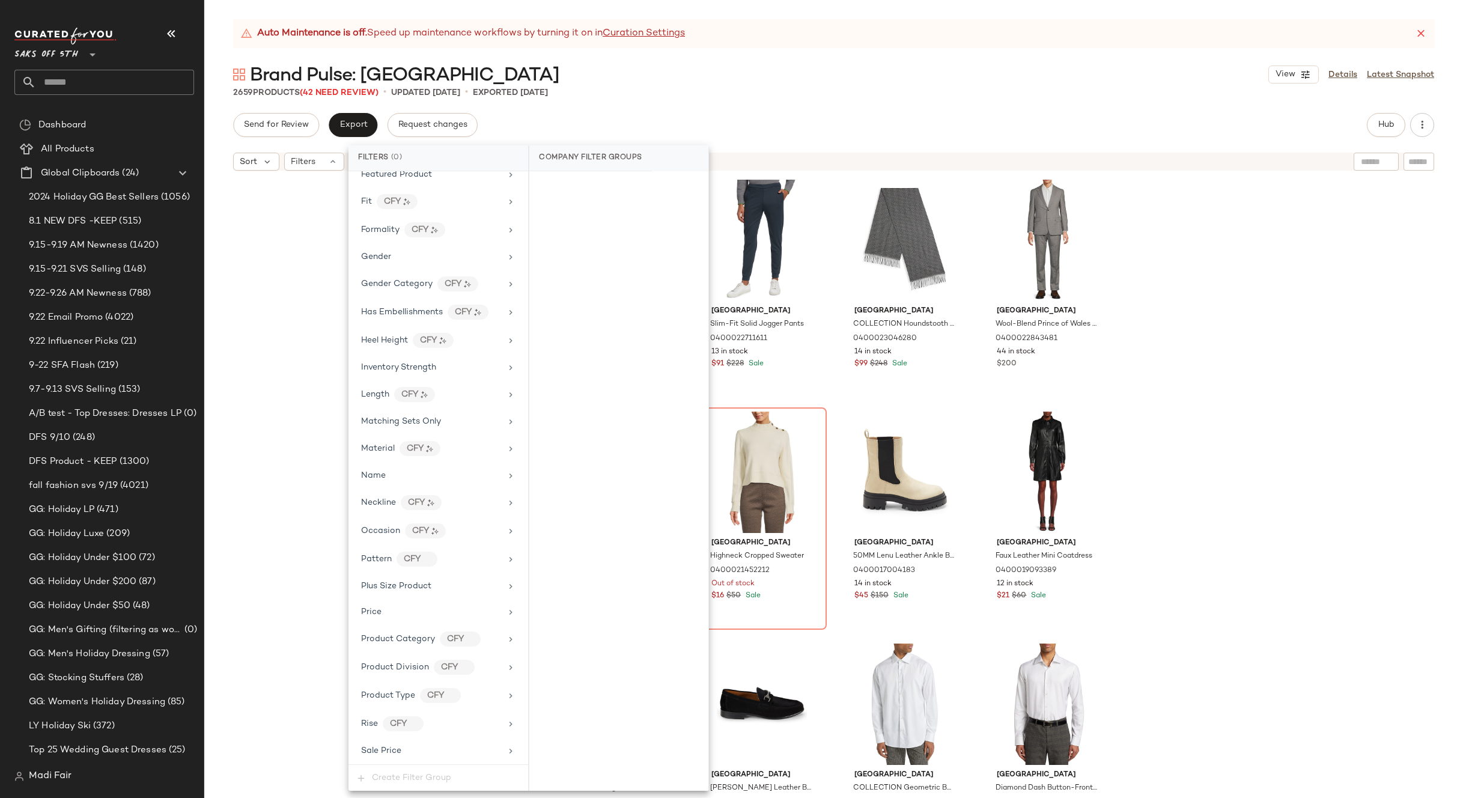
scroll to position [489, 0]
click at [409, 727] on div "Total Inventory" at bounding box center [391, 722] width 61 height 13
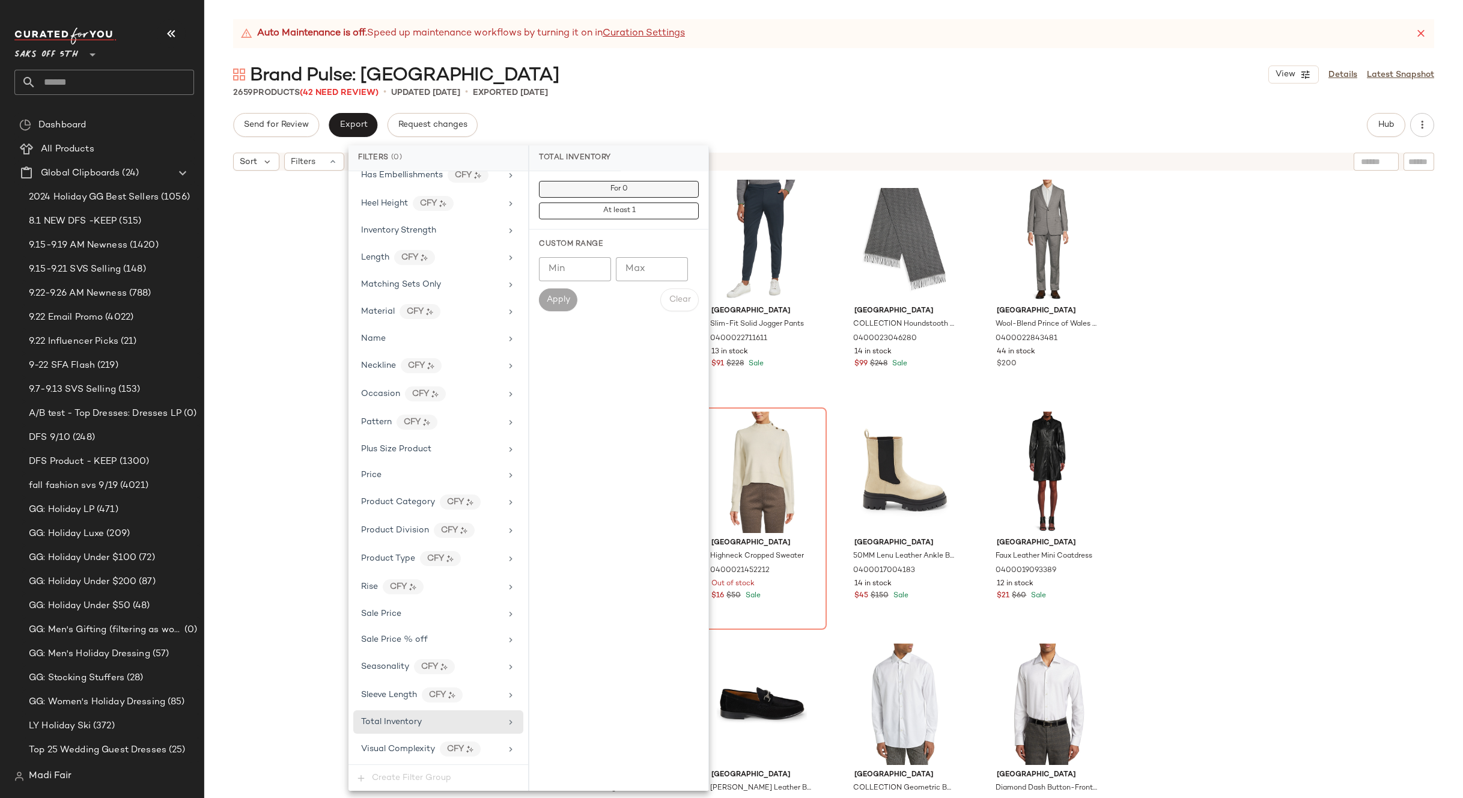
click at [618, 186] on span "For 0" at bounding box center [619, 189] width 18 height 8
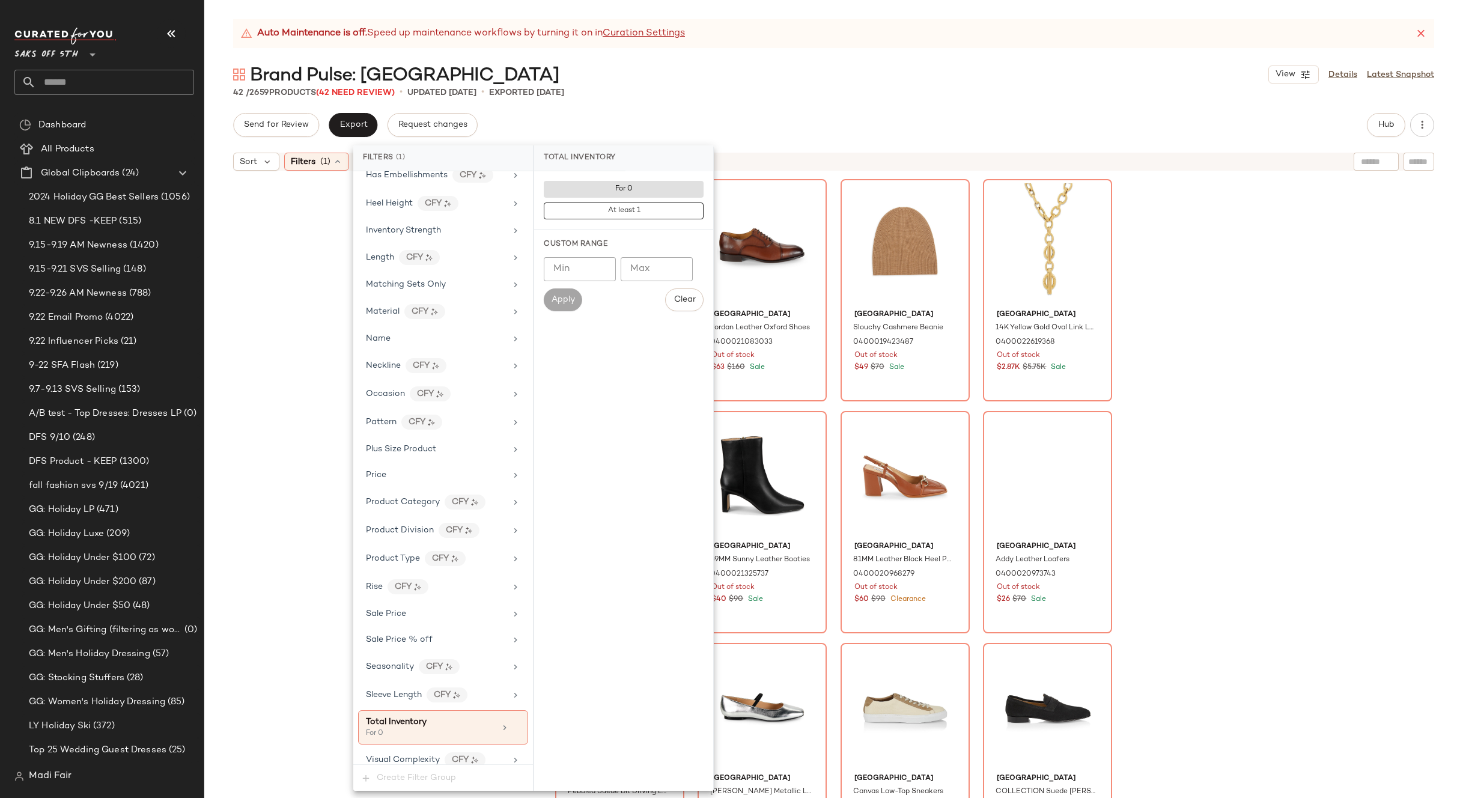
click at [757, 85] on div "Brand Pulse: [GEOGRAPHIC_DATA] View Details Latest Snapshot" at bounding box center [833, 74] width 1259 height 24
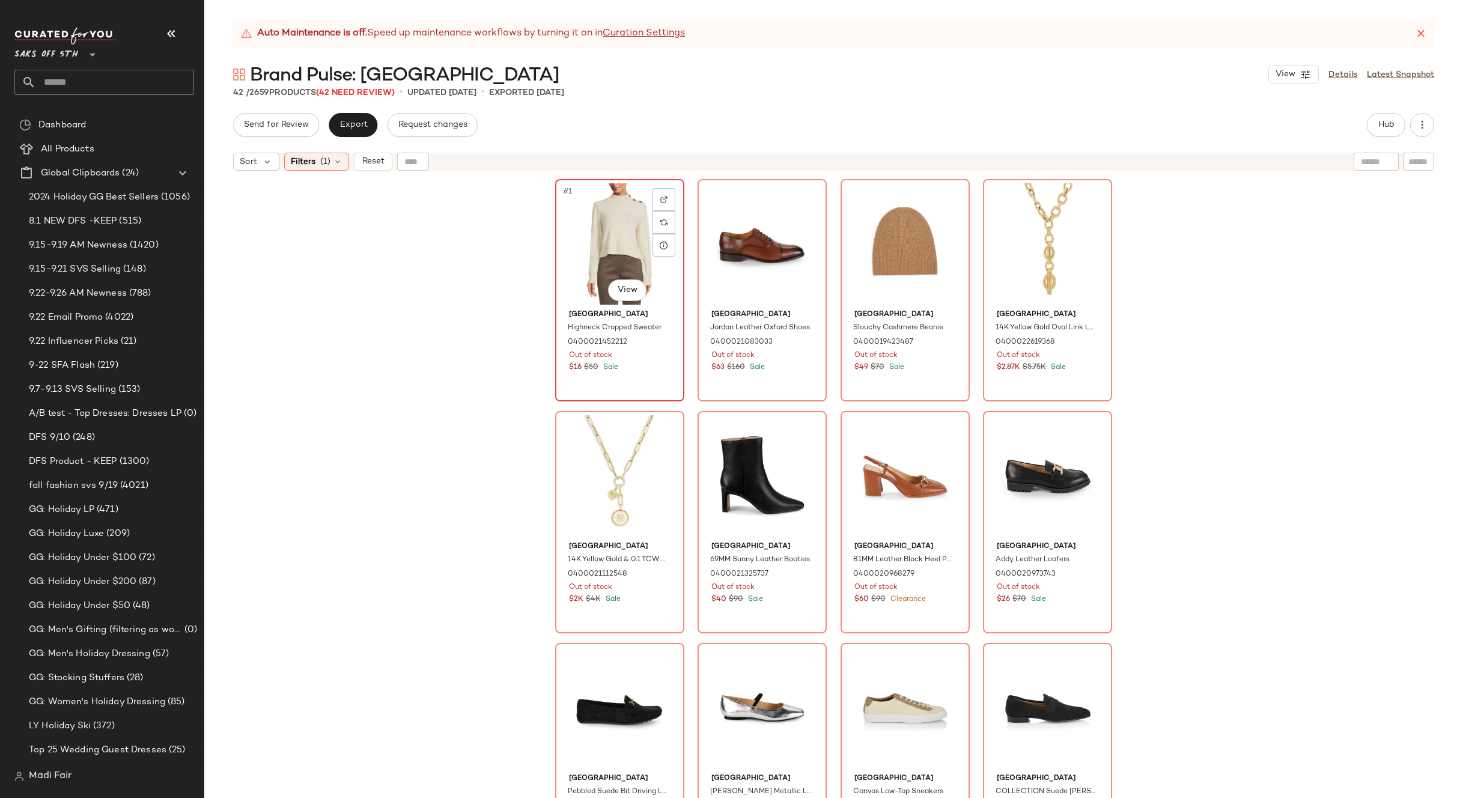
click at [613, 228] on div "#1 View" at bounding box center [619, 243] width 121 height 121
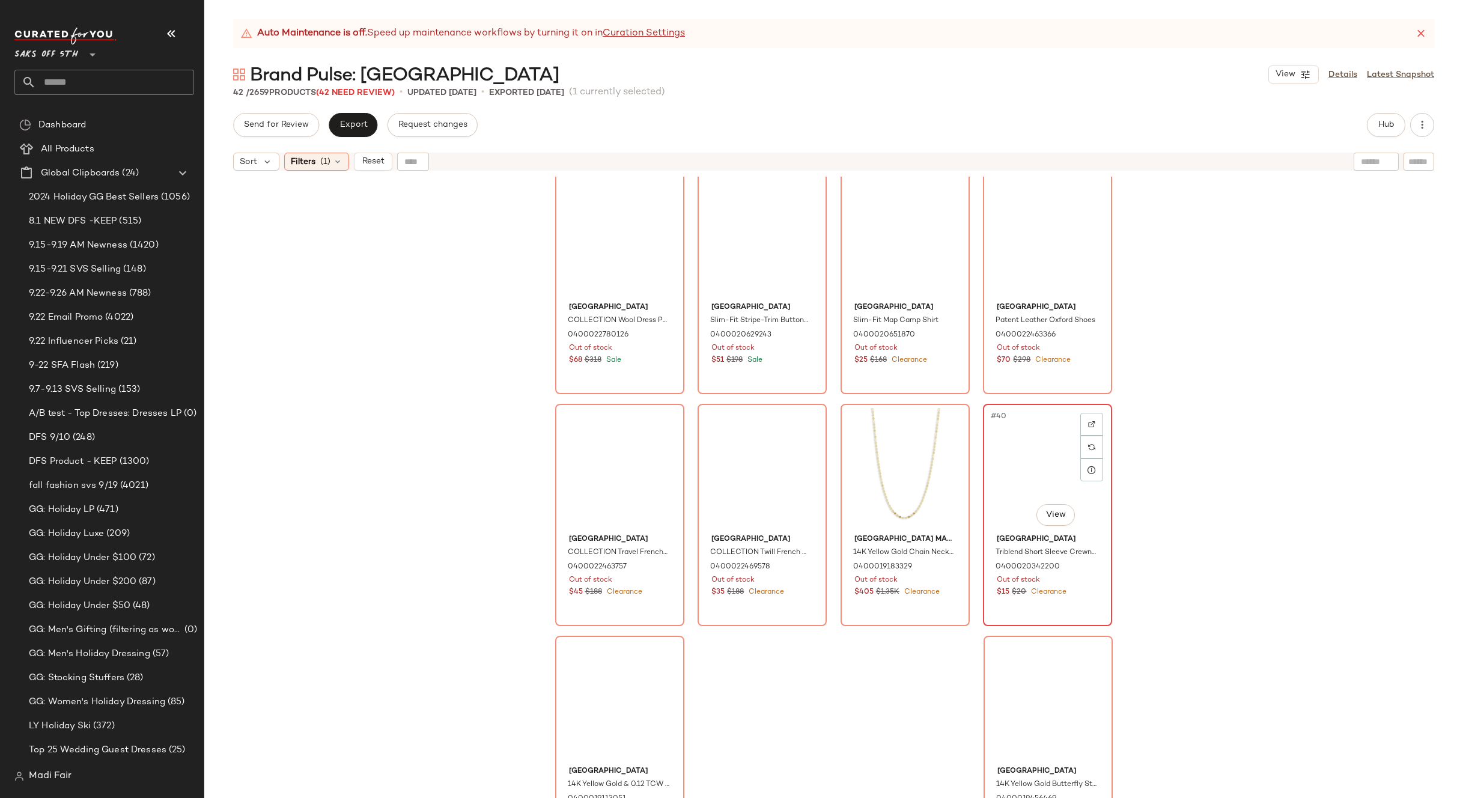
scroll to position [1902, 0]
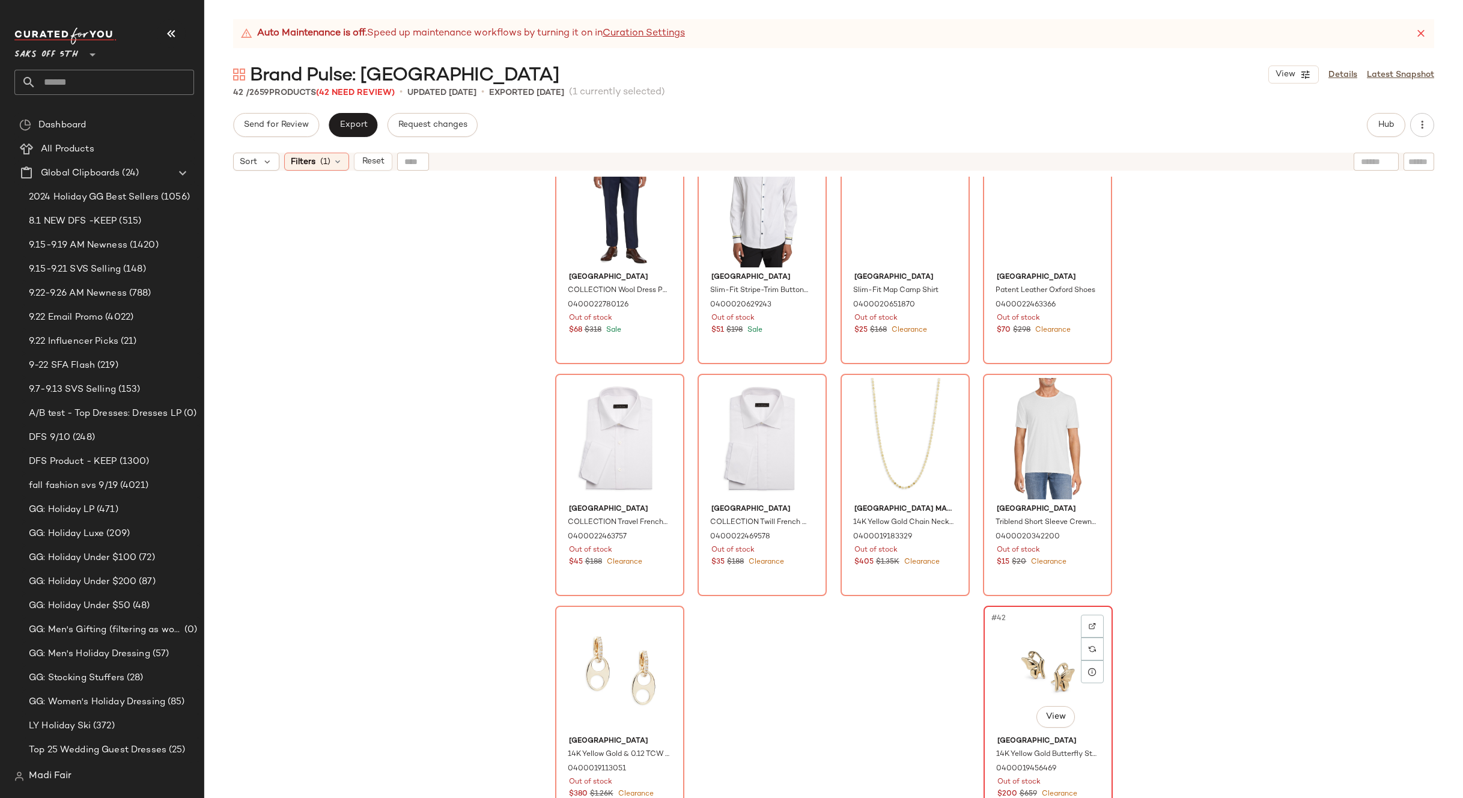
click at [1016, 636] on div "#42 View" at bounding box center [1048, 670] width 121 height 121
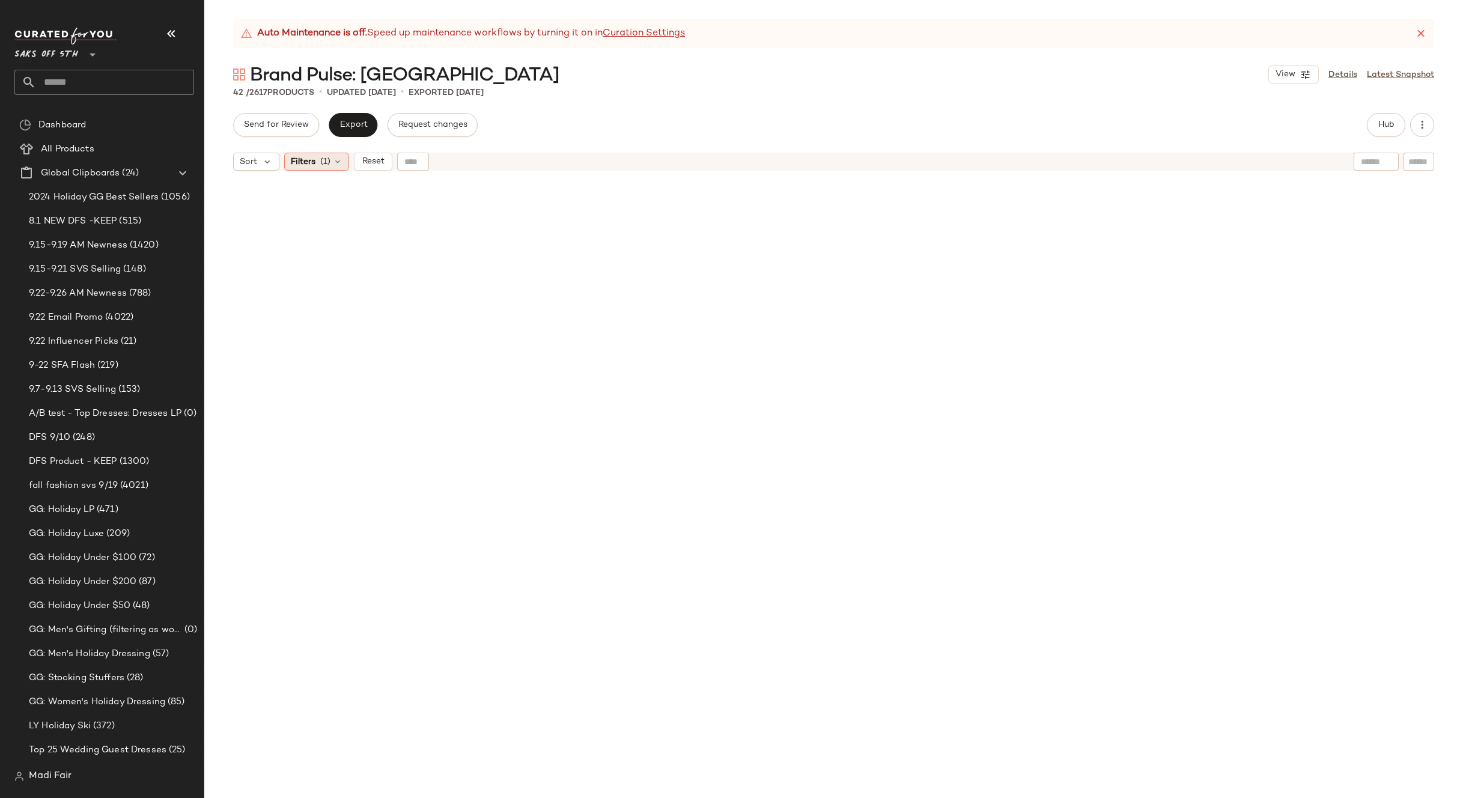
click at [336, 167] on div "Filters (1)" at bounding box center [316, 162] width 65 height 18
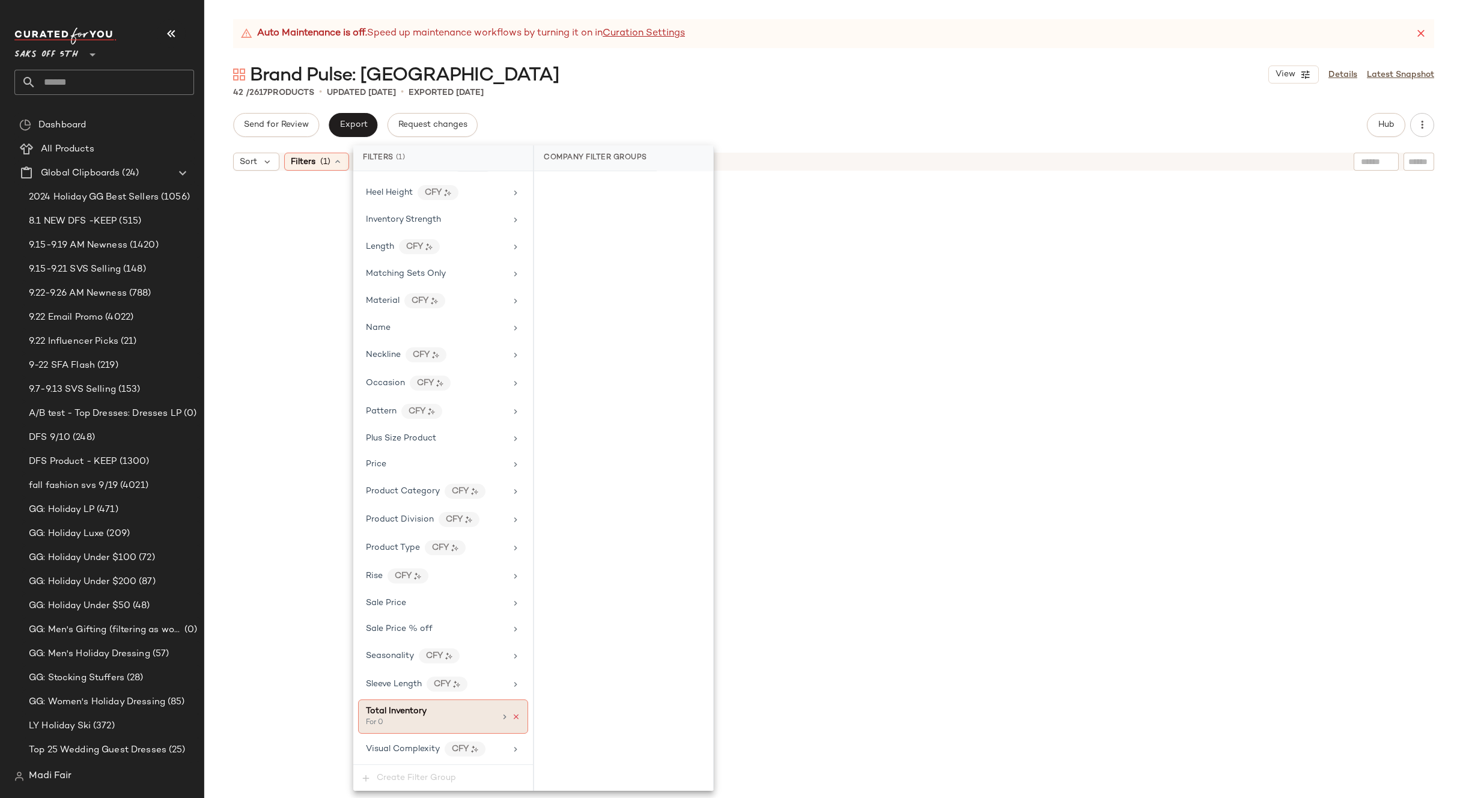
click at [512, 718] on icon at bounding box center [516, 717] width 8 height 8
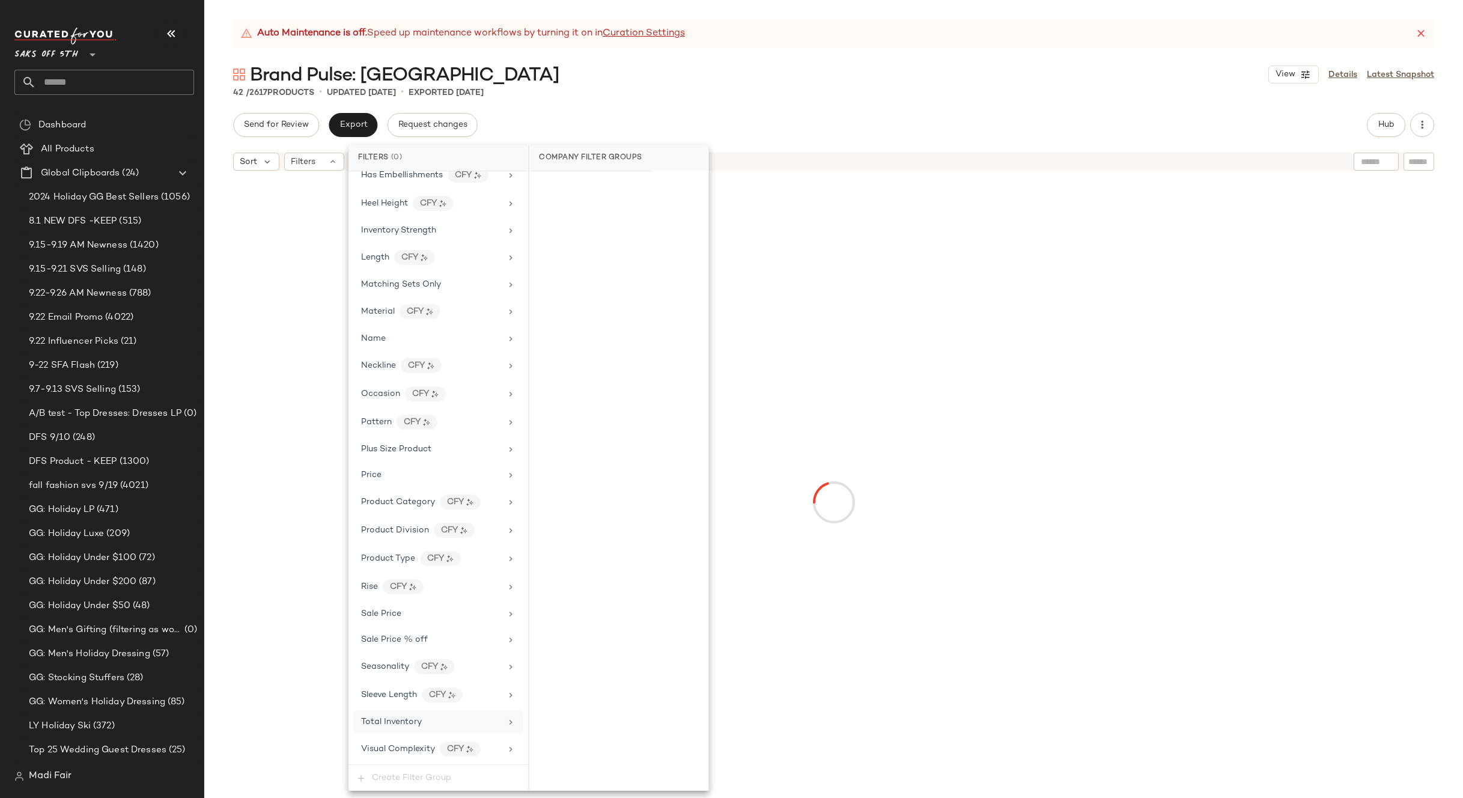
scroll to position [489, 0]
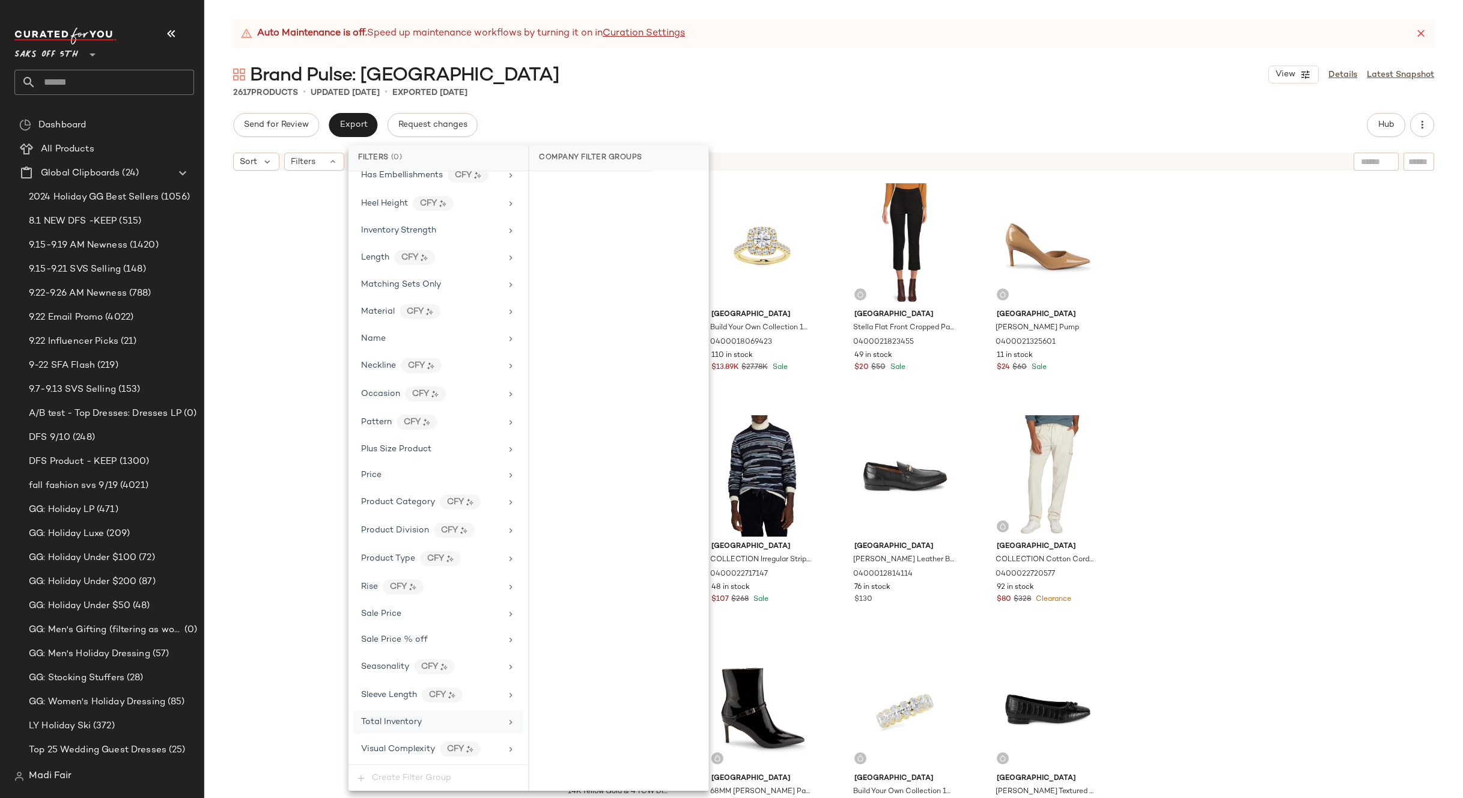
click at [1366, 124] on div "Send for Review Export Request changes Hub" at bounding box center [833, 125] width 1201 height 24
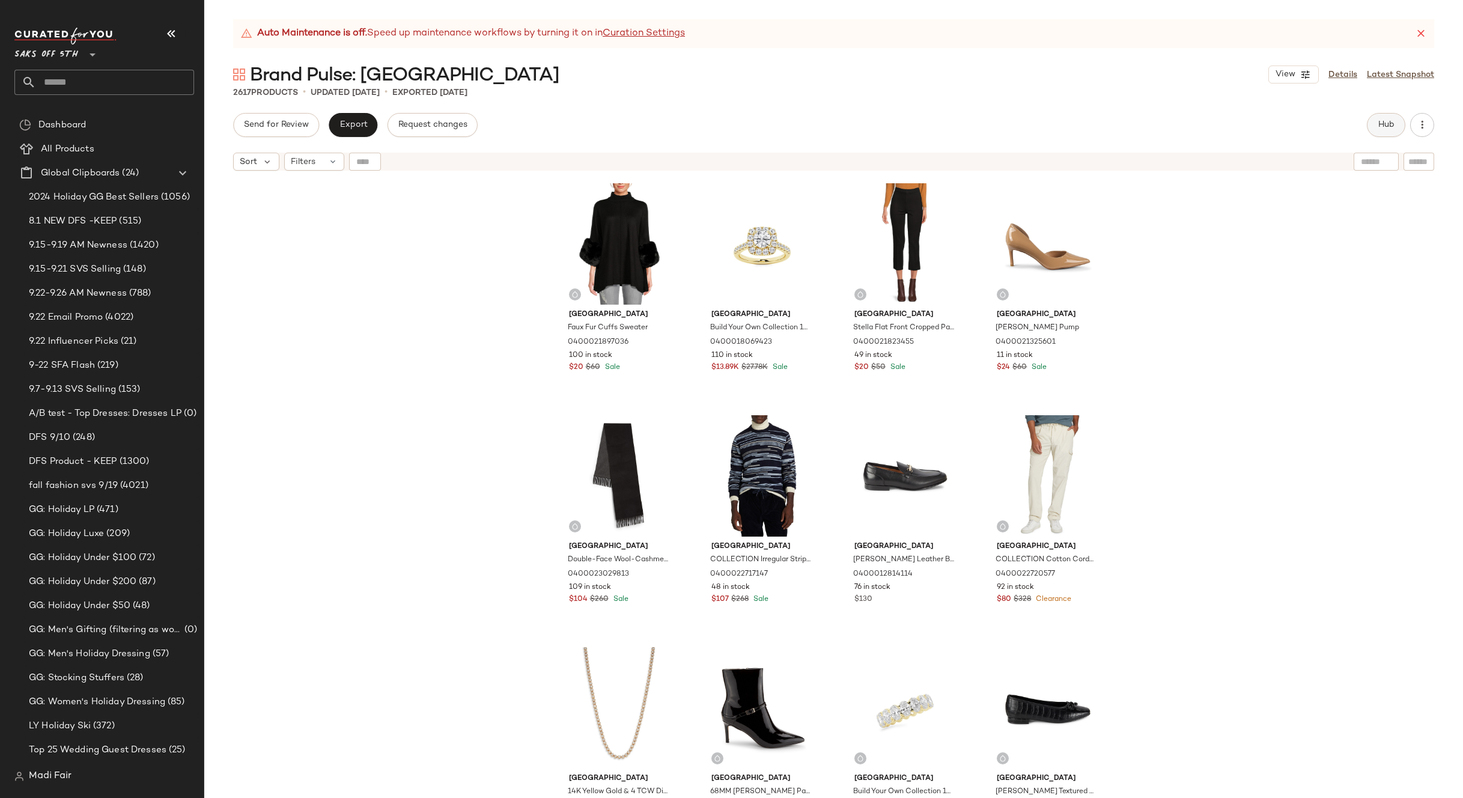
click at [1378, 126] on span "Hub" at bounding box center [1386, 125] width 17 height 10
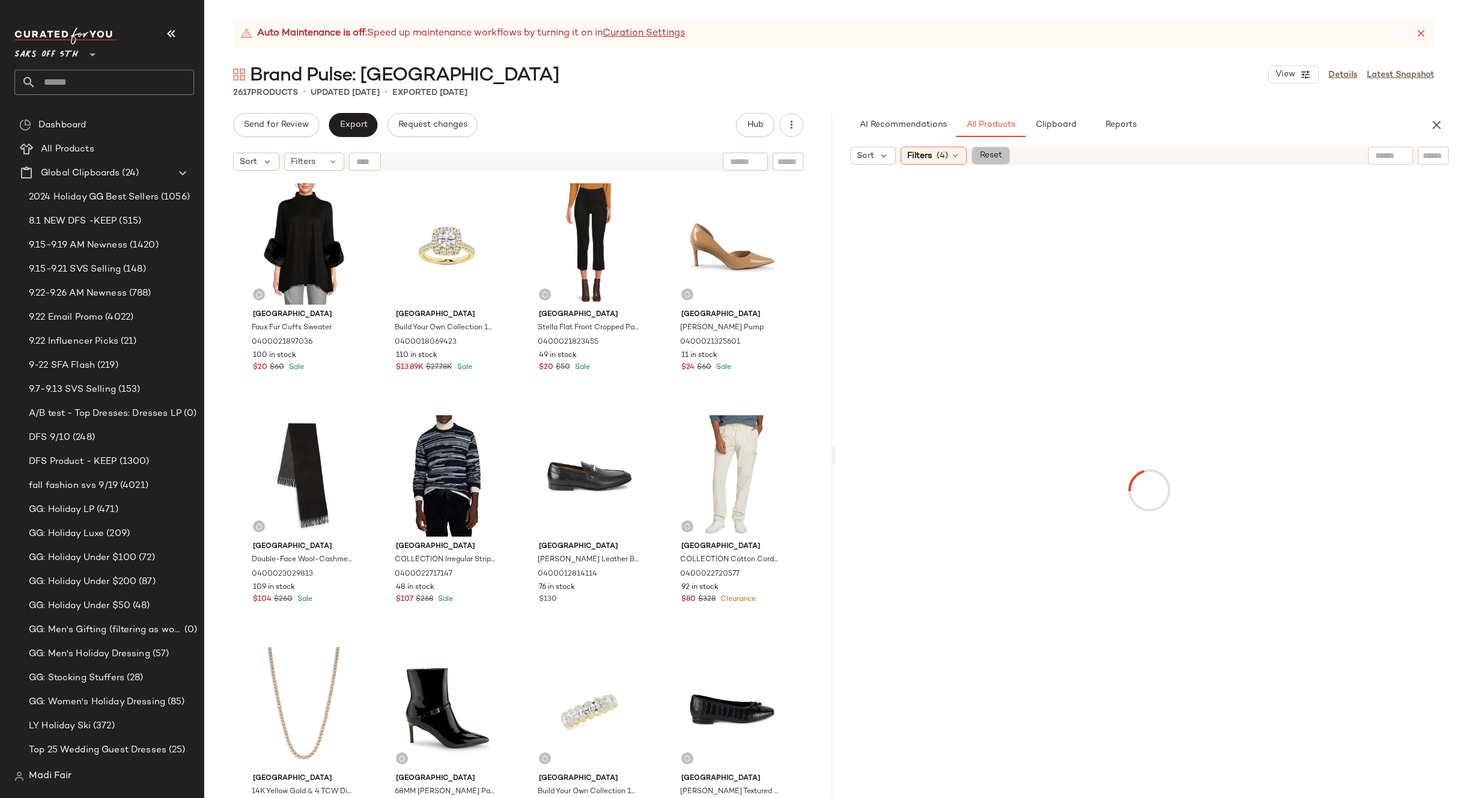
click at [991, 157] on span "Reset" at bounding box center [990, 156] width 23 height 10
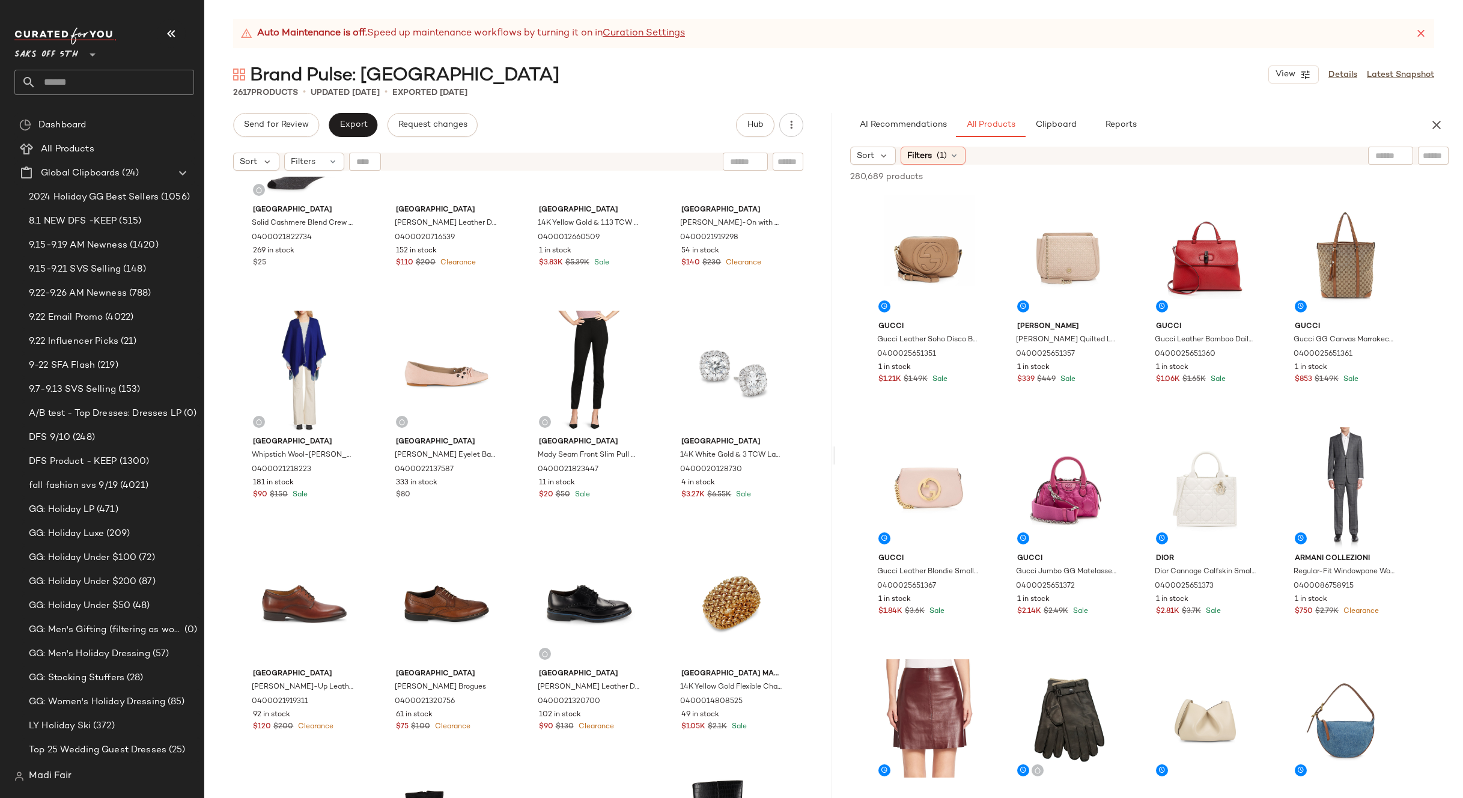
scroll to position [4096, 0]
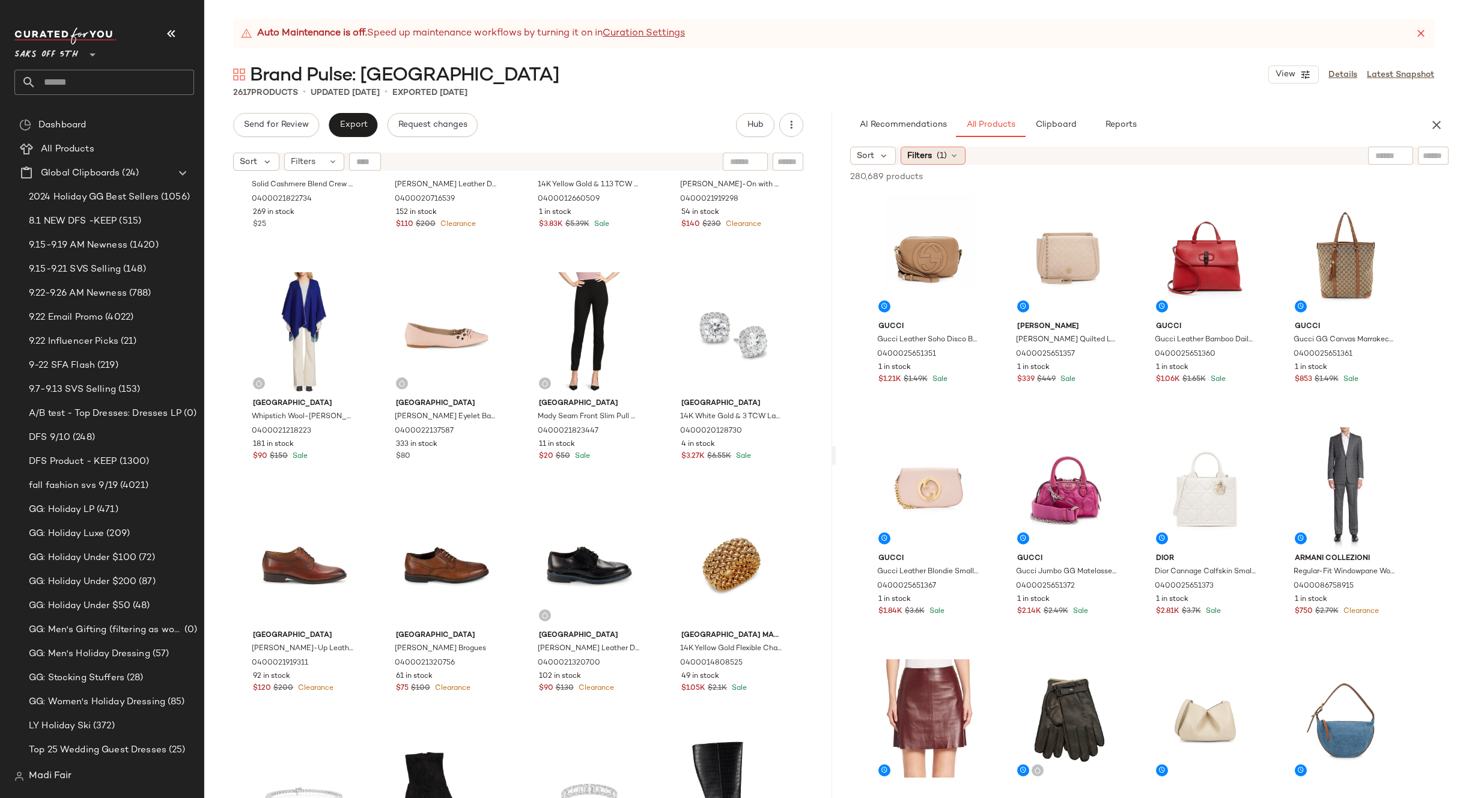
click at [951, 158] on icon at bounding box center [954, 156] width 10 height 10
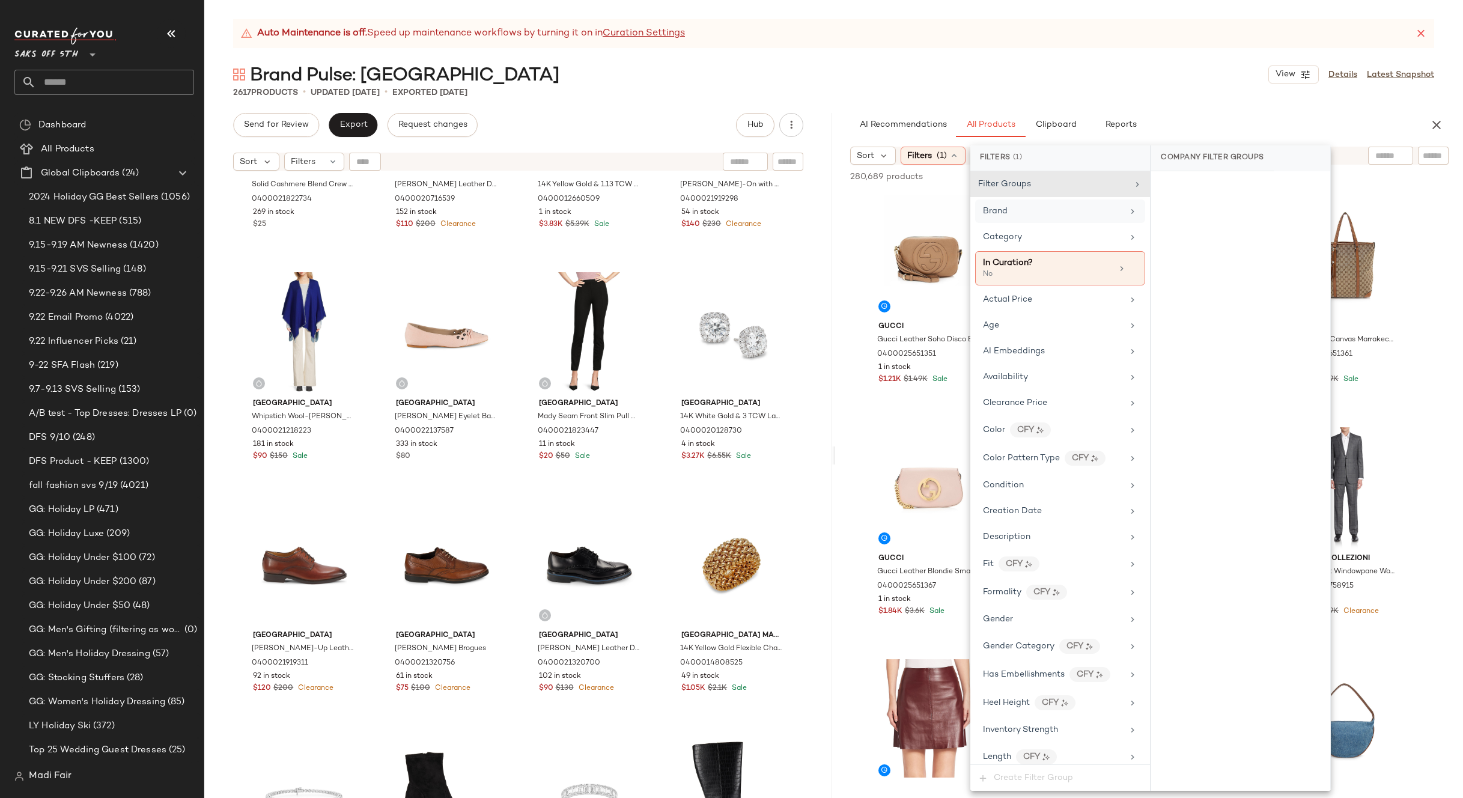
click at [1027, 211] on div "Brand" at bounding box center [1053, 211] width 140 height 13
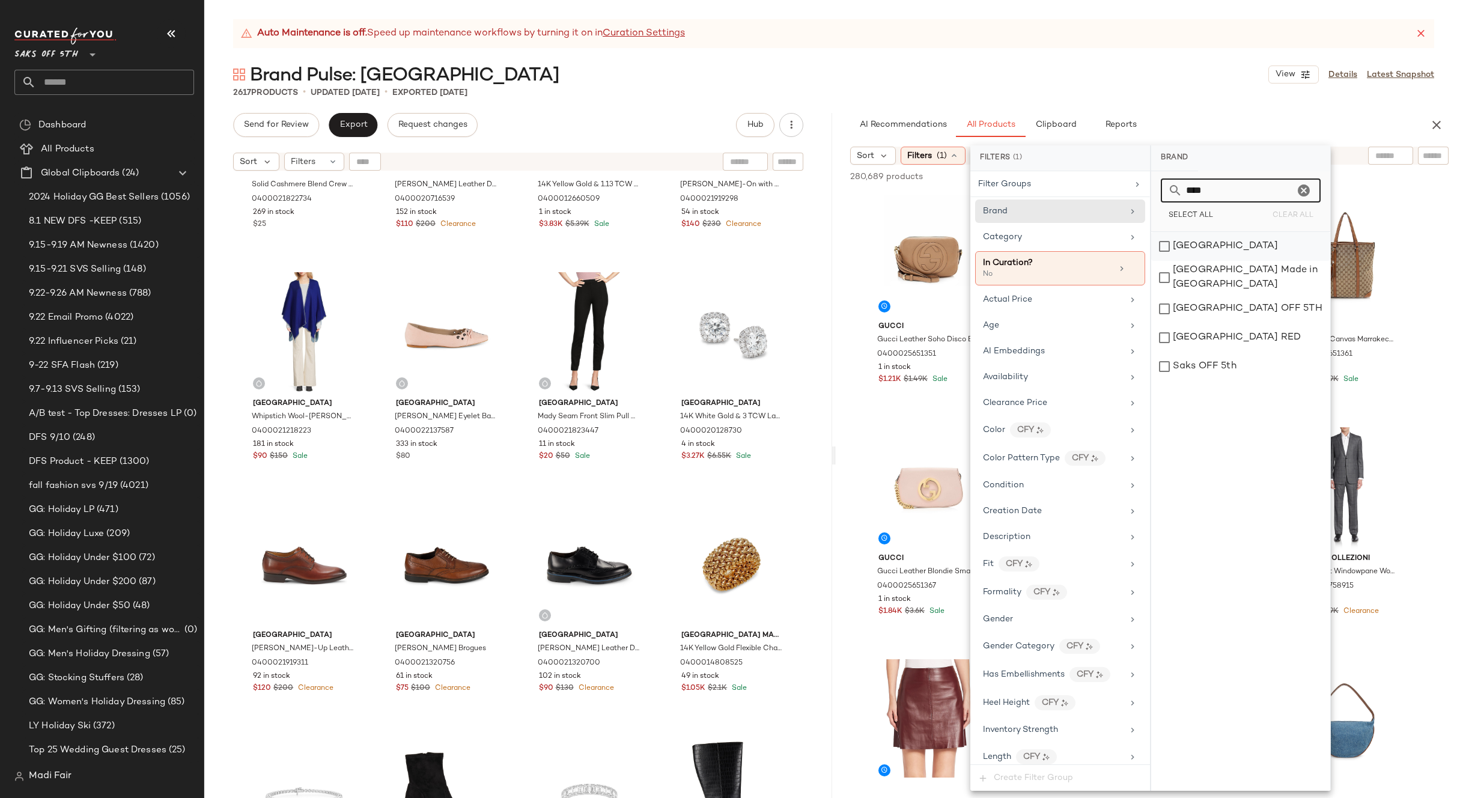
type input "****"
click at [1226, 249] on div "[GEOGRAPHIC_DATA]" at bounding box center [1240, 246] width 179 height 29
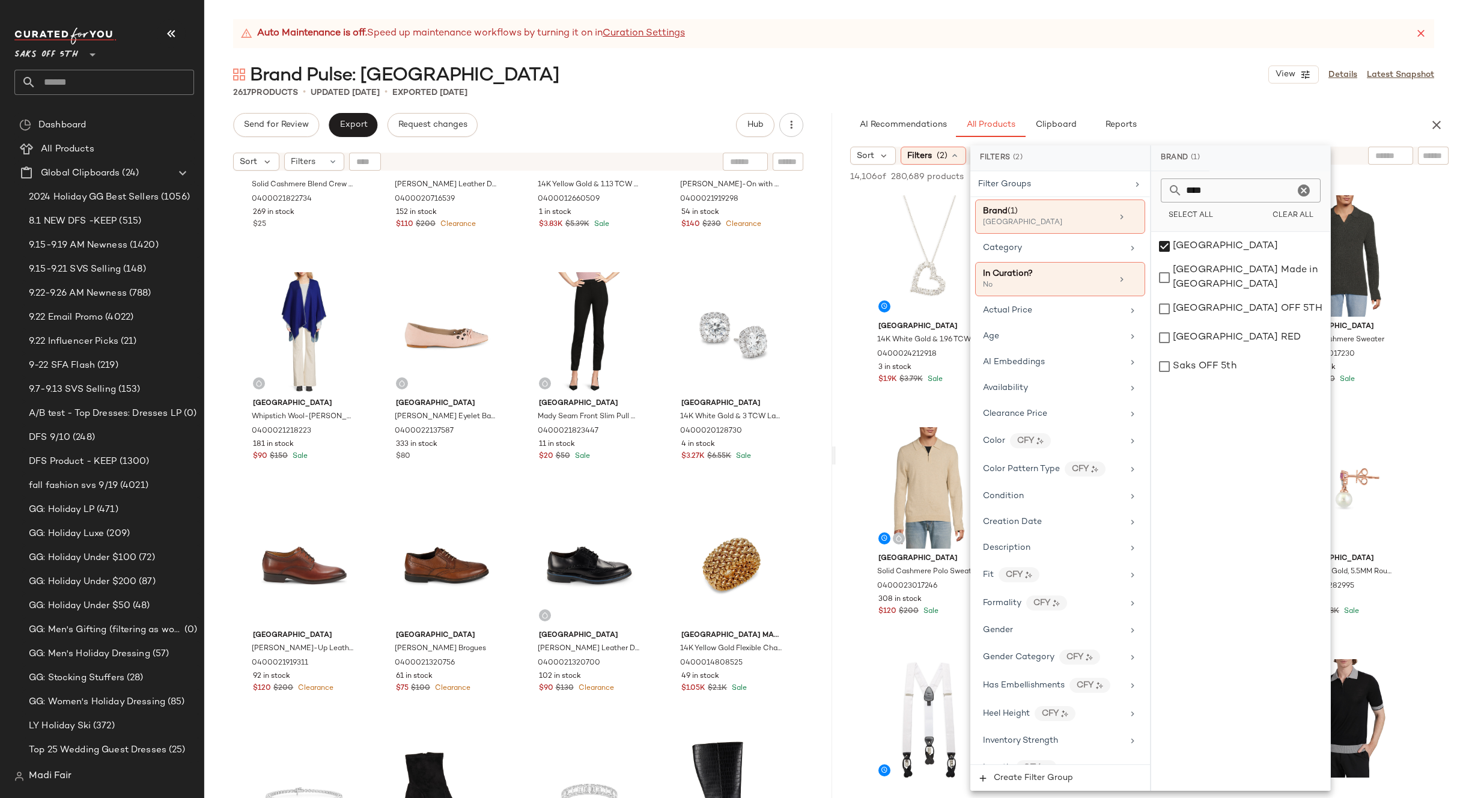
click at [1084, 76] on div "Brand Pulse: [GEOGRAPHIC_DATA] View Details Latest Snapshot" at bounding box center [833, 74] width 1259 height 24
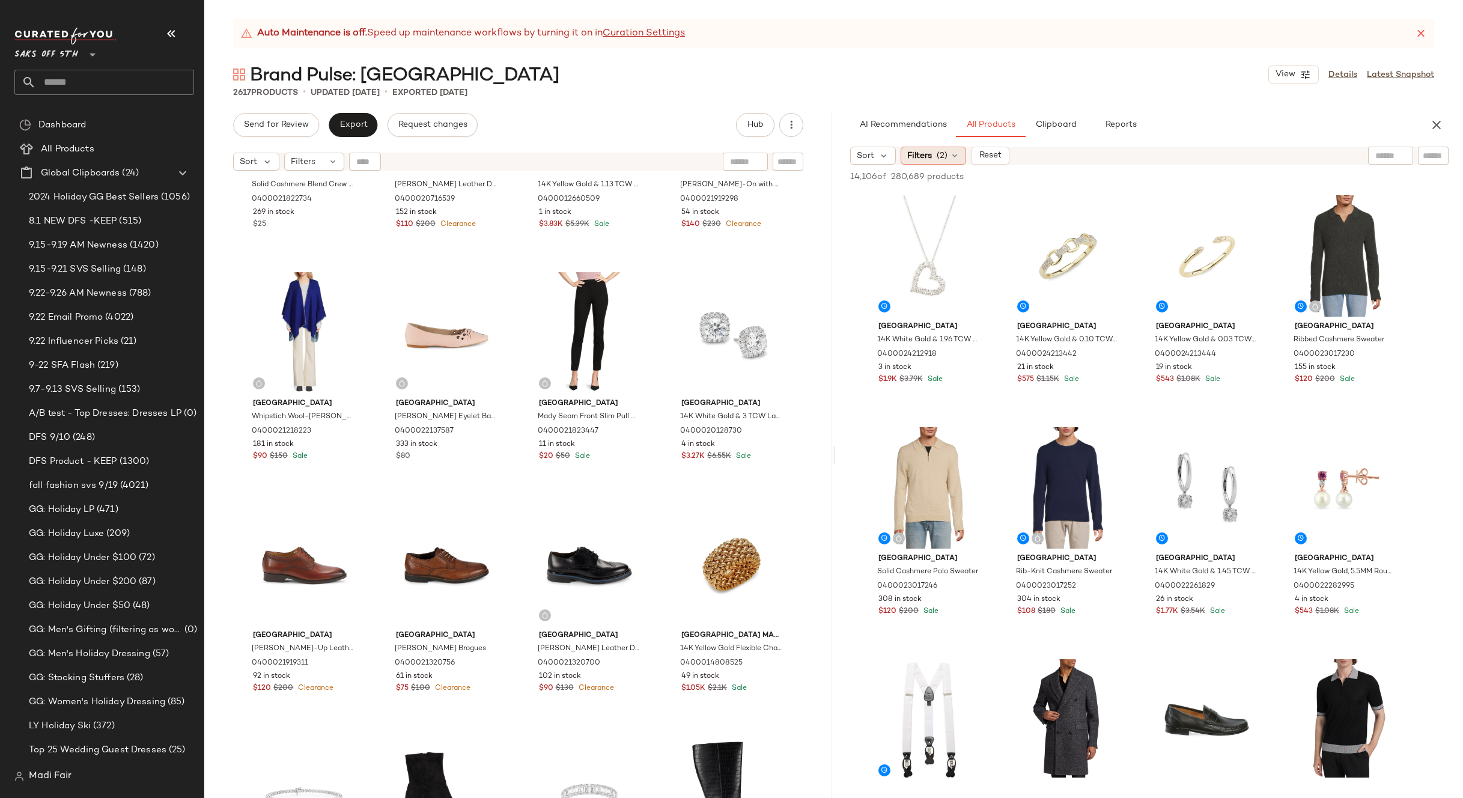
click at [948, 148] on div "Filters (2)" at bounding box center [933, 156] width 65 height 18
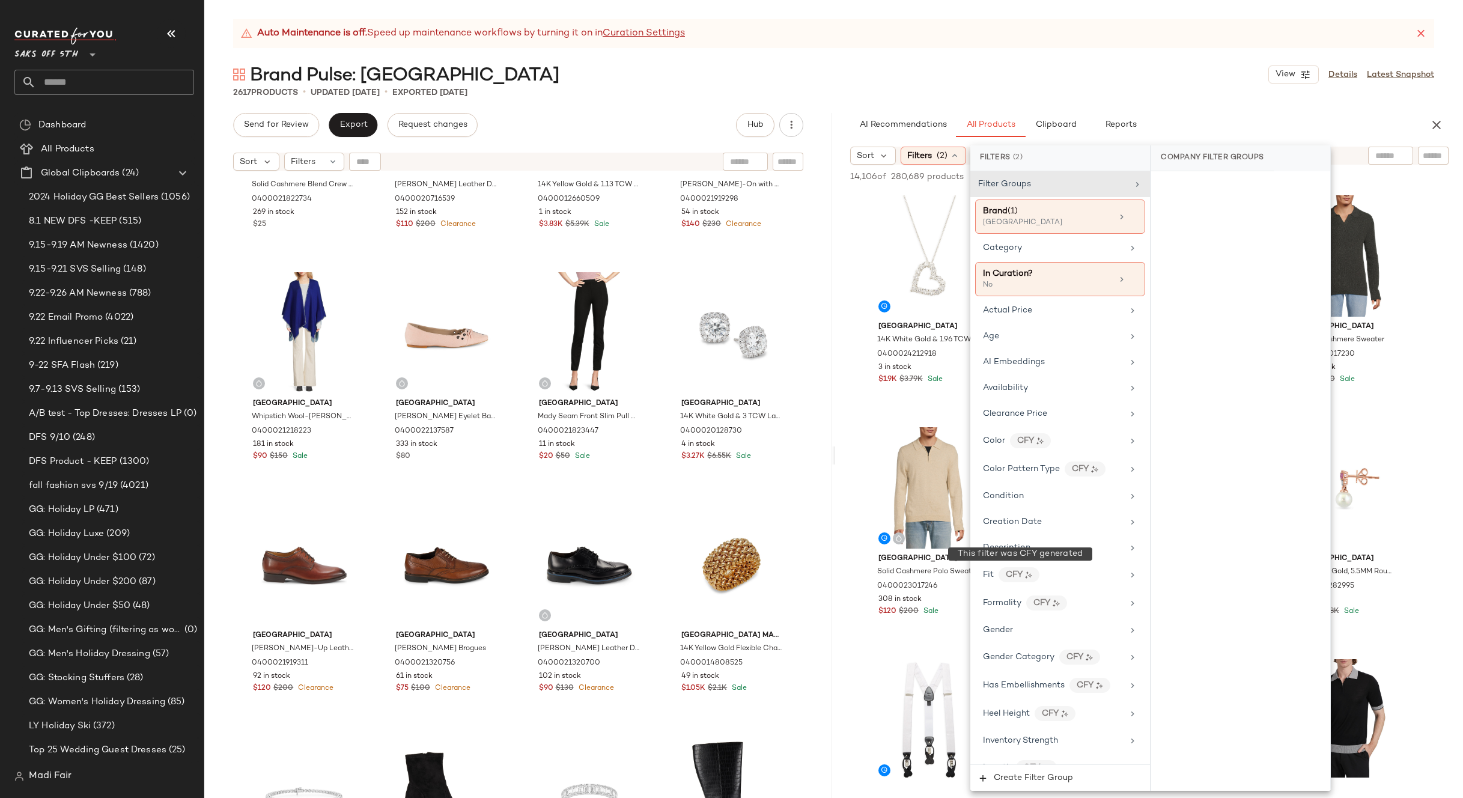
scroll to position [510, 0]
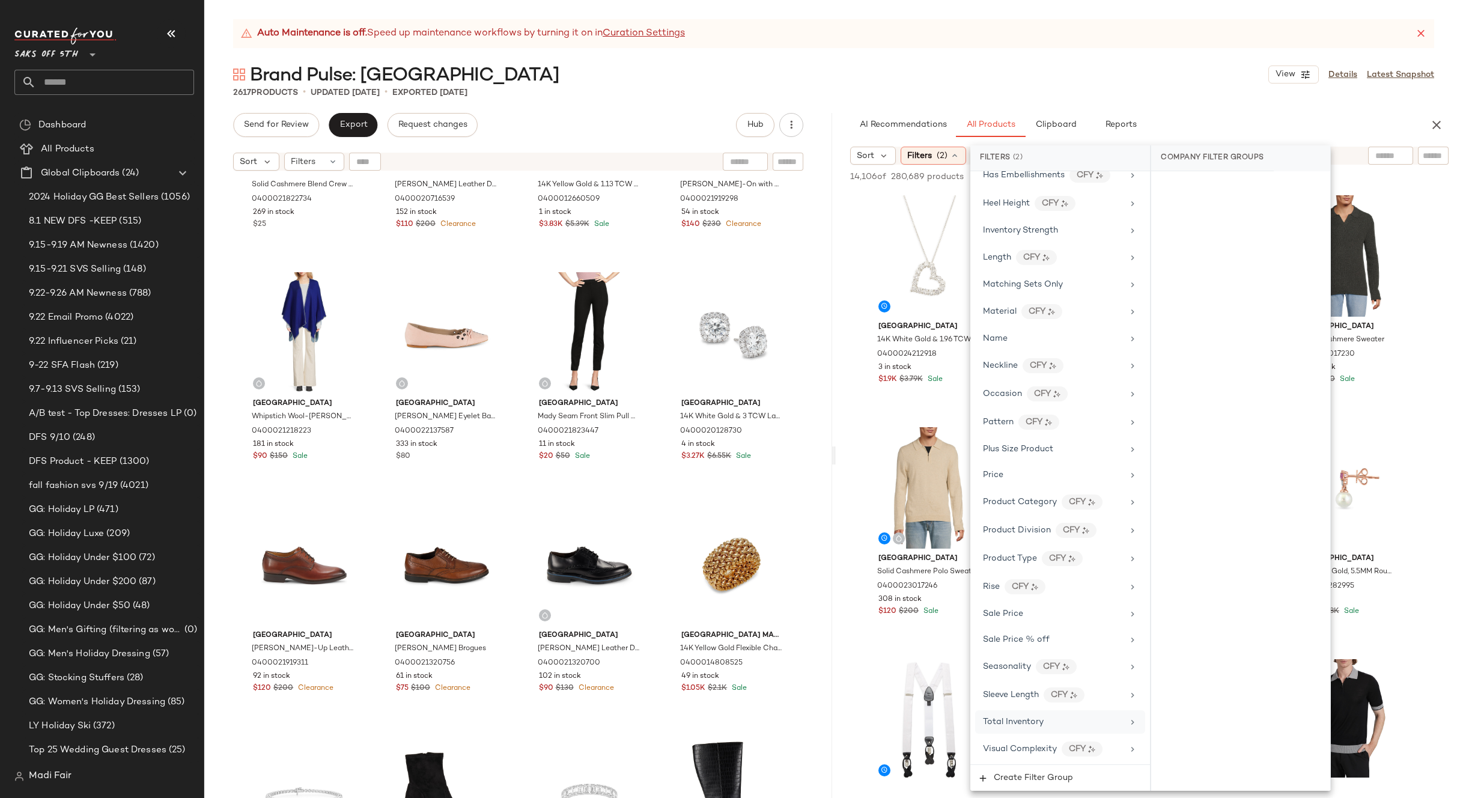
drag, startPoint x: 991, startPoint y: 719, endPoint x: 1135, endPoint y: 368, distance: 379.4
click at [991, 718] on span "Total Inventory" at bounding box center [1013, 721] width 61 height 9
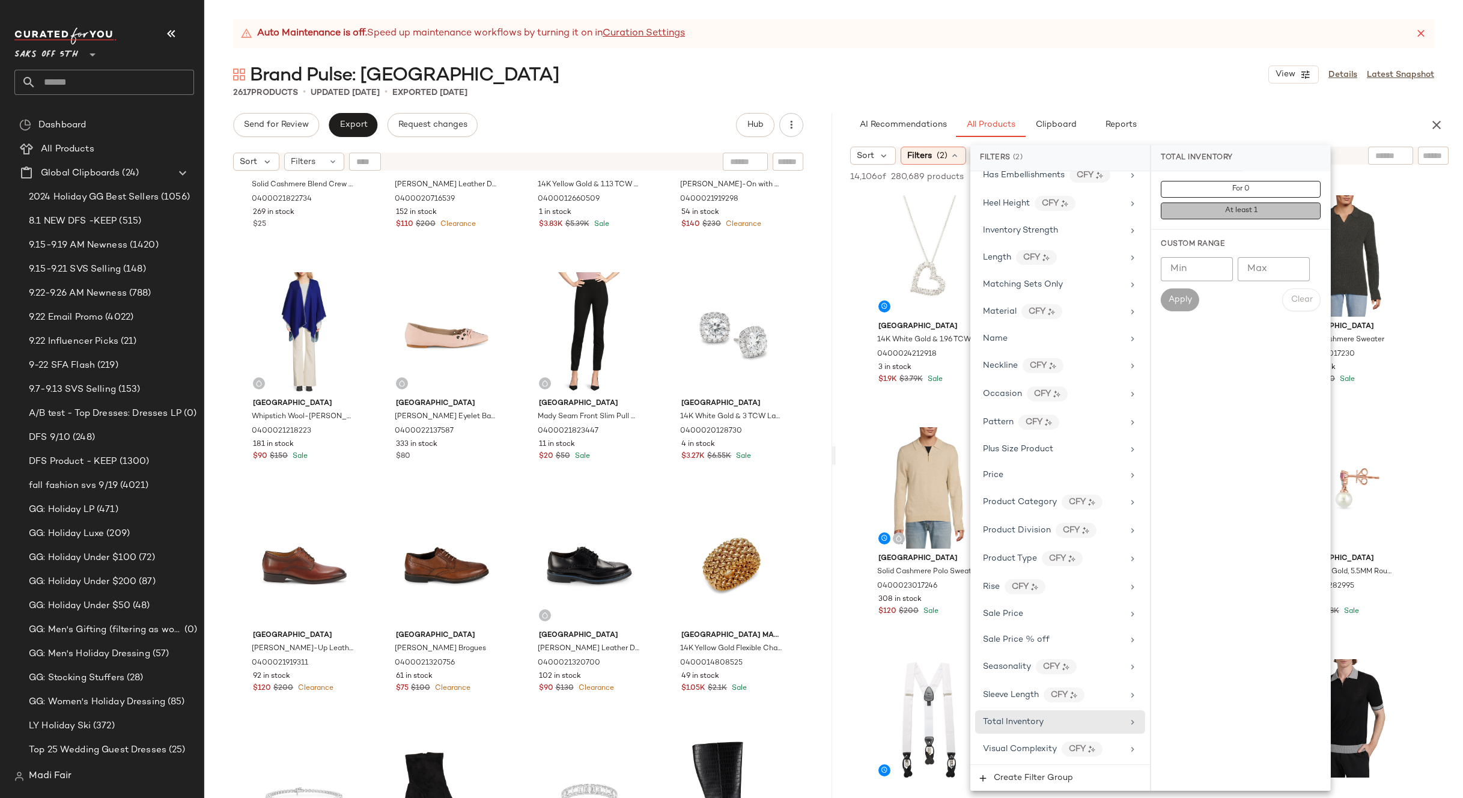
click at [1247, 208] on span "At least 1" at bounding box center [1240, 211] width 33 height 8
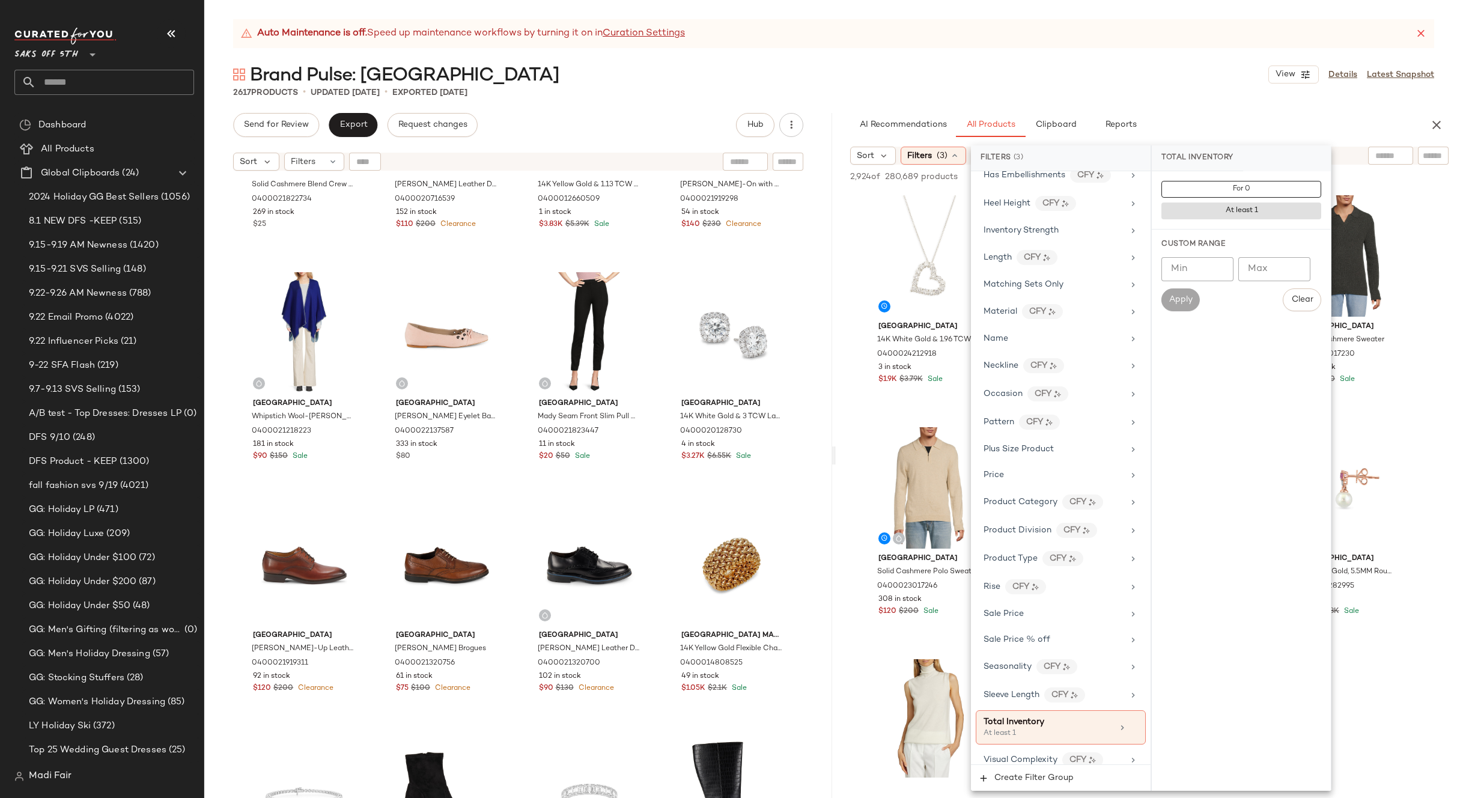
click at [1041, 30] on div "Auto Maintenance is off. Speed up maintenance workflows by turning it on in Cur…" at bounding box center [833, 33] width 1201 height 29
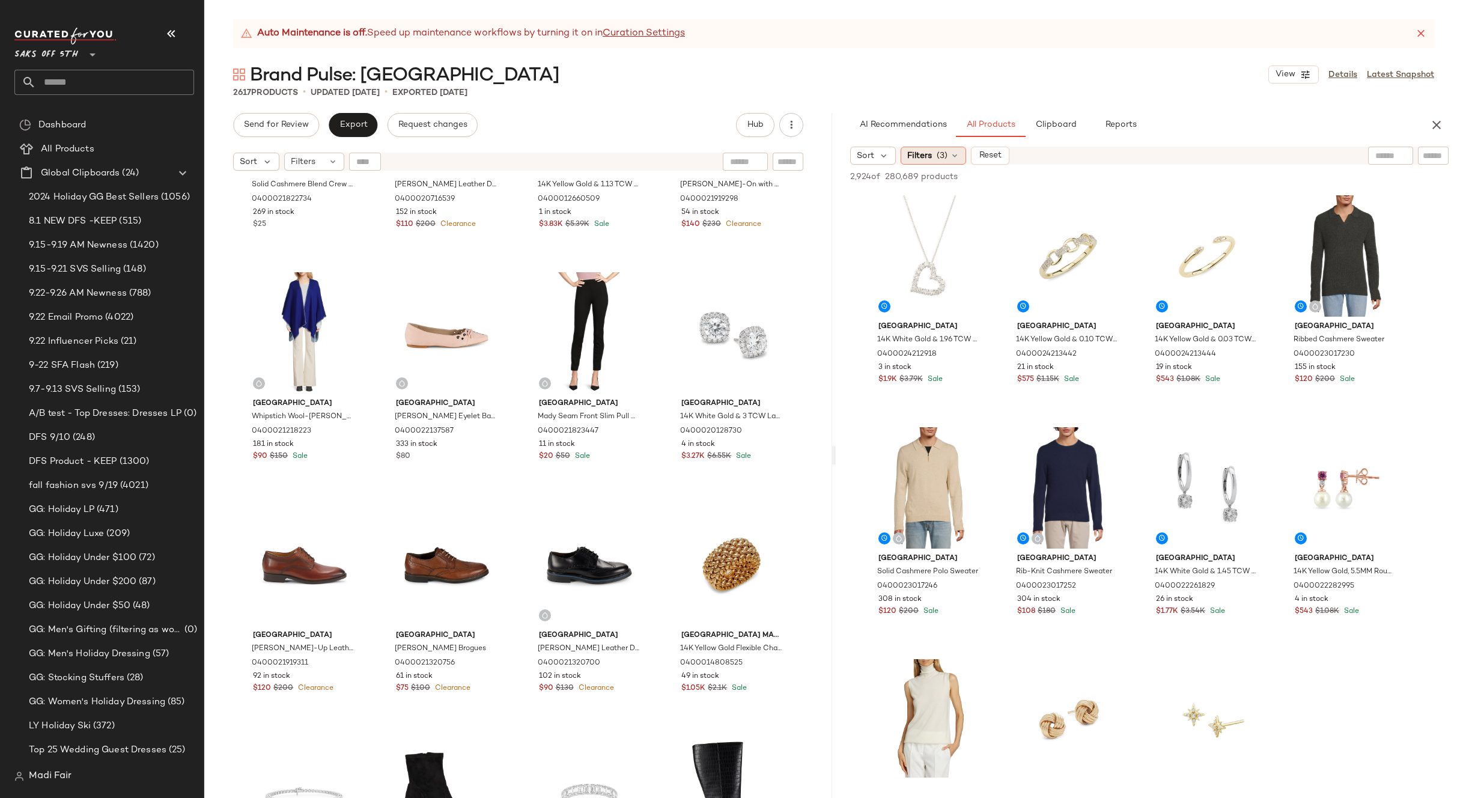
click at [946, 157] on span "(3)" at bounding box center [942, 156] width 11 height 13
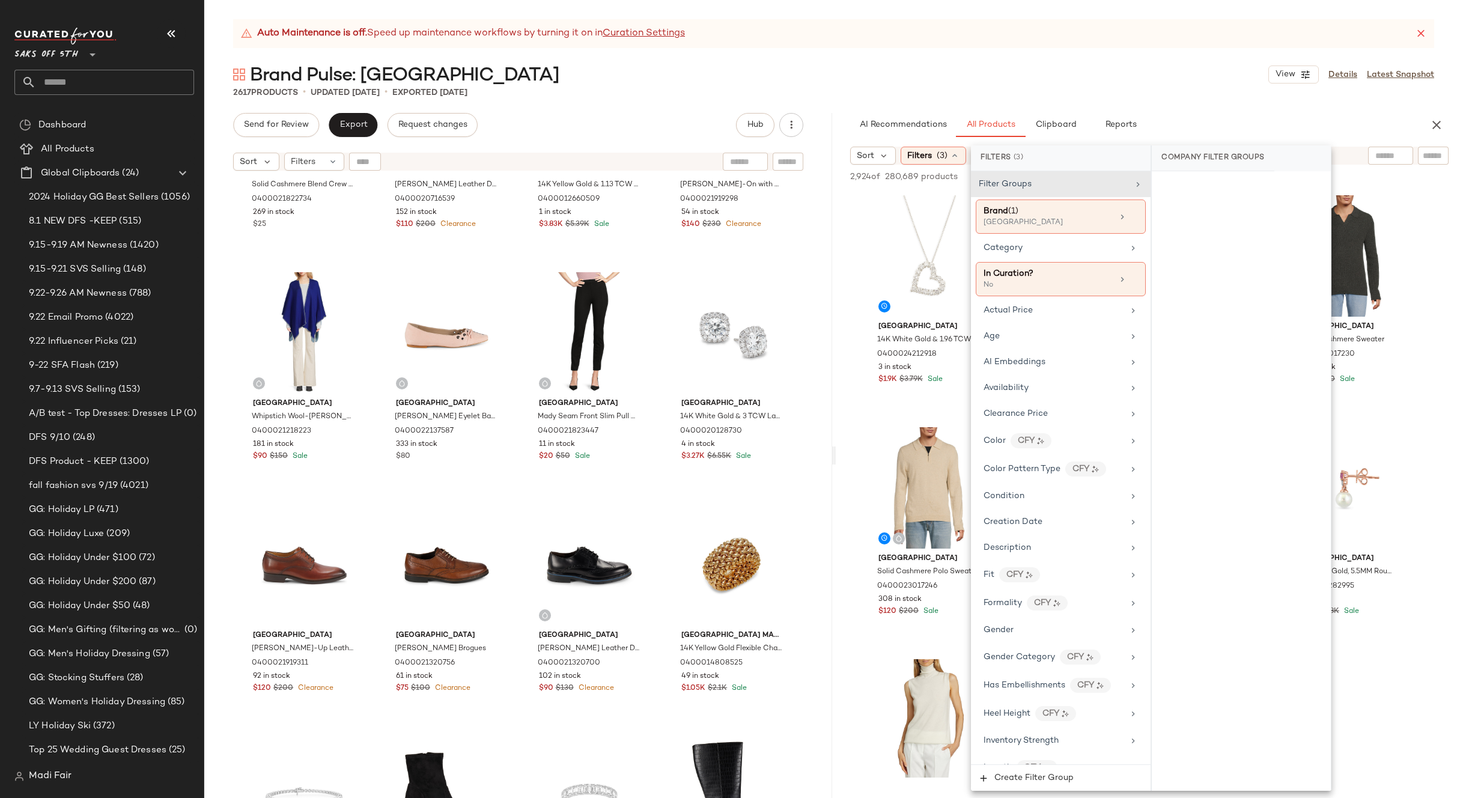
click at [1070, 81] on div "Brand Pulse: [GEOGRAPHIC_DATA] View Details Latest Snapshot" at bounding box center [833, 74] width 1259 height 24
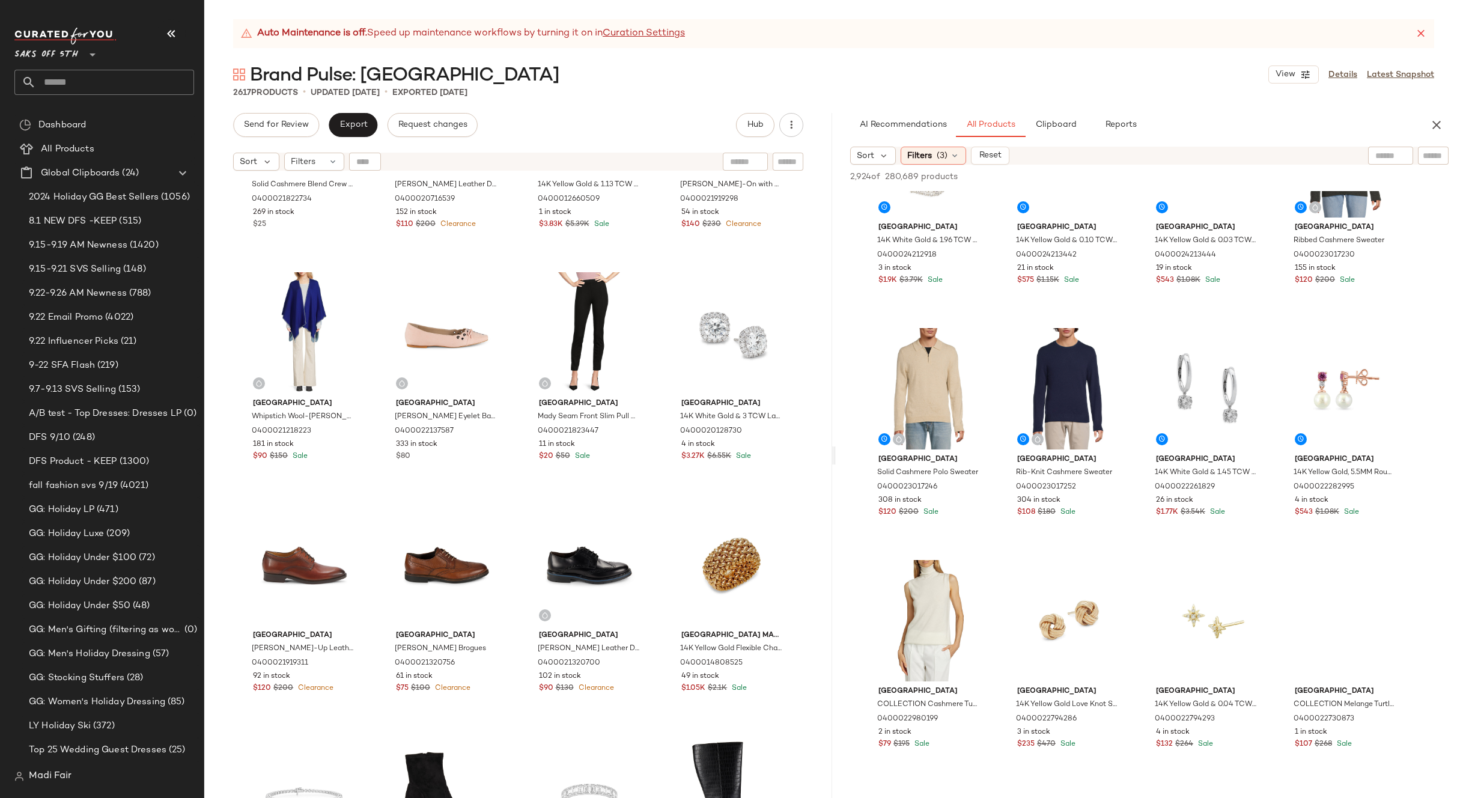
scroll to position [0, 0]
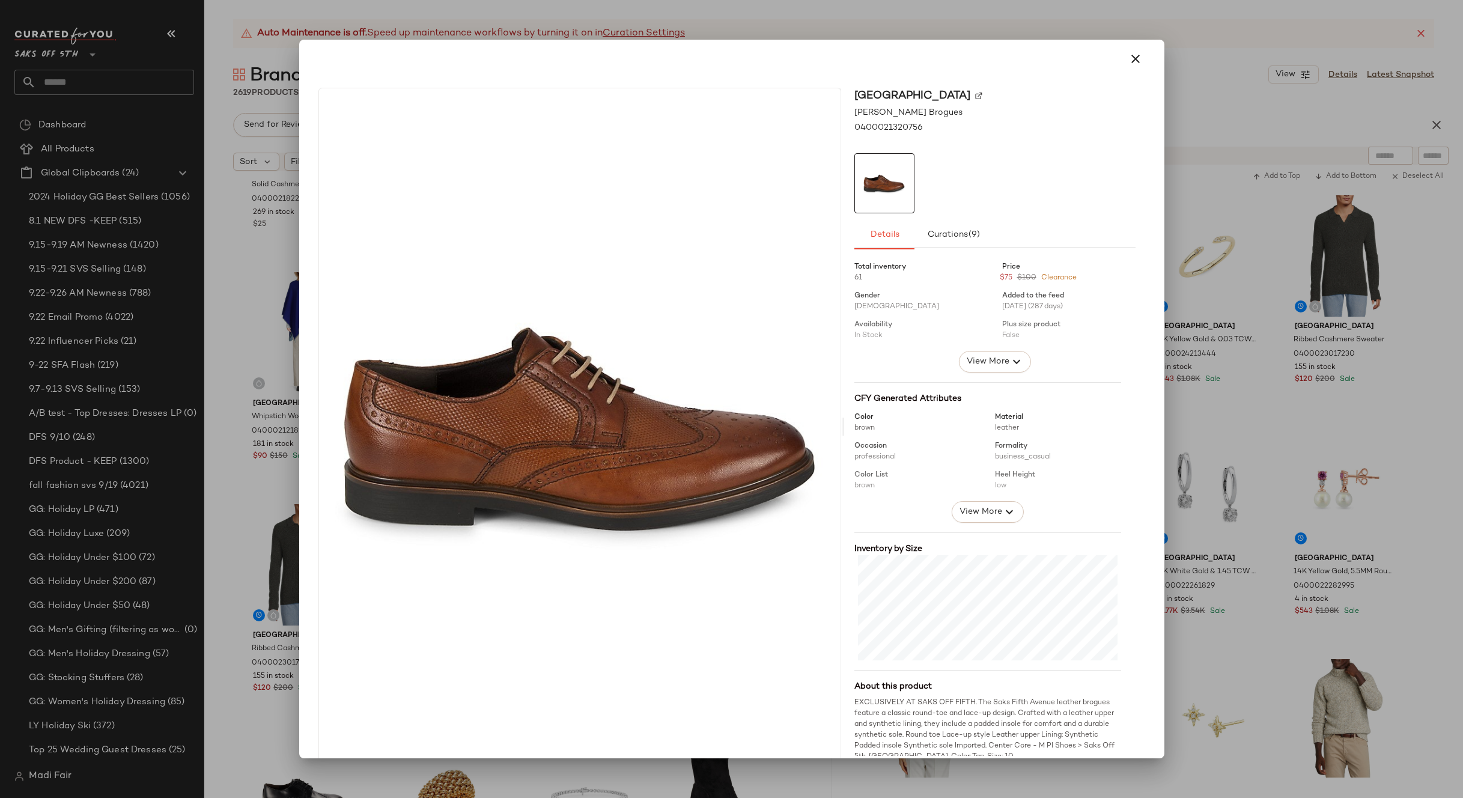
drag, startPoint x: 699, startPoint y: 579, endPoint x: 295, endPoint y: 607, distance: 405.4
click at [1121, 55] on button "button" at bounding box center [1135, 58] width 29 height 29
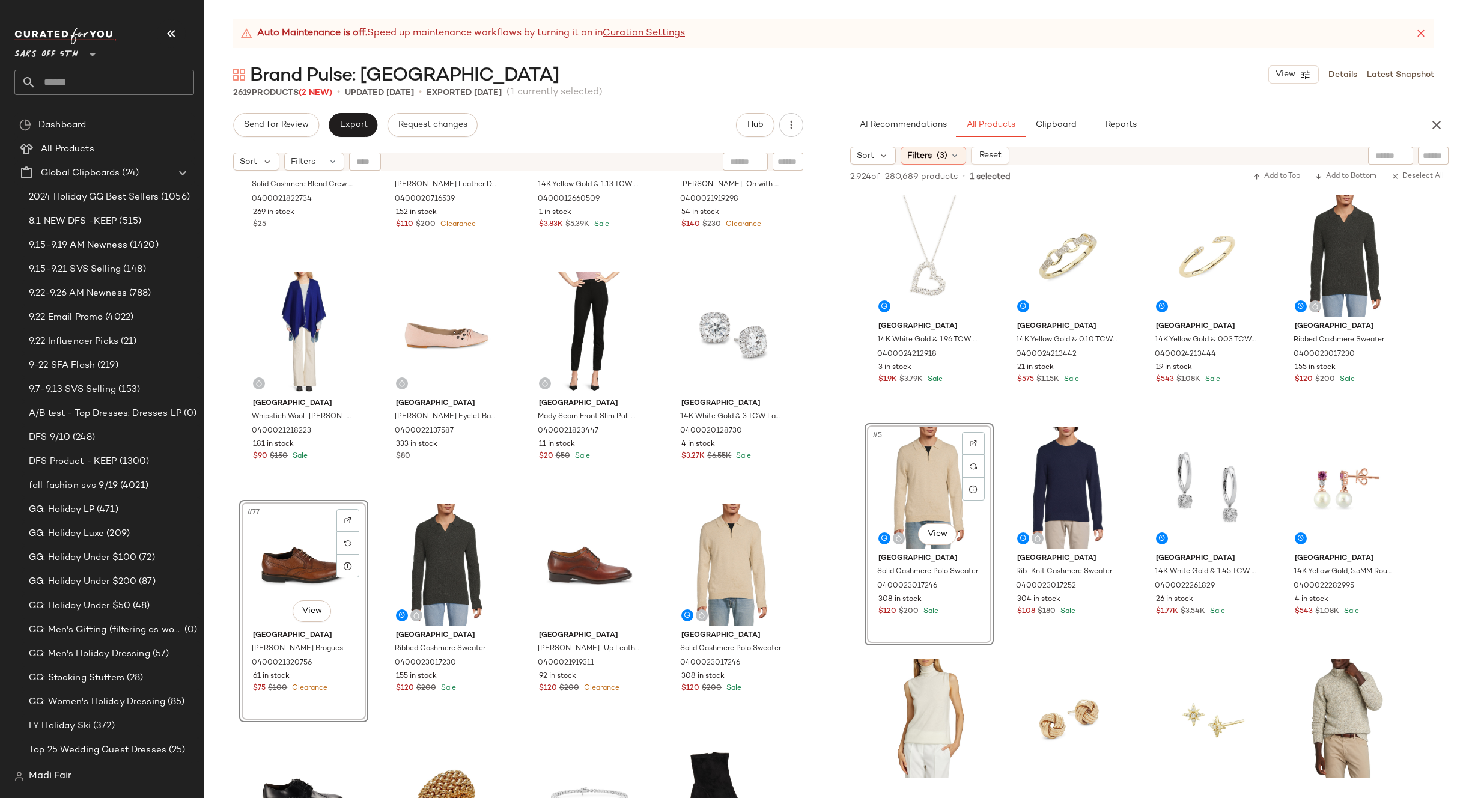
click at [651, 501] on div "Saks Fifth Avenue Solid Cashmere Blend Crew Socks 0400021822734 269 in stock $2…" at bounding box center [518, 502] width 628 height 651
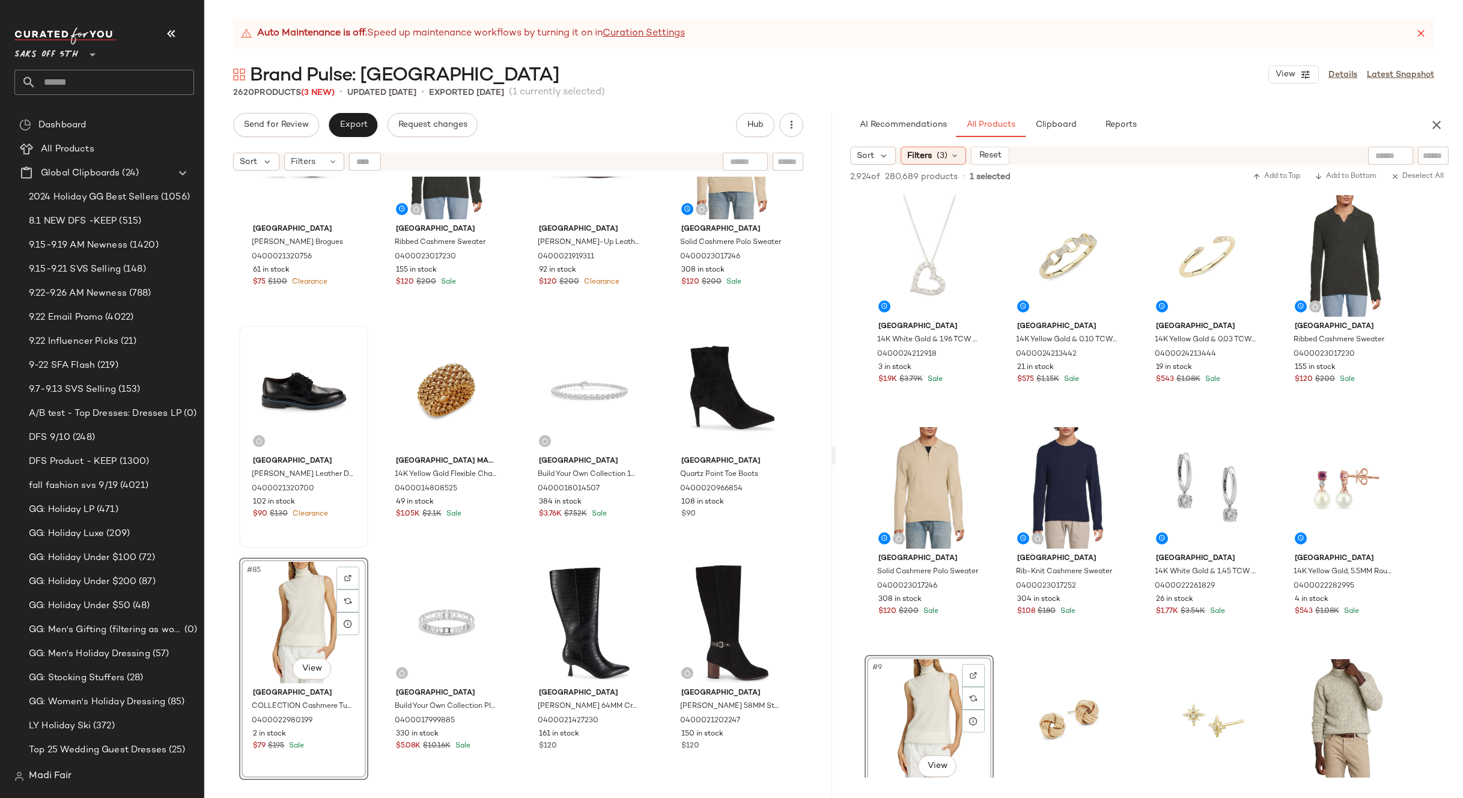
scroll to position [4396, 0]
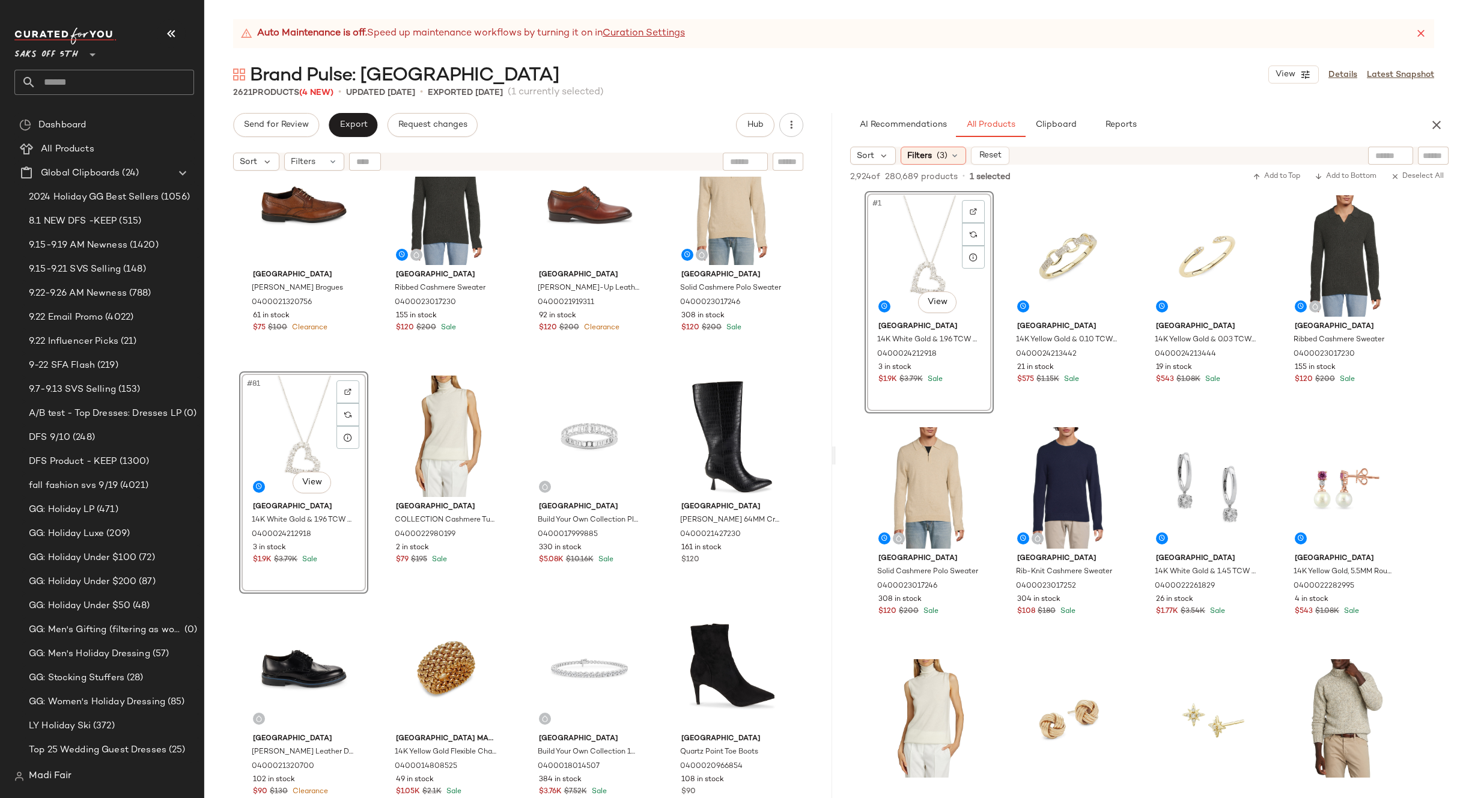
click at [661, 364] on div "[GEOGRAPHIC_DATA] [PERSON_NAME] Brogues 0400021320756 61 in stock $75 $100 Clea…" at bounding box center [518, 502] width 628 height 651
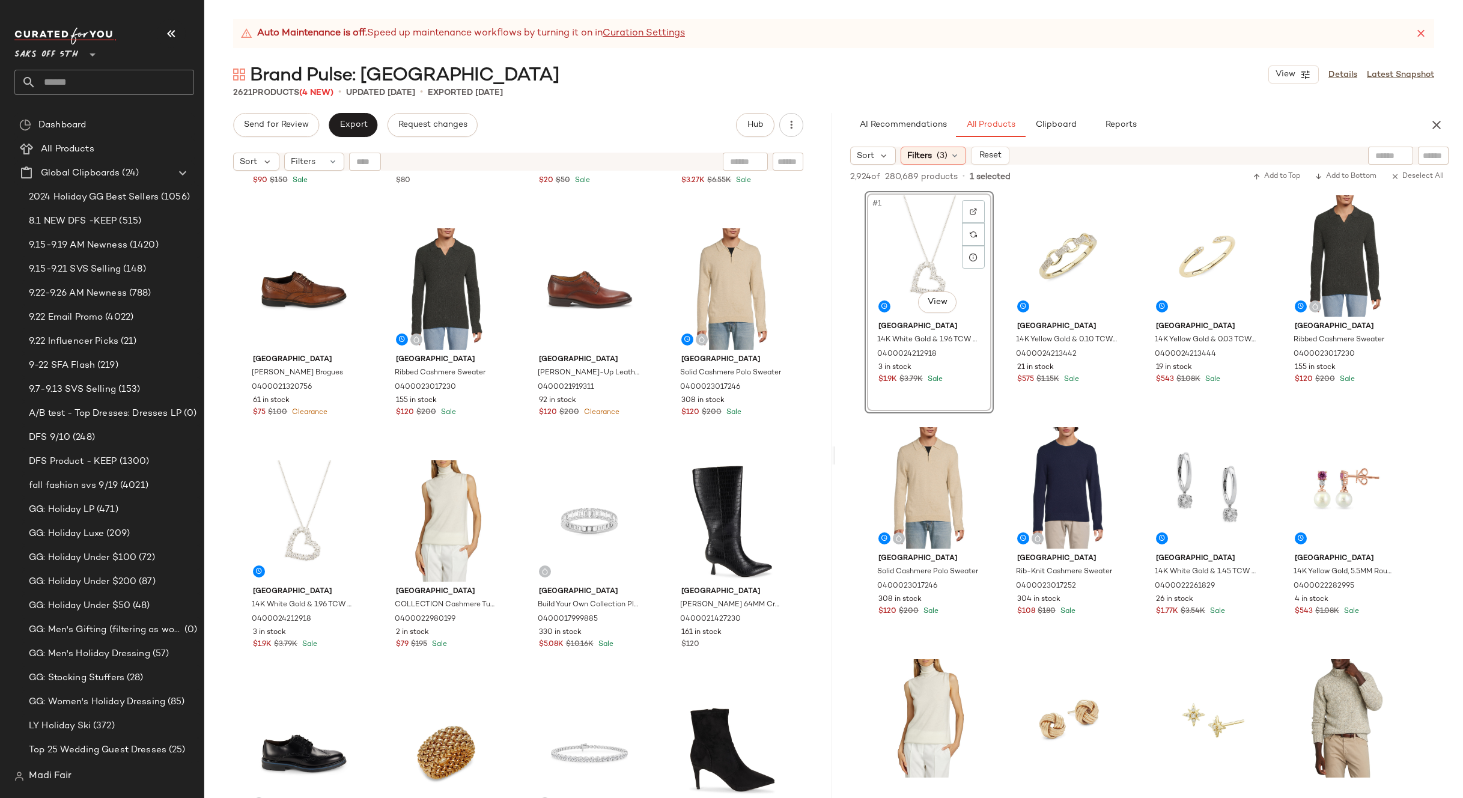
scroll to position [4156, 0]
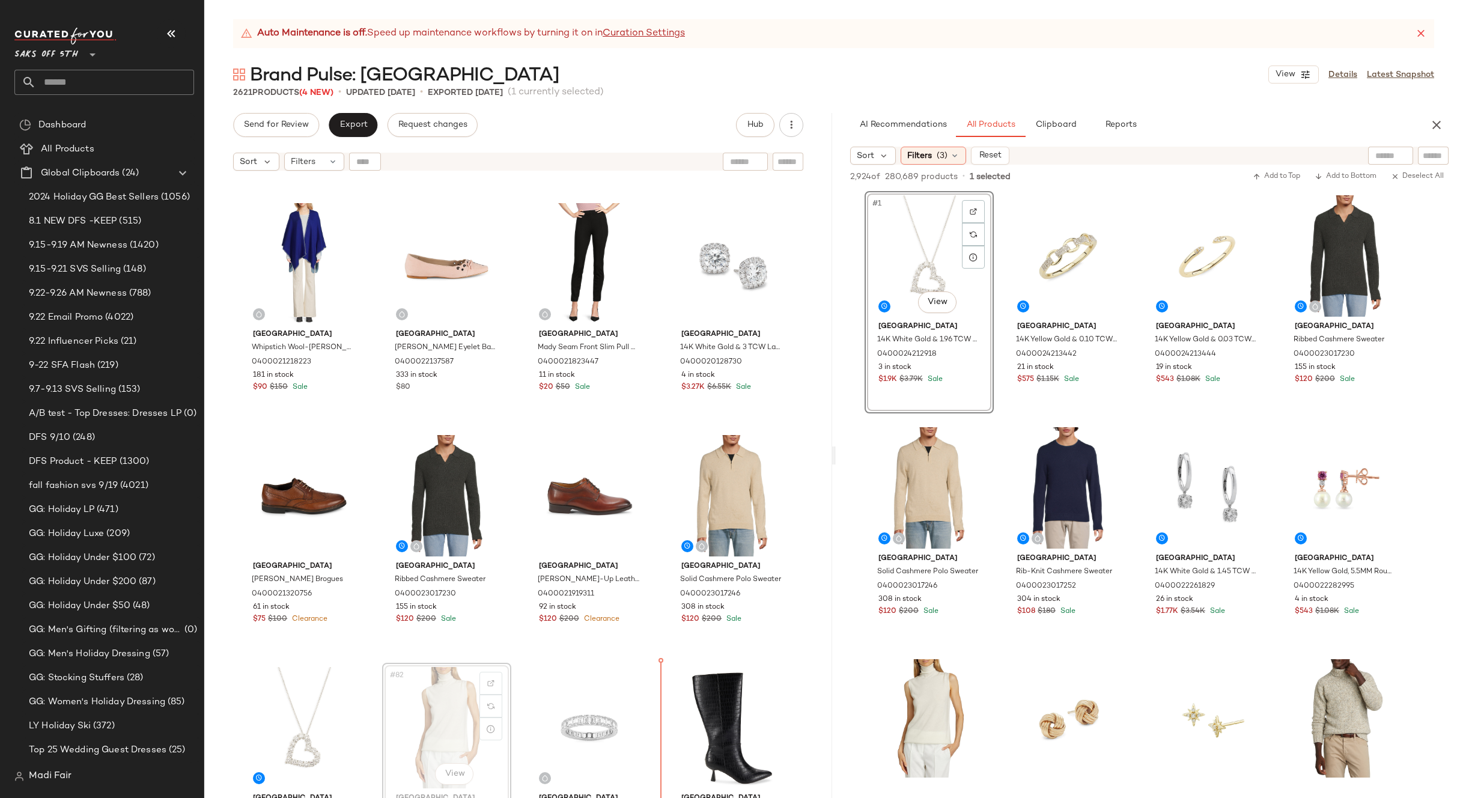
scroll to position [4165, 0]
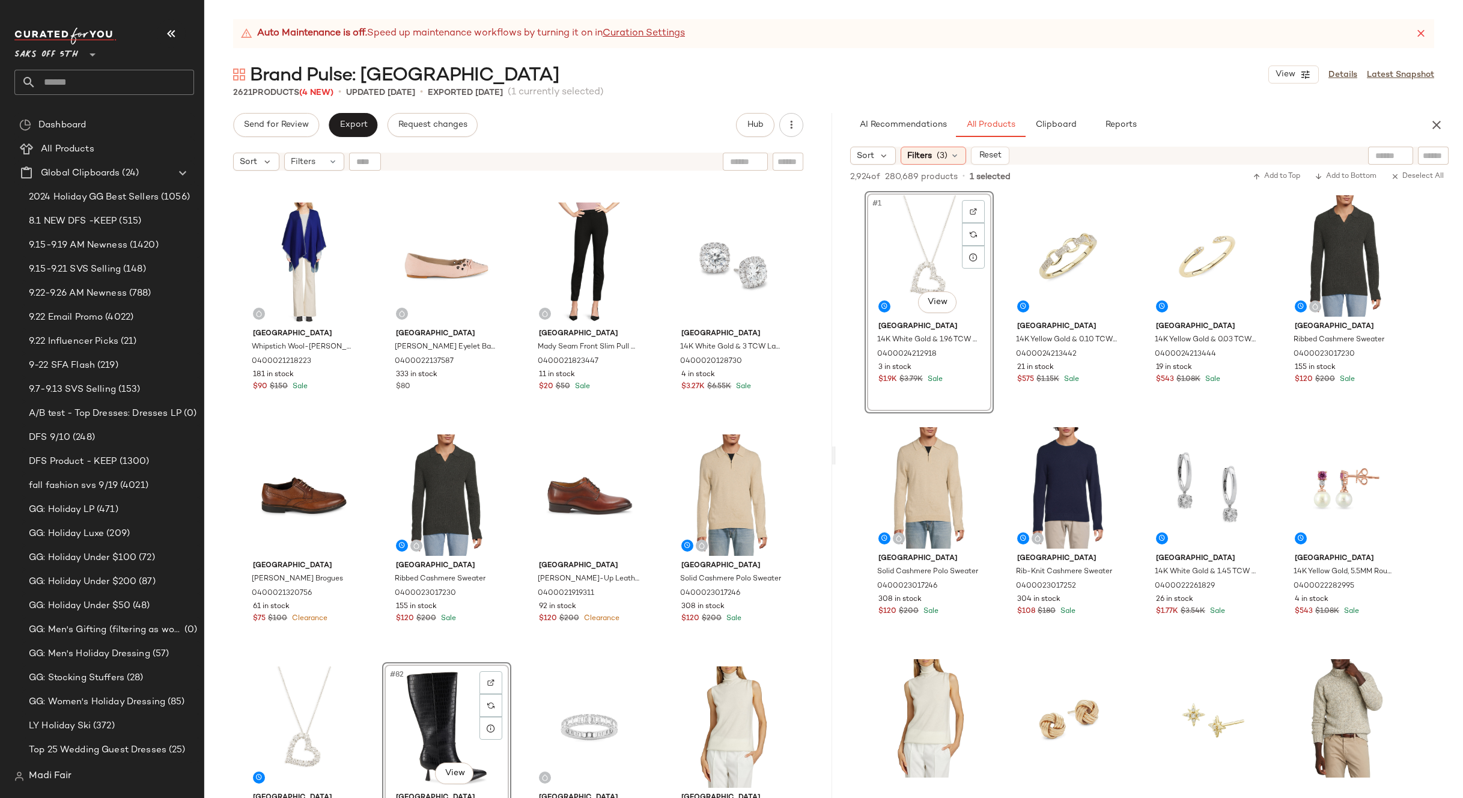
click at [657, 660] on div "[GEOGRAPHIC_DATA] Whipstich Wool-Blend Ruana 0400021218223 181 in stock $90 $15…" at bounding box center [518, 502] width 628 height 651
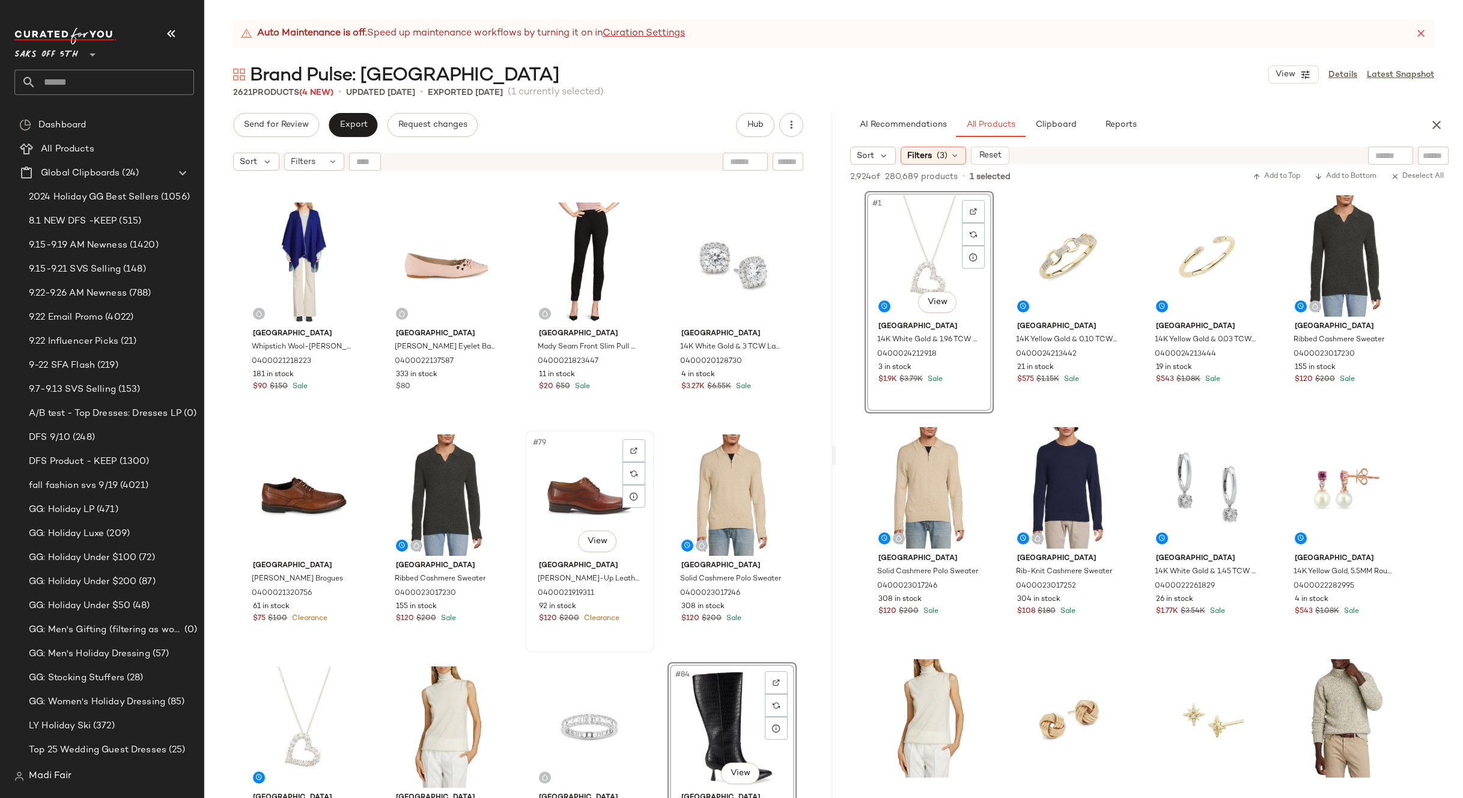
click at [647, 644] on div "#79 View [GEOGRAPHIC_DATA][PERSON_NAME] Lace-Up Leather Oxfords 0400021919311 9…" at bounding box center [589, 541] width 127 height 220
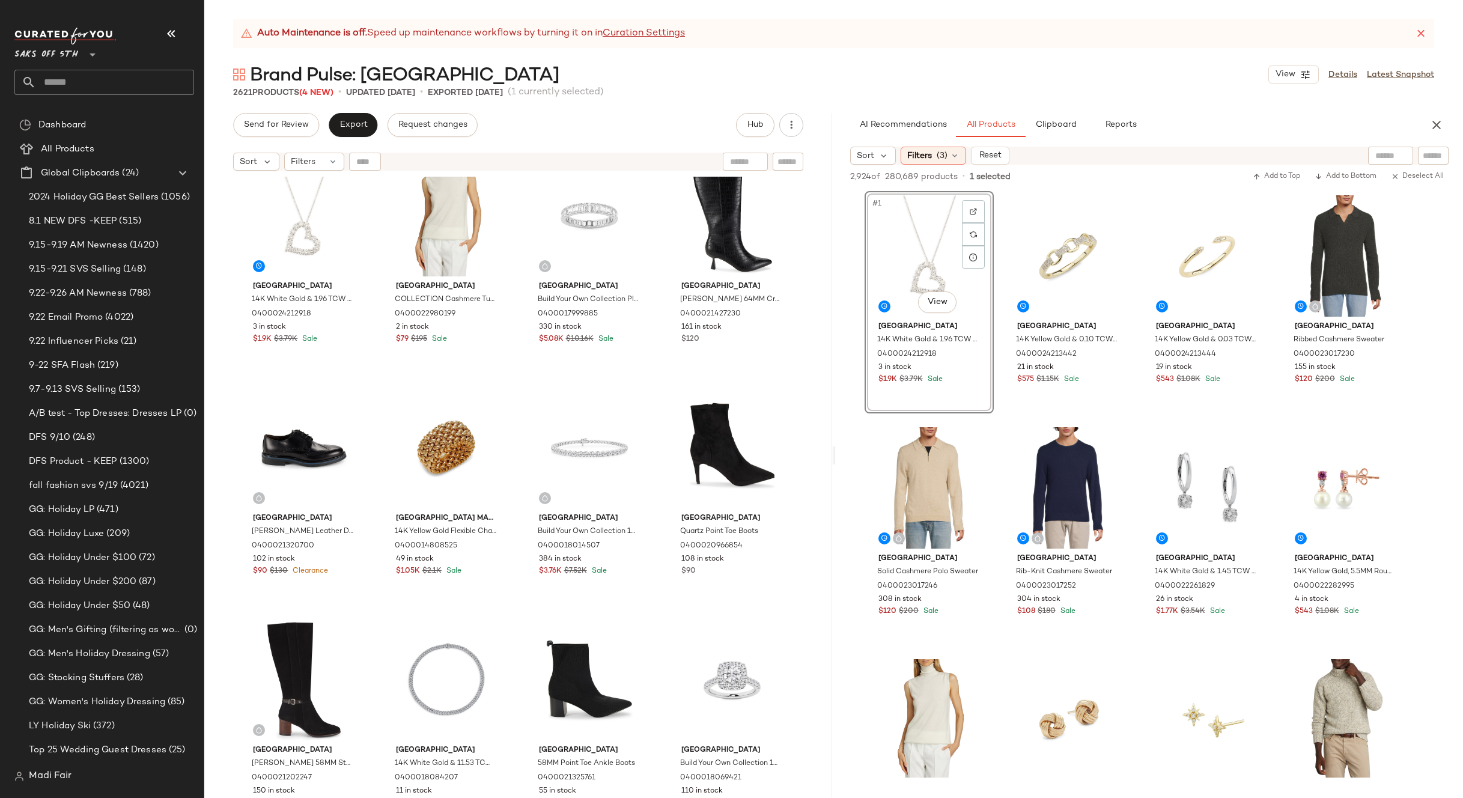
scroll to position [4706, 0]
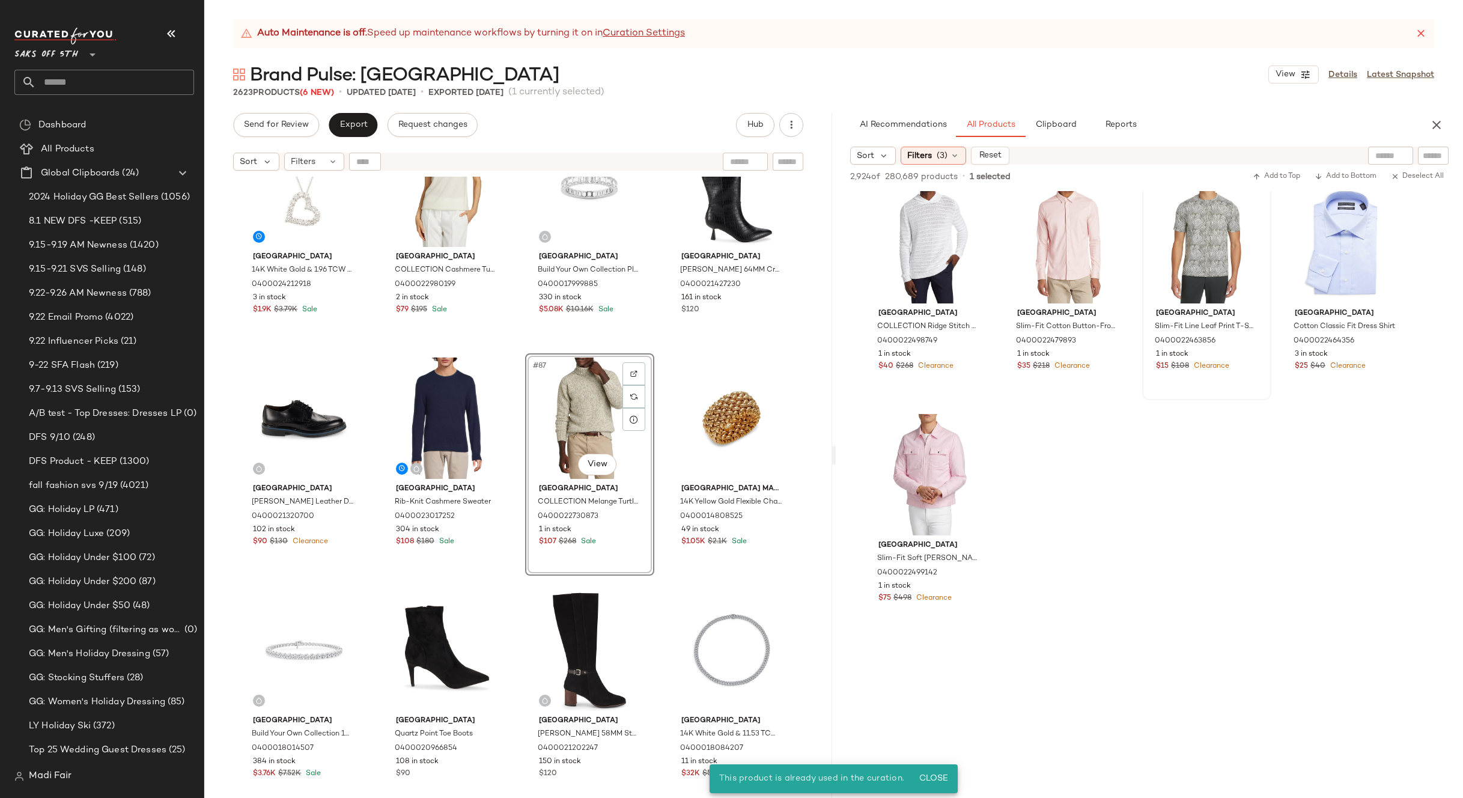
scroll to position [1442, 0]
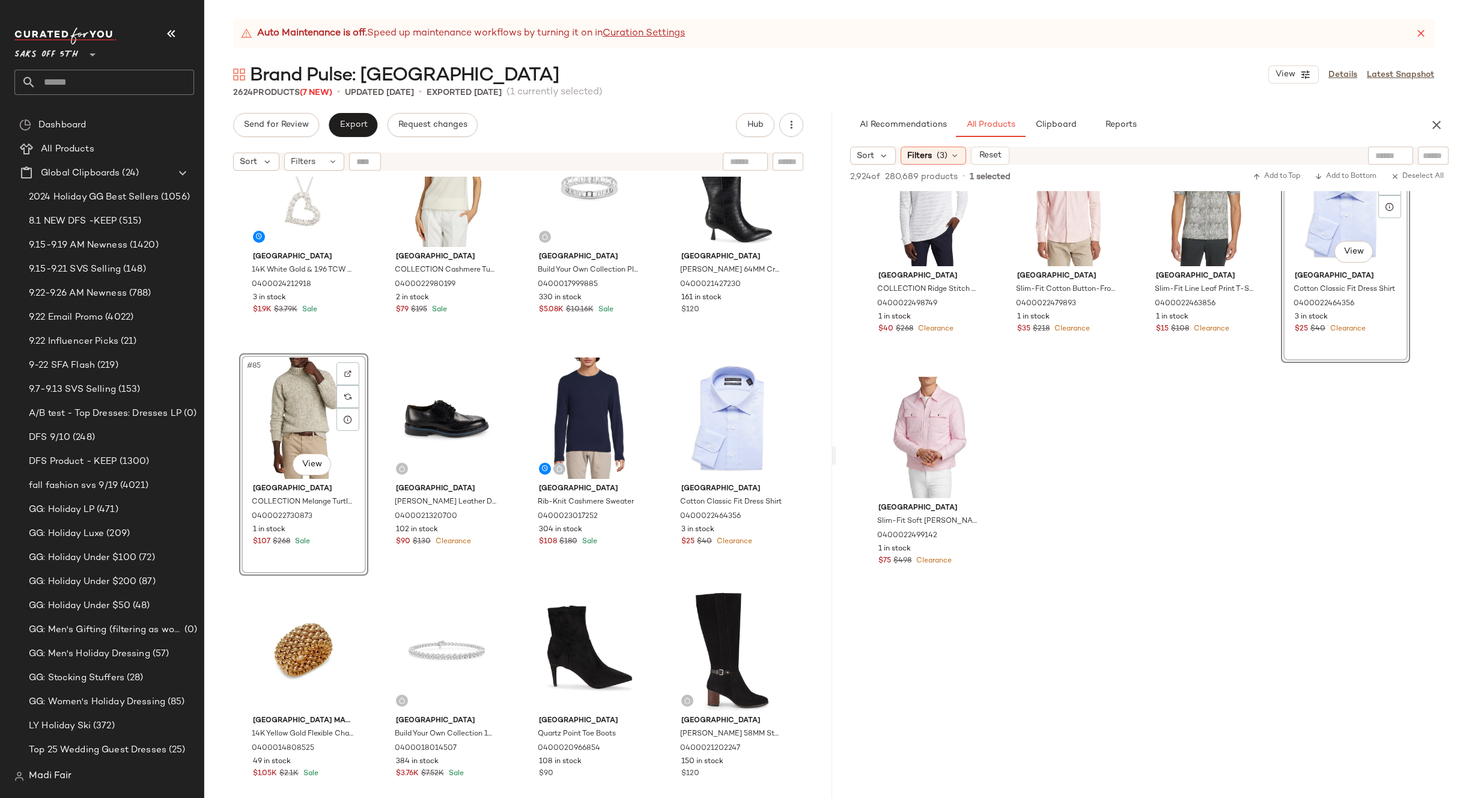
click at [649, 347] on div "[GEOGRAPHIC_DATA] [PERSON_NAME] Brogues 0400021320756 61 in stock $75 $100 Clea…" at bounding box center [518, 502] width 628 height 651
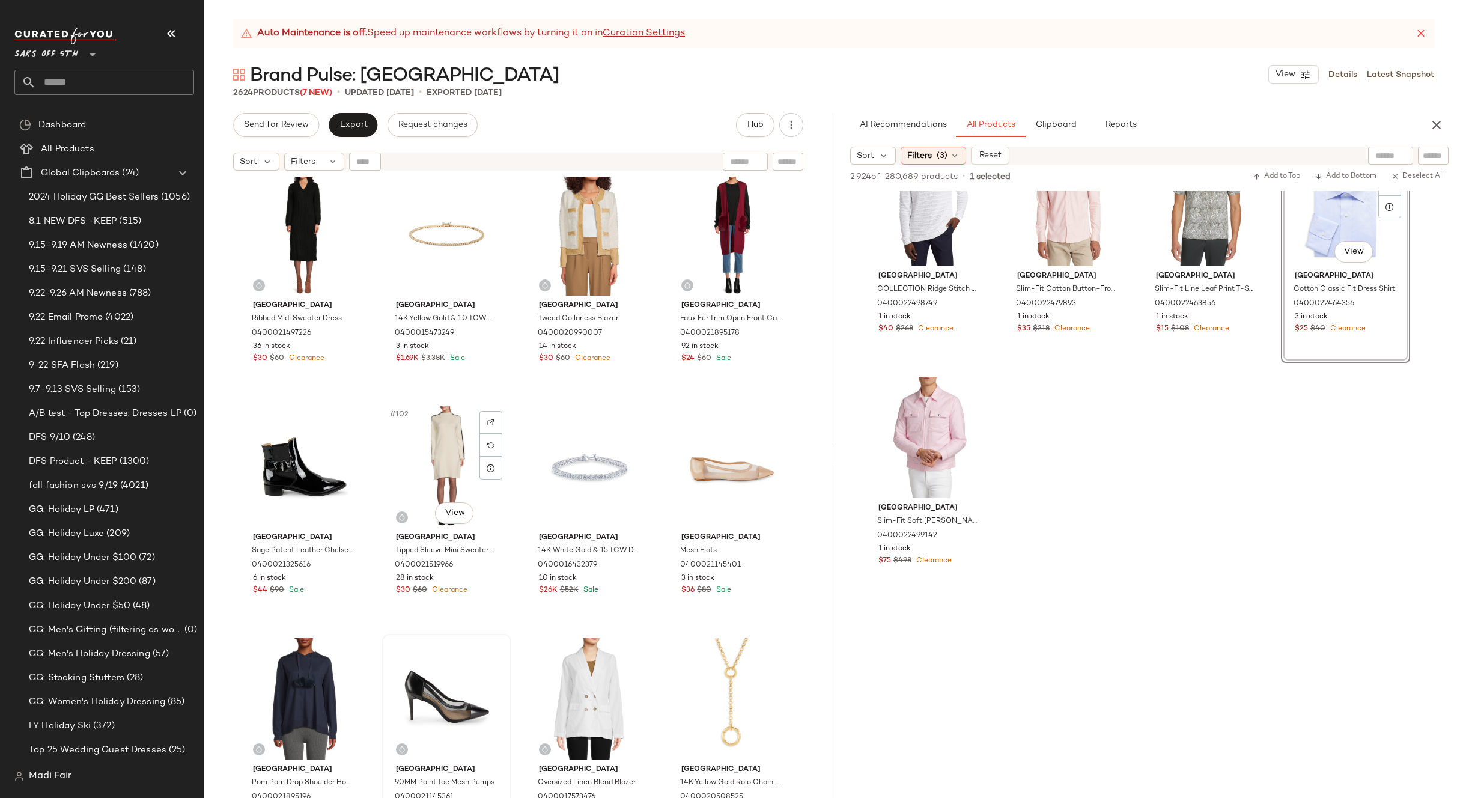
scroll to position [5728, 0]
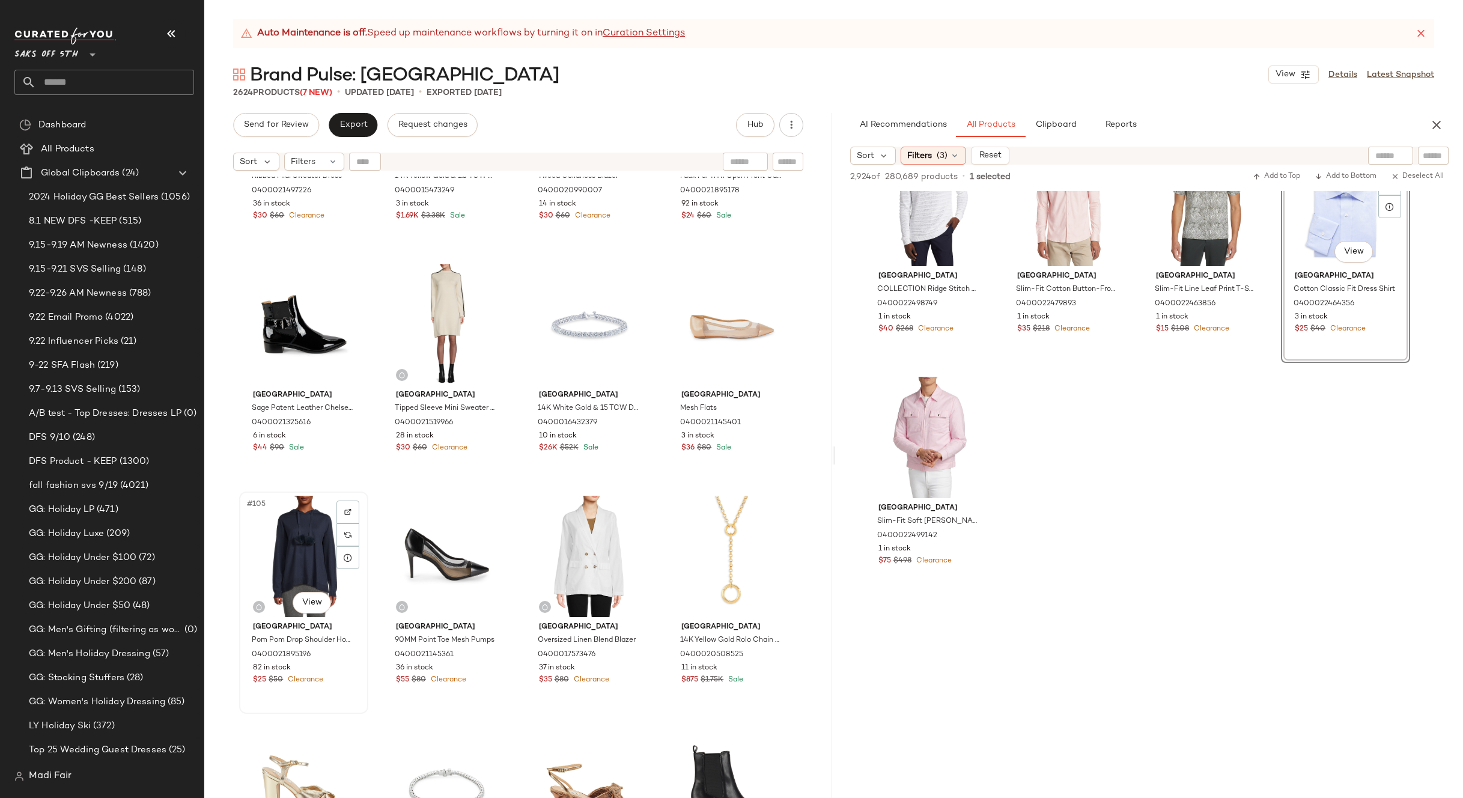
click at [272, 559] on div "#105 View" at bounding box center [303, 556] width 121 height 121
click at [723, 544] on div "#108 View" at bounding box center [732, 556] width 121 height 121
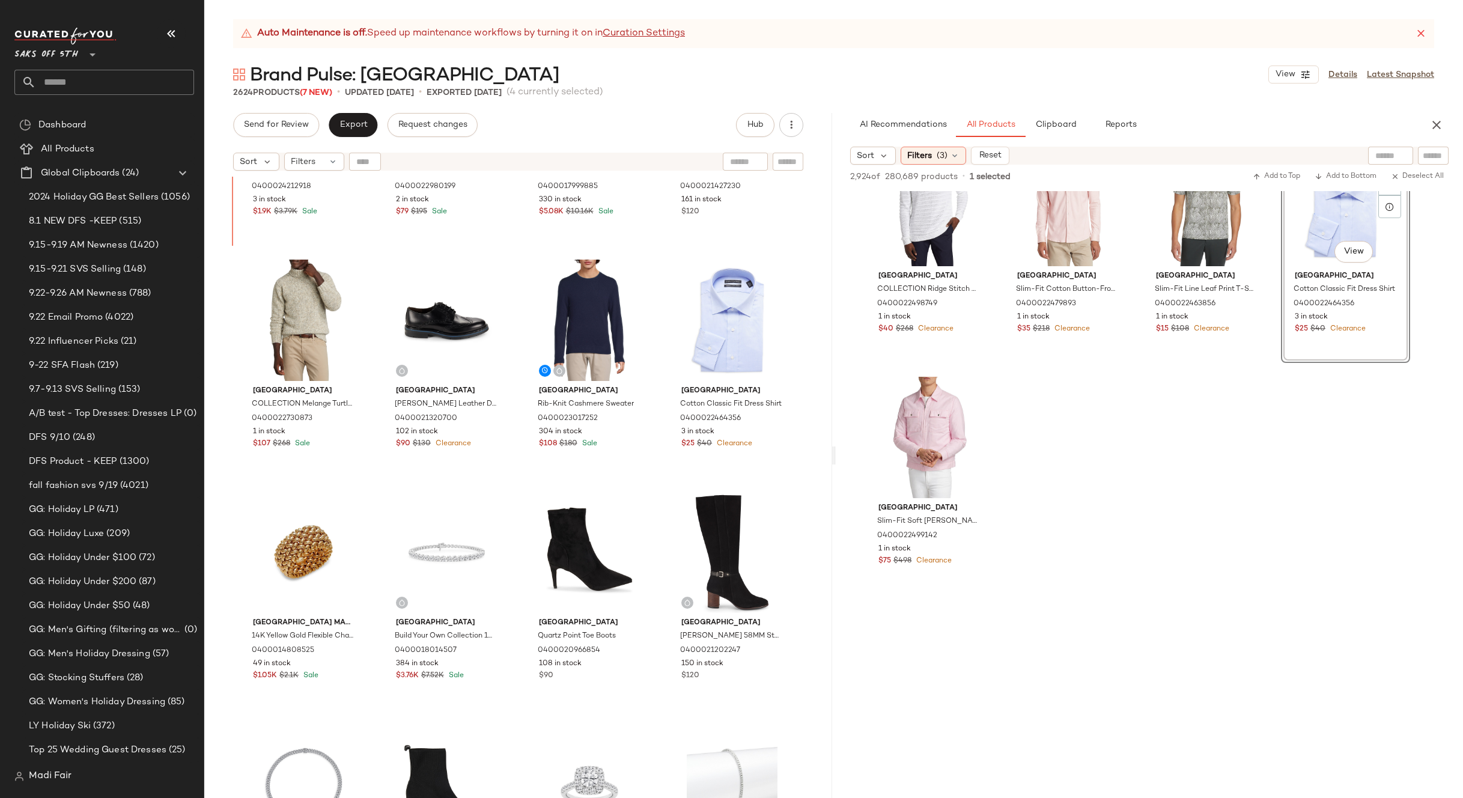
scroll to position [4730, 0]
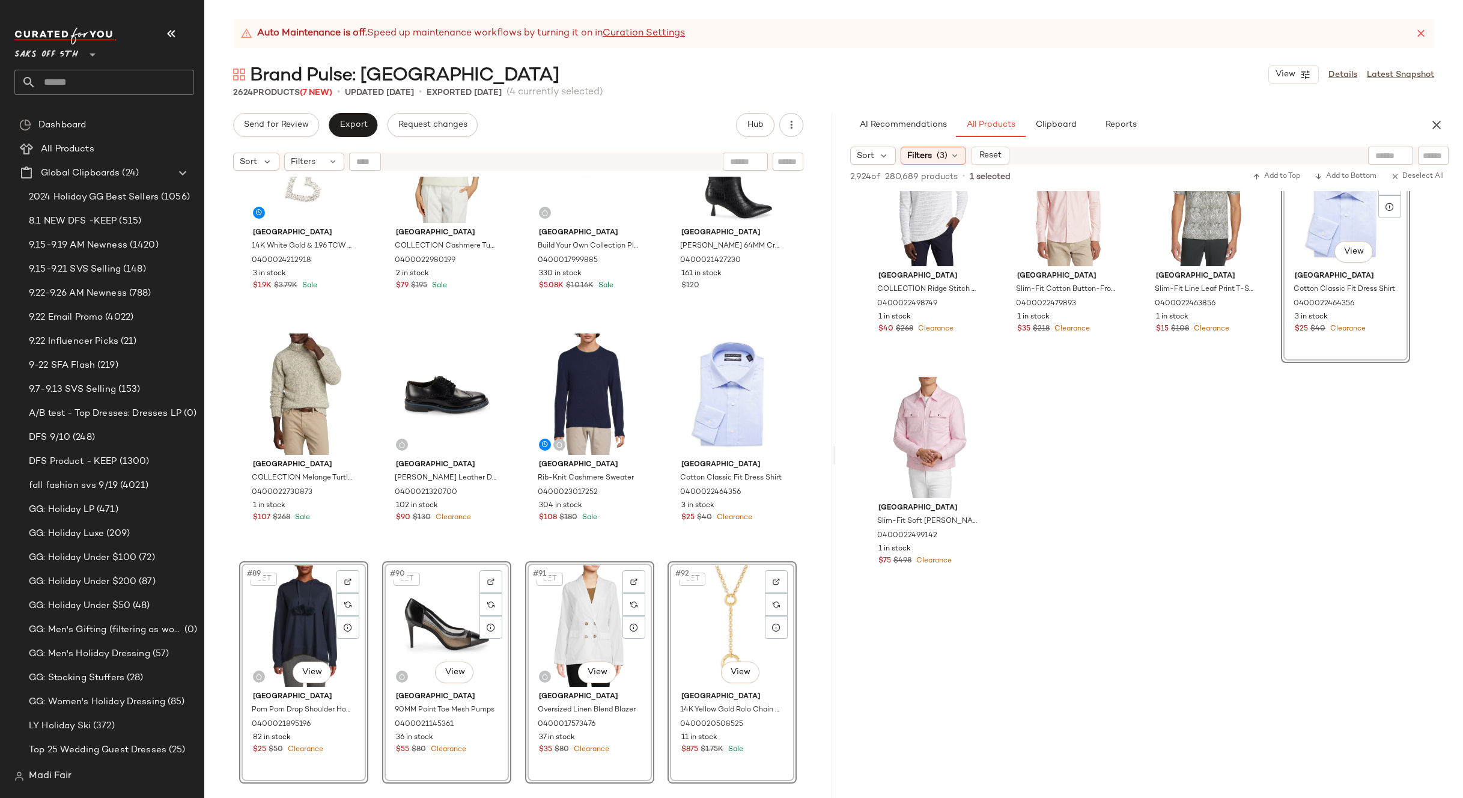
click at [646, 553] on div "[GEOGRAPHIC_DATA] 14K White Gold & 1.96 TCW Lab-Grown Diamond Heart Pendant Nec…" at bounding box center [518, 502] width 628 height 651
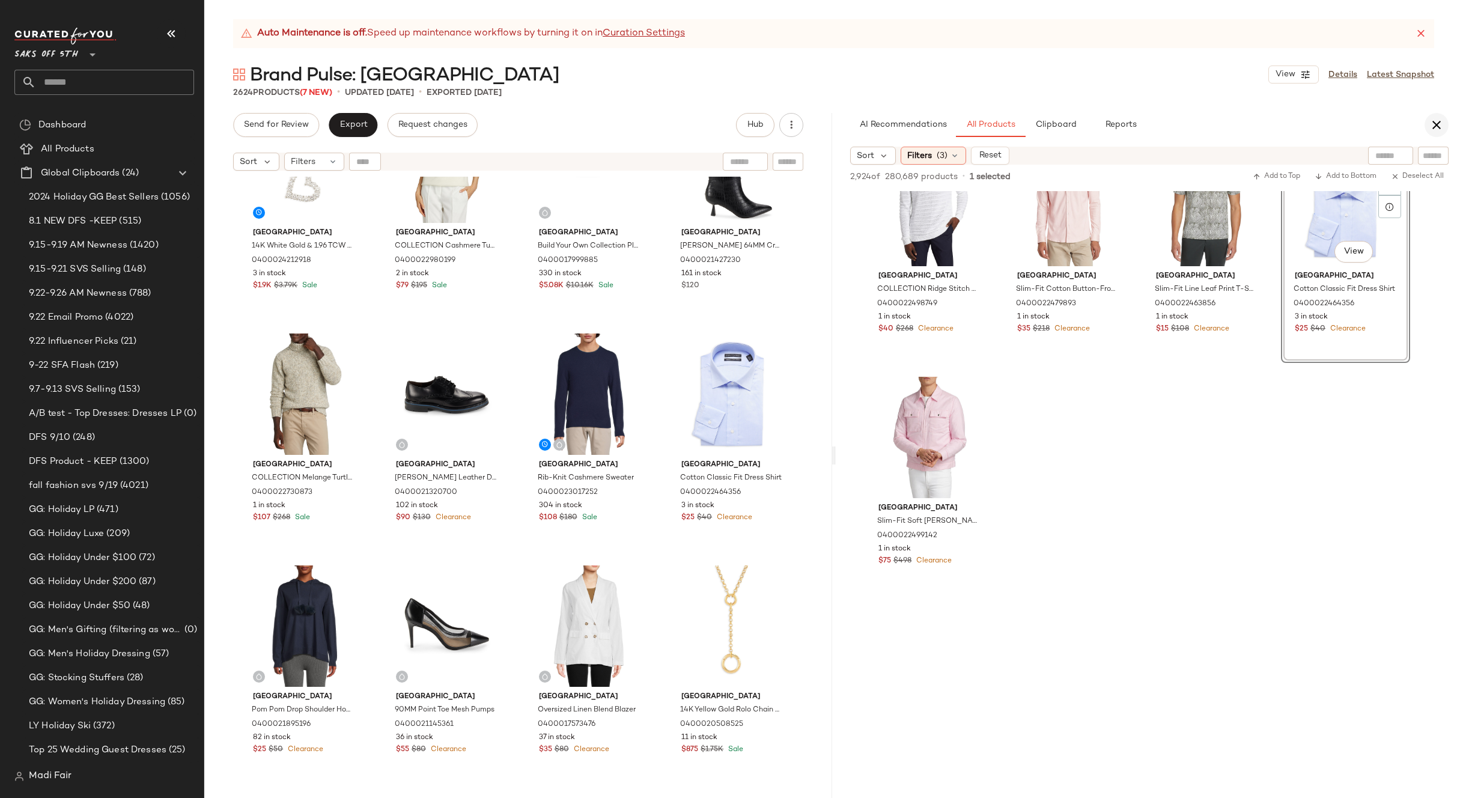
click at [1432, 121] on icon "button" at bounding box center [1436, 125] width 14 height 14
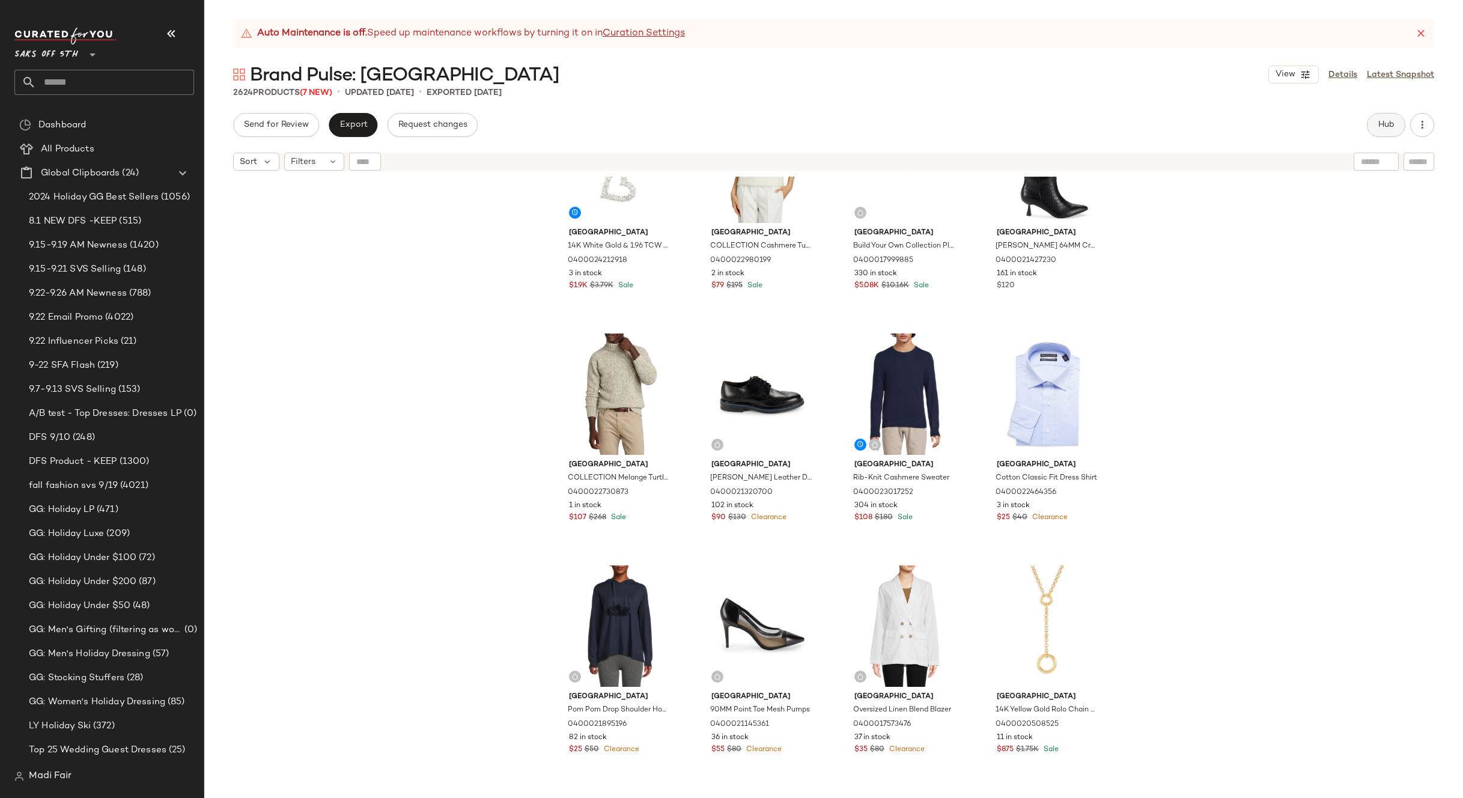
click at [1394, 124] on span "Hub" at bounding box center [1386, 125] width 17 height 10
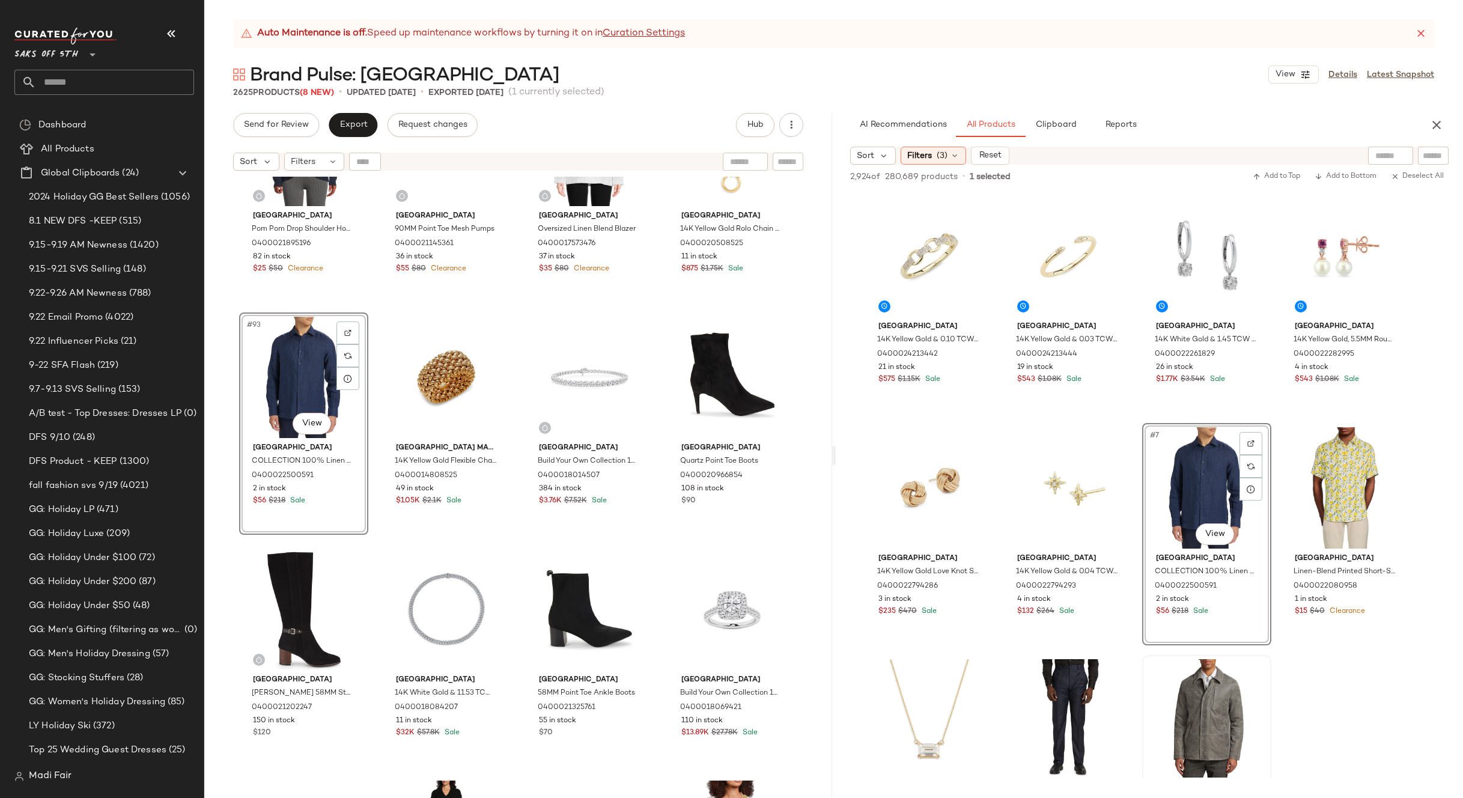
scroll to position [240, 0]
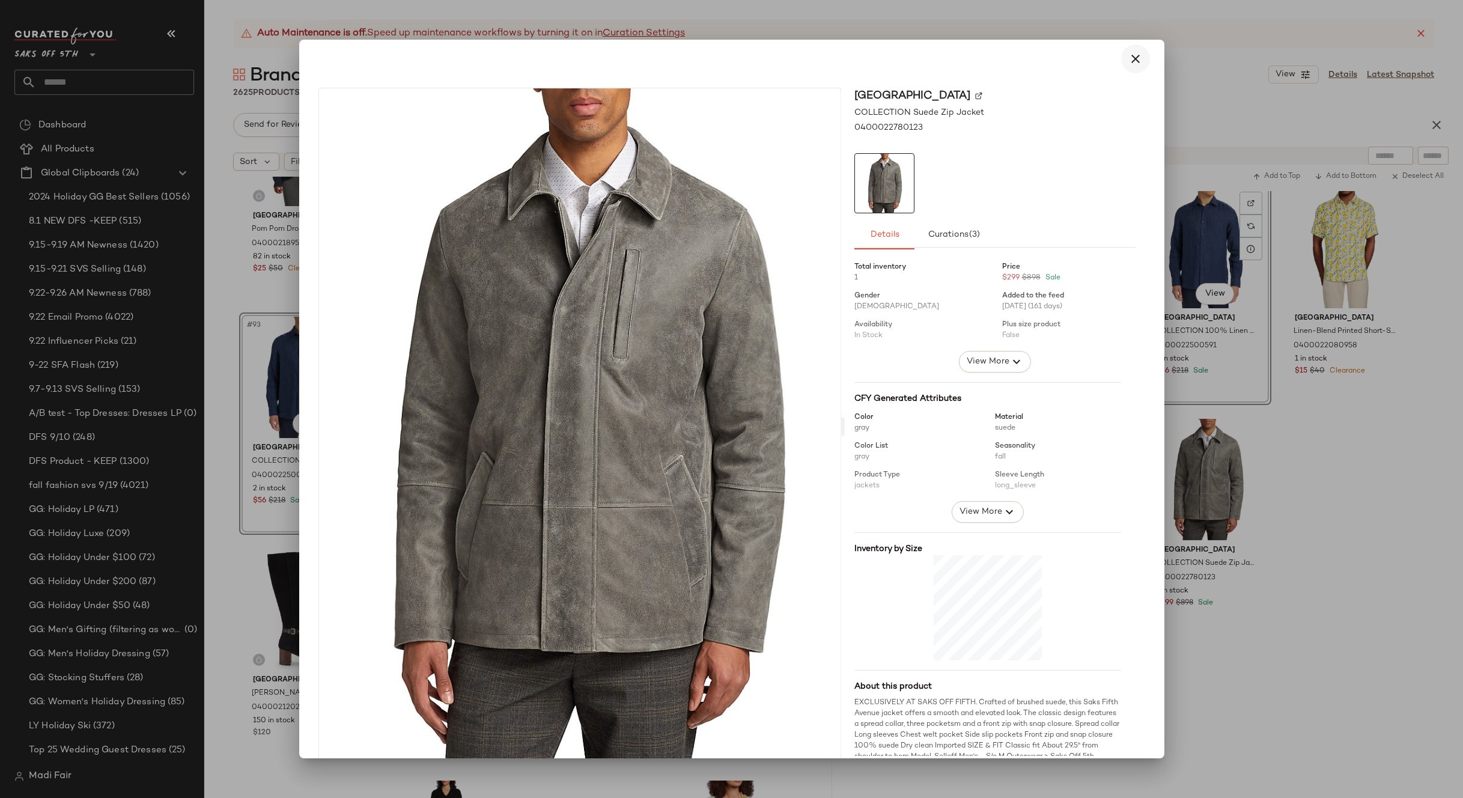
click at [1128, 58] on icon "button" at bounding box center [1135, 59] width 14 height 14
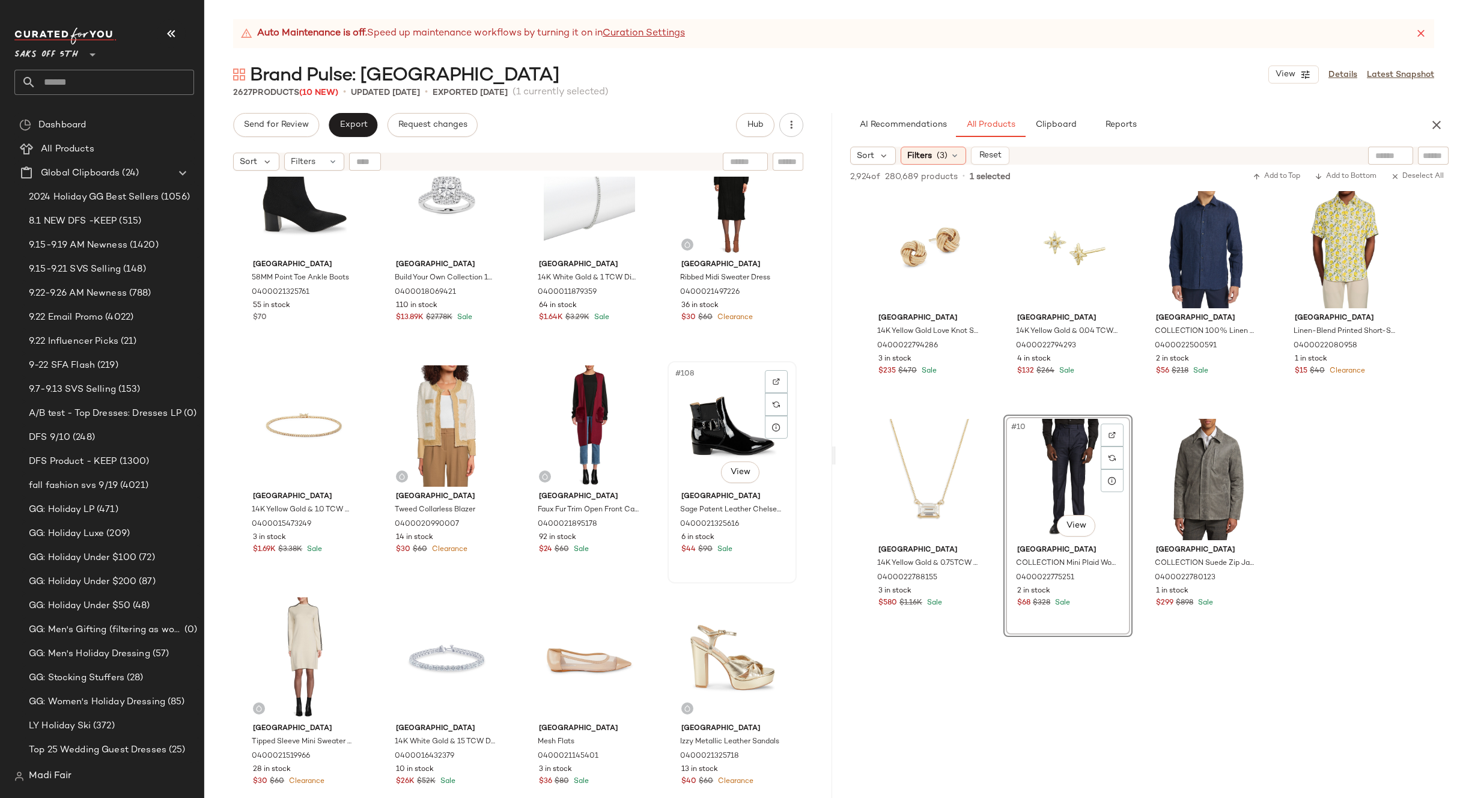
scroll to position [5872, 0]
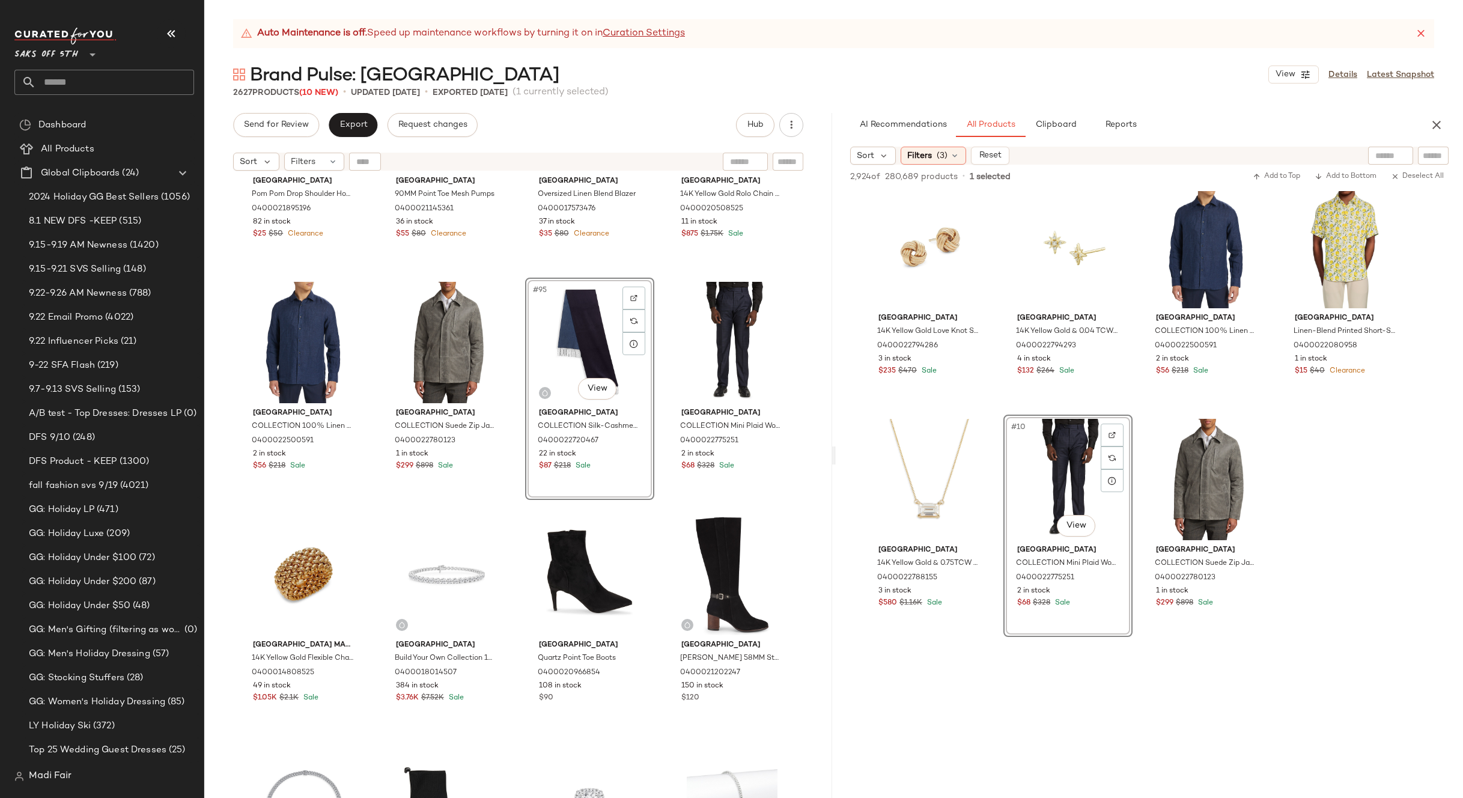
click at [652, 276] on div "[GEOGRAPHIC_DATA] Pom Pom Drop Shoulder Hoodie 0400021895196 82 in stock $25 $5…" at bounding box center [518, 502] width 628 height 651
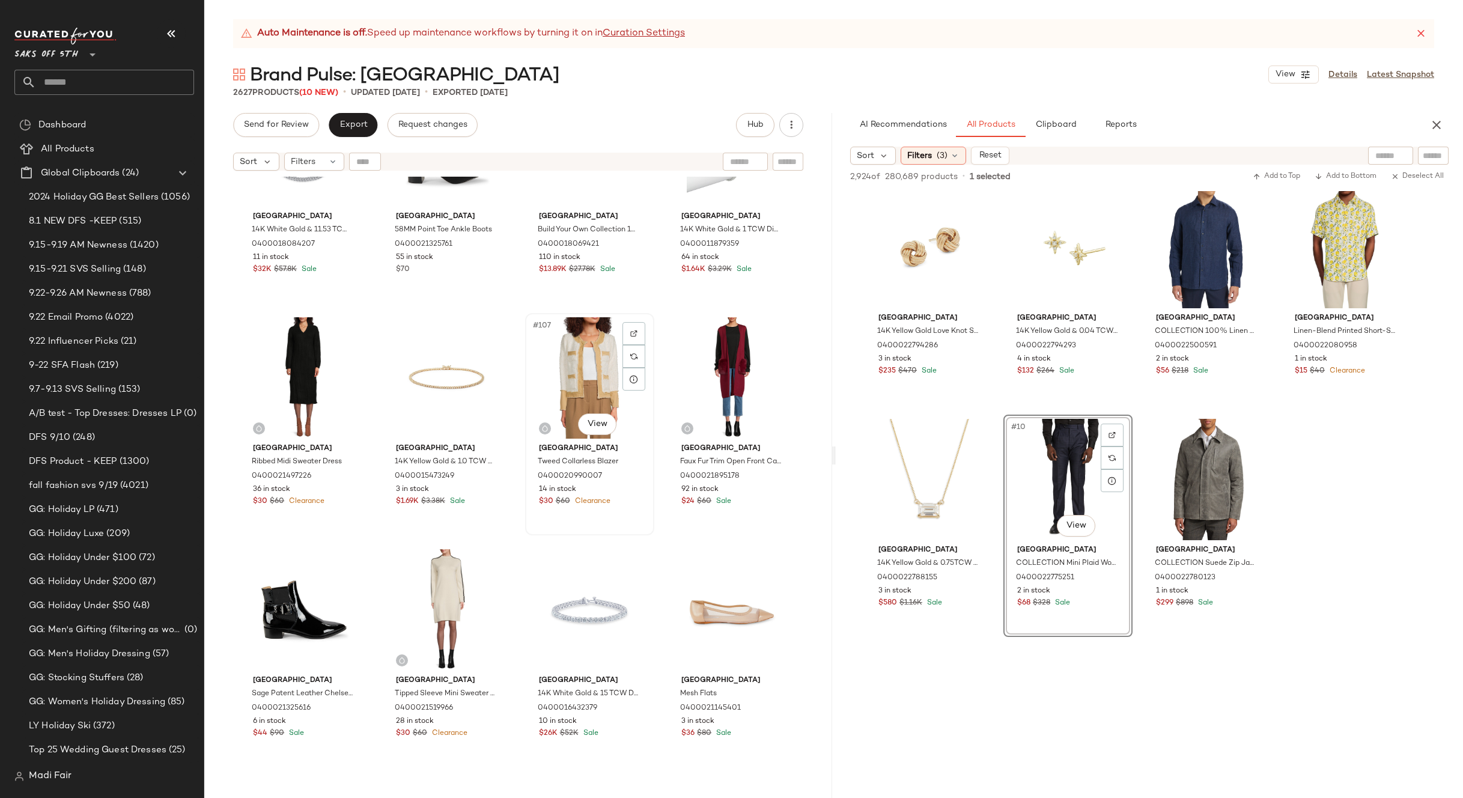
scroll to position [5907, 0]
click at [592, 382] on div "#107 View" at bounding box center [589, 377] width 121 height 121
click at [425, 597] on div "#110 View" at bounding box center [446, 609] width 121 height 121
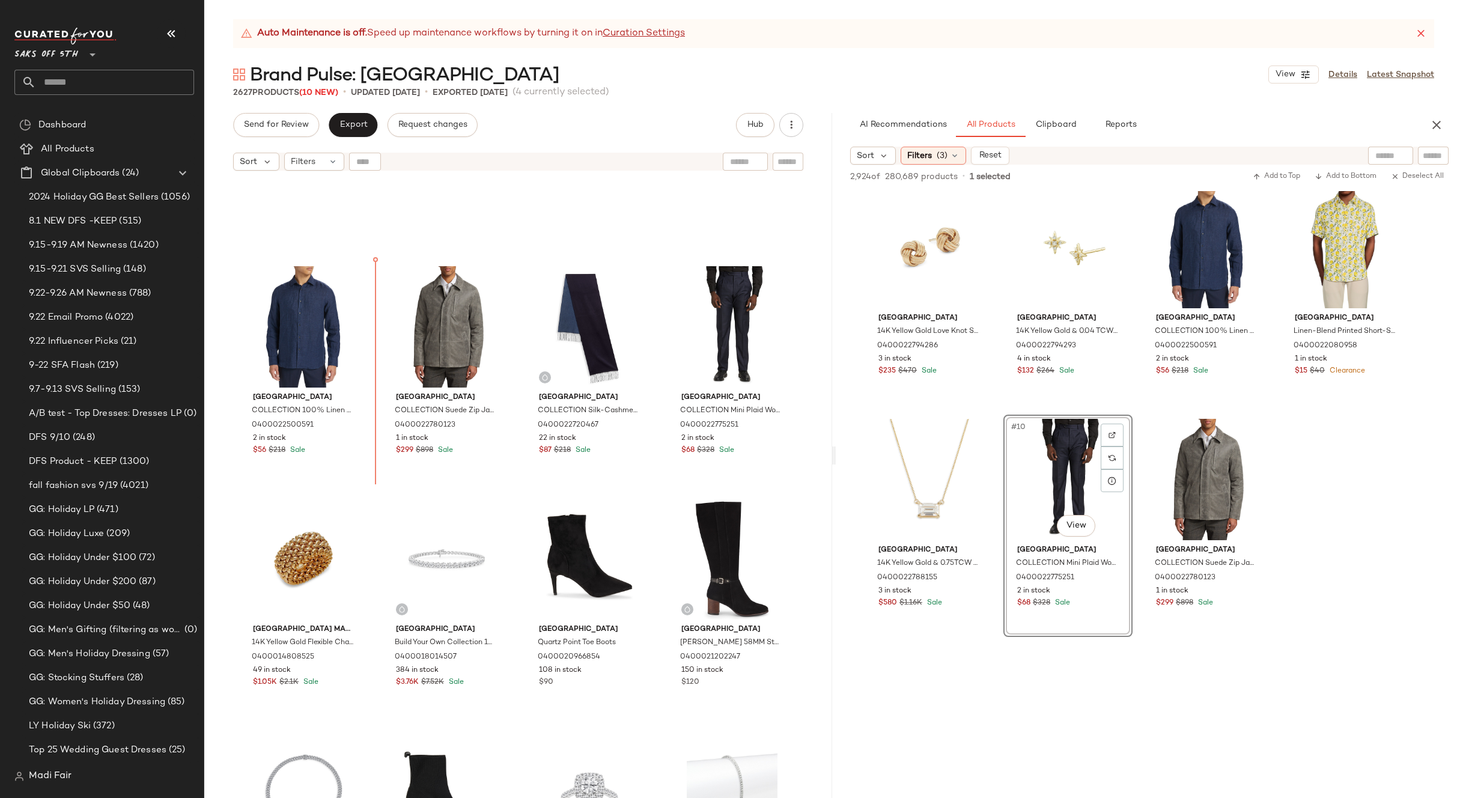
scroll to position [5235, 0]
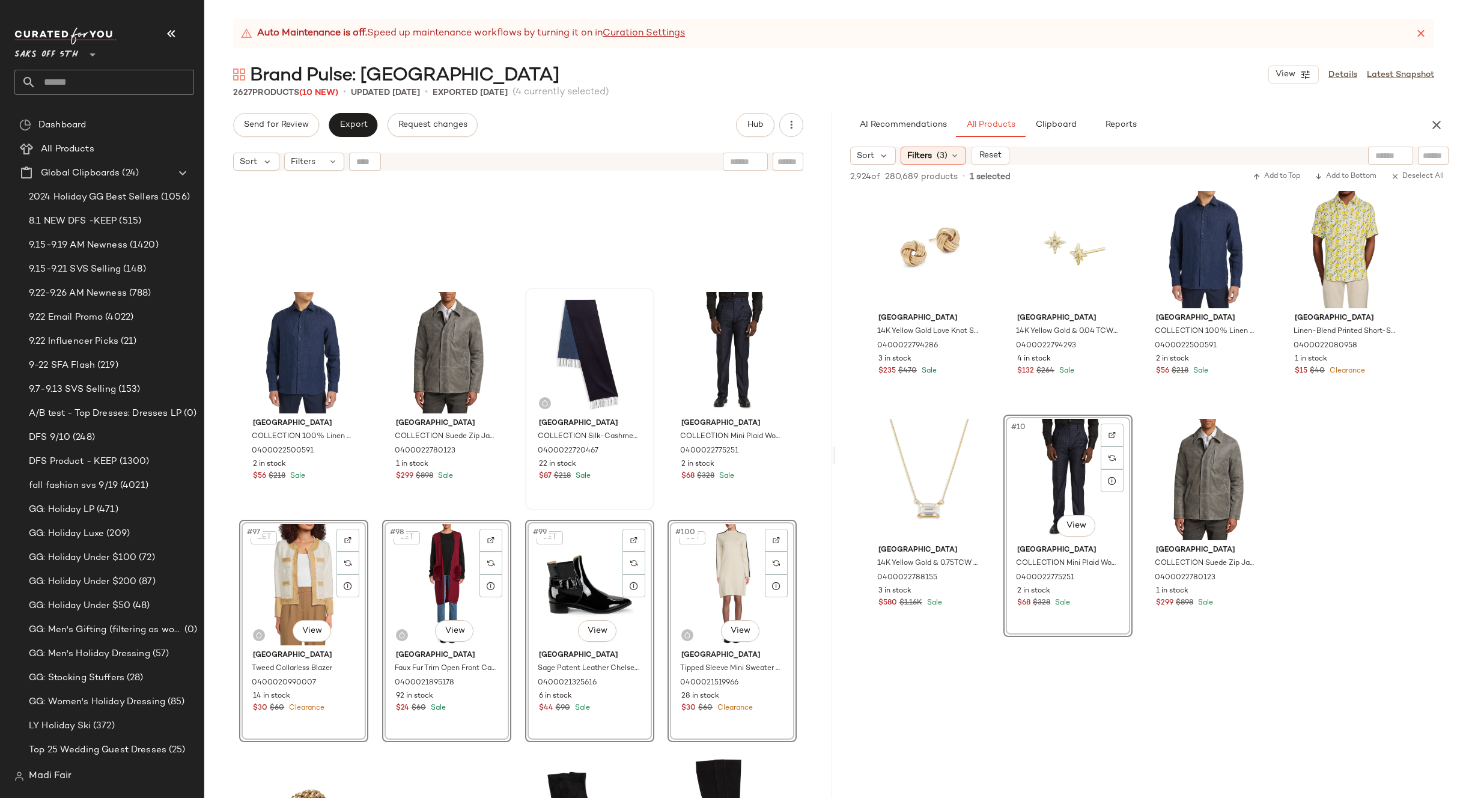
click at [648, 502] on div "Saks Fifth Avenue COLLECTION Silk-Cashmere Fringe-Trimmed Scarf 0400022720467 2…" at bounding box center [589, 399] width 127 height 220
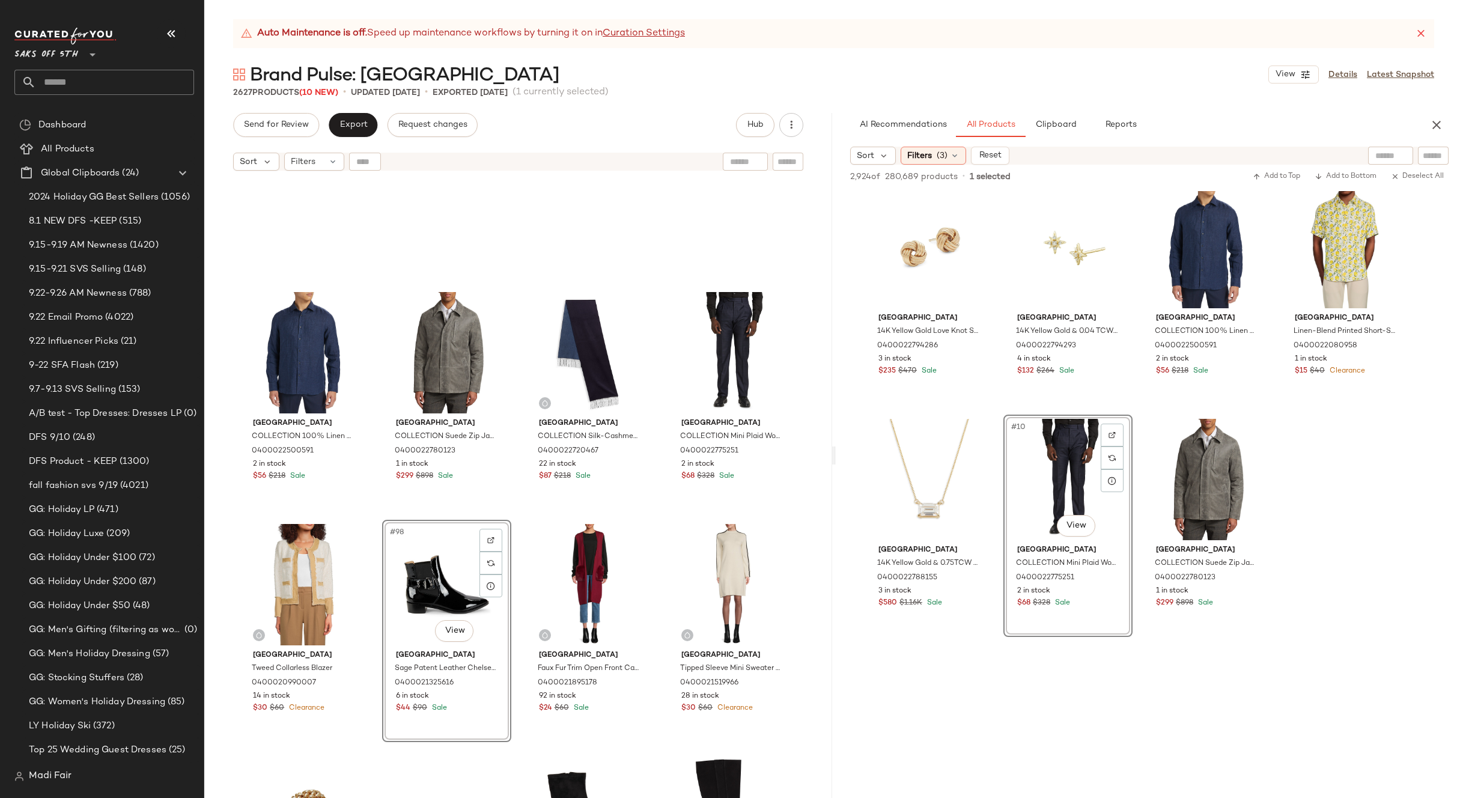
click at [646, 512] on div "Saks Fifth Avenue COLLECTION 100% Linen Shirt 0400022500591 2 in stock $56 $218…" at bounding box center [518, 502] width 628 height 651
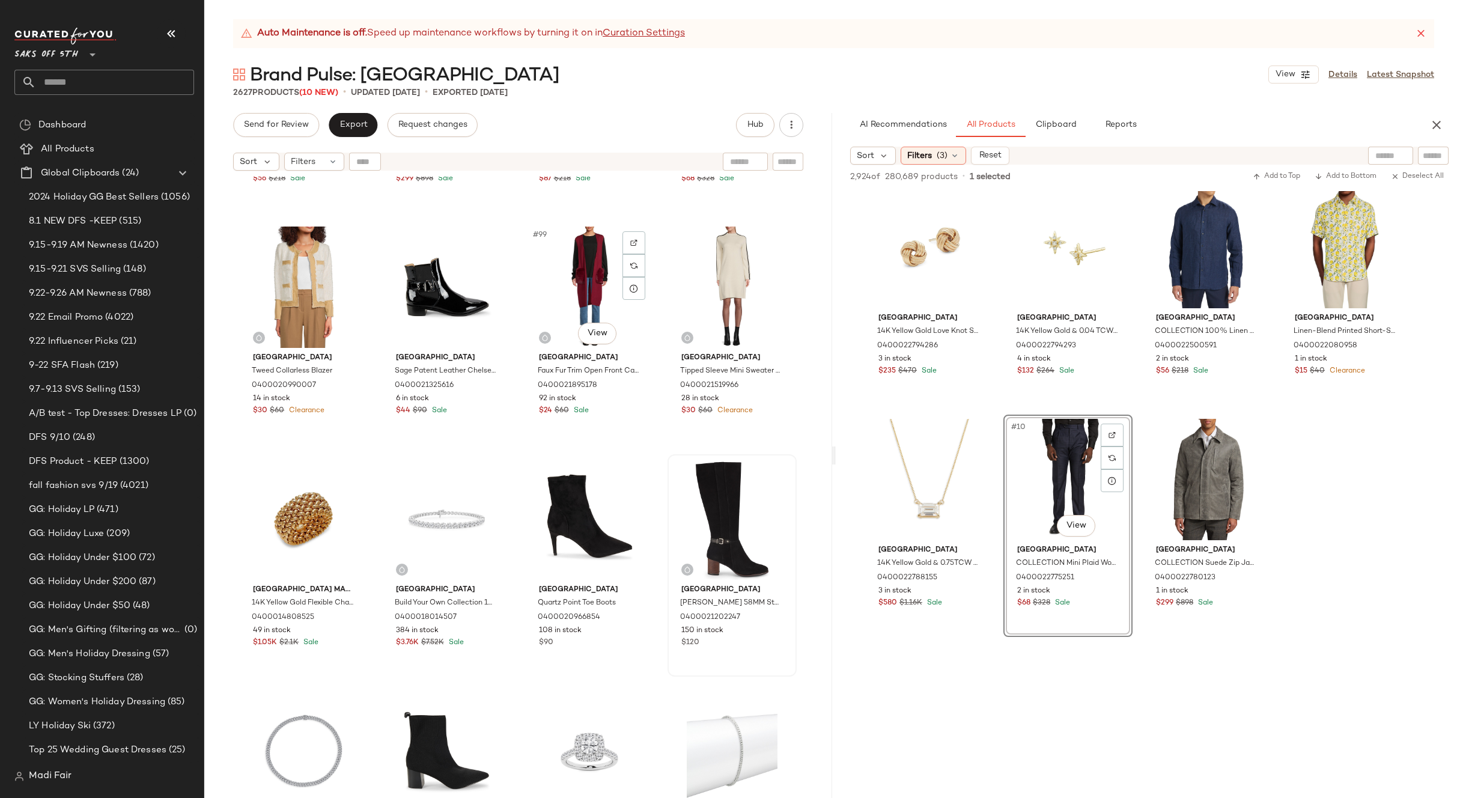
scroll to position [5536, 0]
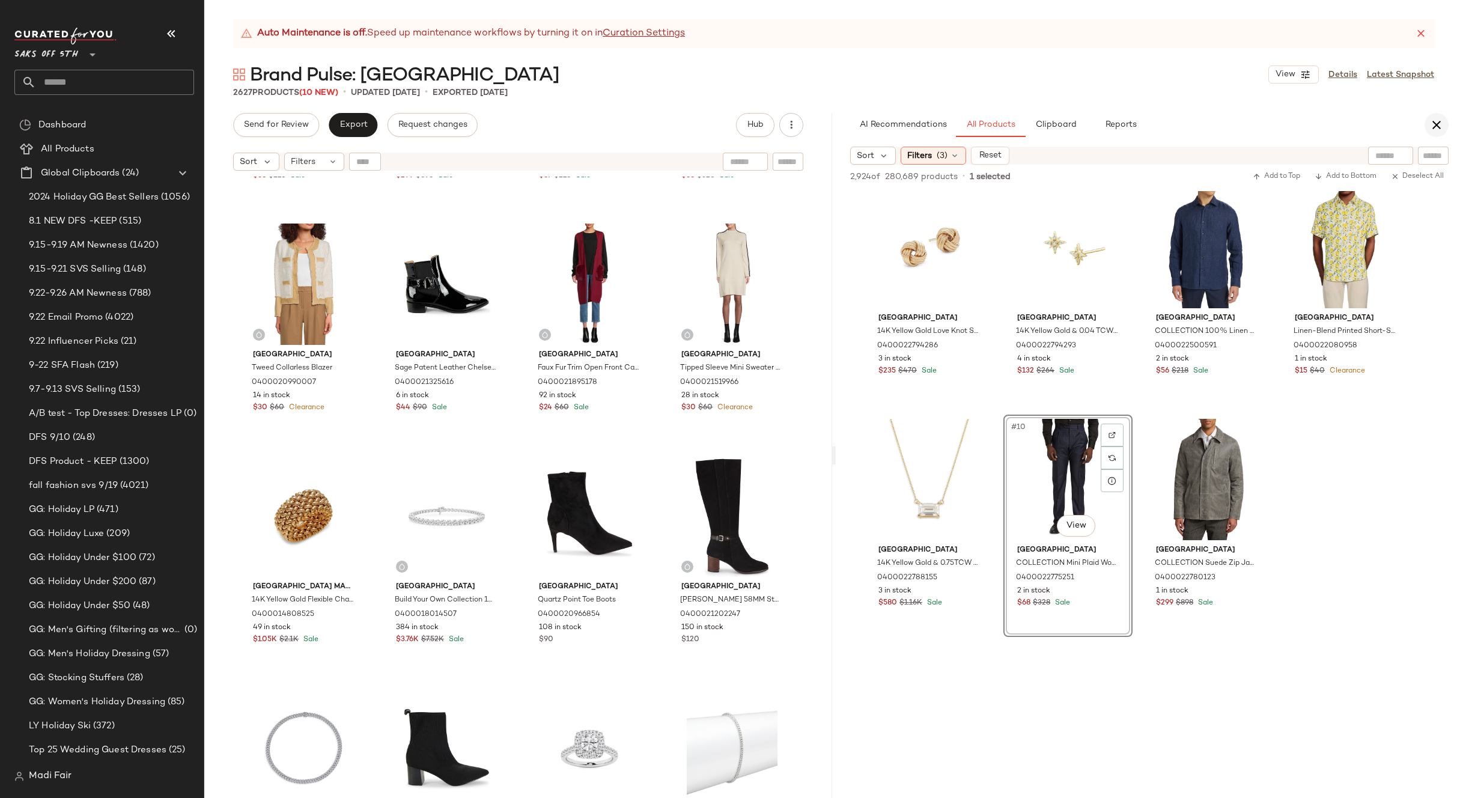
click at [1428, 133] on button "button" at bounding box center [1437, 125] width 24 height 24
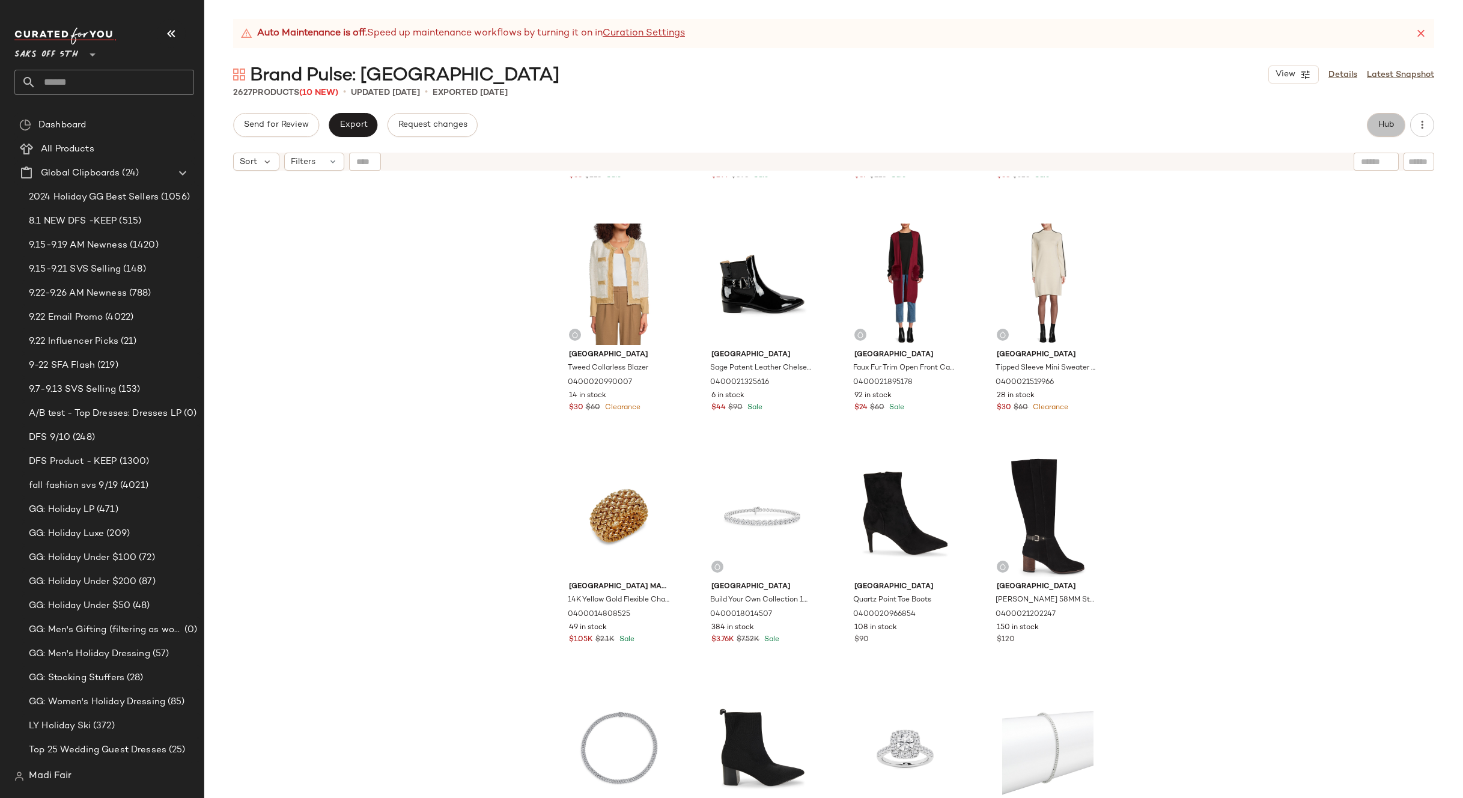
click at [1386, 127] on span "Hub" at bounding box center [1386, 125] width 17 height 10
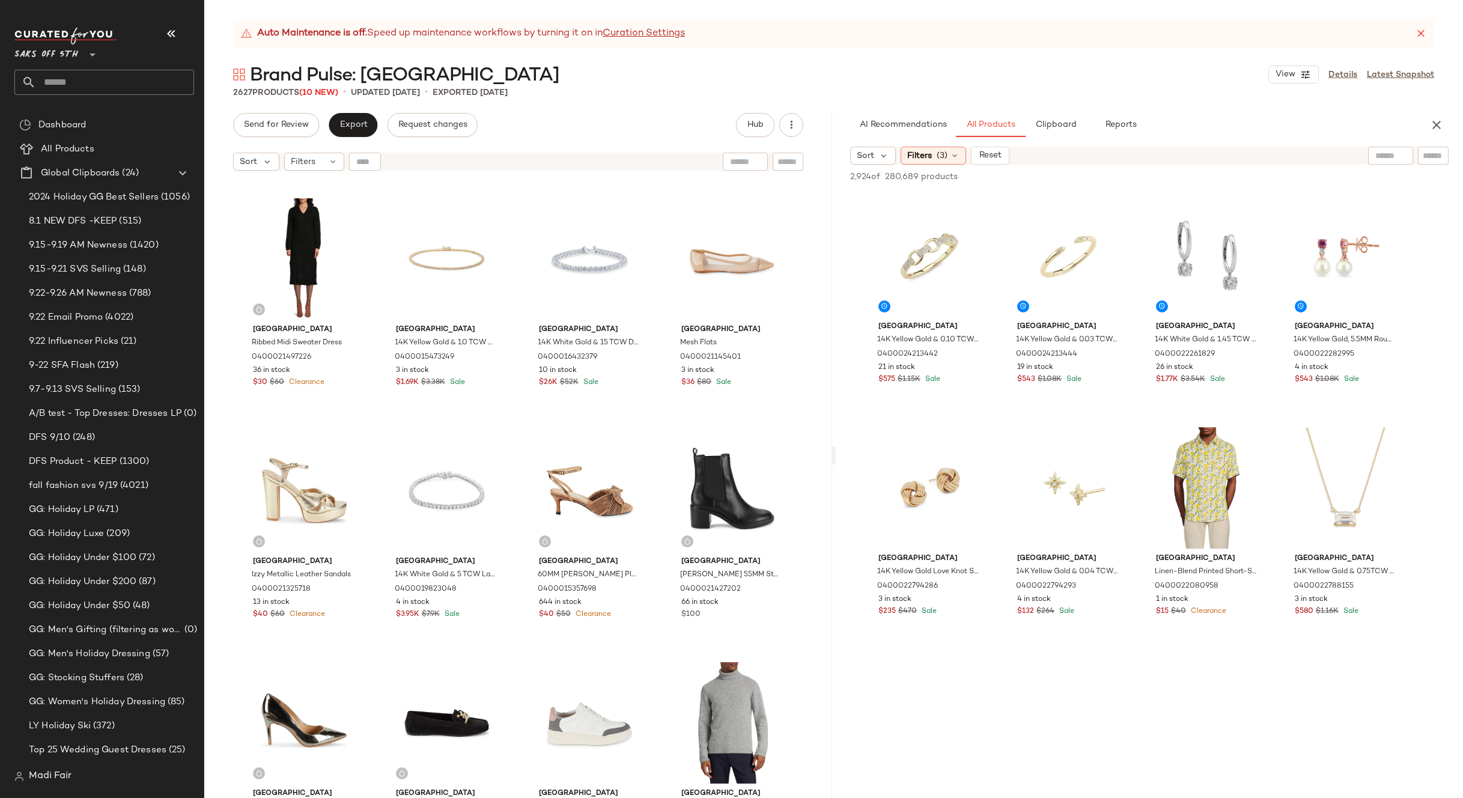
scroll to position [6617, 0]
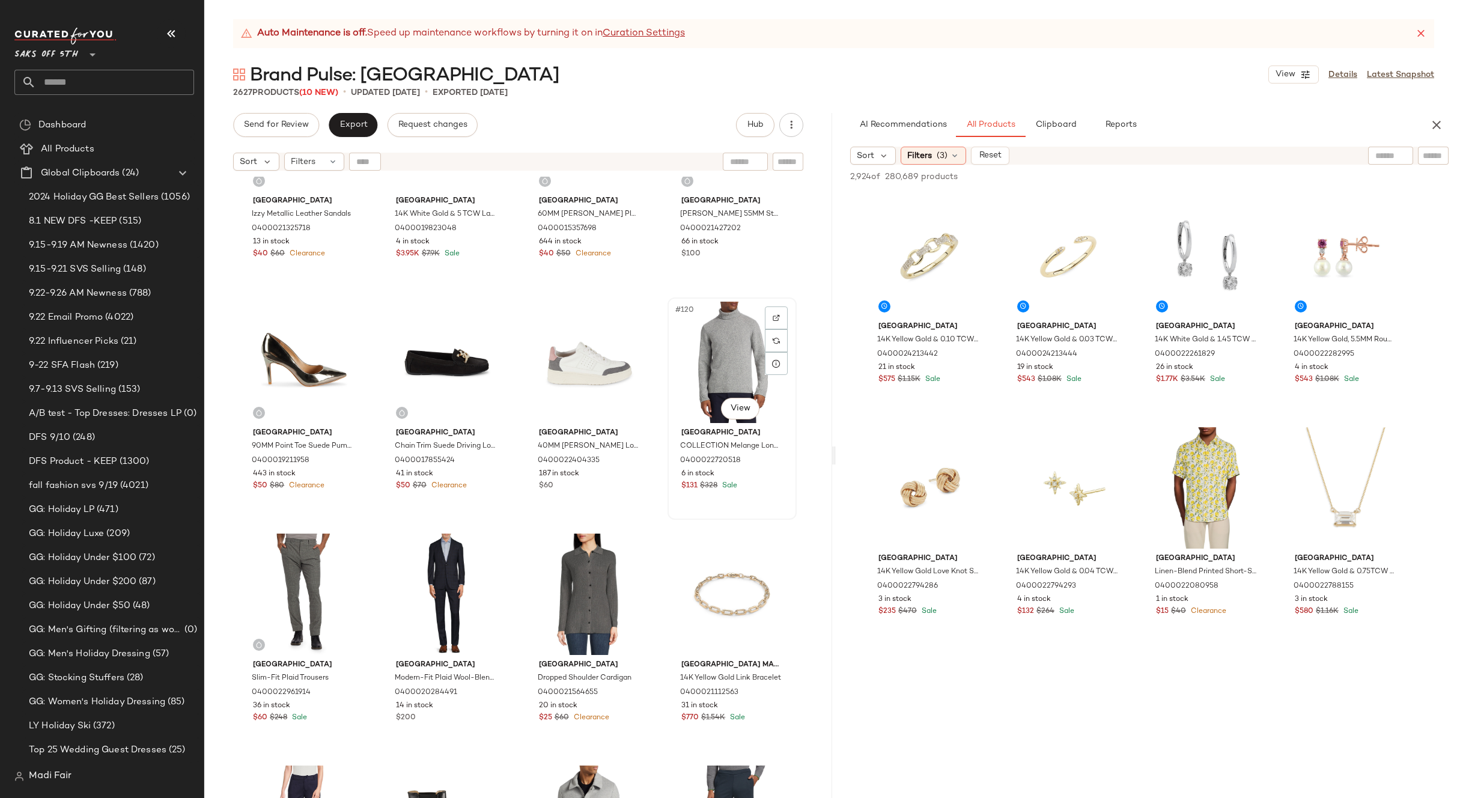
click at [728, 335] on div "#120 View" at bounding box center [732, 362] width 121 height 121
click at [430, 574] on div "#122 View" at bounding box center [446, 594] width 121 height 121
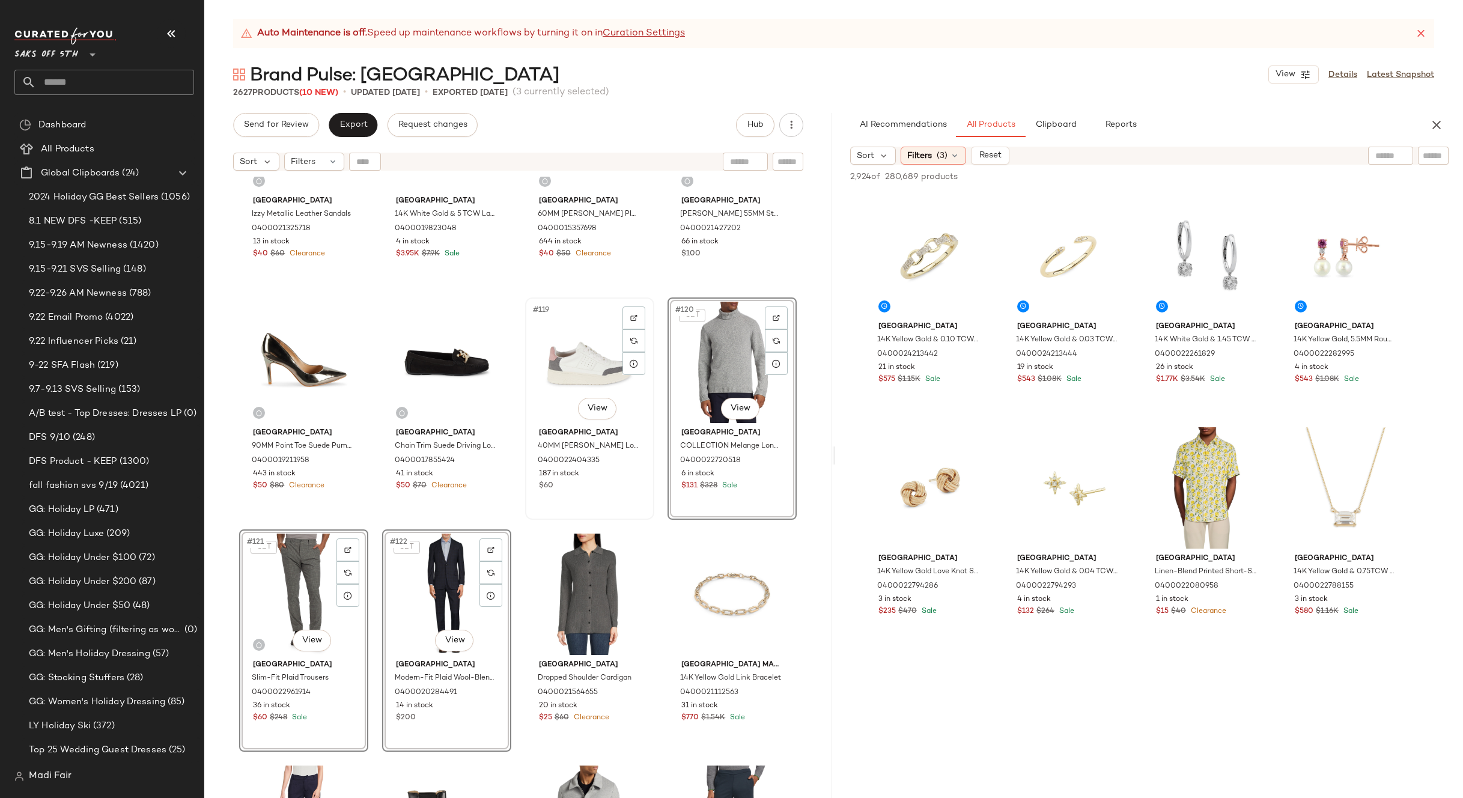
click at [579, 367] on div "#119 View" at bounding box center [589, 362] width 121 height 121
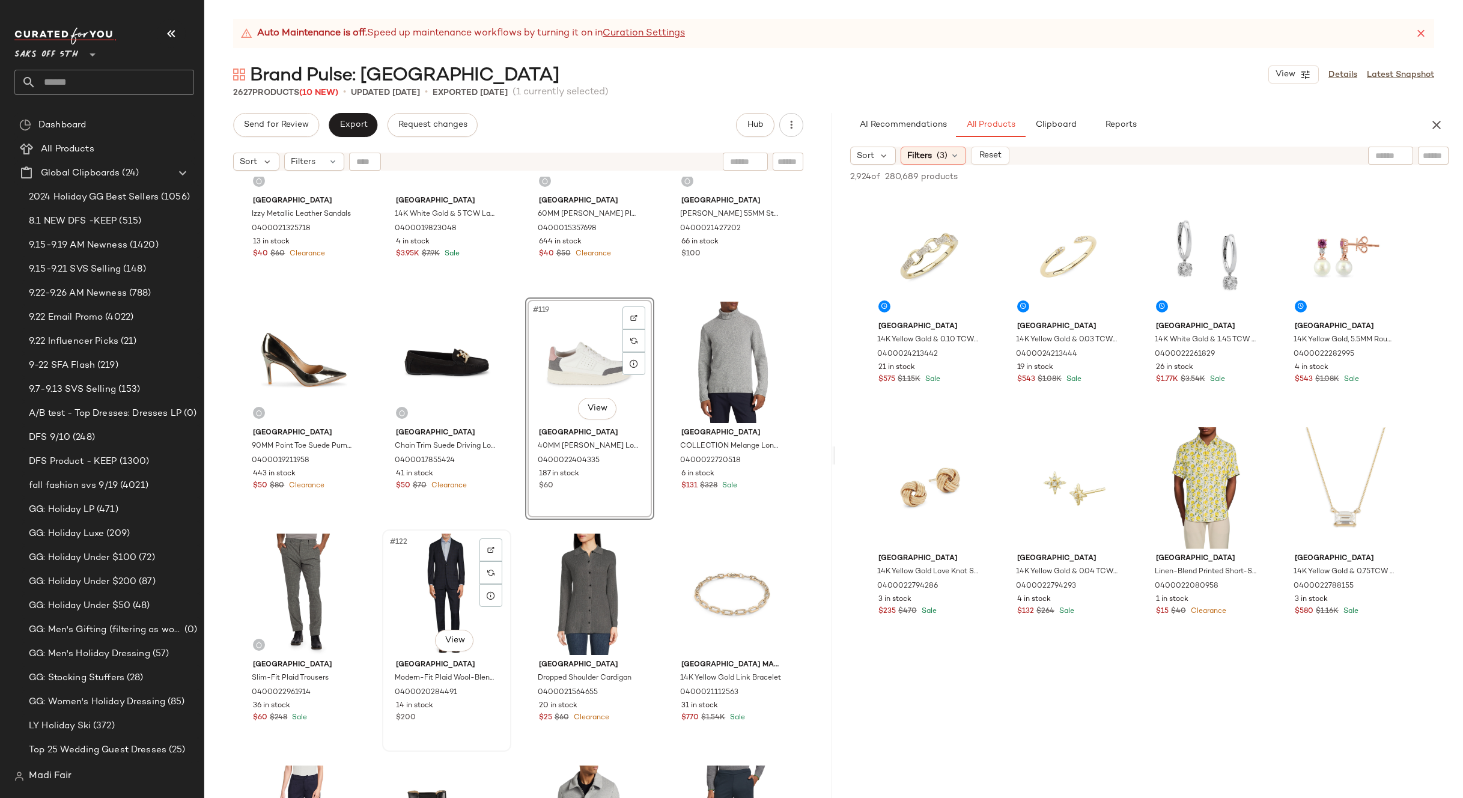
click at [414, 598] on div "#122 View" at bounding box center [446, 594] width 121 height 121
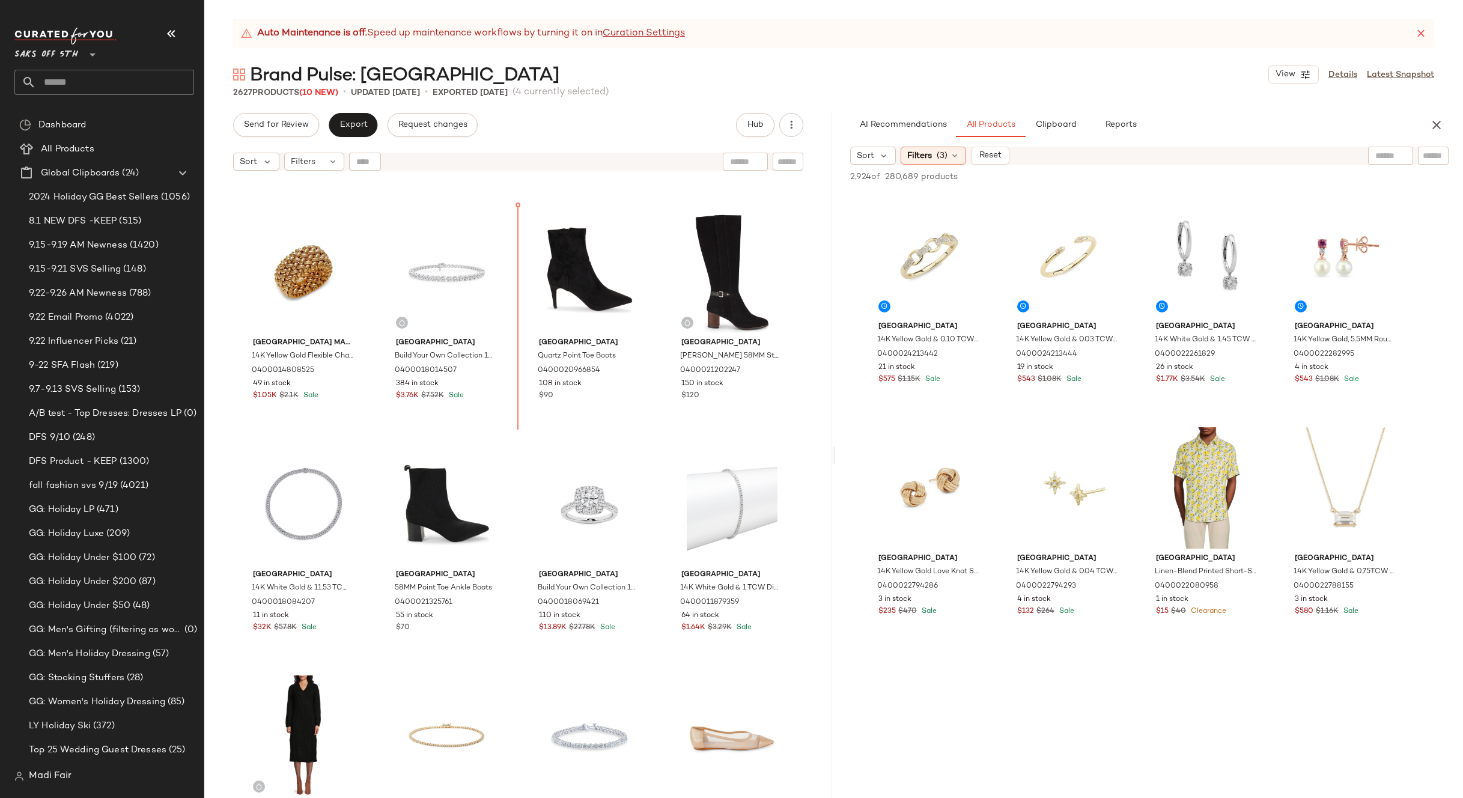
scroll to position [5691, 0]
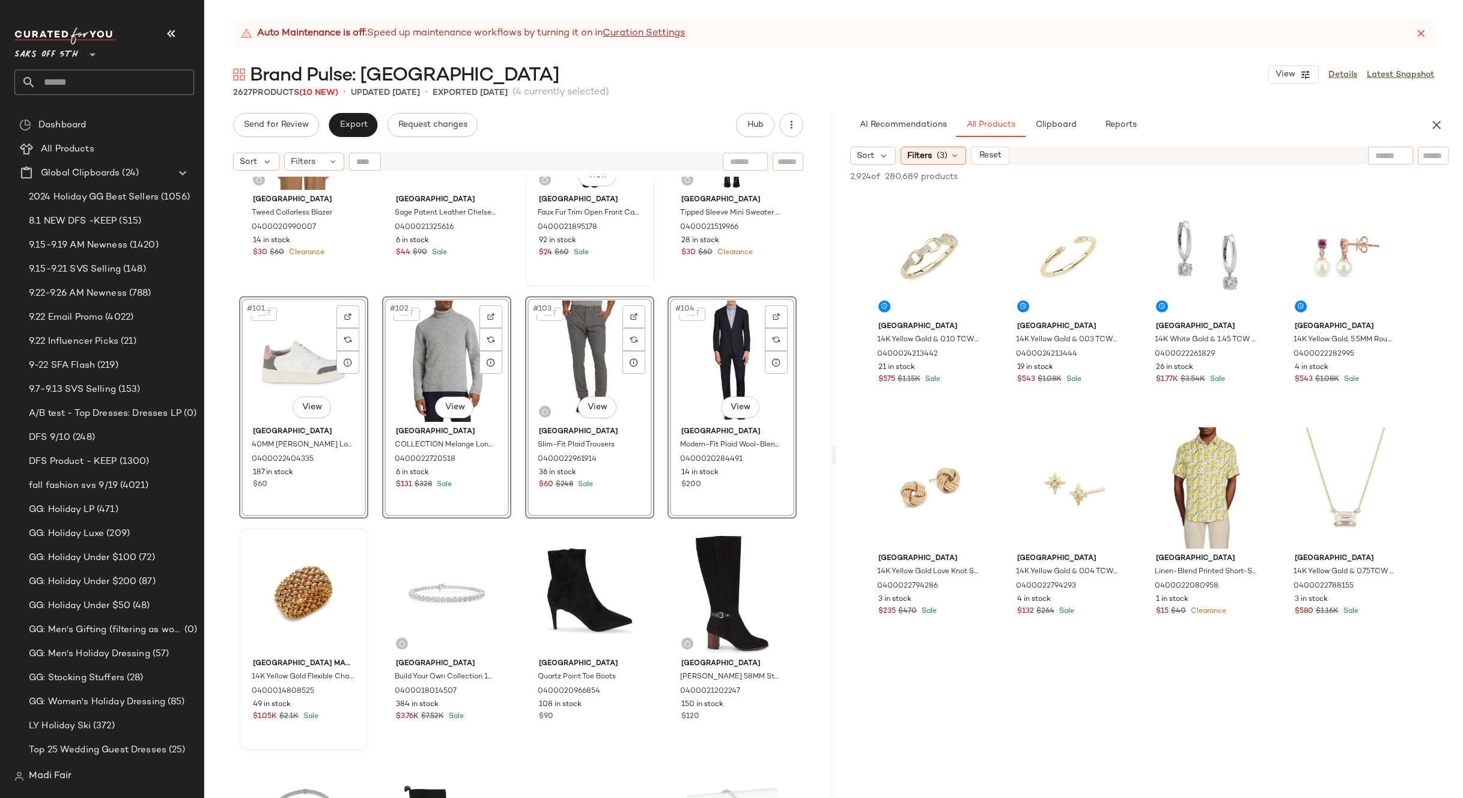
click at [650, 279] on div "#99 View Saks [GEOGRAPHIC_DATA] Faux Fur Trim Open Front Cardigan 0400021895178…" at bounding box center [589, 175] width 129 height 222
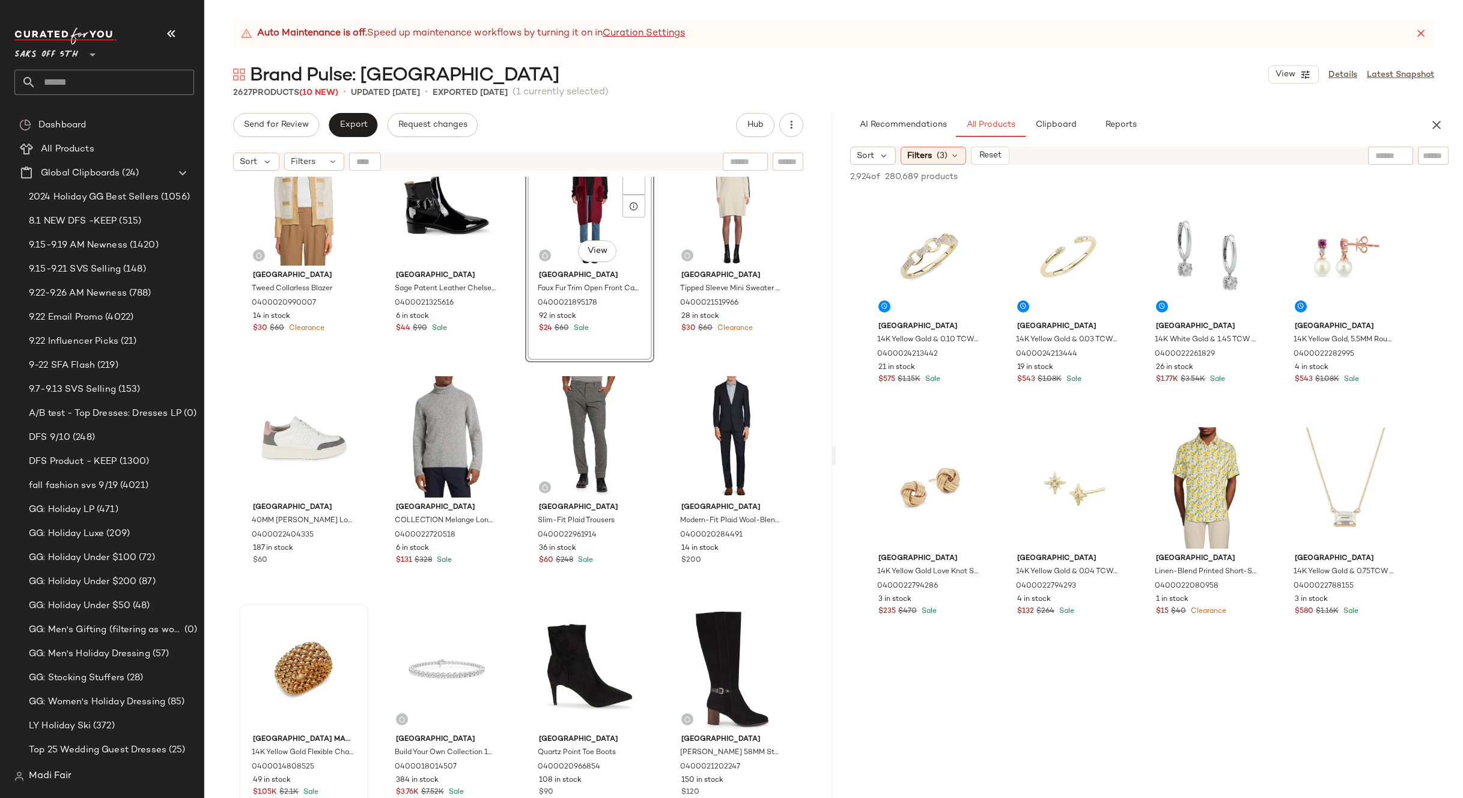
scroll to position [5451, 0]
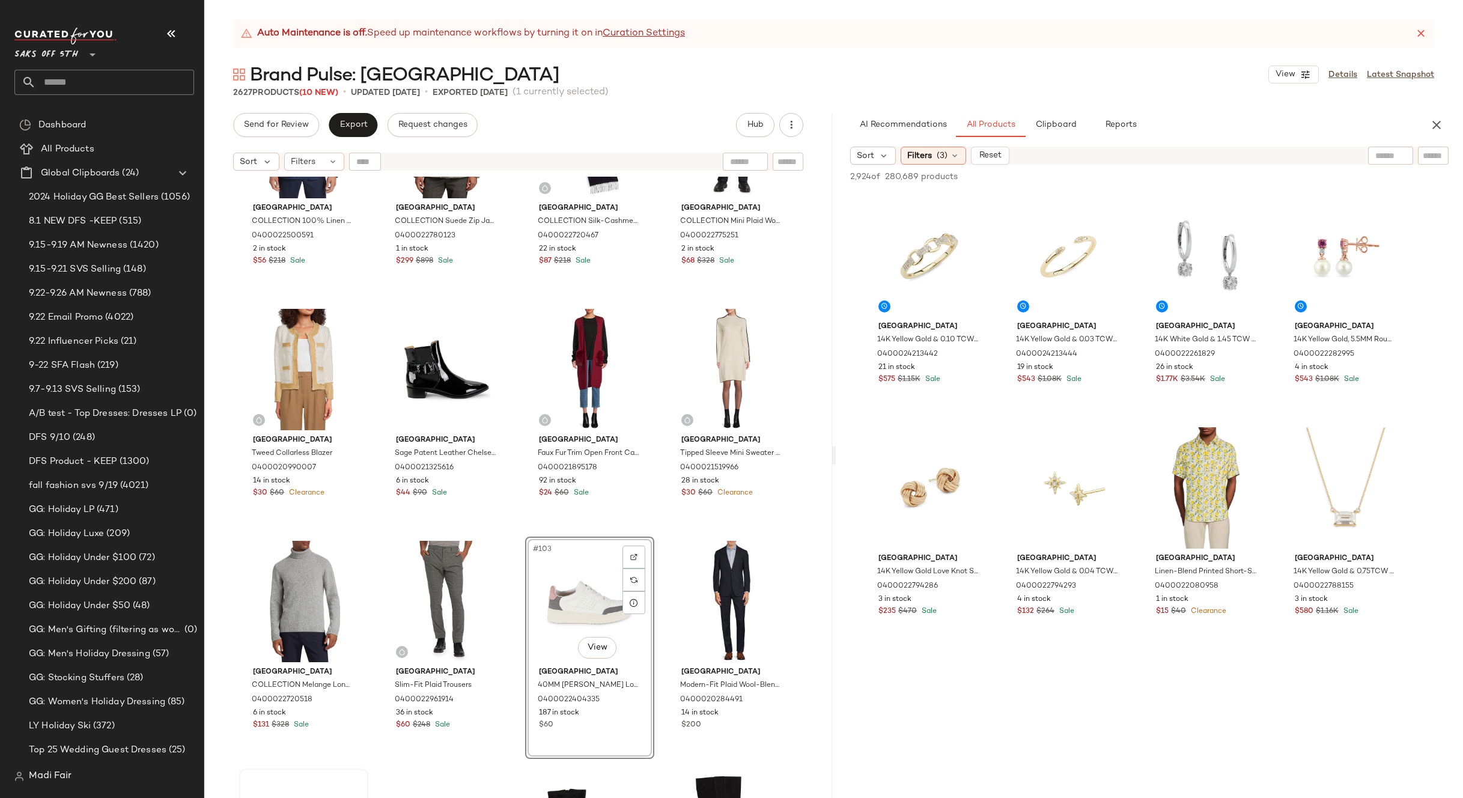
click at [650, 534] on div "Saks Fifth Avenue COLLECTION 100% Linen Shirt 0400022500591 2 in stock $56 $218…" at bounding box center [518, 502] width 628 height 651
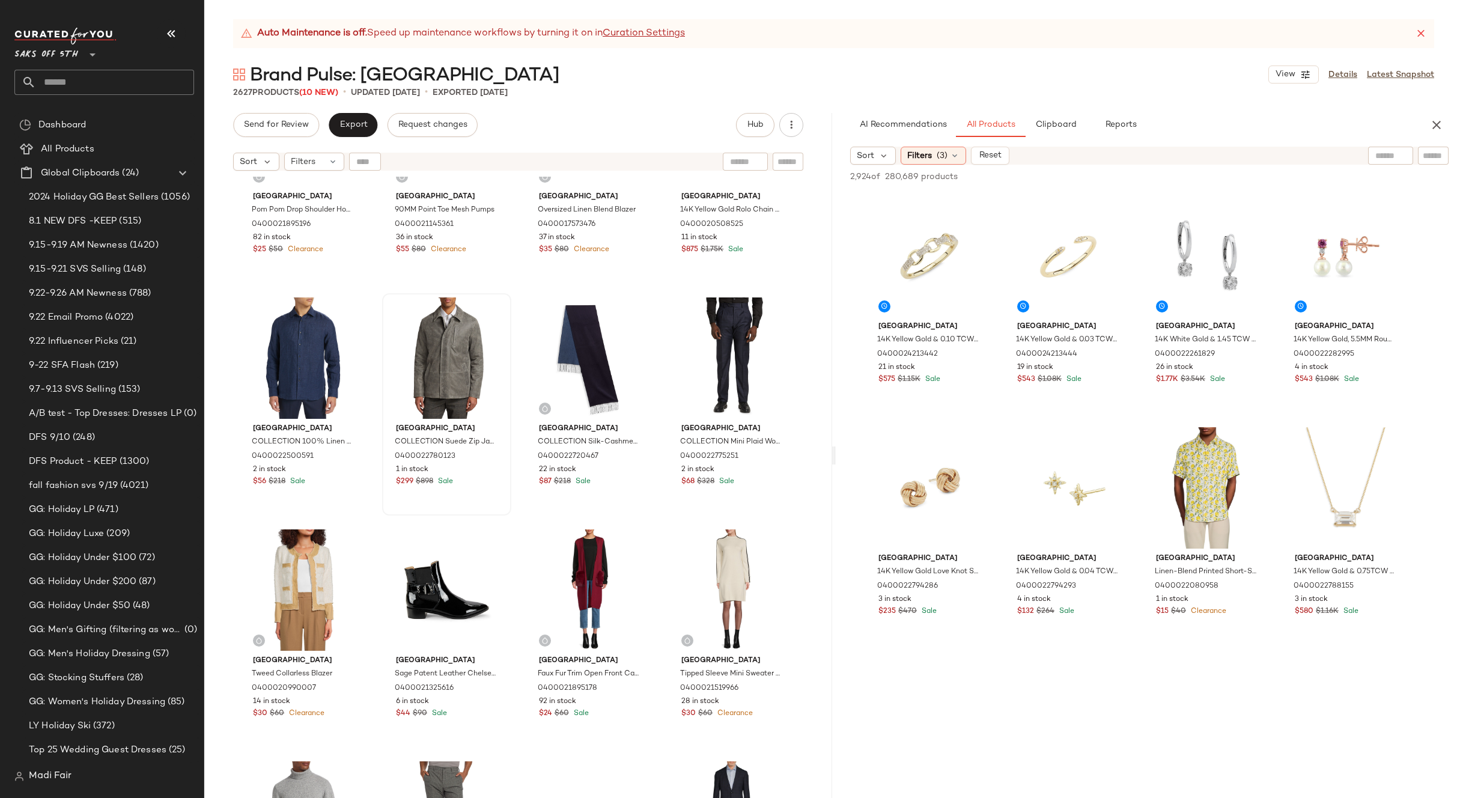
scroll to position [5210, 0]
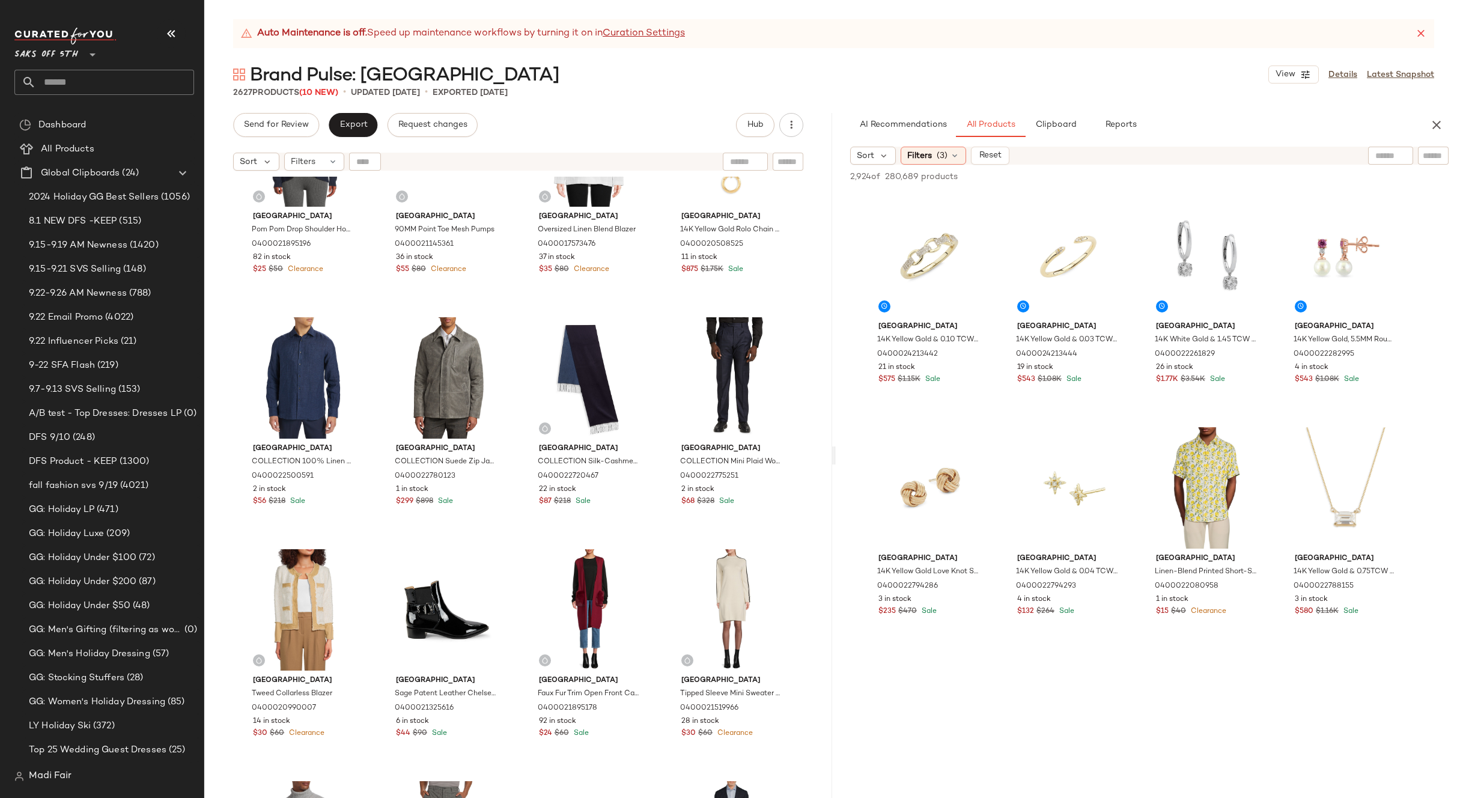
drag, startPoint x: 993, startPoint y: 697, endPoint x: 981, endPoint y: 692, distance: 13.2
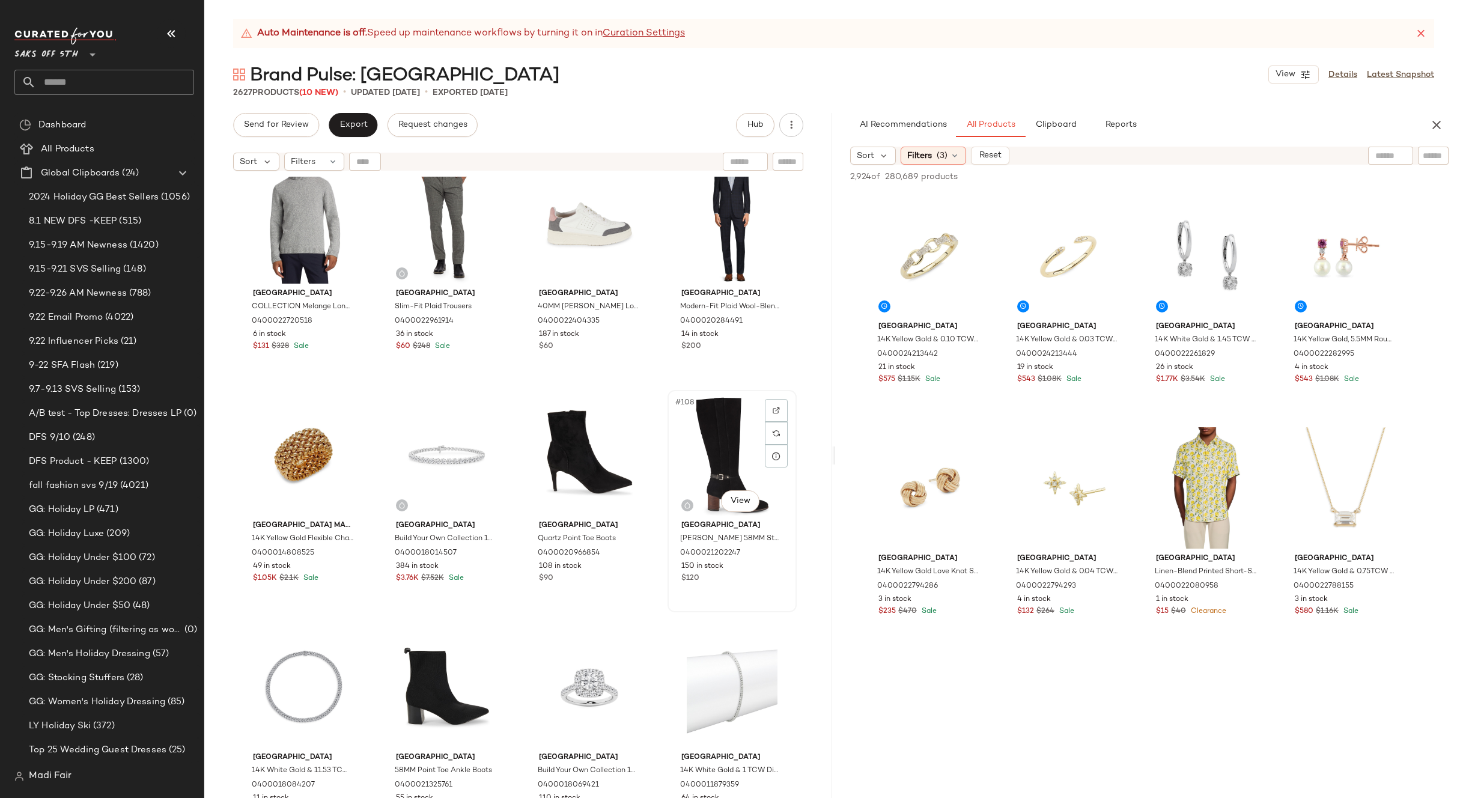
scroll to position [5871, 0]
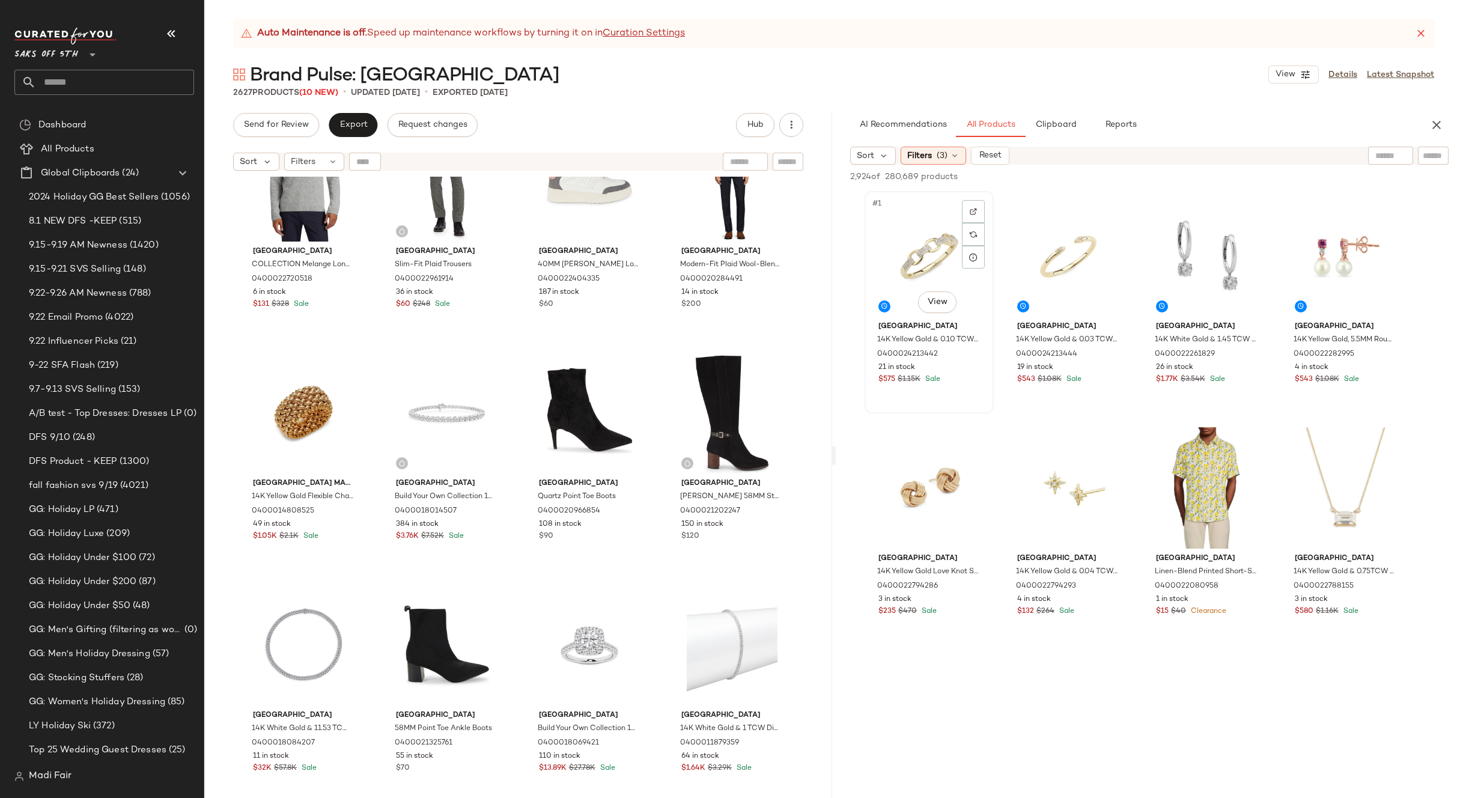
click at [946, 265] on div "#1 View" at bounding box center [929, 255] width 121 height 121
click at [1357, 471] on div "#8 View" at bounding box center [1345, 487] width 121 height 121
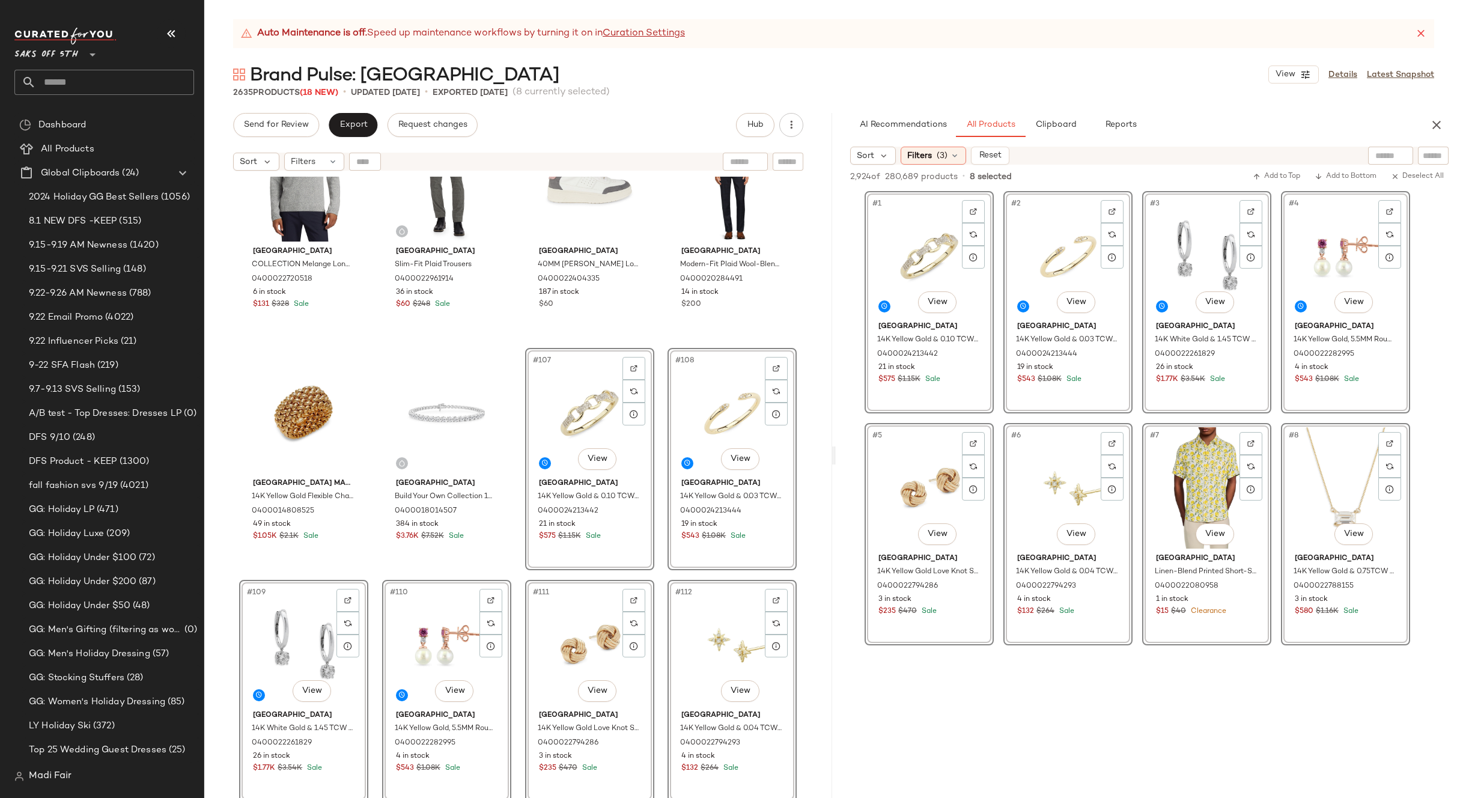
click at [662, 343] on div "[GEOGRAPHIC_DATA] Tweed Collarless Blazer 0400020990007 14 in stock $30 $60 Cle…" at bounding box center [518, 502] width 628 height 651
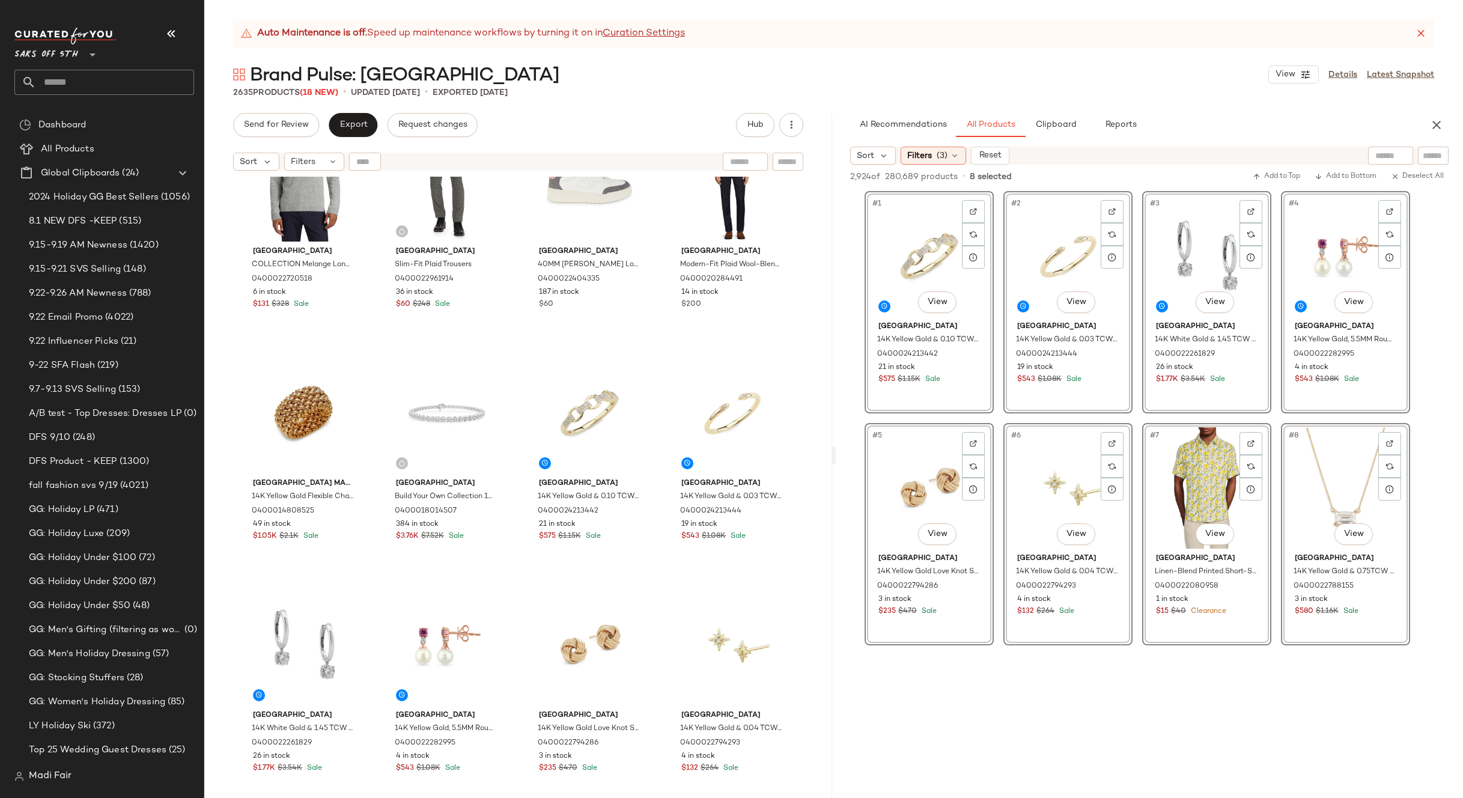
click at [1435, 124] on icon "button" at bounding box center [1436, 125] width 14 height 14
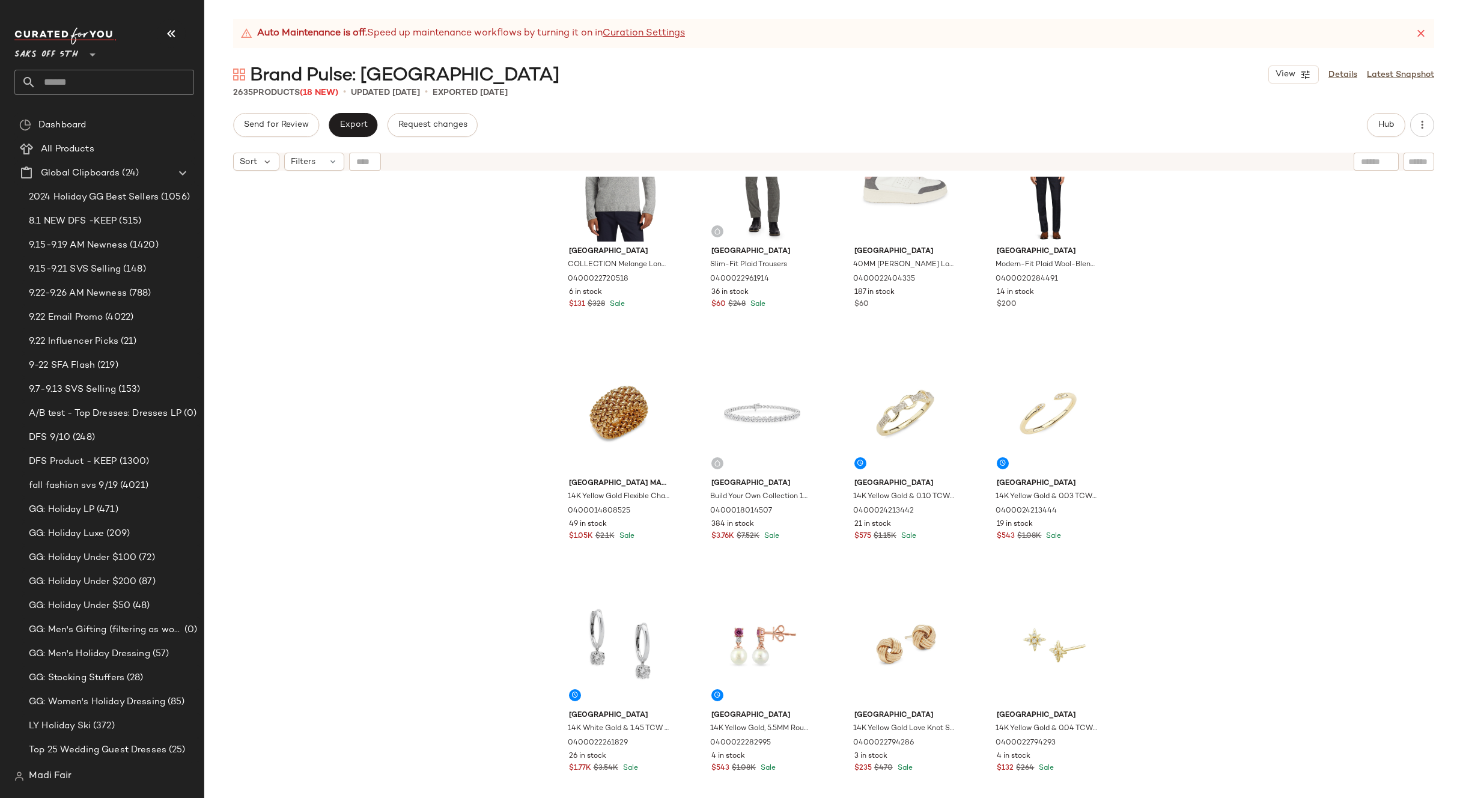
click at [1264, 335] on div "[GEOGRAPHIC_DATA] Tweed Collarless Blazer 0400020990007 14 in stock $30 $60 Cle…" at bounding box center [833, 502] width 1259 height 651
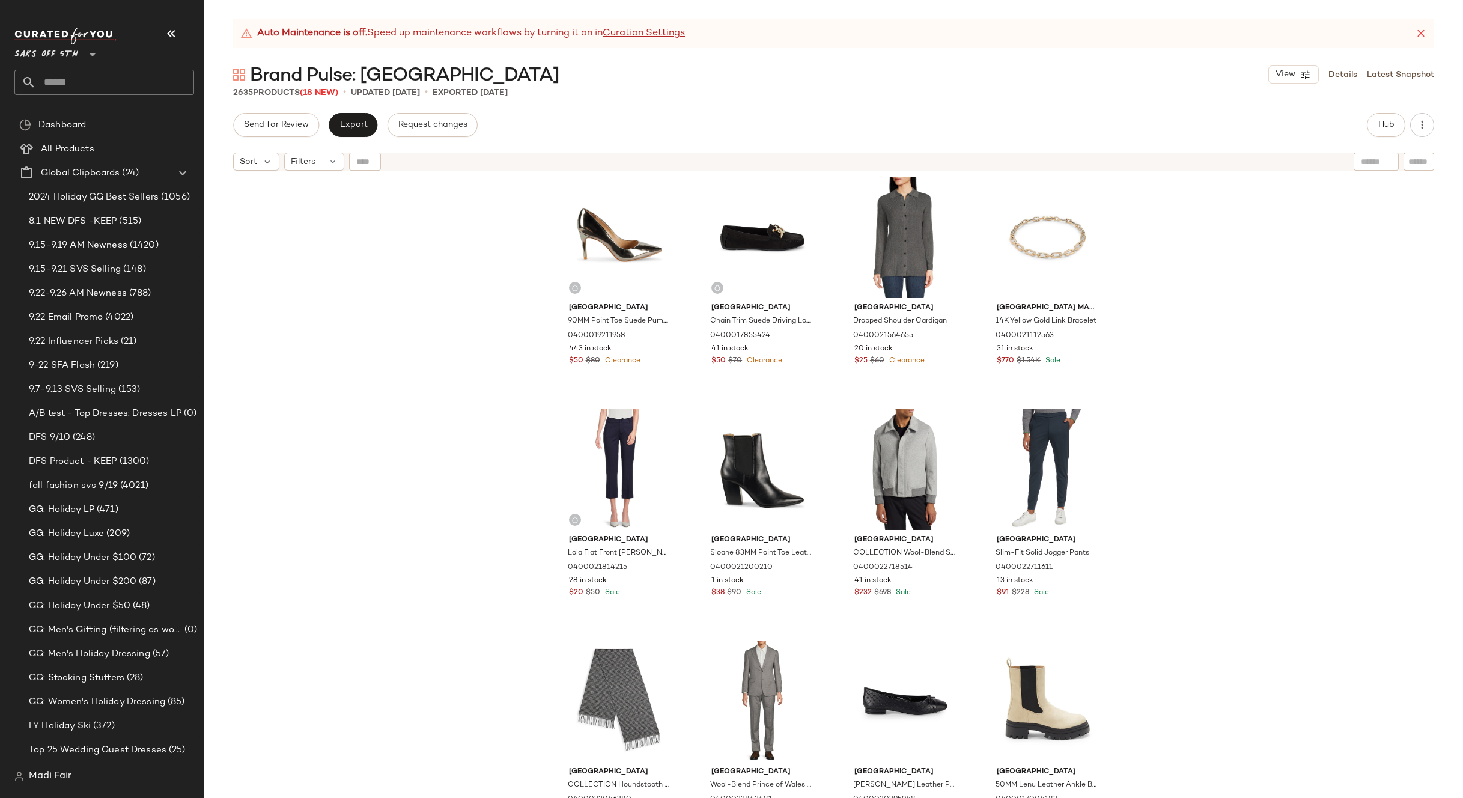
scroll to position [7433, 0]
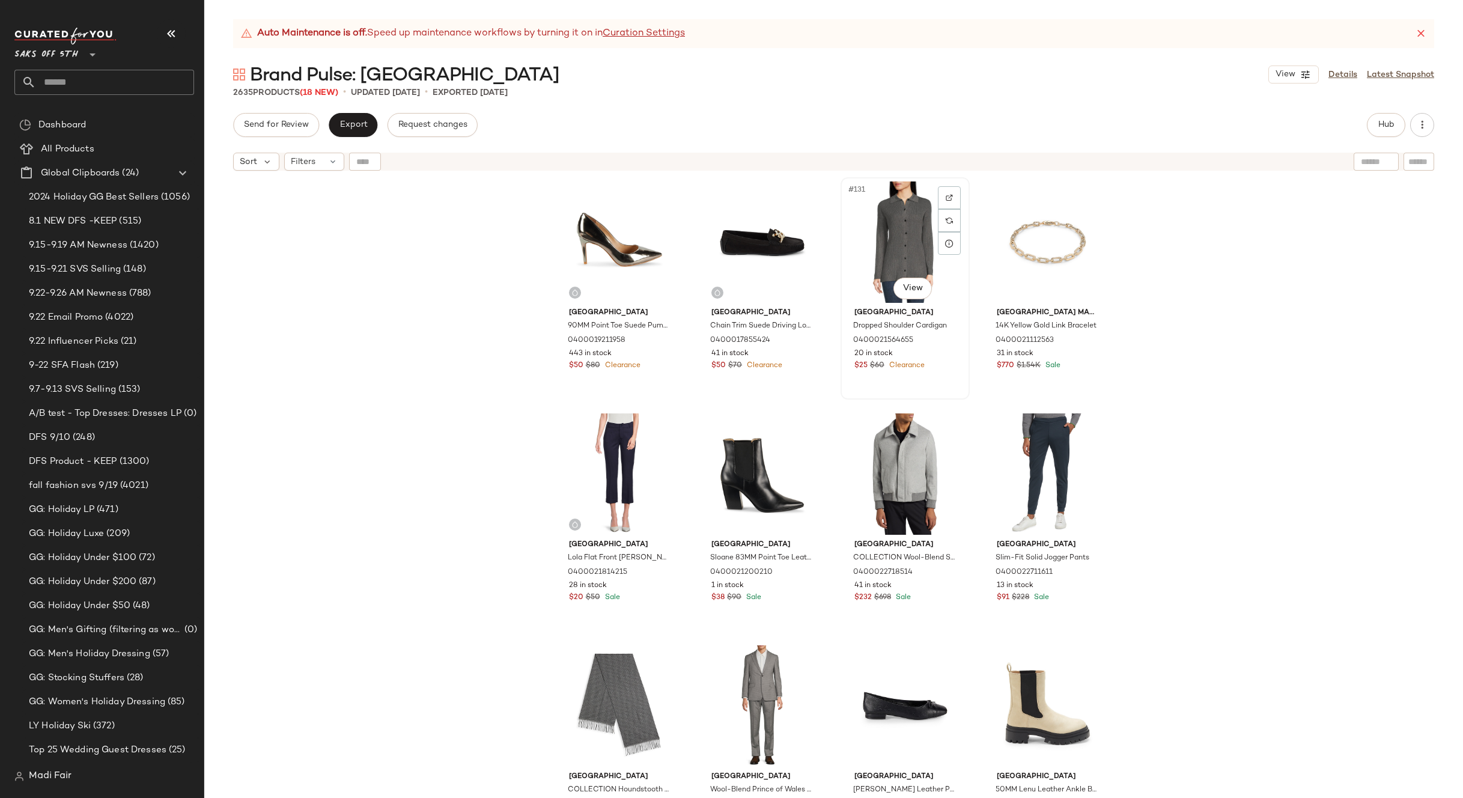
click at [904, 247] on div "#131 View" at bounding box center [905, 241] width 121 height 121
click at [762, 672] on div "#138 View" at bounding box center [762, 705] width 121 height 121
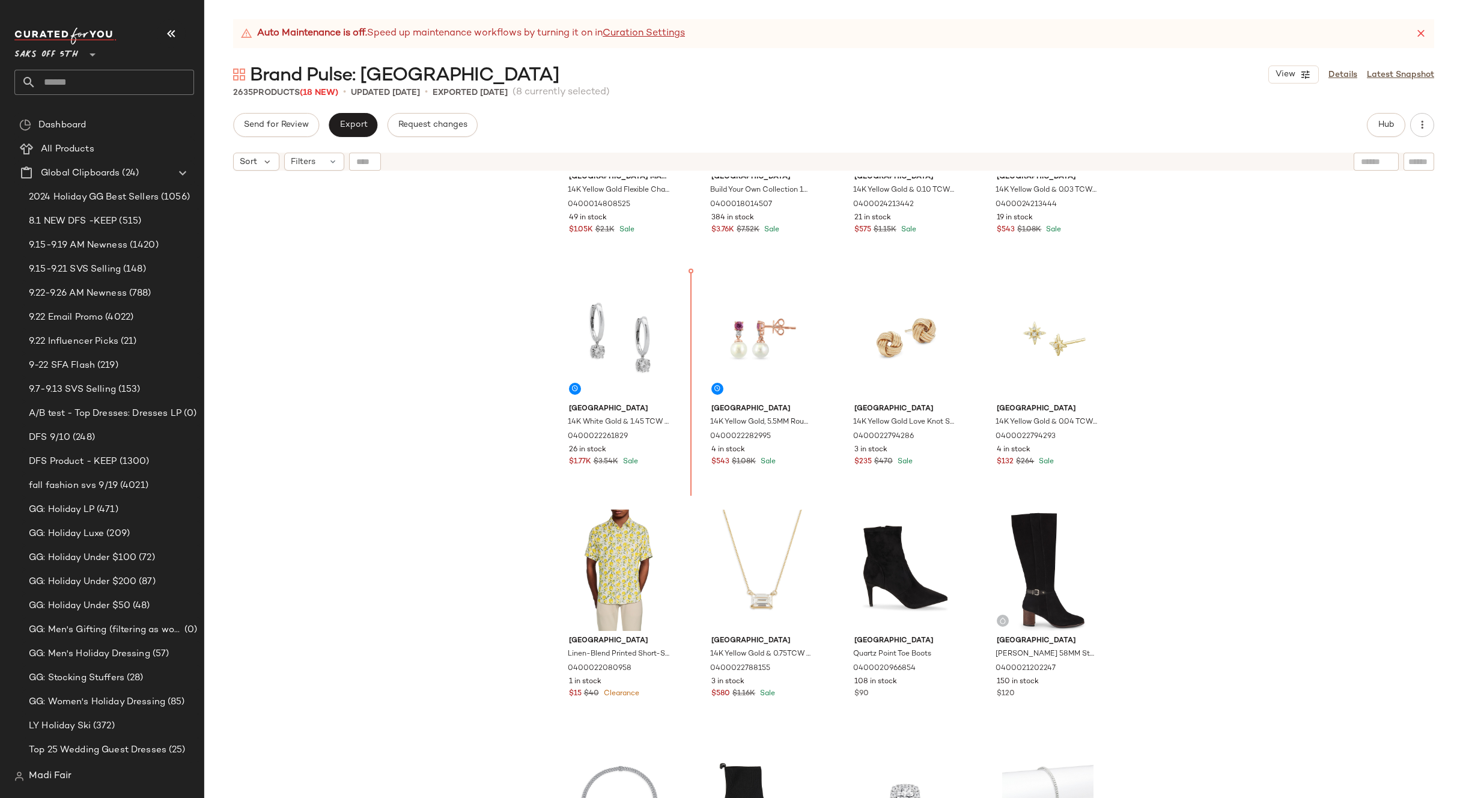
scroll to position [6174, 0]
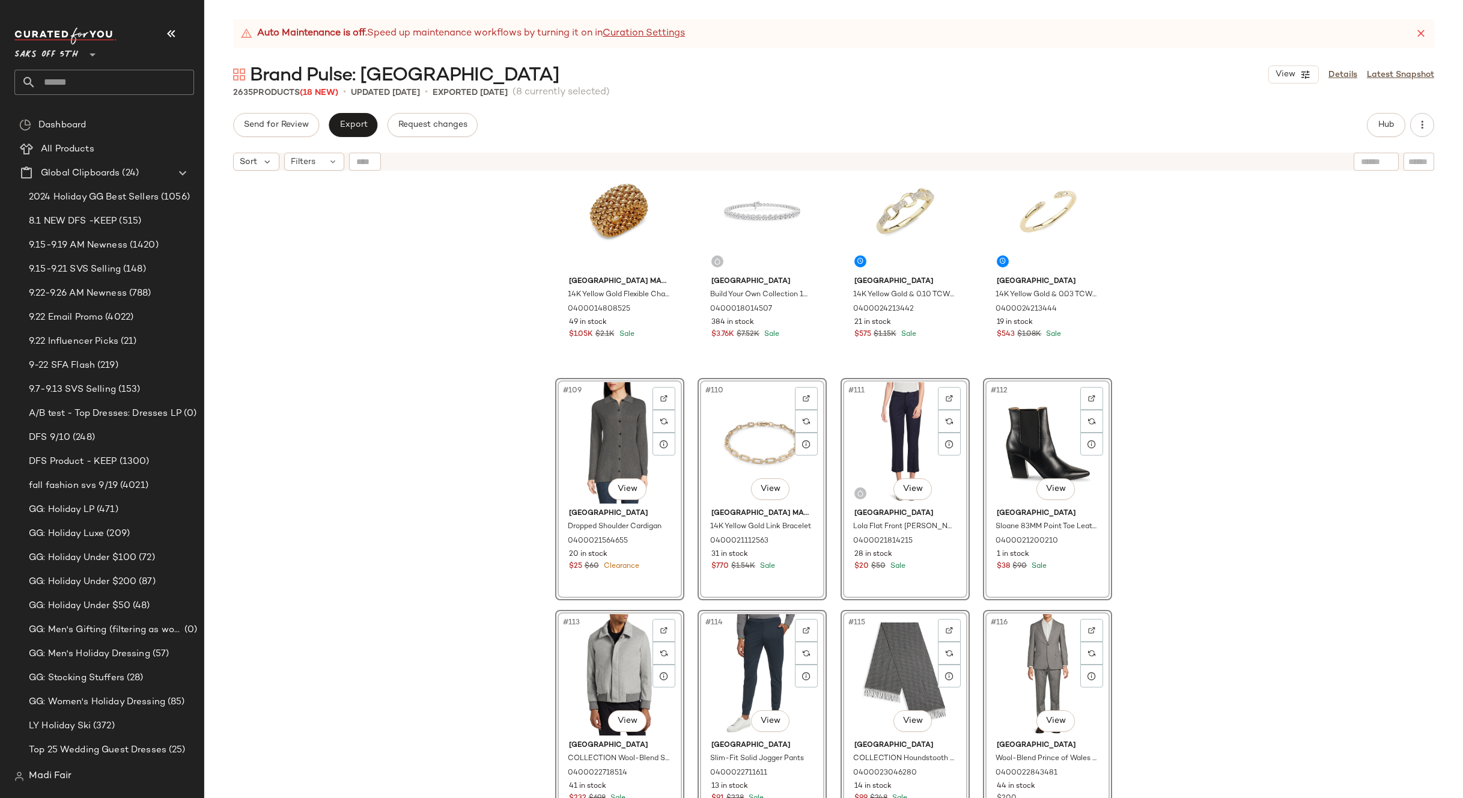
scroll to position [5934, 0]
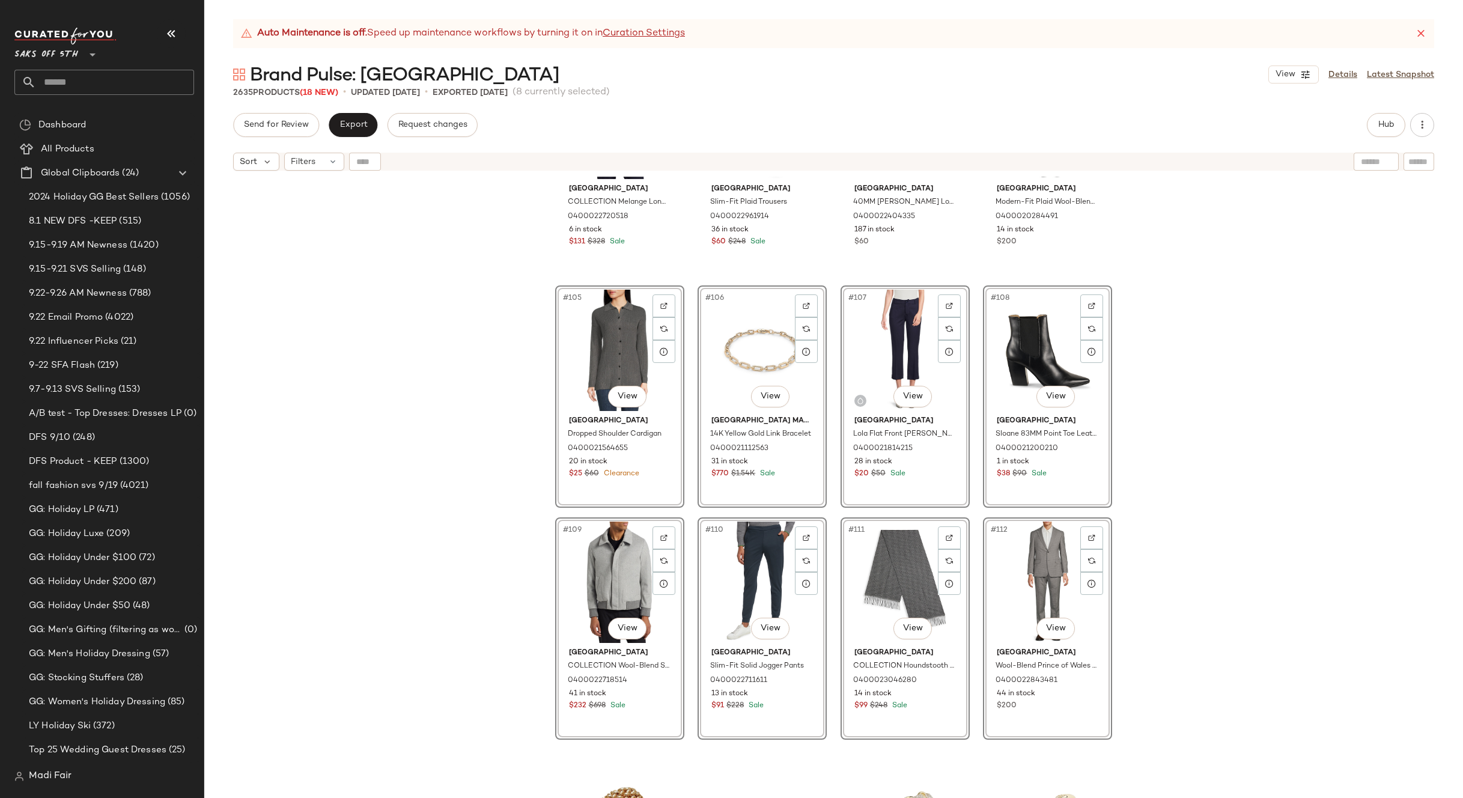
click at [1146, 427] on div "Saks Fifth Avenue COLLECTION Melange Long-Sleeve Turtleneck 0400022720518 6 in …" at bounding box center [833, 502] width 1259 height 651
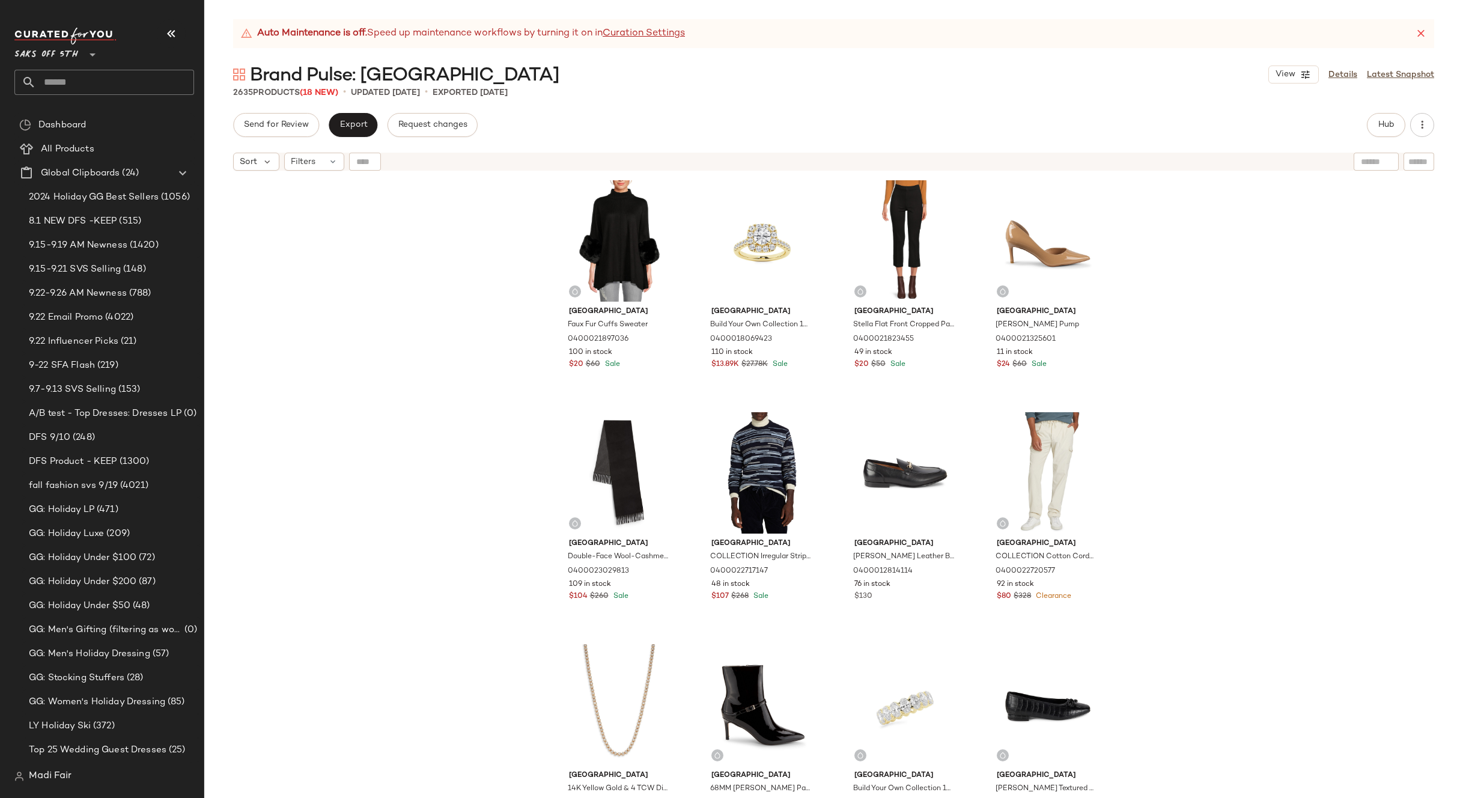
scroll to position [0, 0]
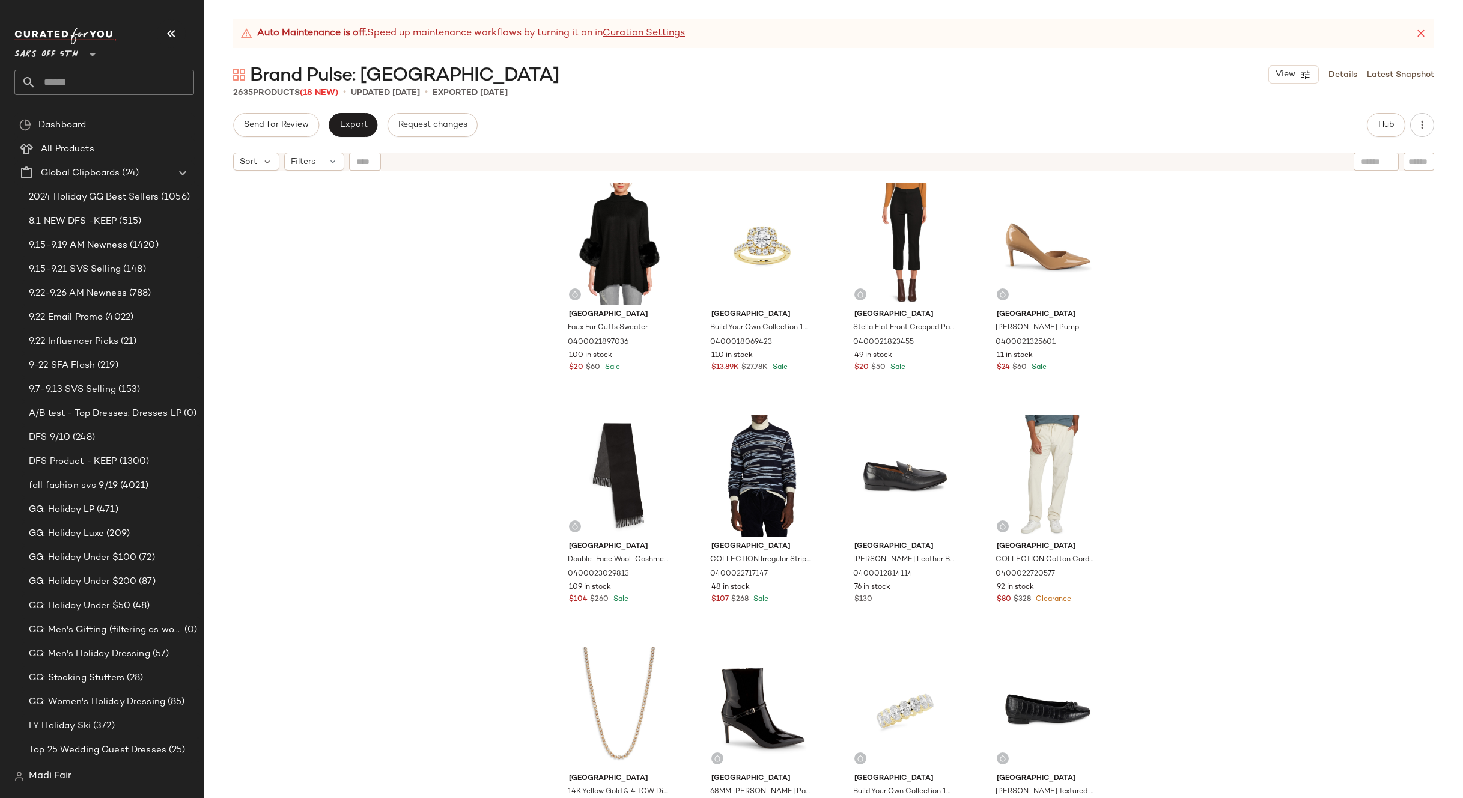
click at [1278, 382] on div "[GEOGRAPHIC_DATA] Faux Fur Cuffs Sweater 0400021897036 100 in stock $20 $60 Sal…" at bounding box center [833, 502] width 1259 height 651
click at [354, 120] on span "Export" at bounding box center [353, 125] width 28 height 10
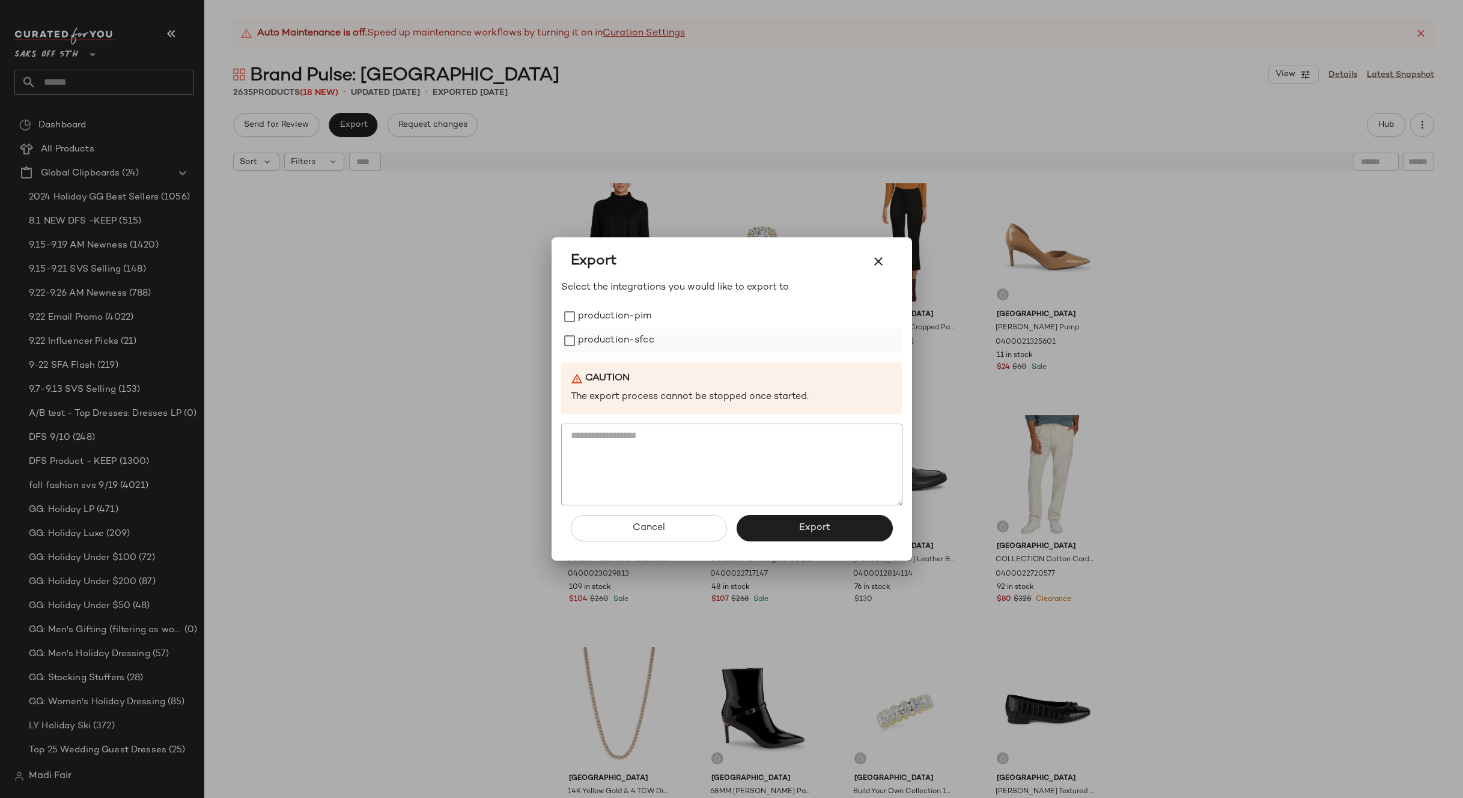
click at [632, 330] on label "production-sfcc" at bounding box center [616, 341] width 76 height 24
click at [630, 314] on label "production-pim" at bounding box center [615, 317] width 74 height 24
click at [809, 532] on span "Export" at bounding box center [815, 527] width 32 height 11
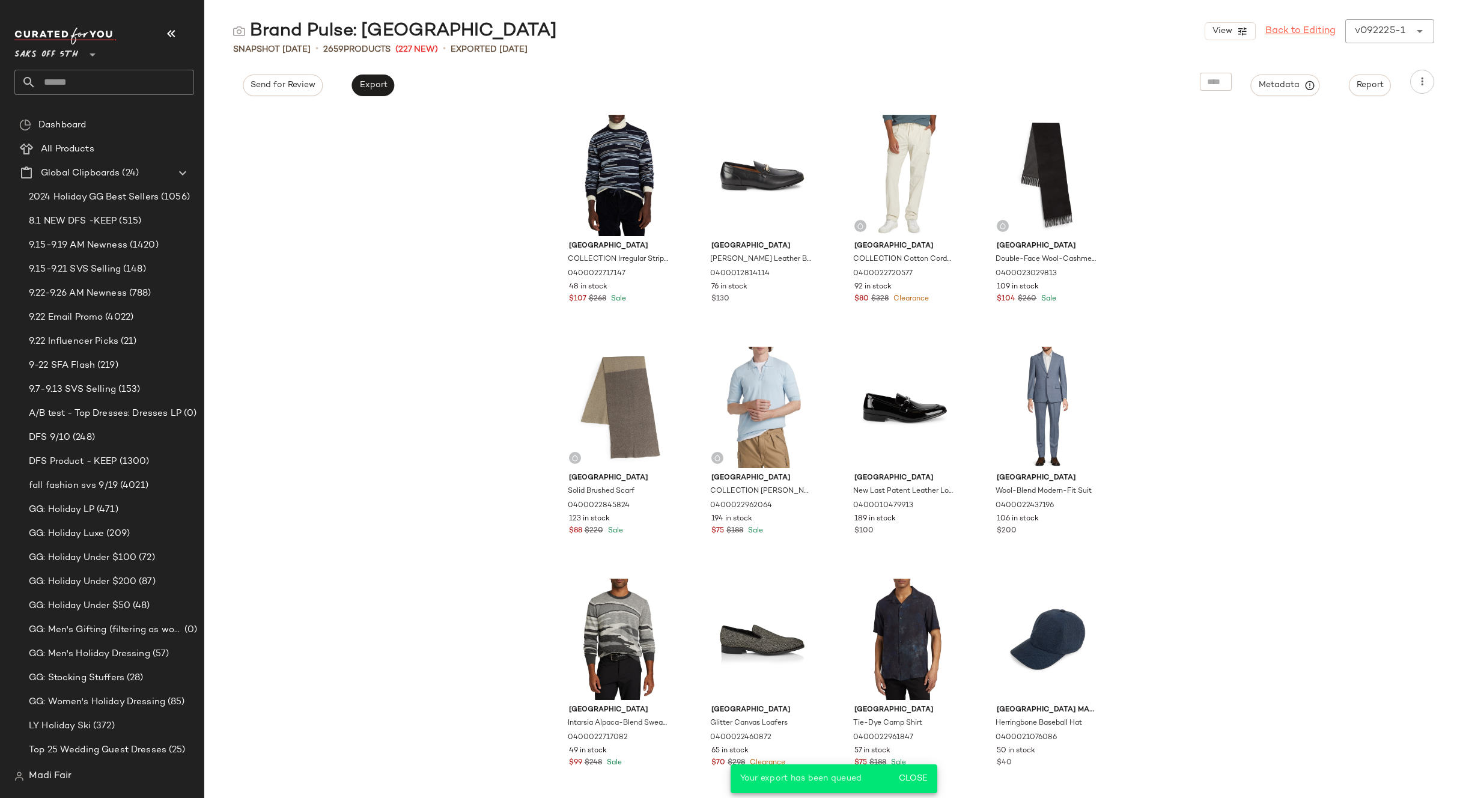
click at [1302, 34] on link "Back to Editing" at bounding box center [1300, 31] width 70 height 14
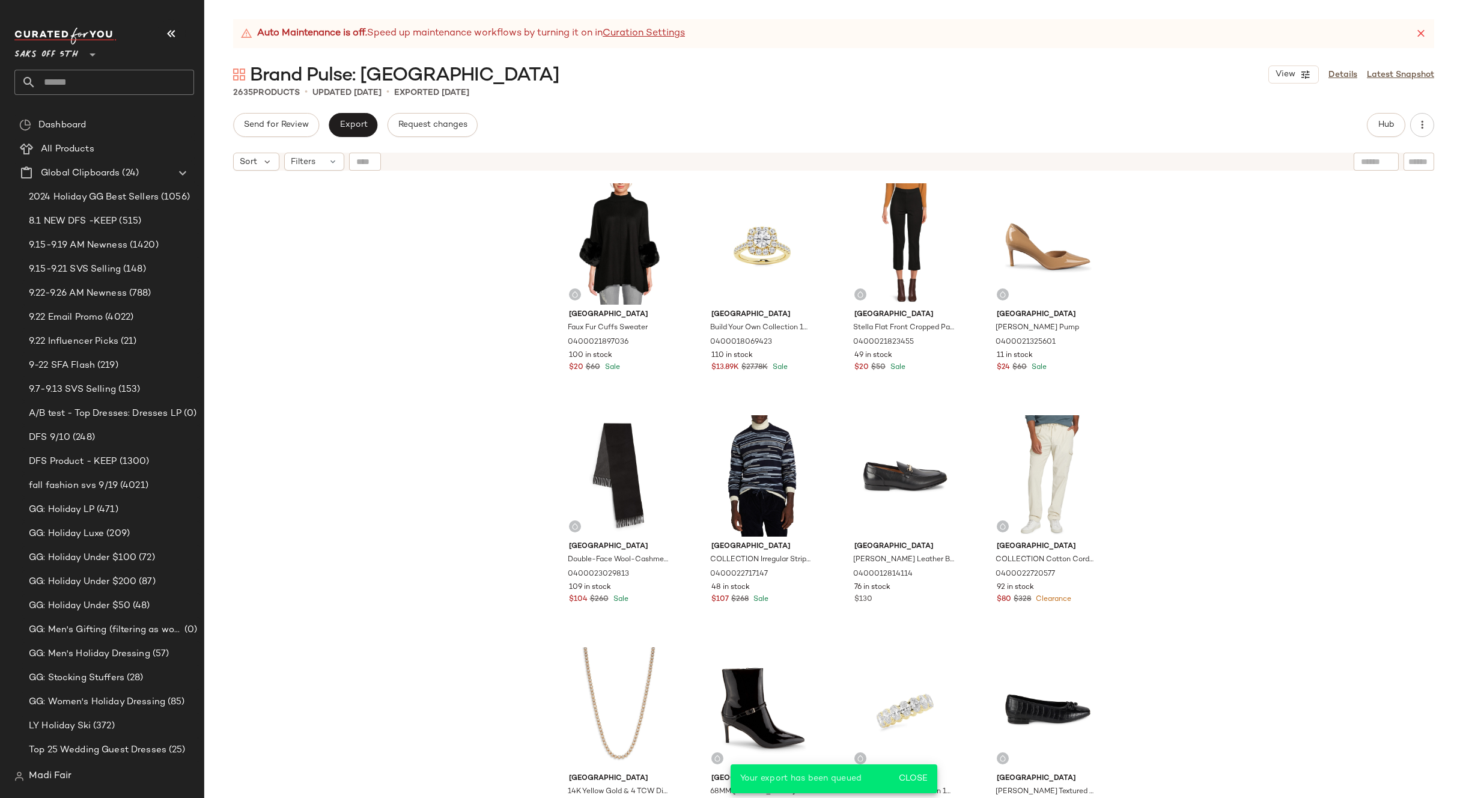
click at [1177, 343] on div "[GEOGRAPHIC_DATA] Faux Fur Cuffs Sweater 0400021897036 100 in stock $20 $60 Sal…" at bounding box center [833, 502] width 1259 height 651
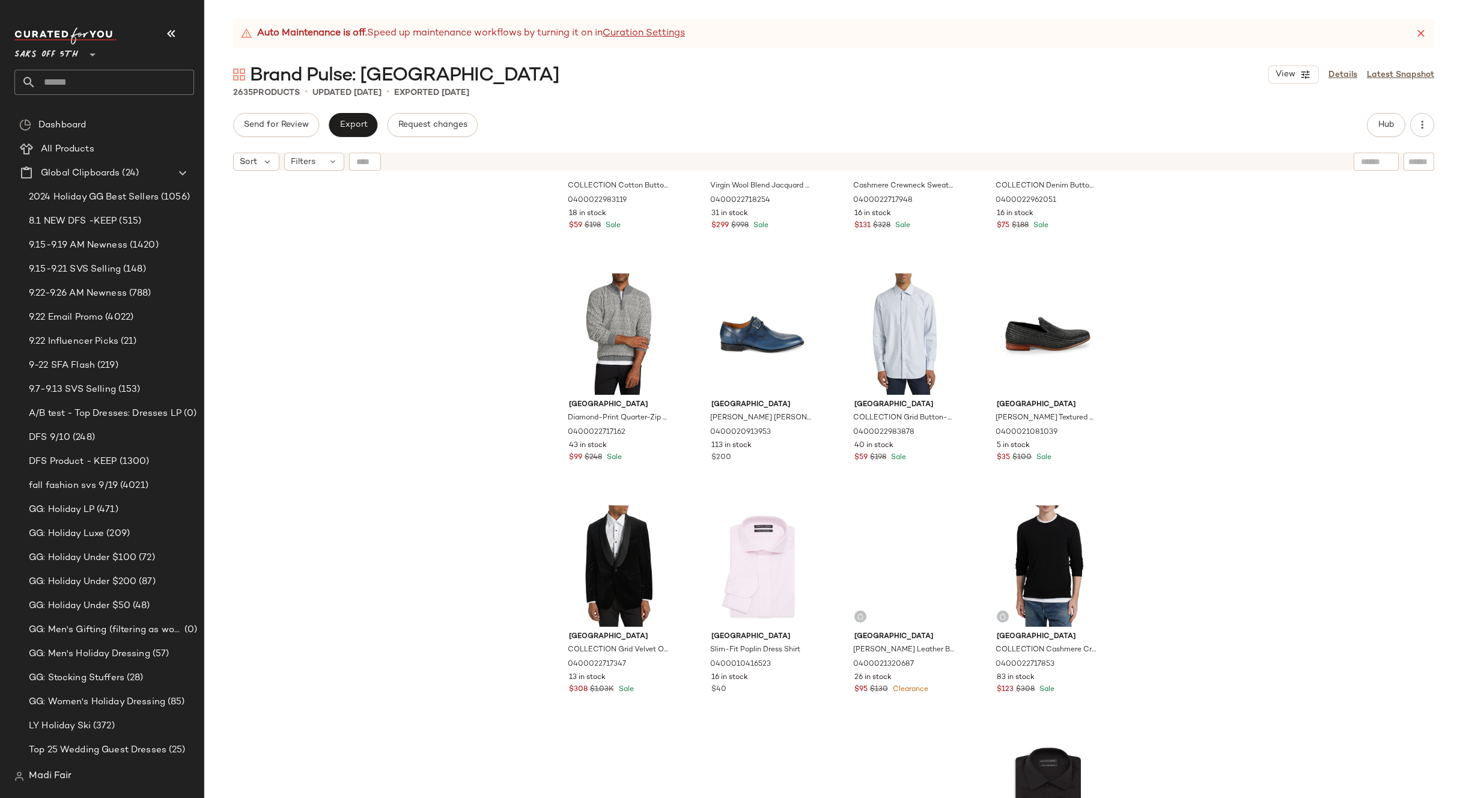
scroll to position [9864, 0]
